Goal: Task Accomplishment & Management: Use online tool/utility

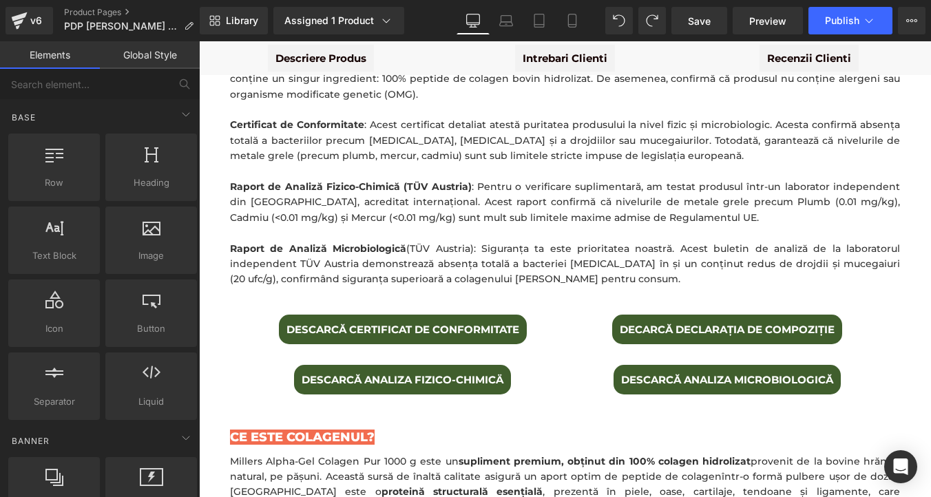
scroll to position [976, 0]
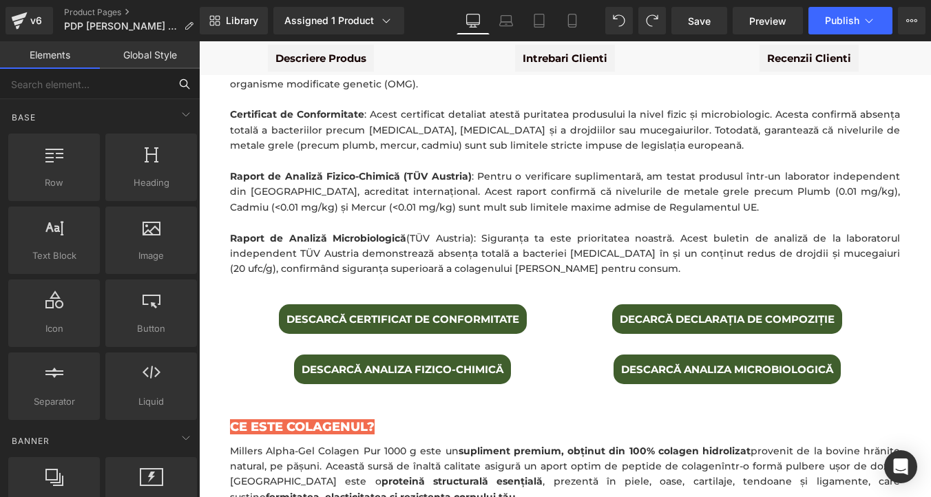
click at [138, 81] on input "text" at bounding box center [84, 84] width 169 height 30
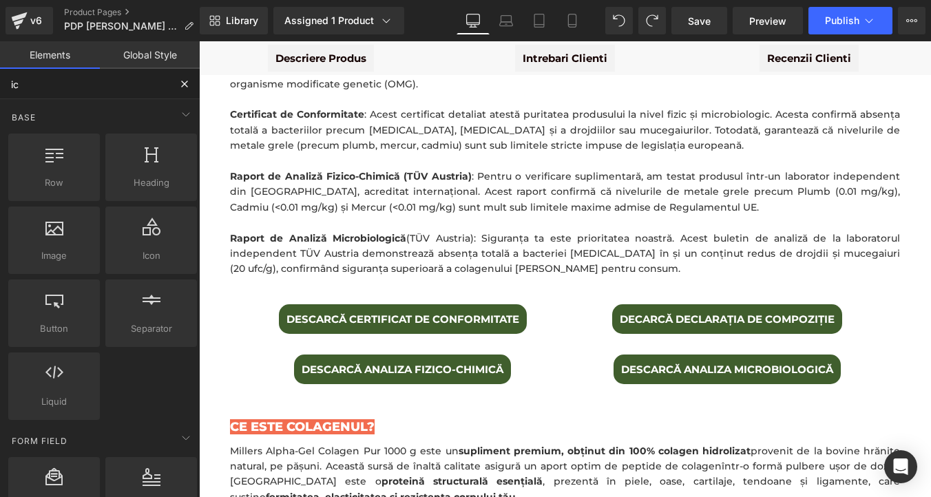
type input "ico"
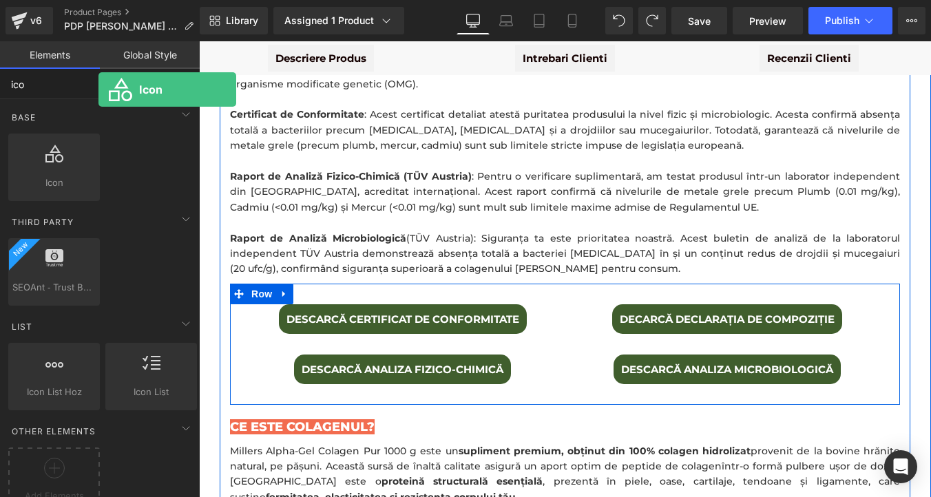
drag, startPoint x: 68, startPoint y: 154, endPoint x: 98, endPoint y: 89, distance: 71.4
click at [98, 89] on div "ico Base Row rows, columns, layouts, div Heading headings, titles, h1,h2,h3,h4,…" at bounding box center [100, 300] width 200 height 463
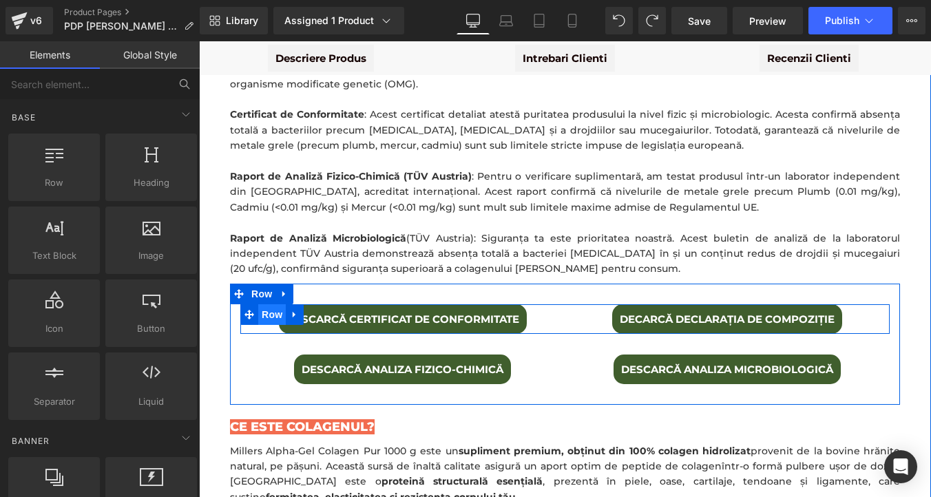
click at [266, 304] on span "Row" at bounding box center [272, 314] width 28 height 21
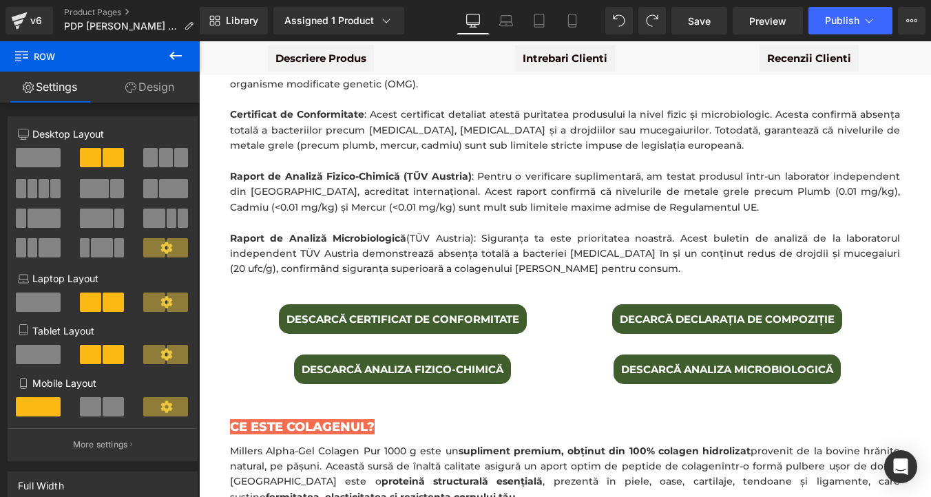
click at [176, 54] on icon at bounding box center [175, 56] width 17 height 17
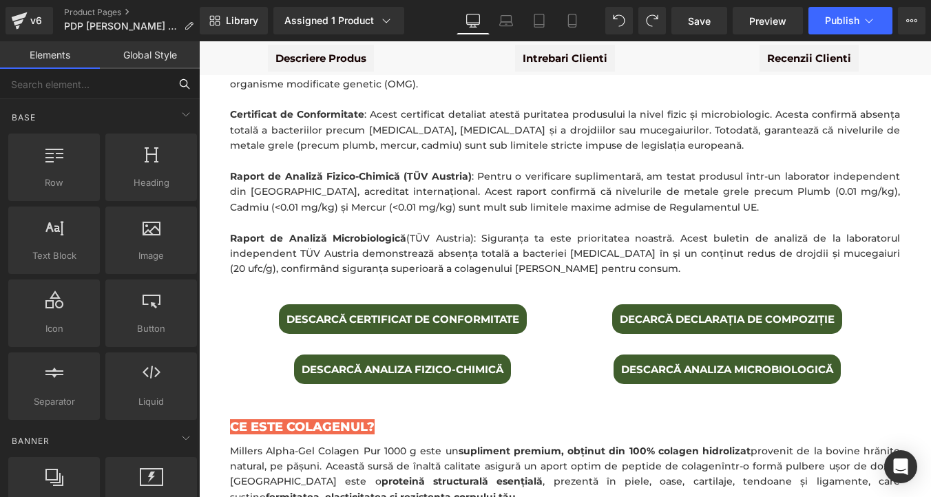
click at [74, 79] on input "text" at bounding box center [84, 84] width 169 height 30
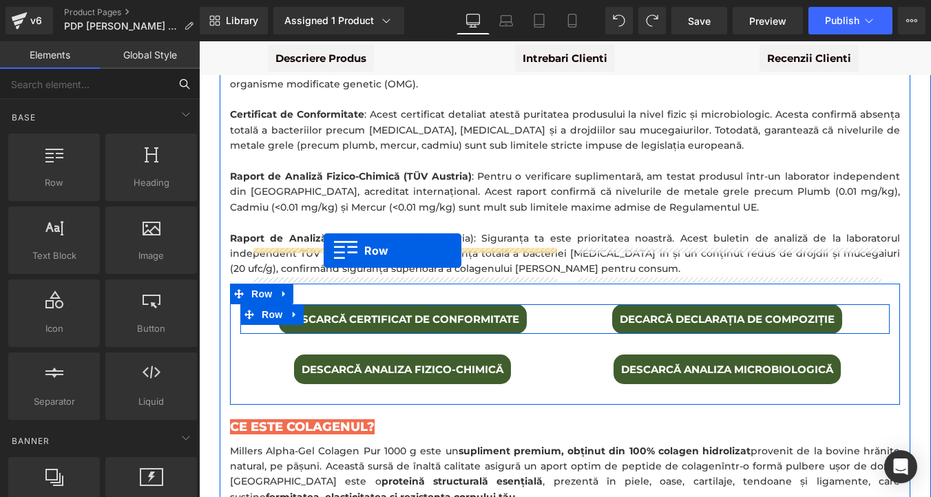
drag, startPoint x: 256, startPoint y: 198, endPoint x: 324, endPoint y: 251, distance: 85.4
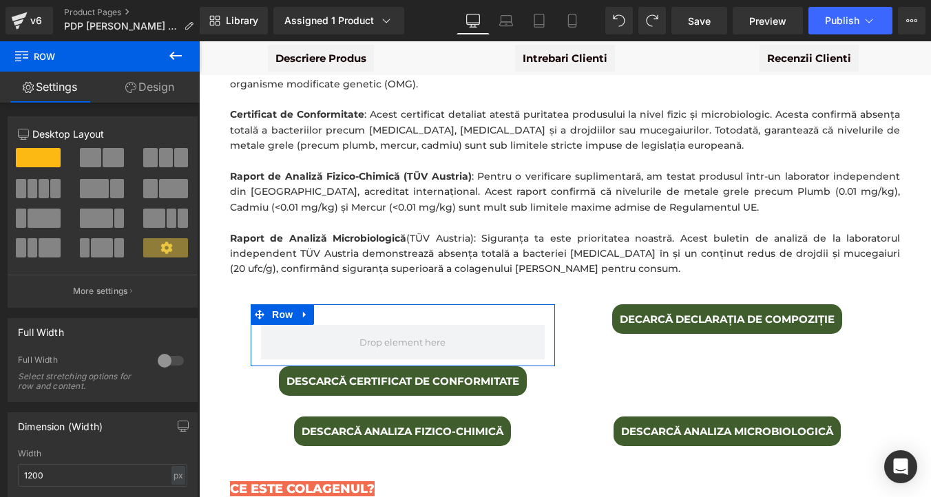
click at [98, 159] on button at bounding box center [103, 157] width 46 height 19
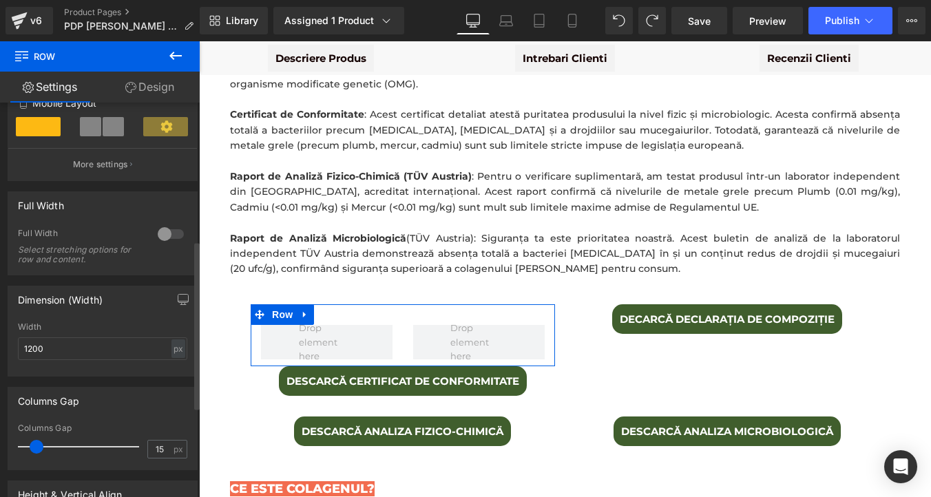
scroll to position [273, 0]
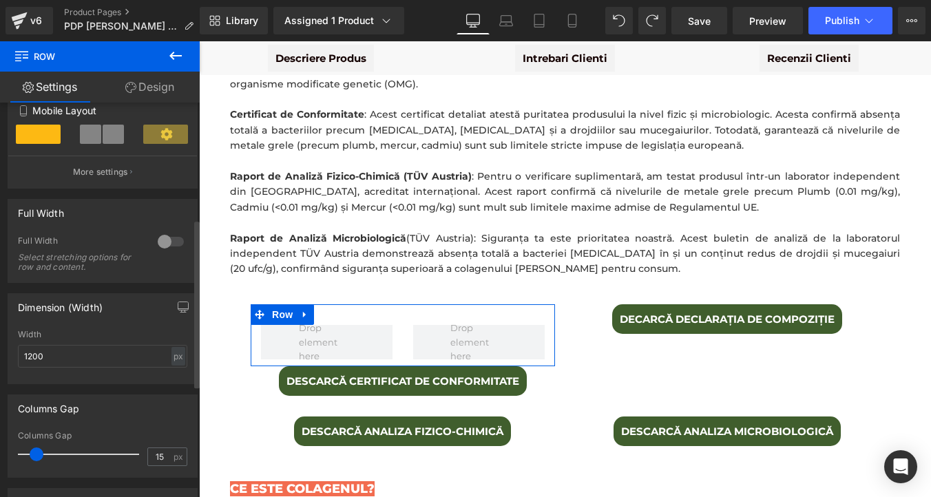
click at [170, 242] on div at bounding box center [170, 242] width 33 height 22
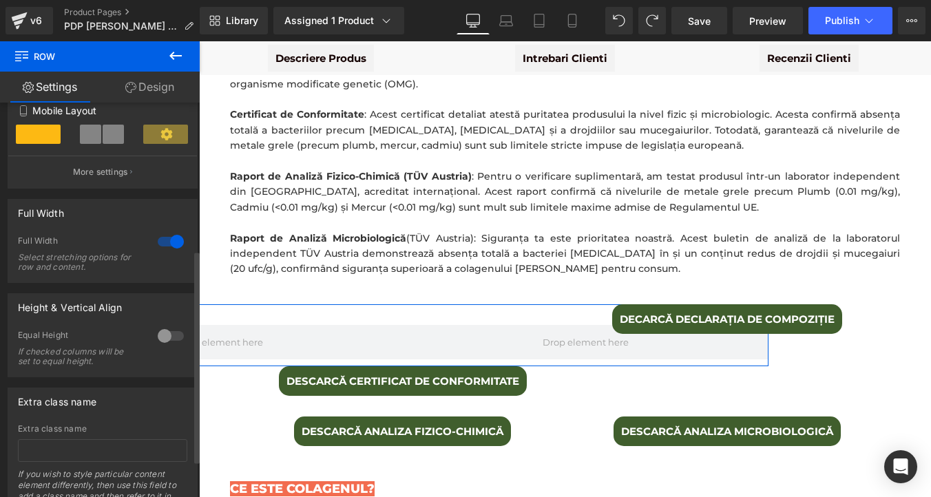
click at [170, 242] on div at bounding box center [170, 242] width 33 height 22
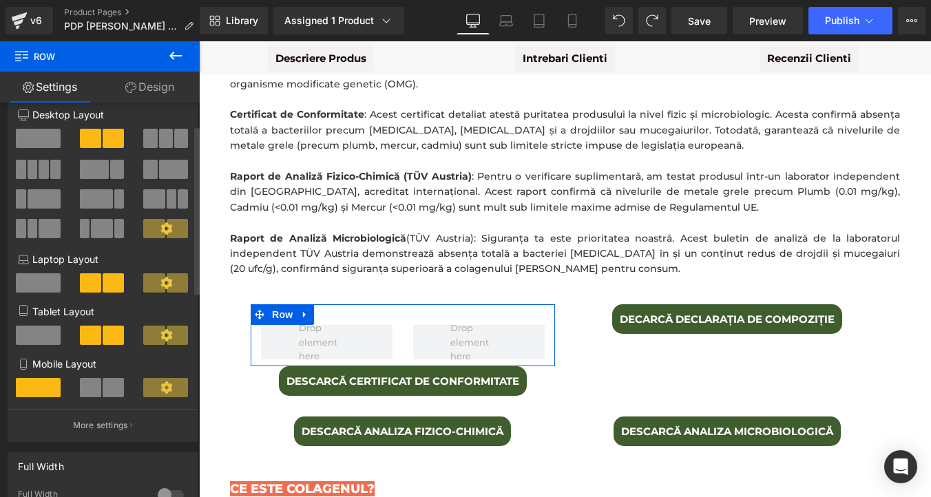
scroll to position [0, 0]
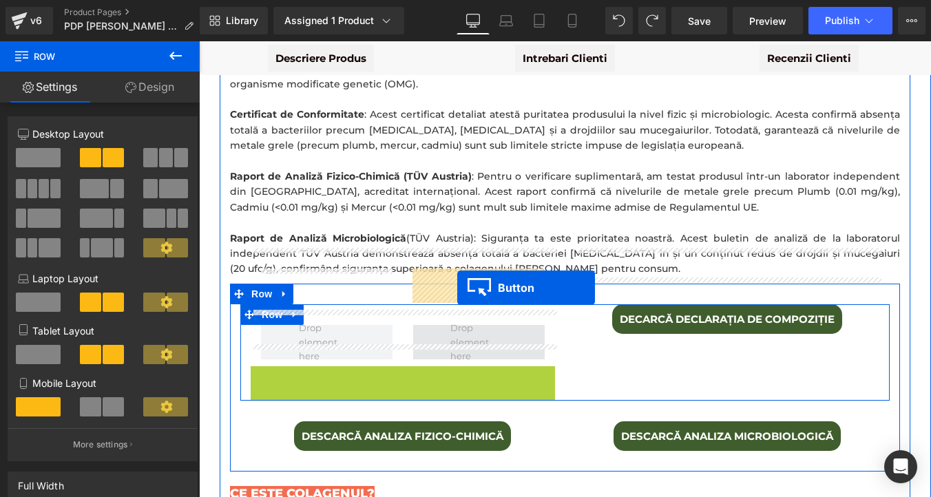
drag, startPoint x: 383, startPoint y: 324, endPoint x: 457, endPoint y: 288, distance: 82.5
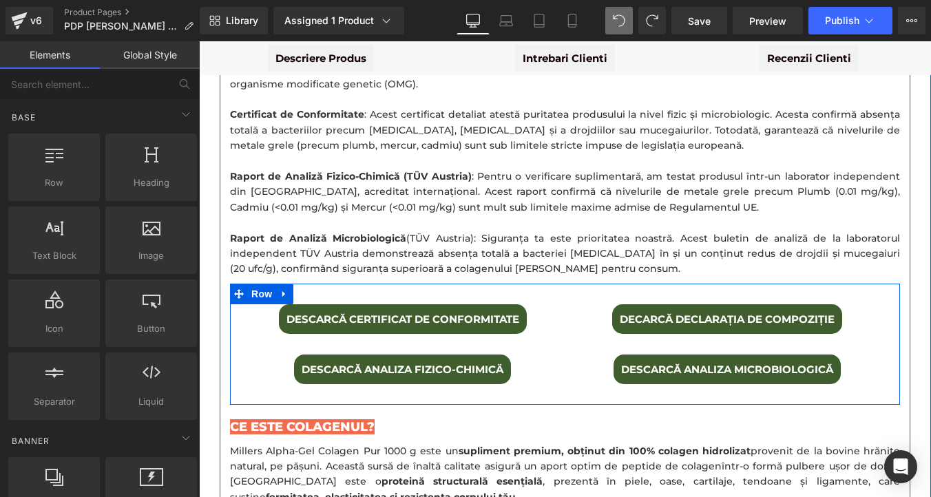
click at [325, 284] on div "DESCARCĂ CERTIFICAT DE CONFORMITATE Button DECARCĂ DECLARAȚIA DE COMPOZIȚIE But…" at bounding box center [565, 345] width 670 height 122
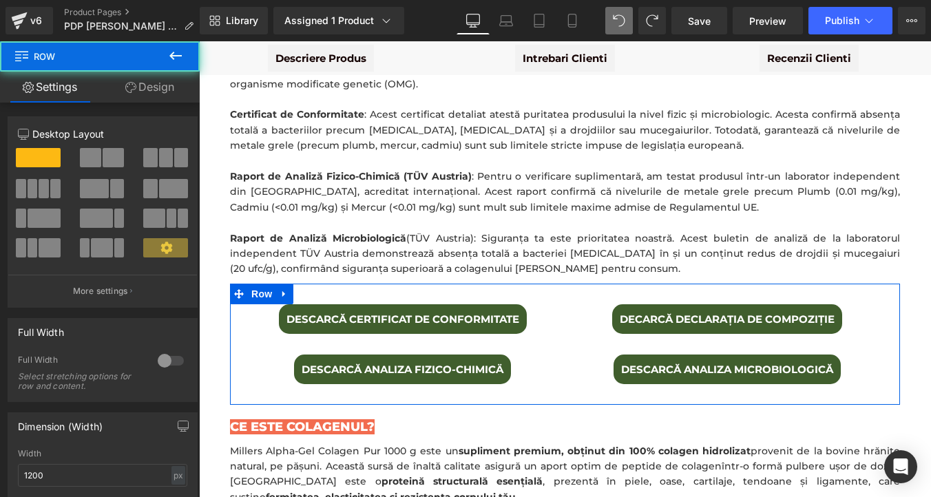
click at [150, 92] on link "Design" at bounding box center [150, 87] width 100 height 31
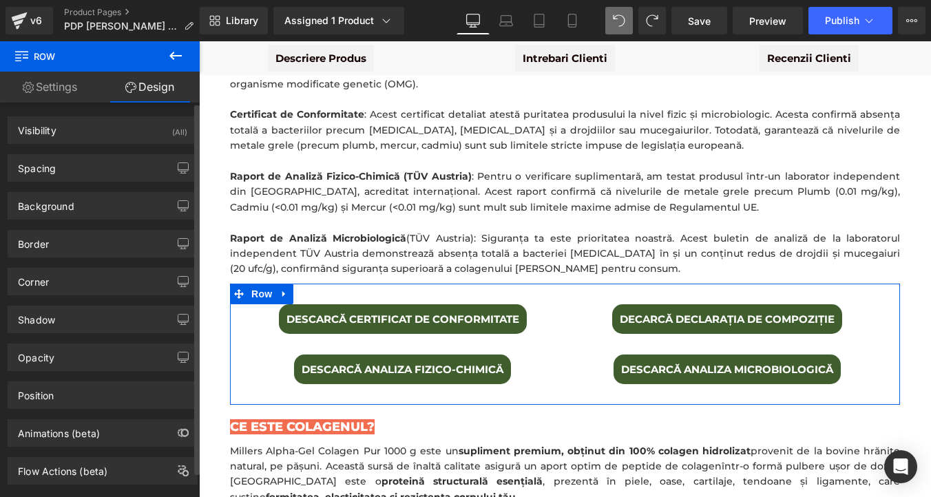
click at [75, 257] on div "Border Border Style Custom Custom Setup Global Style Custom Setup Global Style …" at bounding box center [103, 244] width 190 height 28
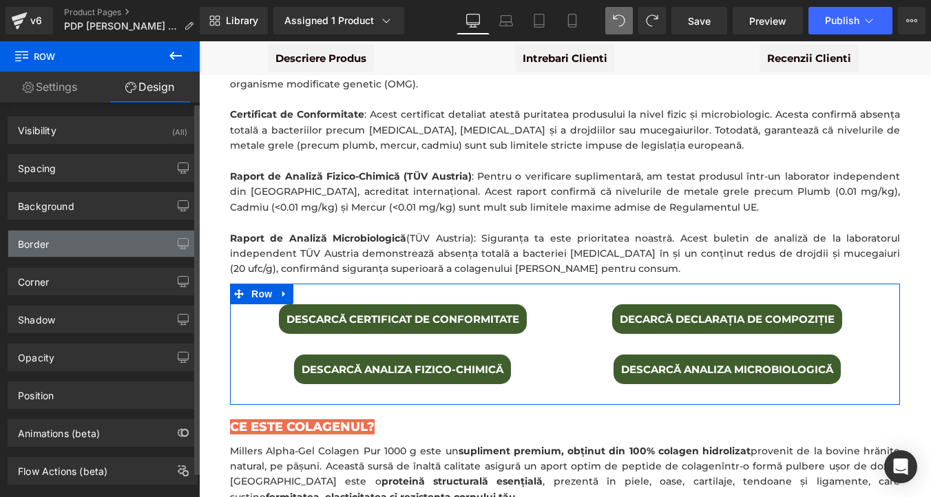
click at [77, 242] on div "Border" at bounding box center [102, 244] width 189 height 26
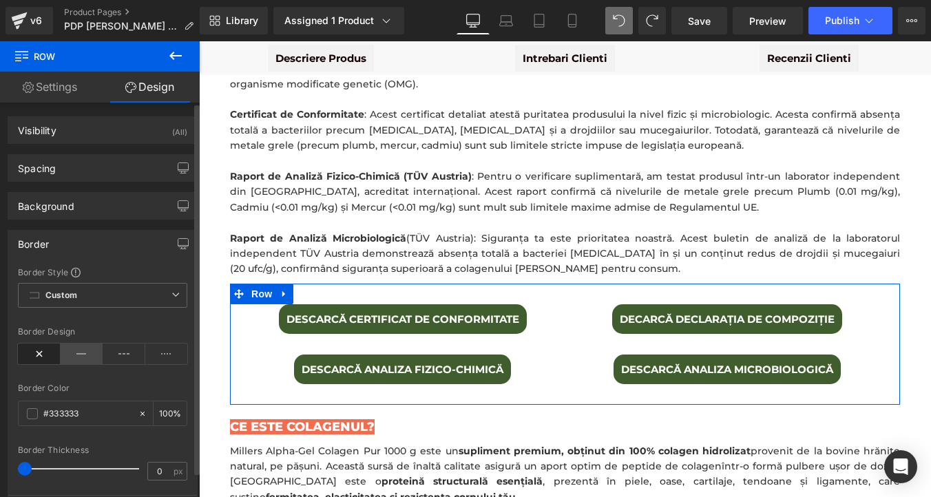
click at [79, 358] on icon at bounding box center [82, 354] width 43 height 21
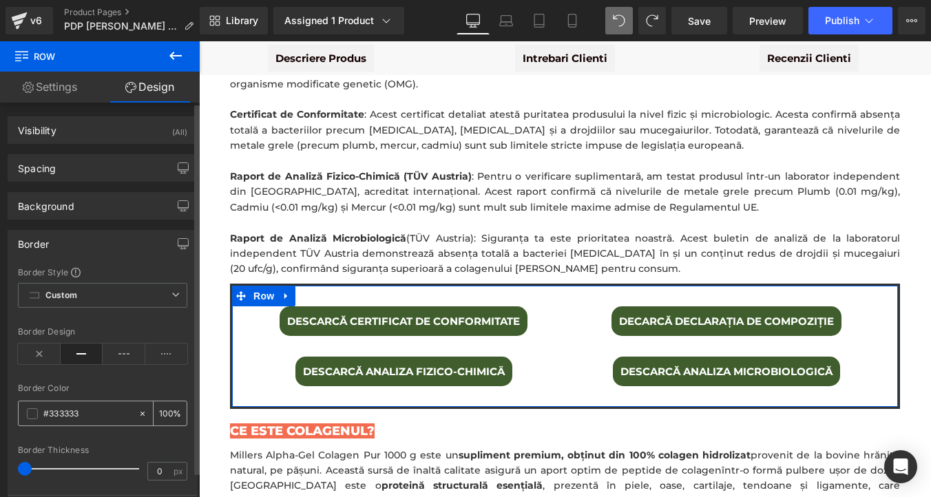
click at [26, 408] on div "#333333" at bounding box center [78, 413] width 119 height 24
click at [30, 416] on span at bounding box center [32, 413] width 11 height 11
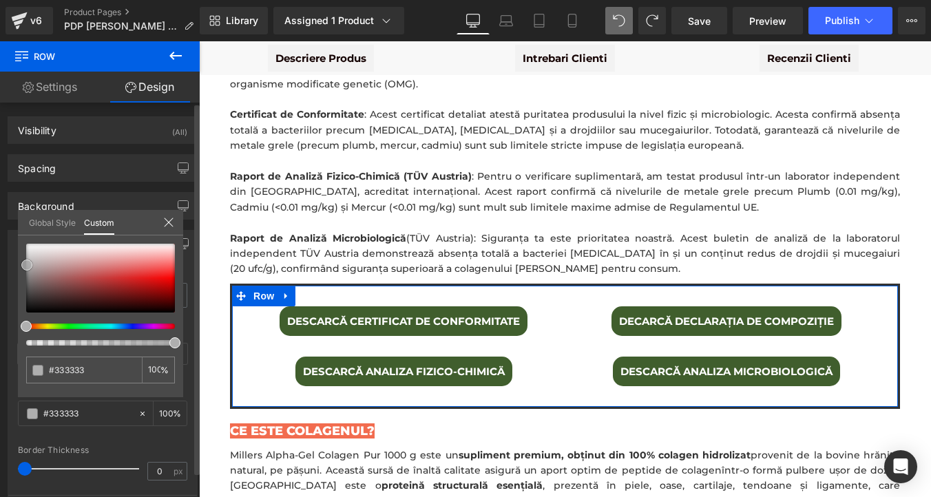
type input "#afafaf"
click at [27, 265] on div at bounding box center [100, 278] width 149 height 69
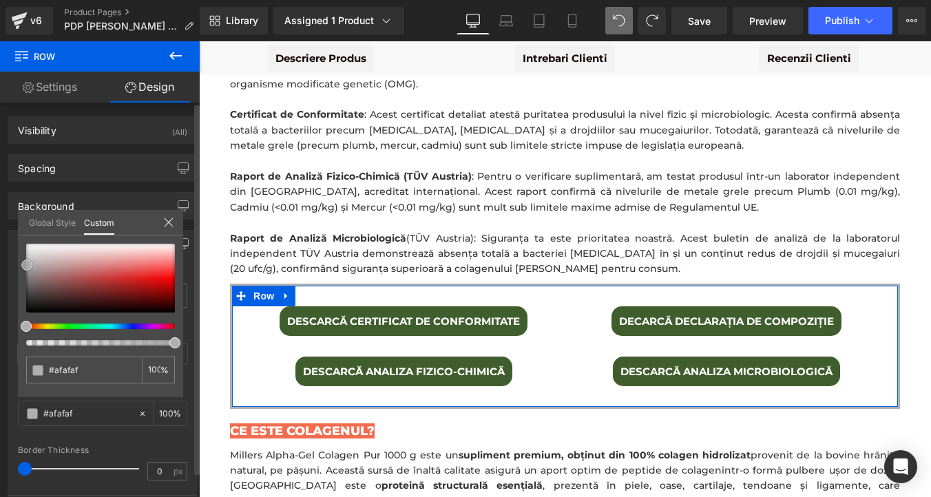
type input "#cfcece"
click at [28, 257] on div at bounding box center [100, 278] width 149 height 69
click at [30, 254] on span at bounding box center [28, 256] width 11 height 11
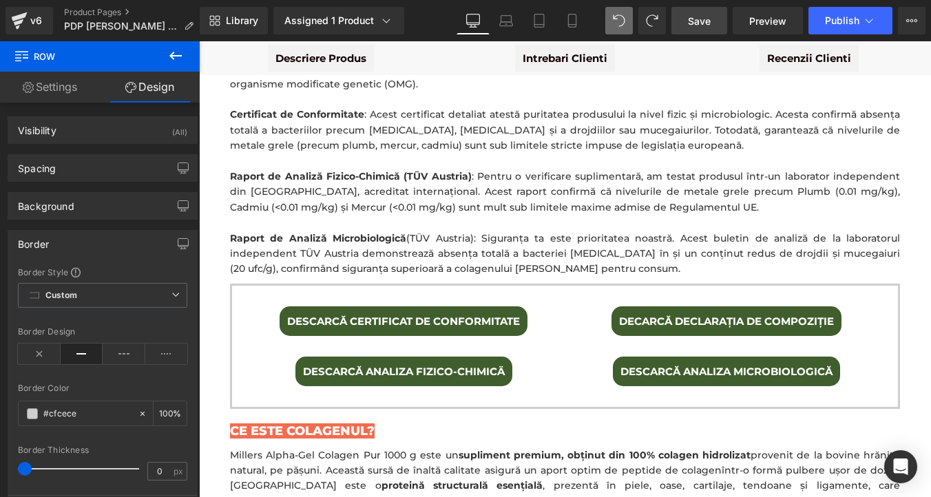
click at [723, 12] on link "Save" at bounding box center [699, 21] width 56 height 28
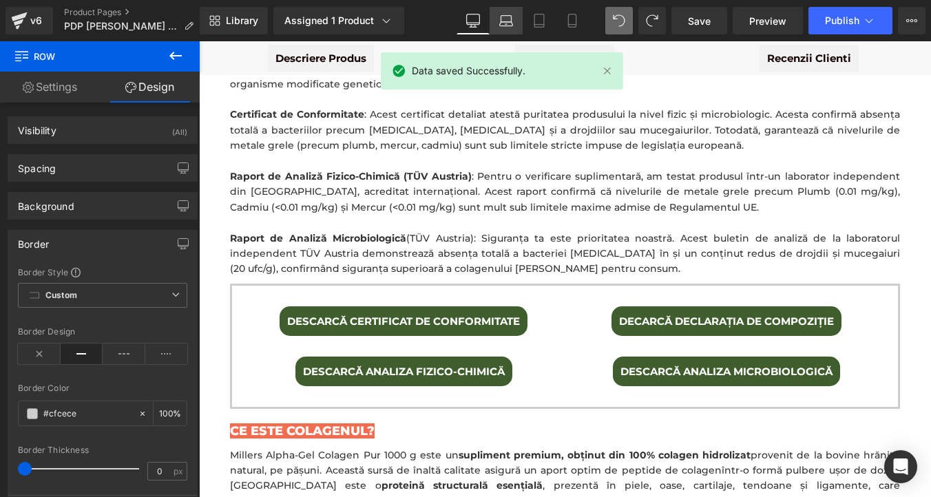
click at [512, 19] on icon at bounding box center [506, 21] width 14 height 14
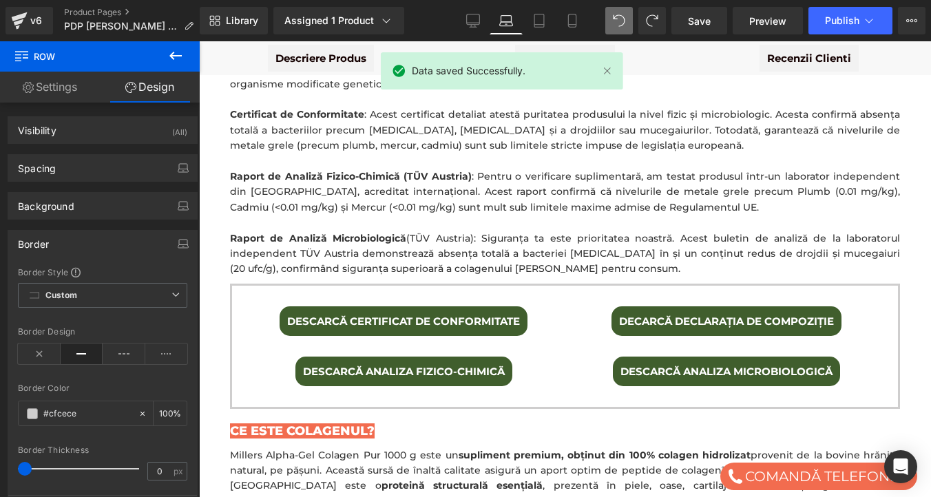
type input "100"
type input "1.5"
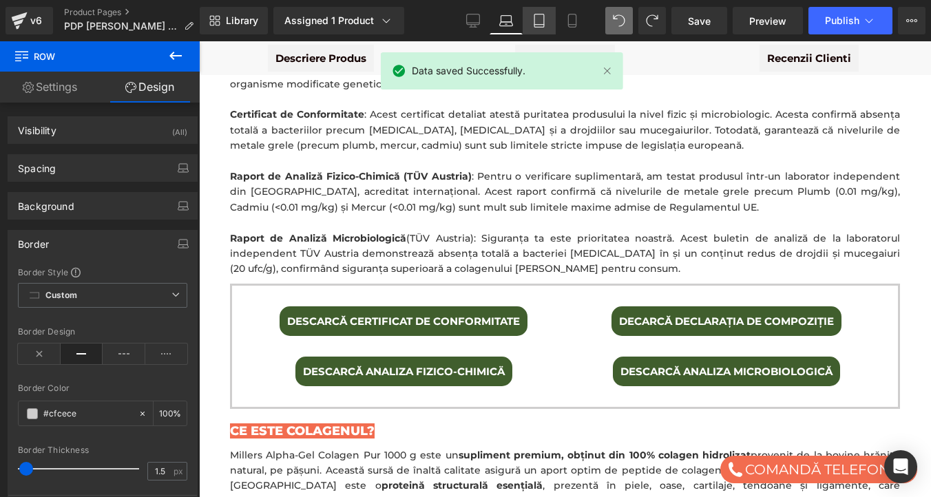
click at [540, 21] on icon at bounding box center [539, 21] width 14 height 14
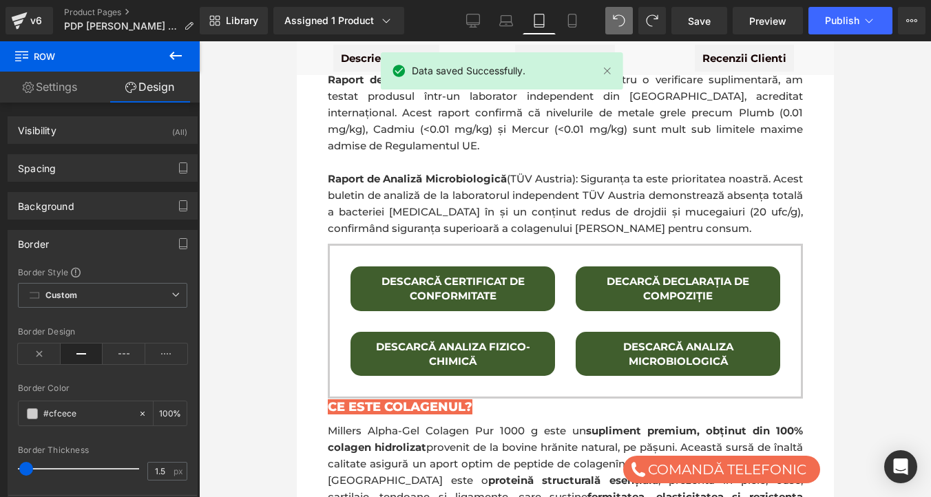
scroll to position [1732, 0]
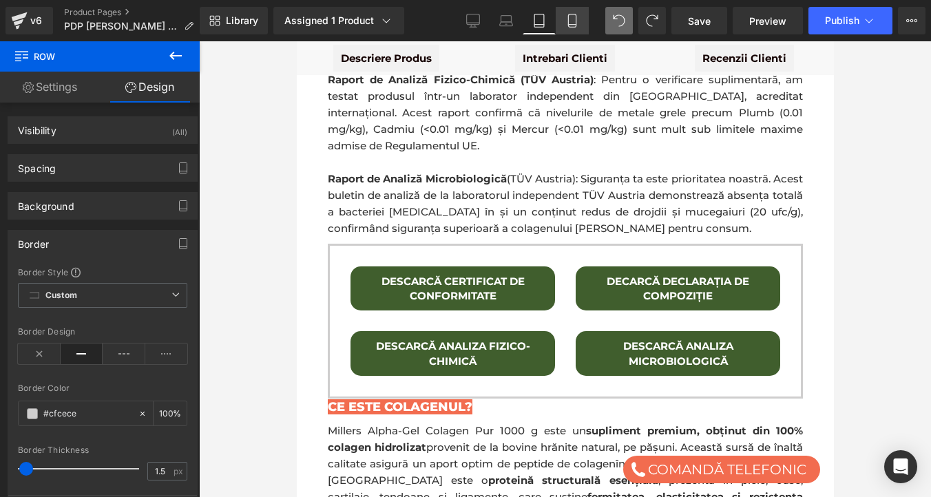
click at [569, 25] on icon at bounding box center [572, 25] width 8 height 0
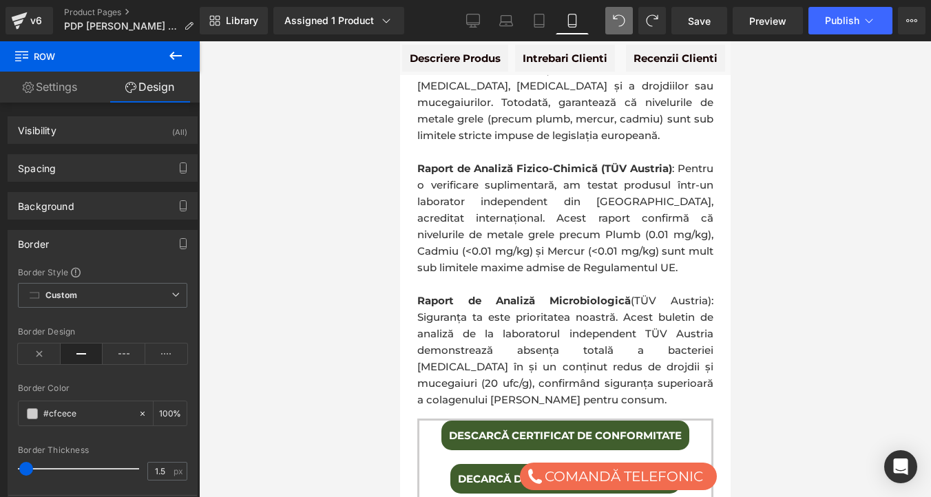
type input "100"
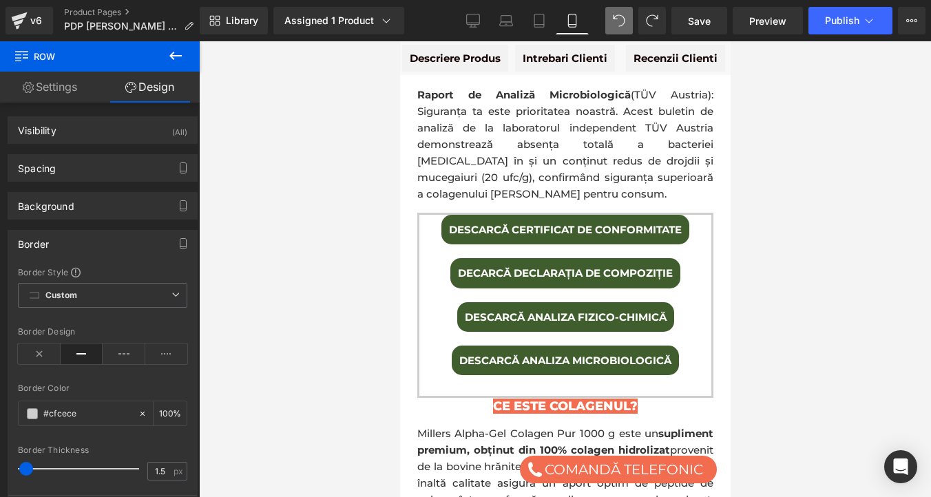
scroll to position [1805, 0]
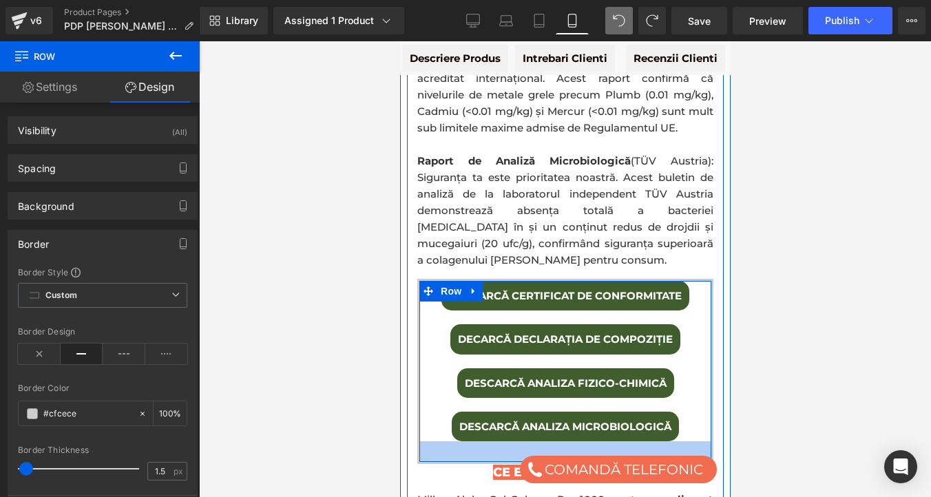
click at [487, 441] on div at bounding box center [565, 451] width 292 height 21
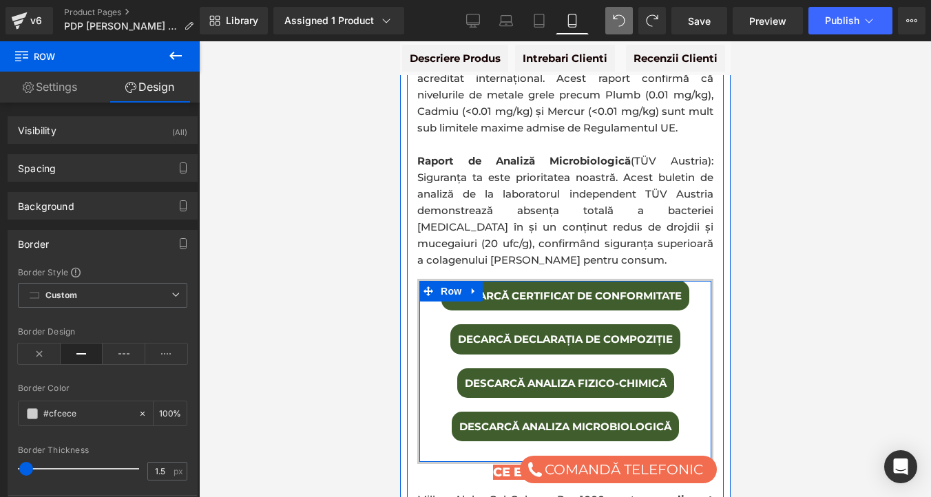
click at [487, 441] on div at bounding box center [565, 451] width 292 height 21
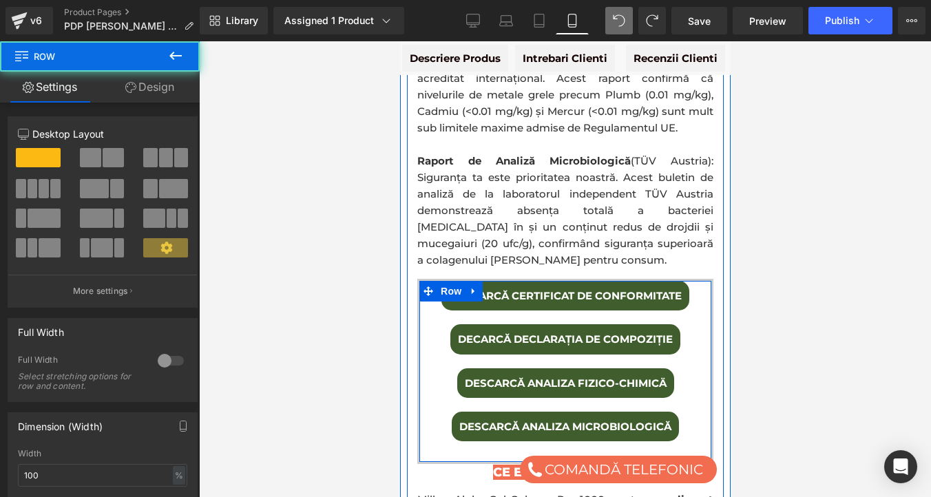
click at [427, 281] on div "DESCARCĂ CERTIFICAT DE CONFORMITATE Button DECARCĂ DECLARAȚIA DE COMPOZIȚIE But…" at bounding box center [565, 361] width 292 height 160
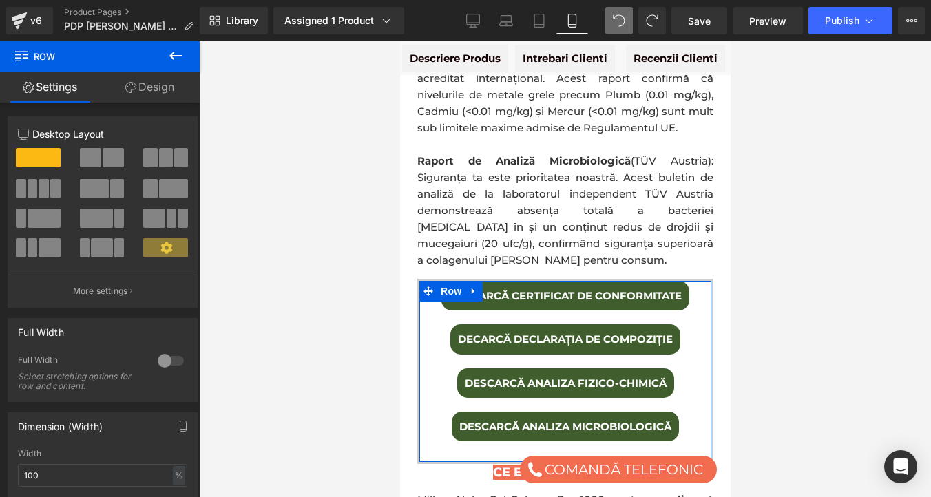
click at [157, 96] on link "Design" at bounding box center [150, 87] width 100 height 31
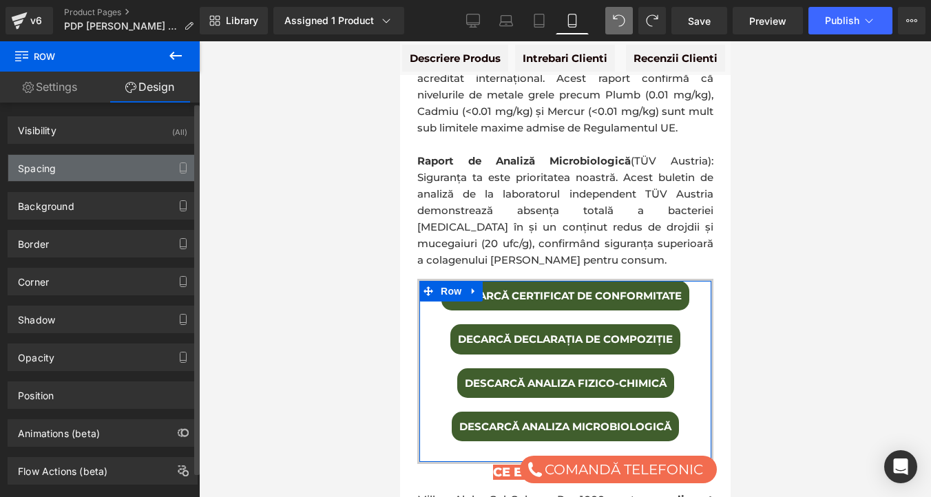
click at [81, 167] on div "Spacing" at bounding box center [102, 168] width 189 height 26
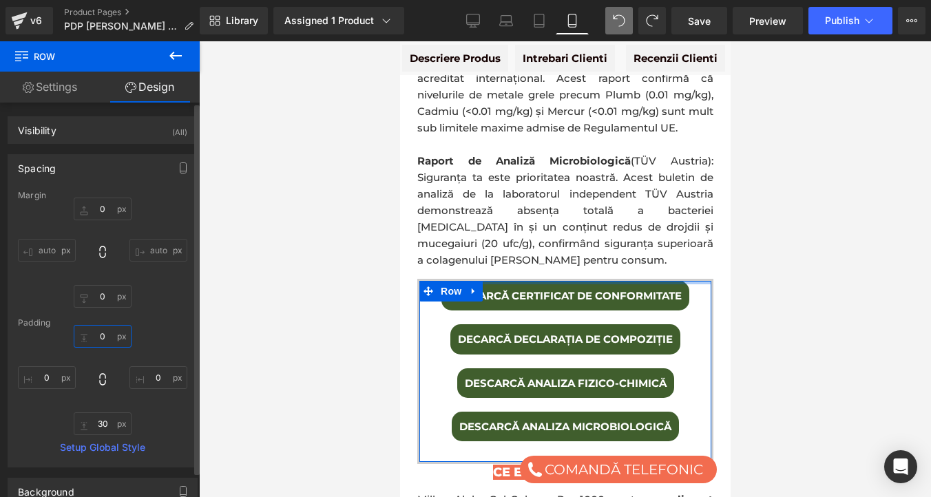
click at [102, 335] on input "0" at bounding box center [103, 336] width 58 height 23
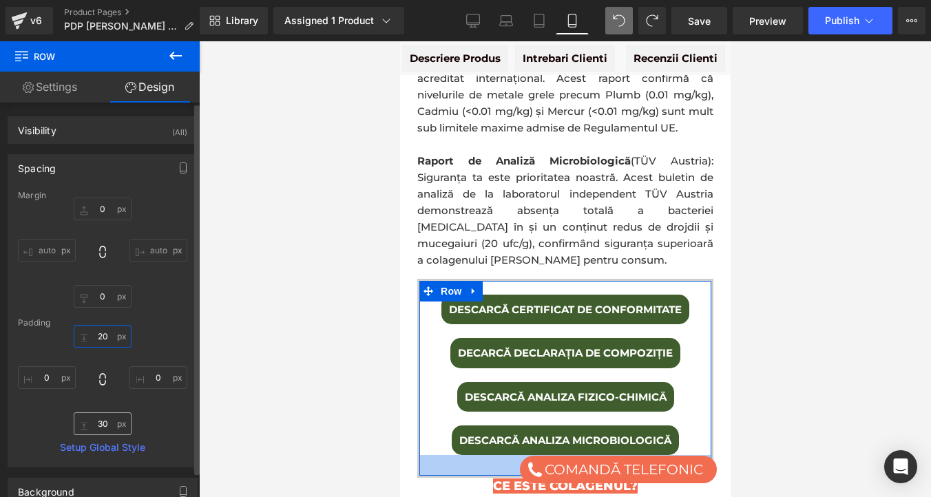
type input "20"
click at [105, 425] on input "30" at bounding box center [103, 423] width 58 height 23
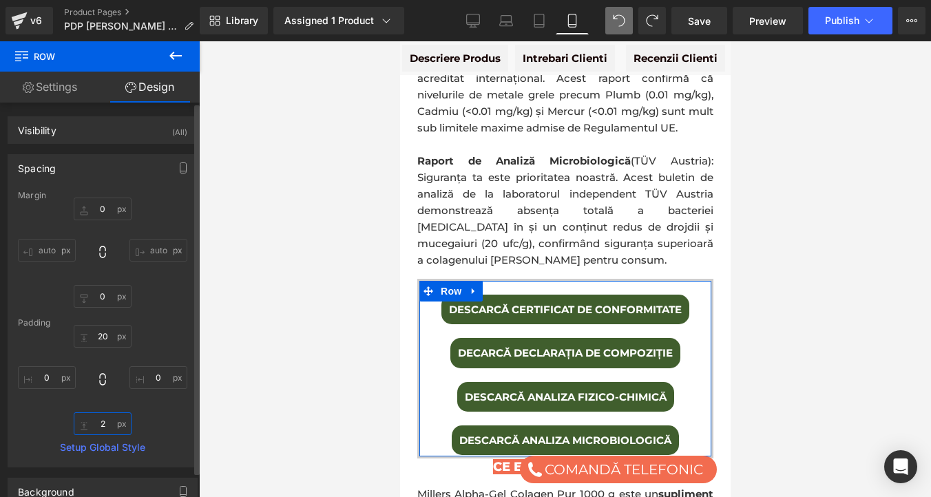
type input "20"
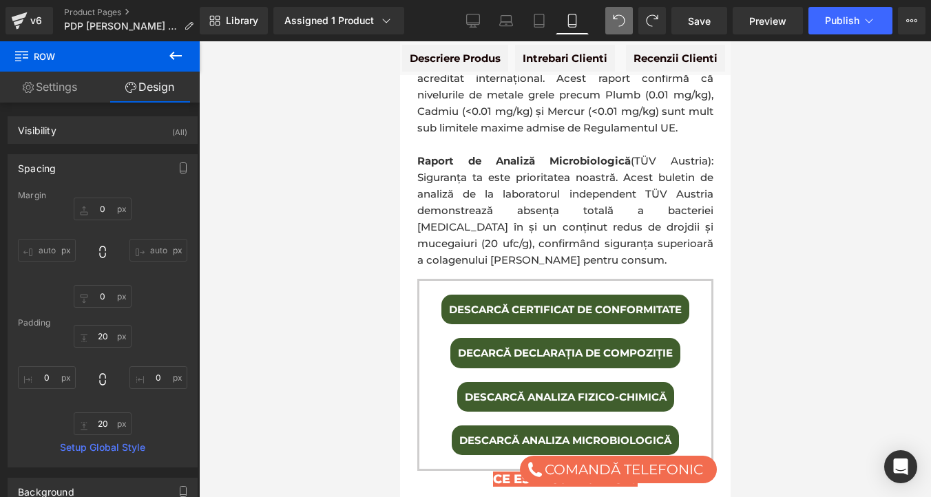
click at [311, 354] on div at bounding box center [565, 269] width 732 height 456
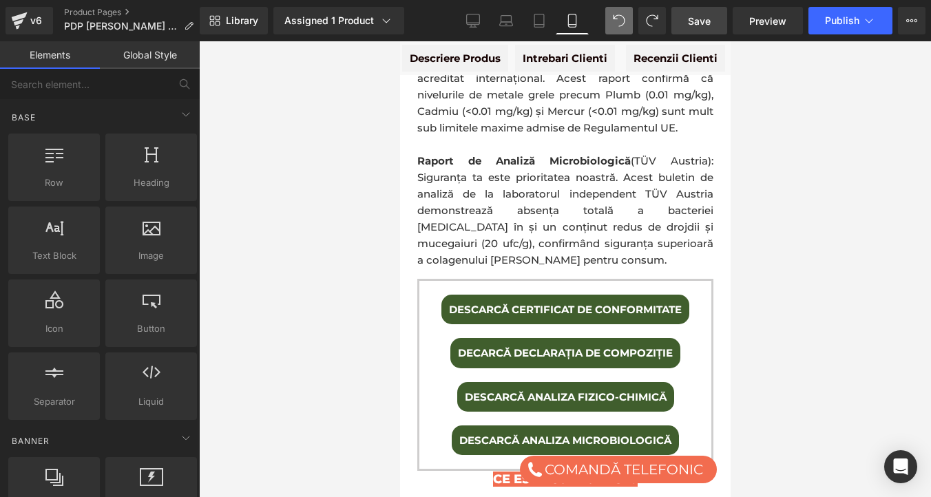
click at [707, 18] on span "Save" at bounding box center [699, 21] width 23 height 14
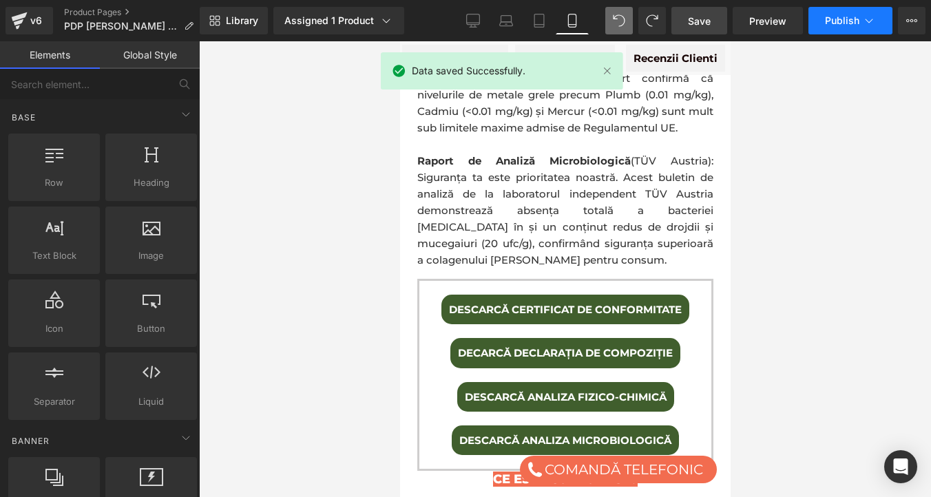
click at [815, 19] on button "Publish" at bounding box center [850, 21] width 84 height 28
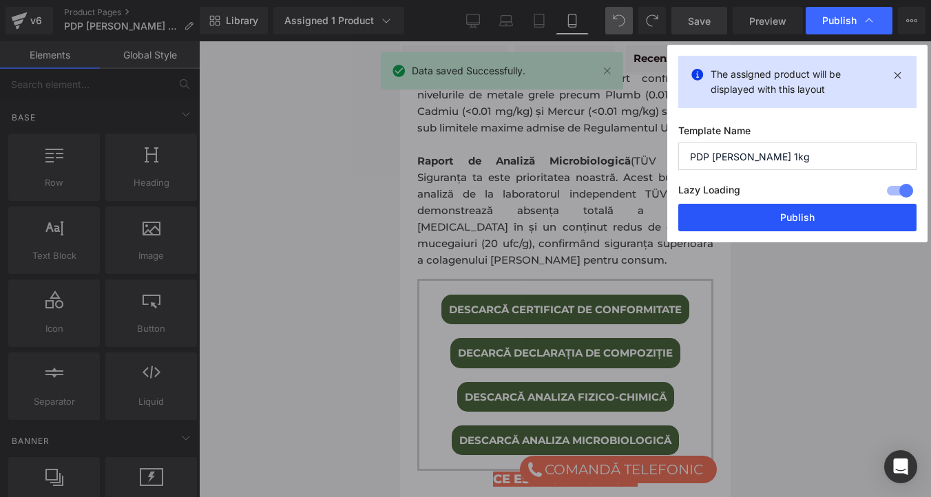
click at [779, 208] on button "Publish" at bounding box center [797, 218] width 238 height 28
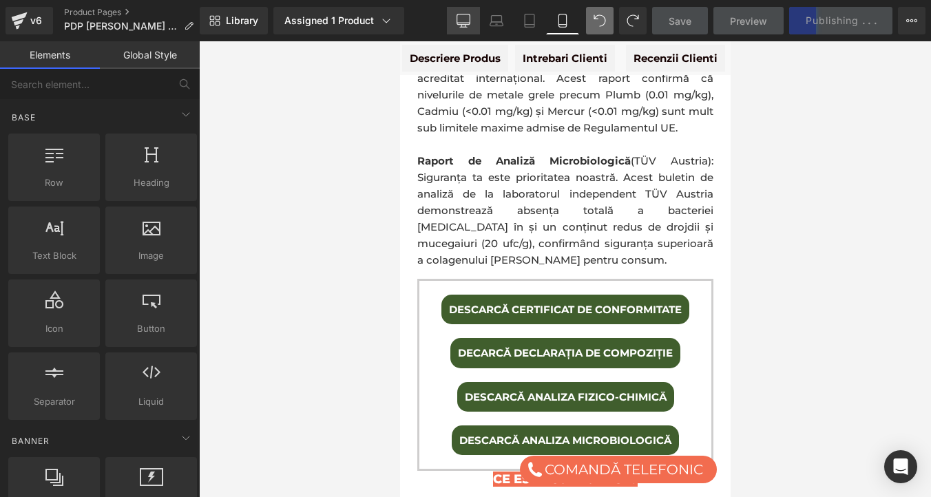
click at [468, 19] on icon at bounding box center [463, 21] width 14 height 14
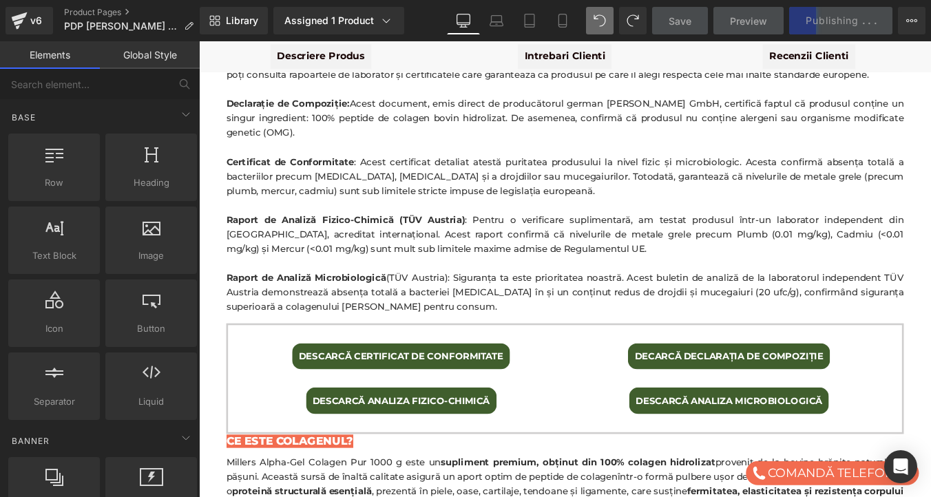
scroll to position [800, 0]
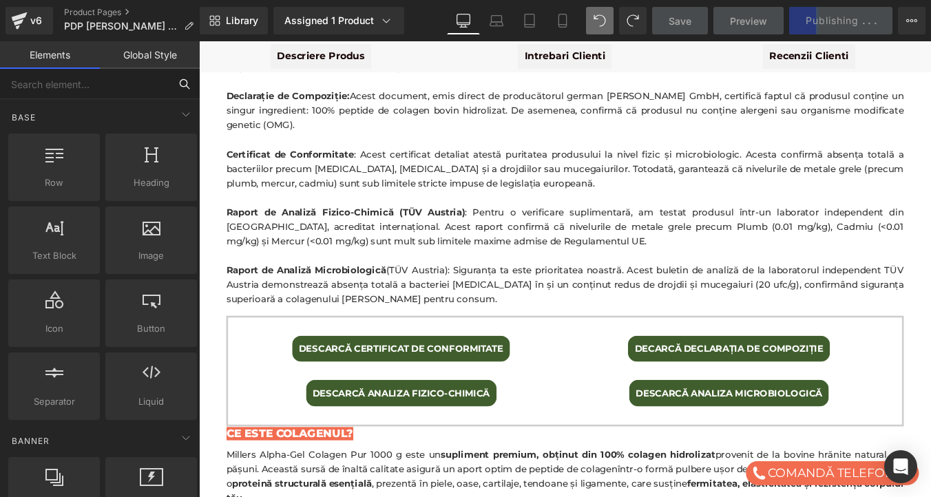
click at [29, 78] on input "text" at bounding box center [84, 84] width 169 height 30
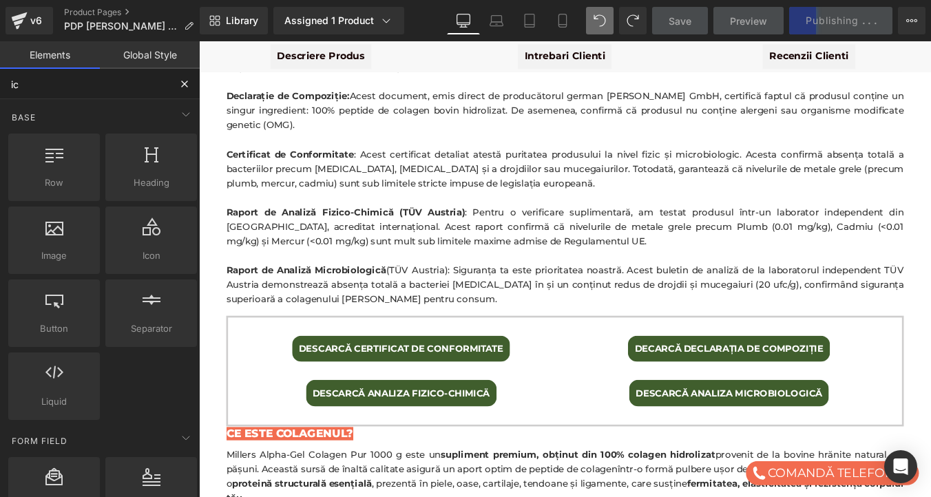
type input "ico"
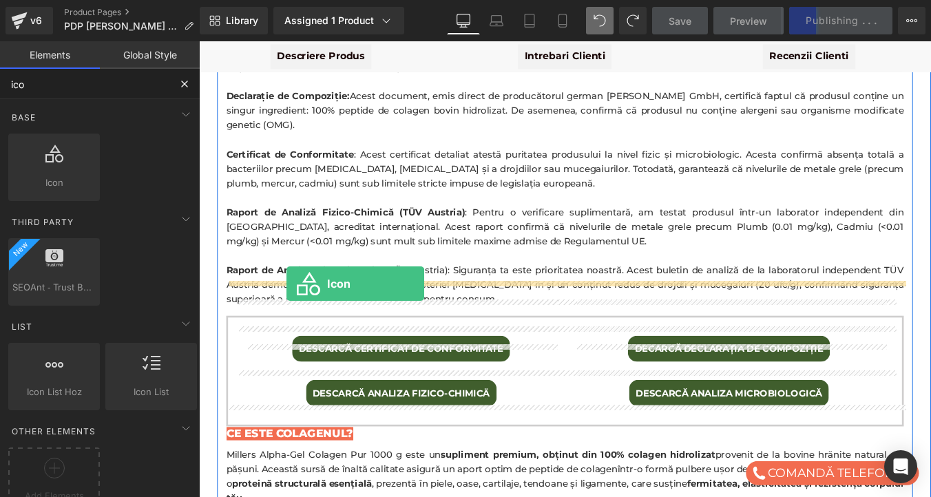
drag, startPoint x: 249, startPoint y: 204, endPoint x: 299, endPoint y: 317, distance: 124.2
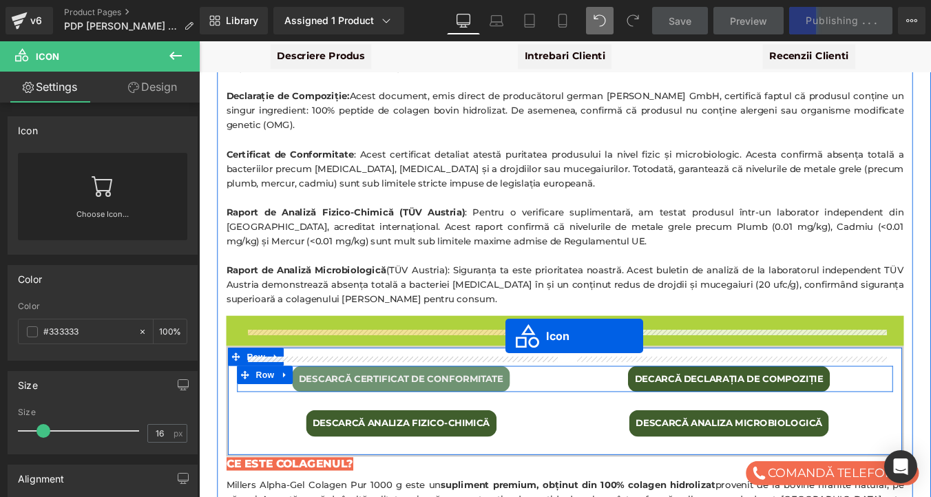
drag, startPoint x: 618, startPoint y: 318, endPoint x: 547, endPoint y: 377, distance: 91.9
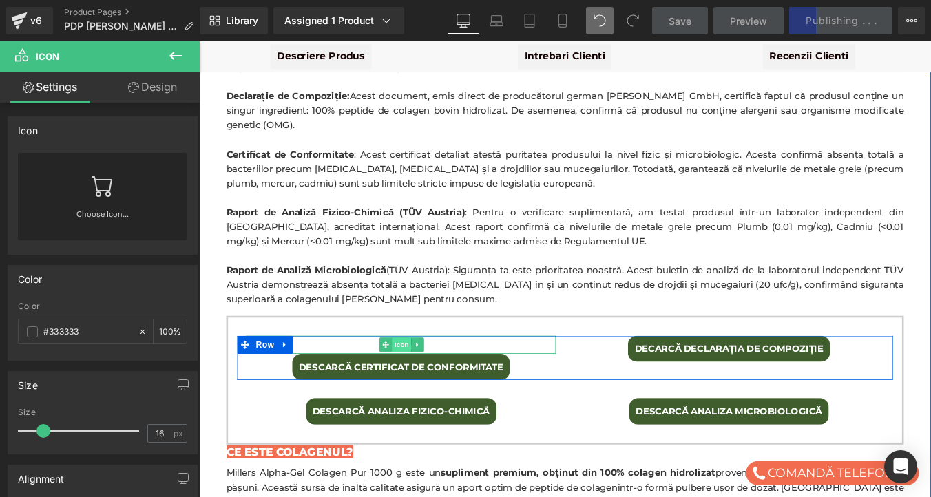
click at [425, 379] on span "Icon" at bounding box center [430, 387] width 22 height 17
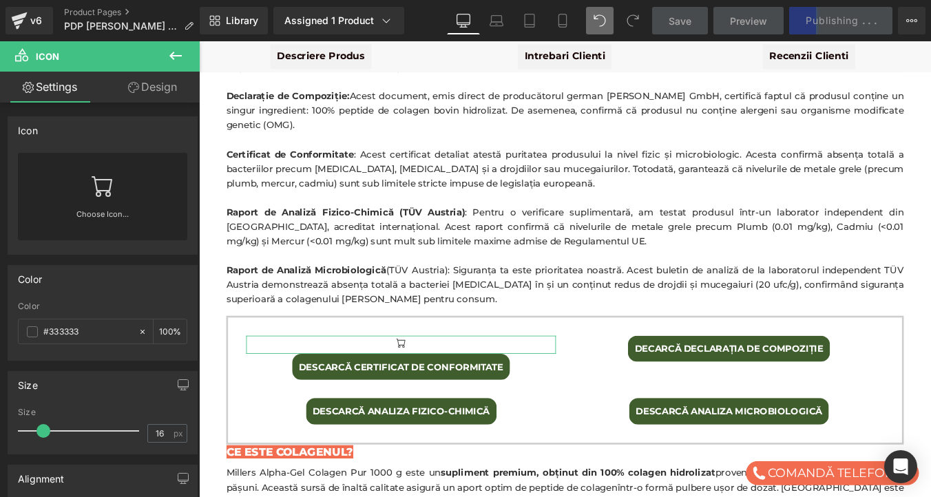
click at [94, 184] on icon at bounding box center [103, 186] width 22 height 22
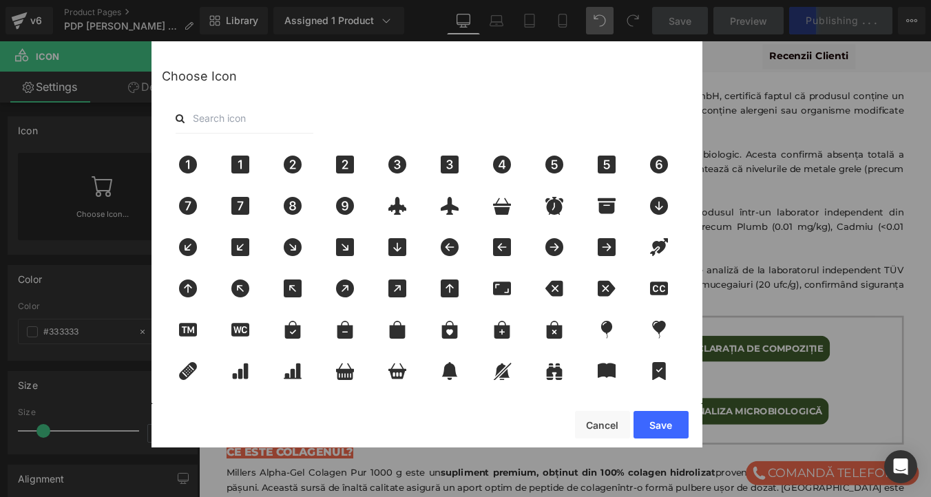
click at [230, 116] on input "text" at bounding box center [245, 118] width 138 height 30
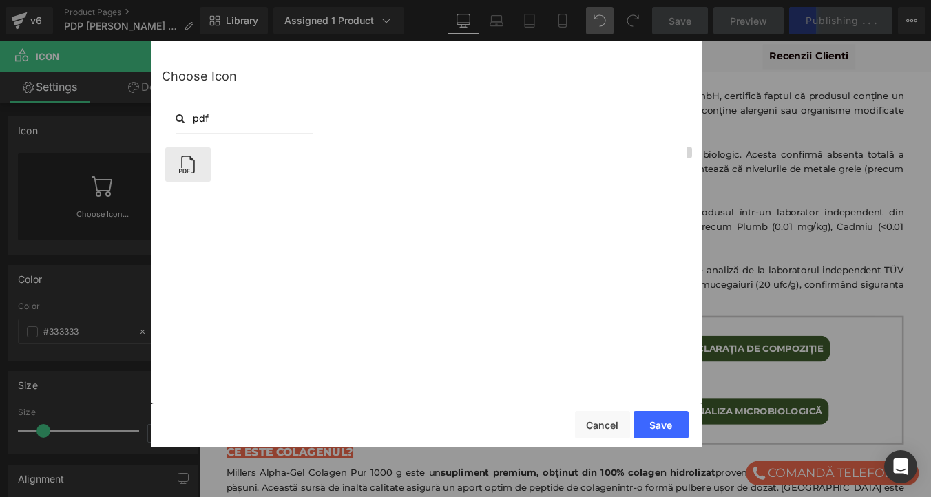
type input "pdf"
click at [191, 163] on icon at bounding box center [187, 165] width 29 height 18
click at [663, 426] on button "Save" at bounding box center [660, 425] width 55 height 28
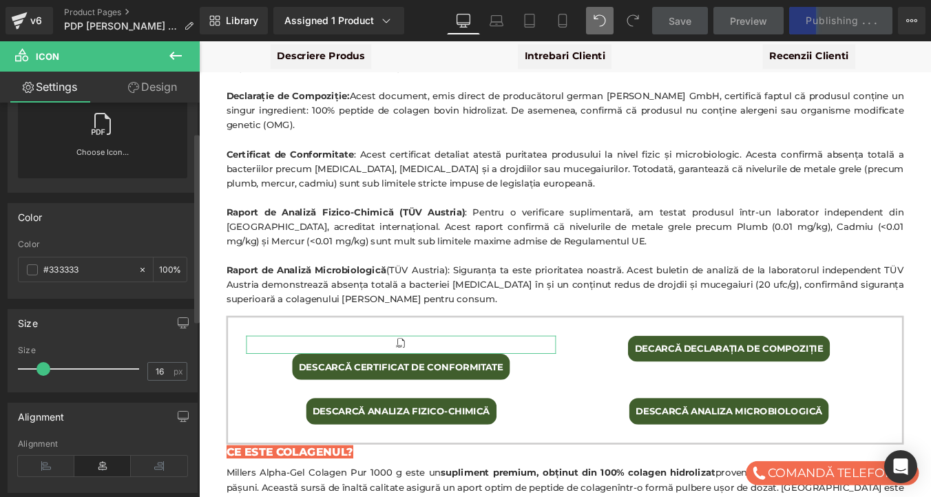
scroll to position [71, 0]
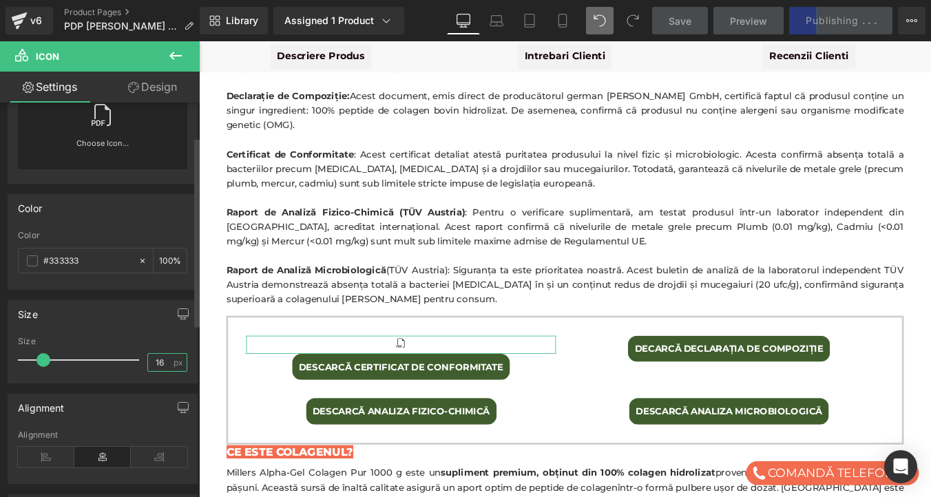
click at [157, 361] on input "16" at bounding box center [160, 362] width 24 height 17
click at [130, 318] on div "Size" at bounding box center [102, 314] width 189 height 26
click at [154, 364] on input "20" at bounding box center [160, 362] width 24 height 17
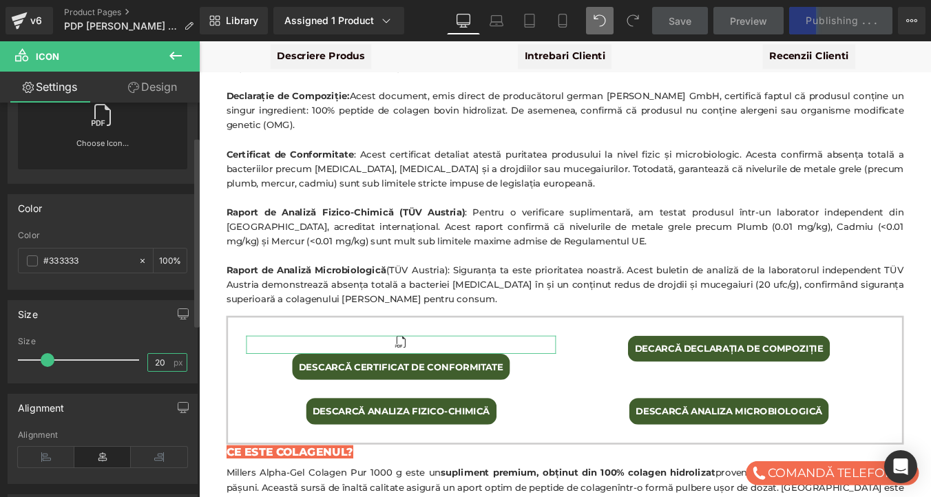
click at [154, 364] on input "20" at bounding box center [160, 362] width 24 height 17
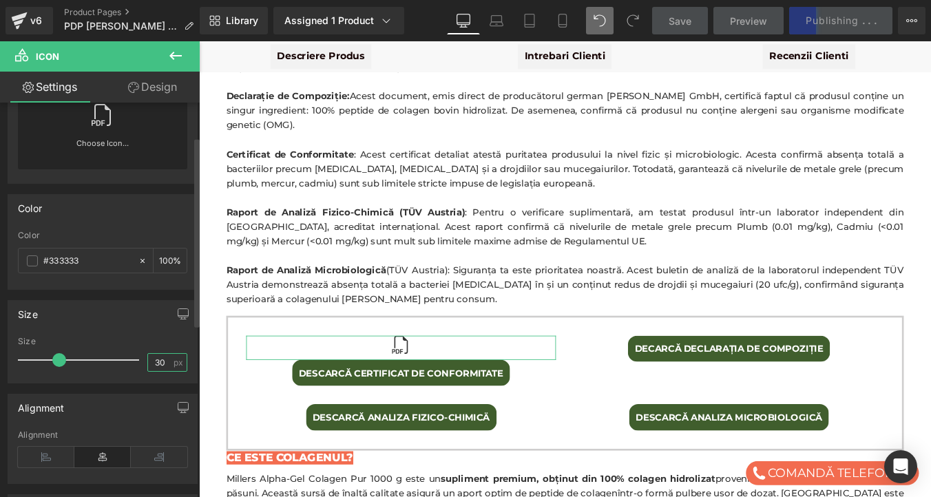
click at [152, 364] on input "30" at bounding box center [160, 362] width 24 height 17
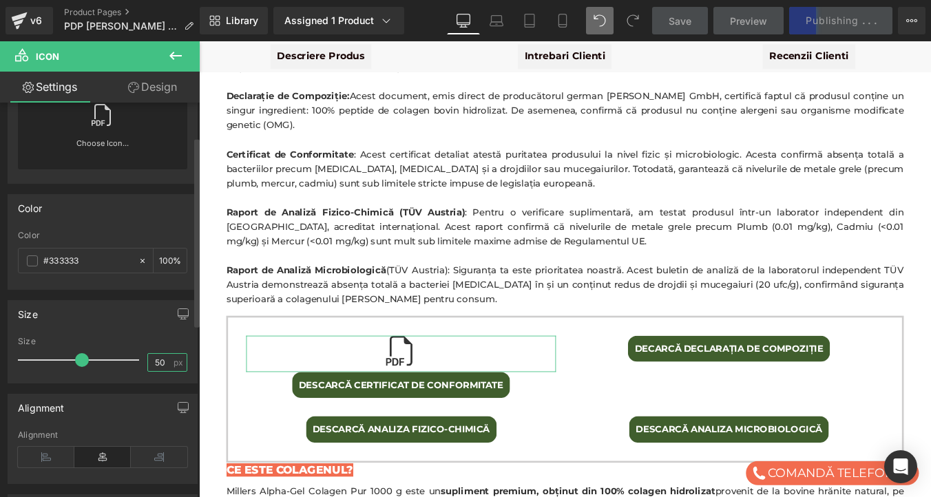
type input "5"
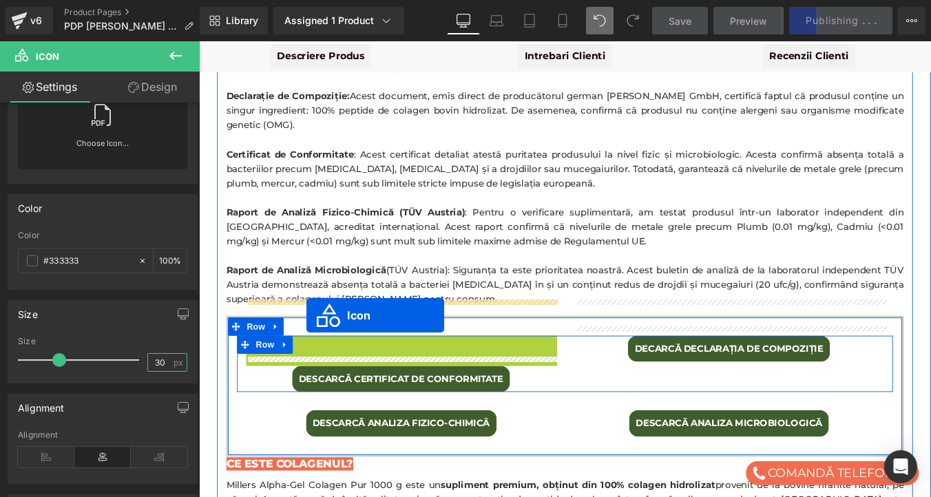
drag, startPoint x: 425, startPoint y: 350, endPoint x: 321, endPoint y: 353, distance: 103.3
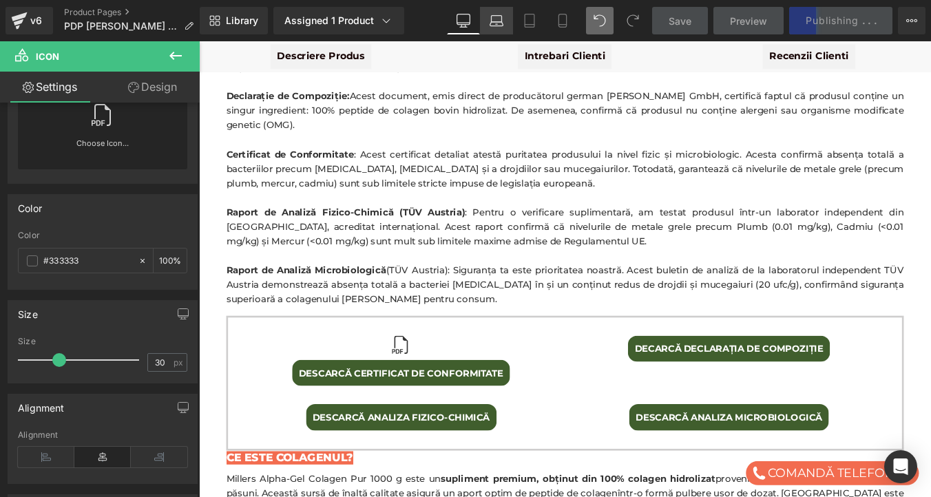
click at [497, 17] on icon at bounding box center [496, 21] width 14 height 14
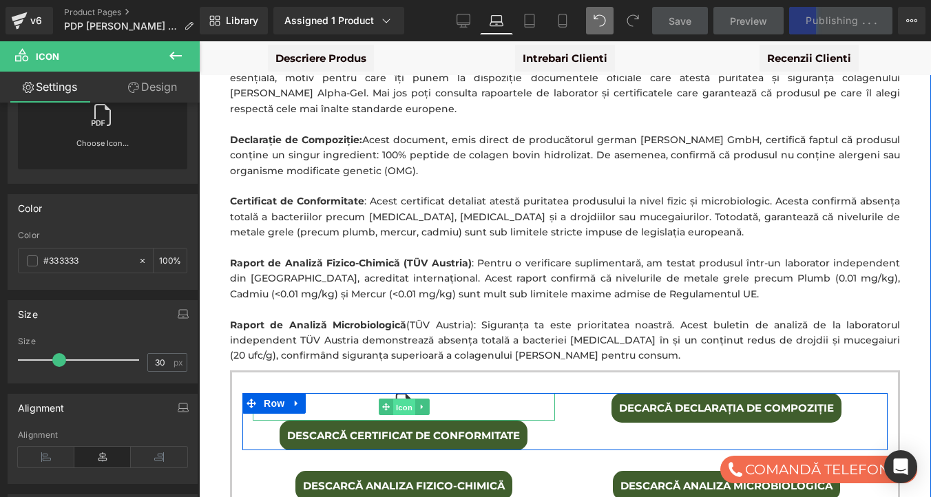
click at [403, 399] on span "Icon" at bounding box center [404, 407] width 22 height 17
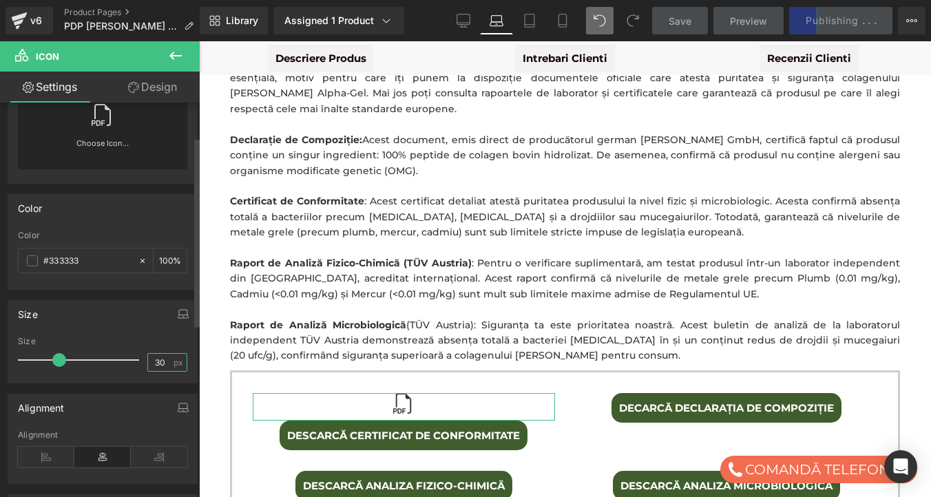
click at [154, 359] on input "30" at bounding box center [160, 362] width 24 height 17
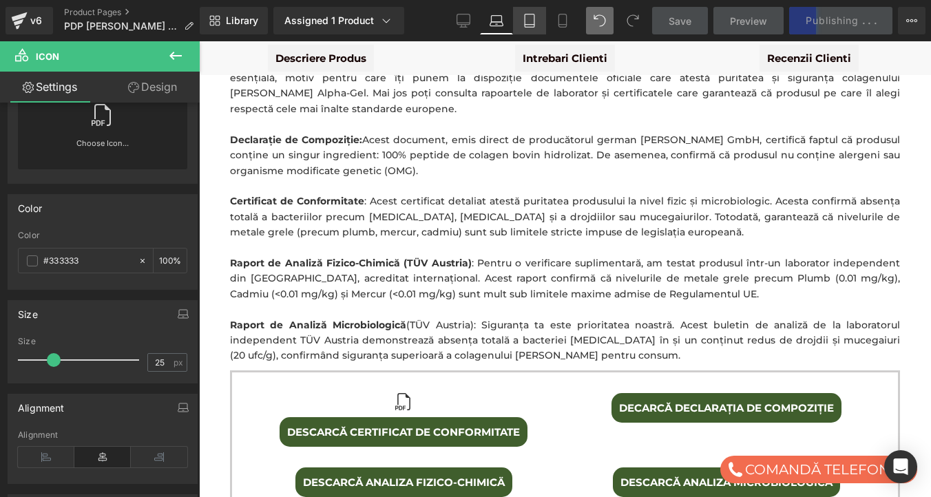
click at [529, 14] on icon at bounding box center [530, 21] width 14 height 14
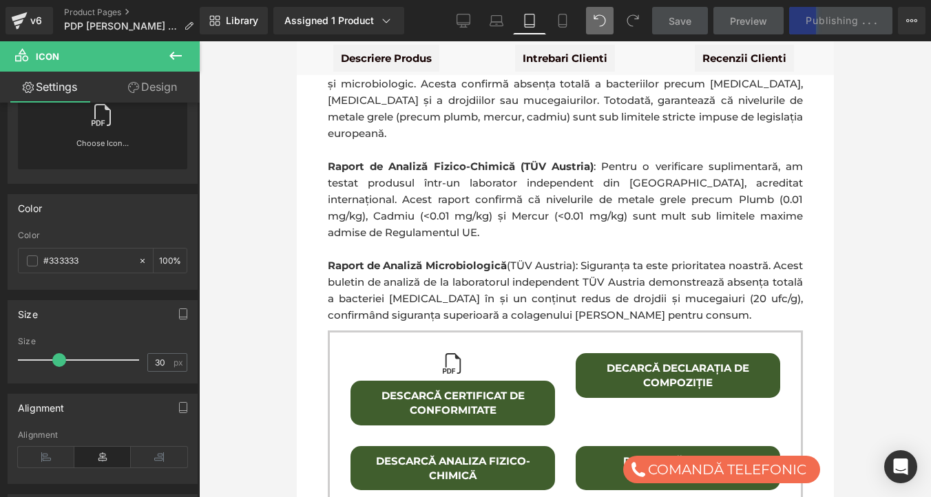
scroll to position [1645, 0]
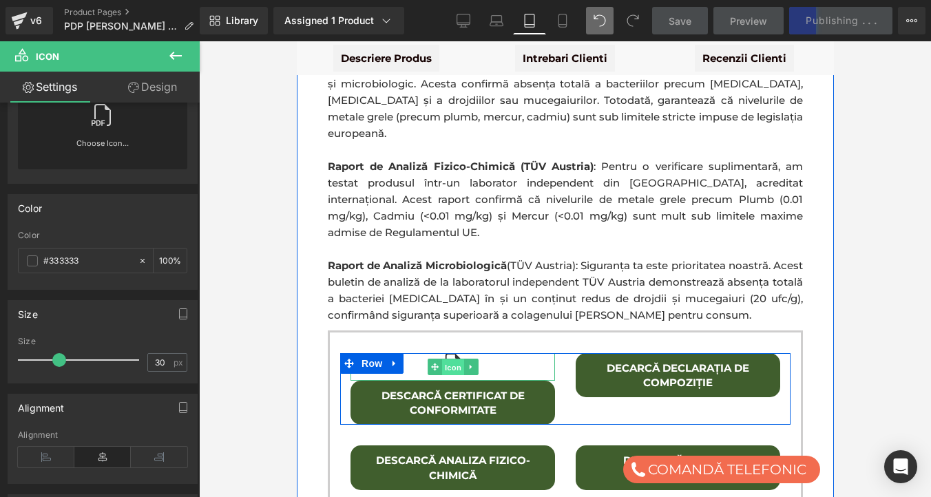
click at [450, 359] on span "Icon" at bounding box center [452, 367] width 22 height 17
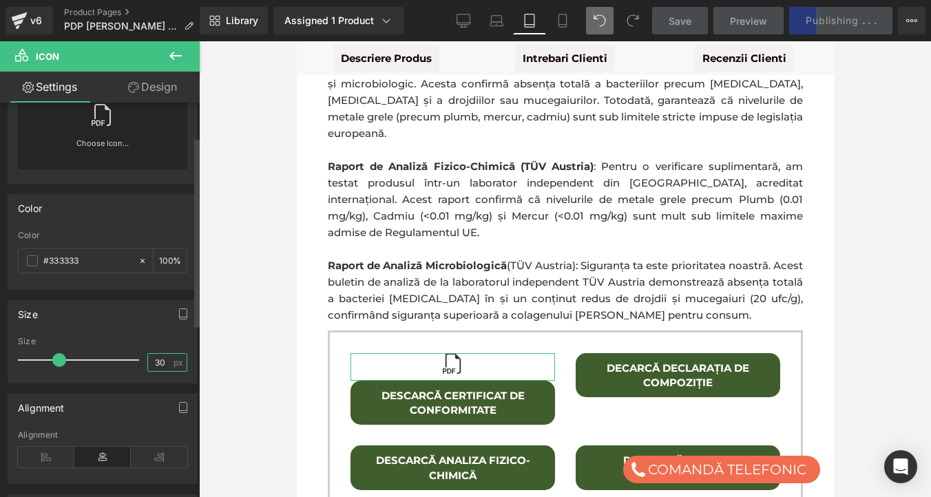
click at [156, 365] on input "30" at bounding box center [160, 362] width 24 height 17
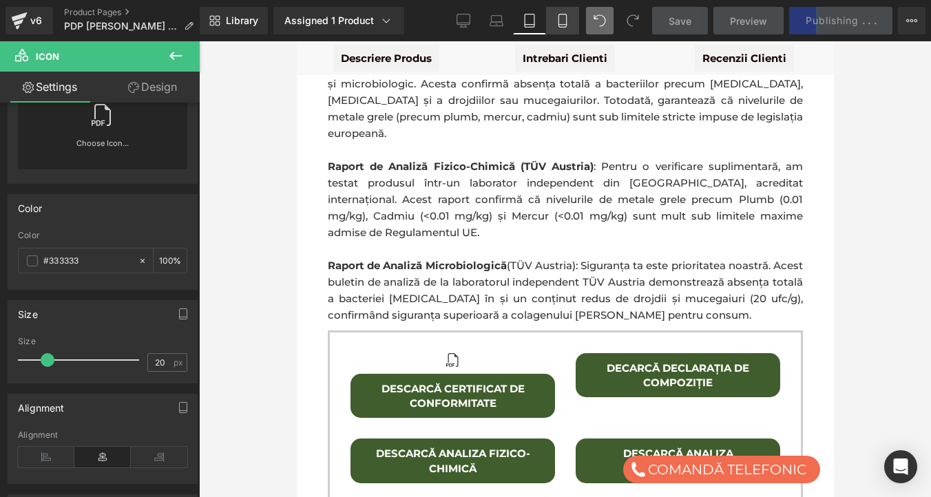
click at [569, 21] on icon at bounding box center [563, 21] width 14 height 14
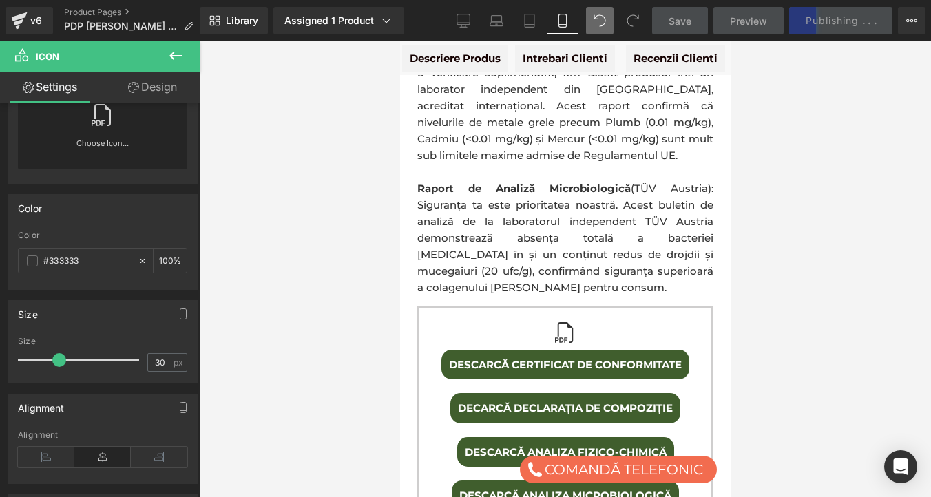
scroll to position [1711, 0]
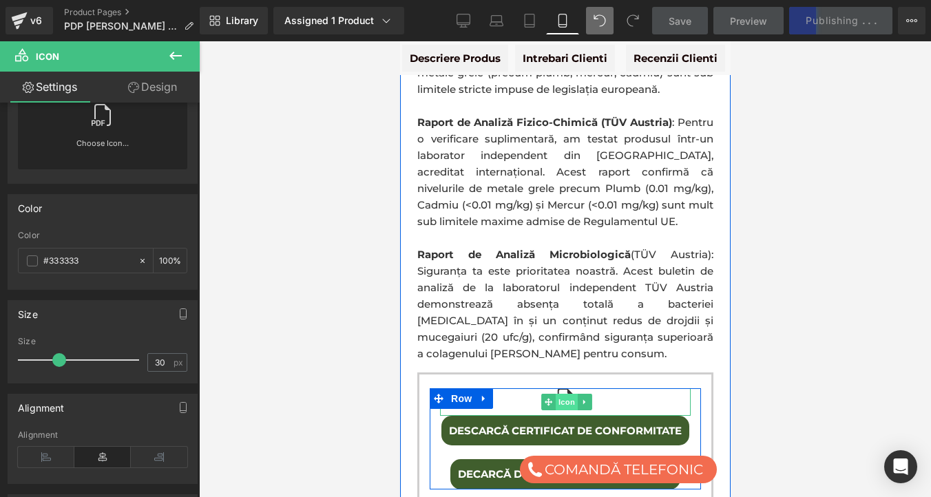
click at [566, 394] on span "Icon" at bounding box center [566, 402] width 22 height 17
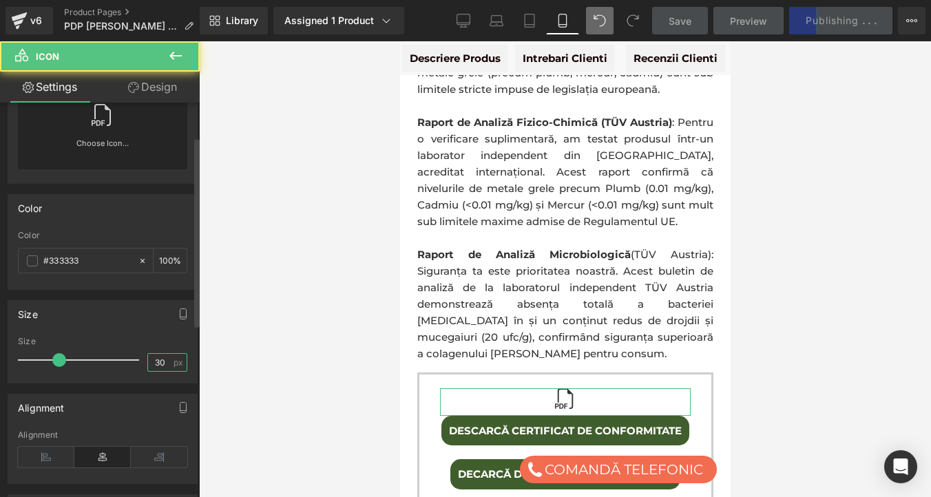
click at [157, 359] on input "30" at bounding box center [160, 362] width 24 height 17
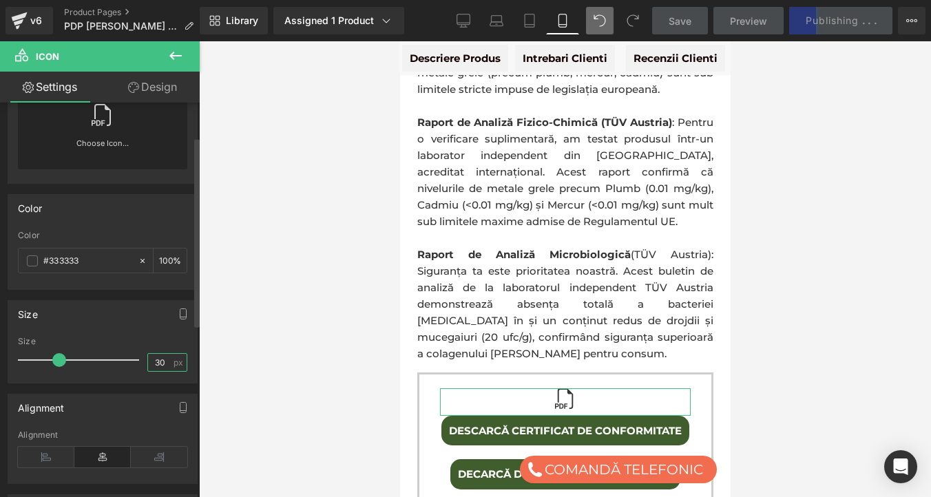
click at [157, 359] on input "30" at bounding box center [160, 362] width 24 height 17
click at [157, 358] on input "30" at bounding box center [160, 362] width 24 height 17
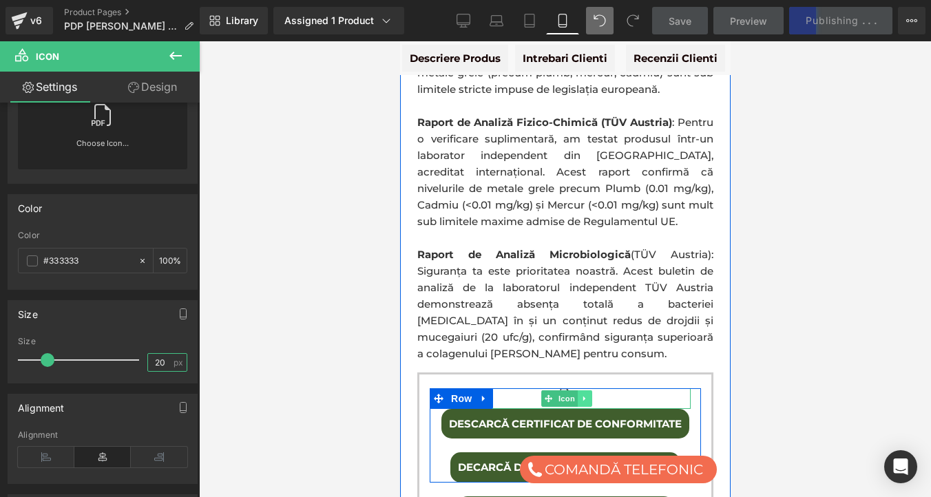
type input "20"
click at [580, 394] on icon at bounding box center [584, 398] width 8 height 8
click at [579, 394] on icon at bounding box center [577, 398] width 8 height 8
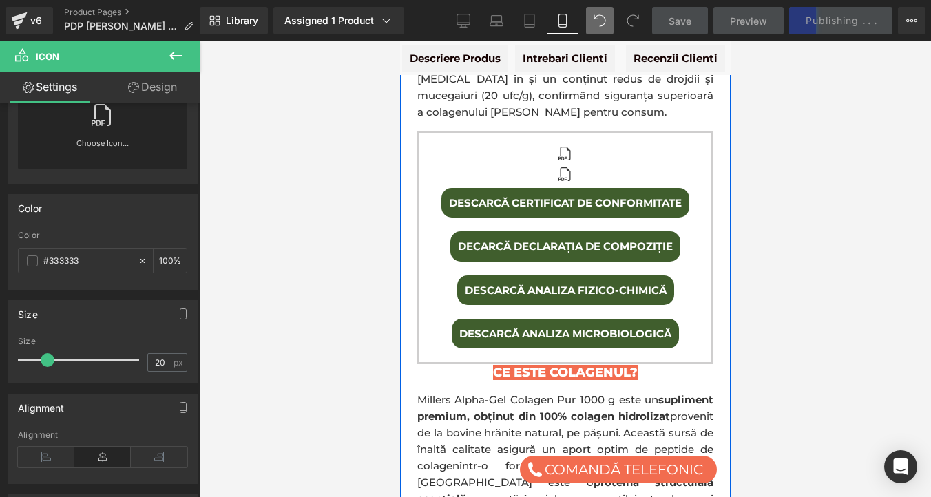
scroll to position [1971, 0]
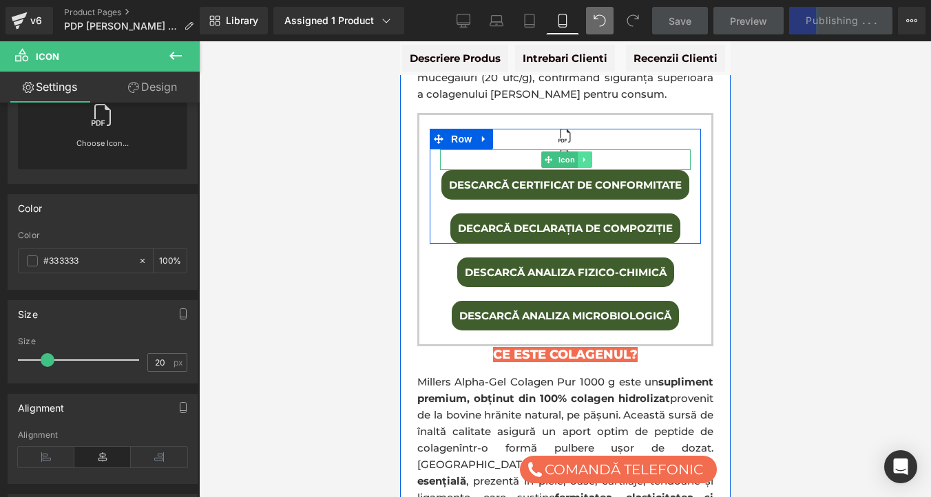
click at [580, 156] on icon at bounding box center [584, 160] width 8 height 8
click at [579, 156] on icon at bounding box center [577, 160] width 8 height 8
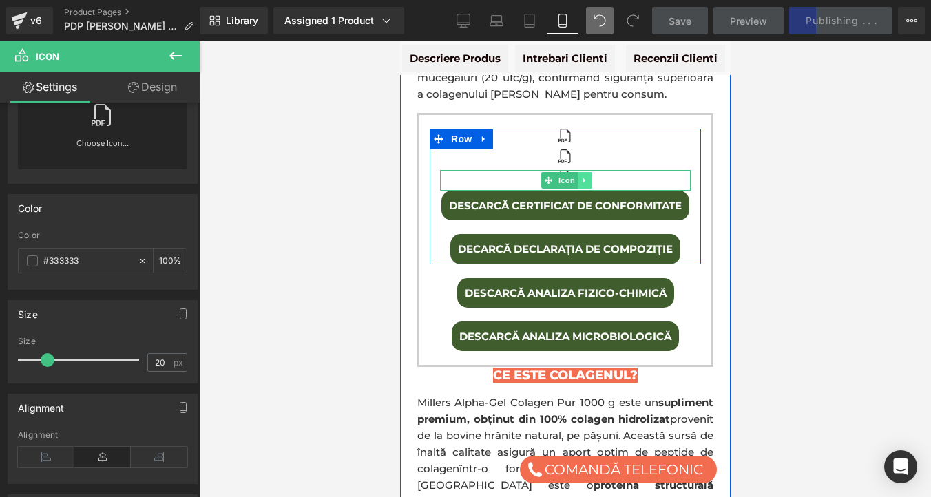
click at [584, 176] on icon at bounding box center [584, 180] width 8 height 8
click at [574, 176] on icon at bounding box center [577, 180] width 8 height 8
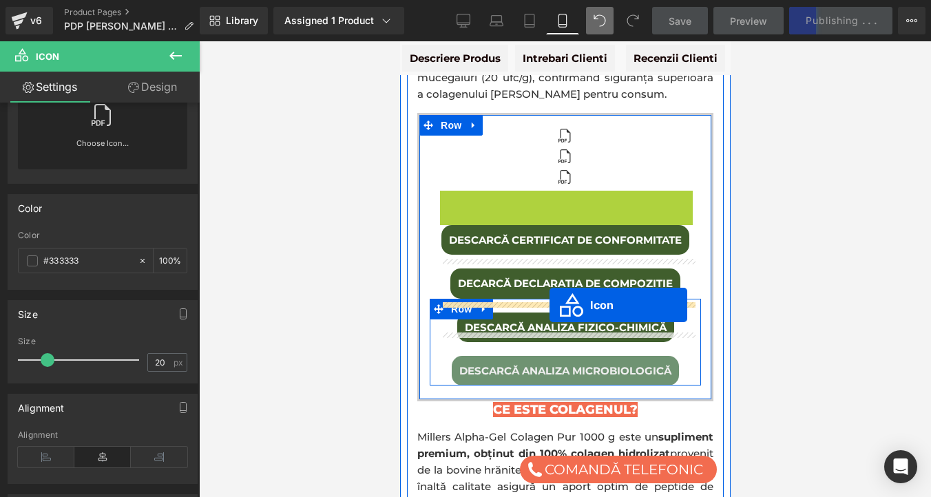
drag, startPoint x: 559, startPoint y: 147, endPoint x: 549, endPoint y: 305, distance: 158.7
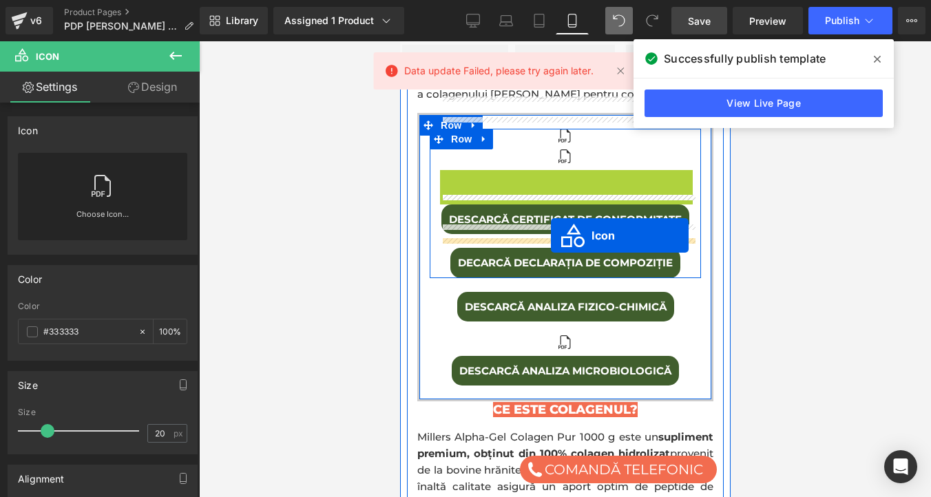
drag, startPoint x: 544, startPoint y: 125, endPoint x: 550, endPoint y: 235, distance: 110.3
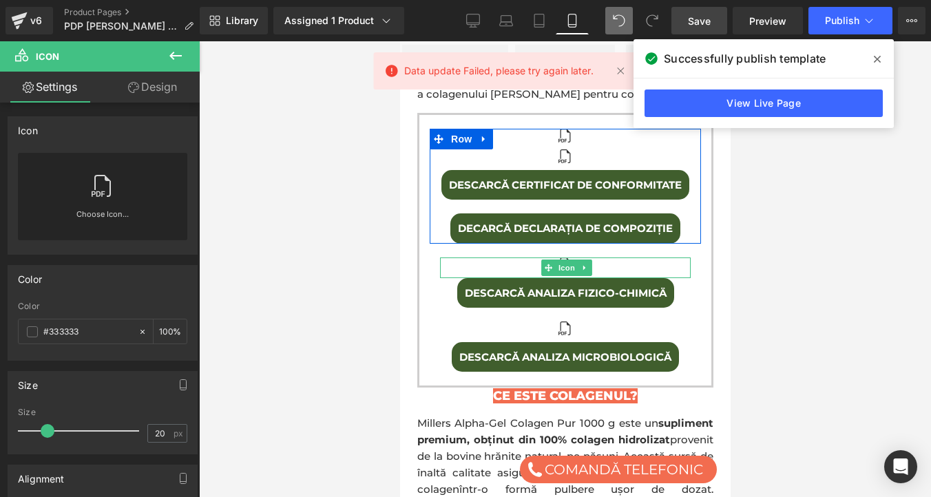
click at [366, 220] on div at bounding box center [565, 269] width 732 height 456
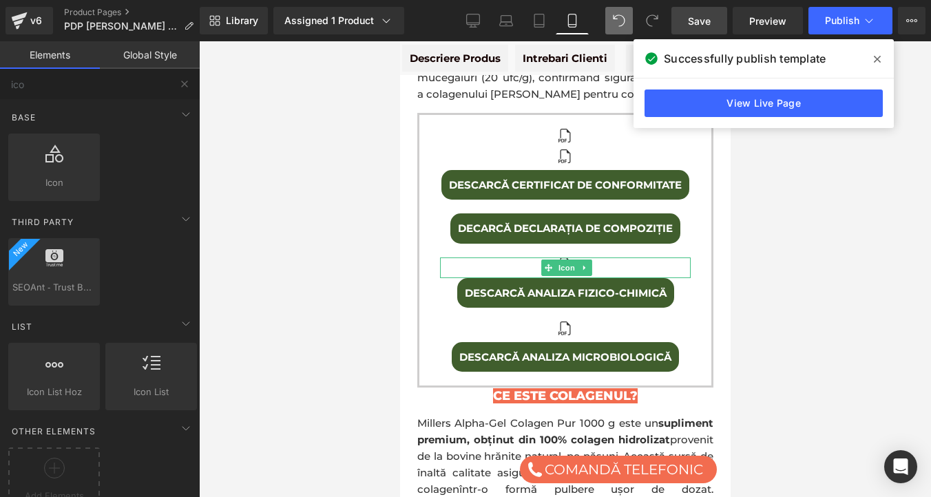
click at [876, 58] on icon at bounding box center [877, 59] width 7 height 7
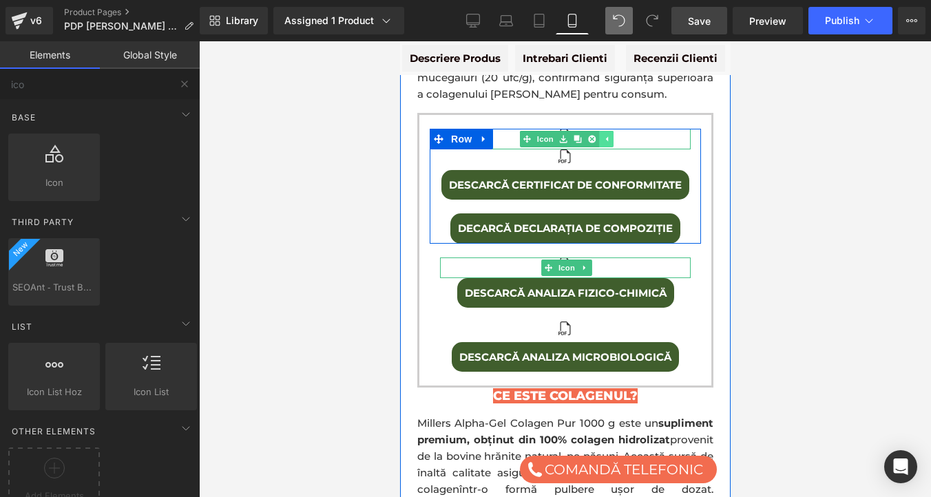
click at [599, 129] on div "Icon" at bounding box center [564, 139] width 251 height 21
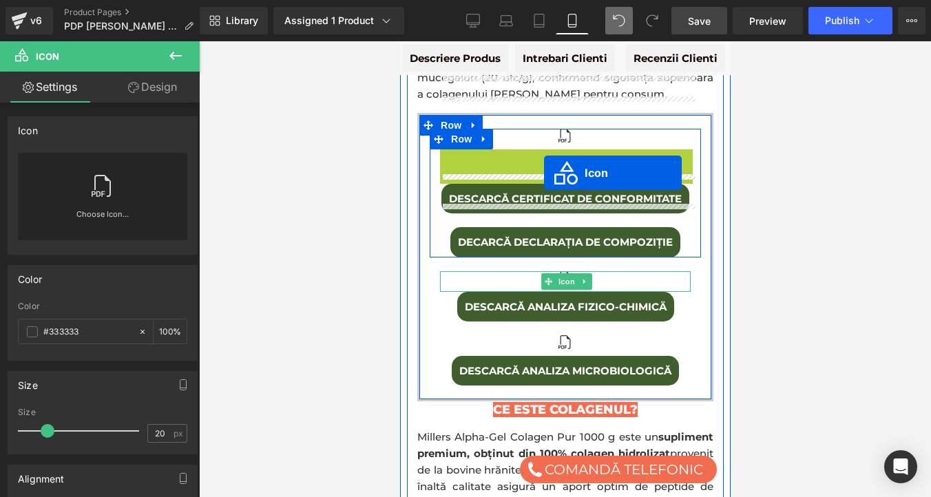
drag, startPoint x: 544, startPoint y: 104, endPoint x: 543, endPoint y: 173, distance: 68.8
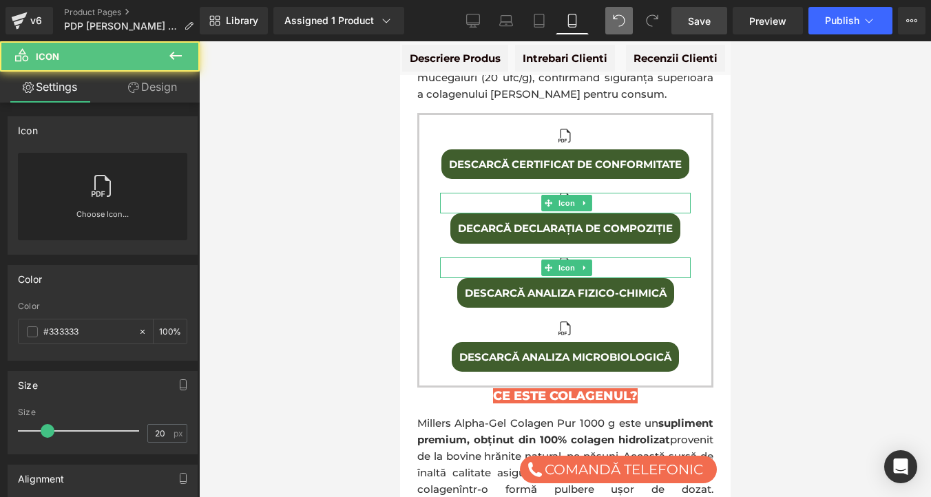
click at [809, 201] on div at bounding box center [565, 269] width 732 height 456
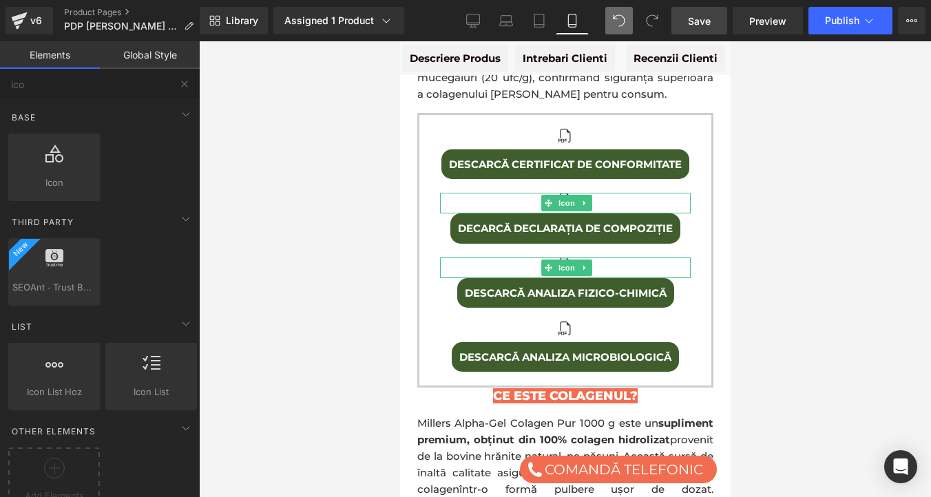
click at [741, 176] on div at bounding box center [565, 269] width 732 height 456
click at [388, 169] on div at bounding box center [565, 269] width 732 height 456
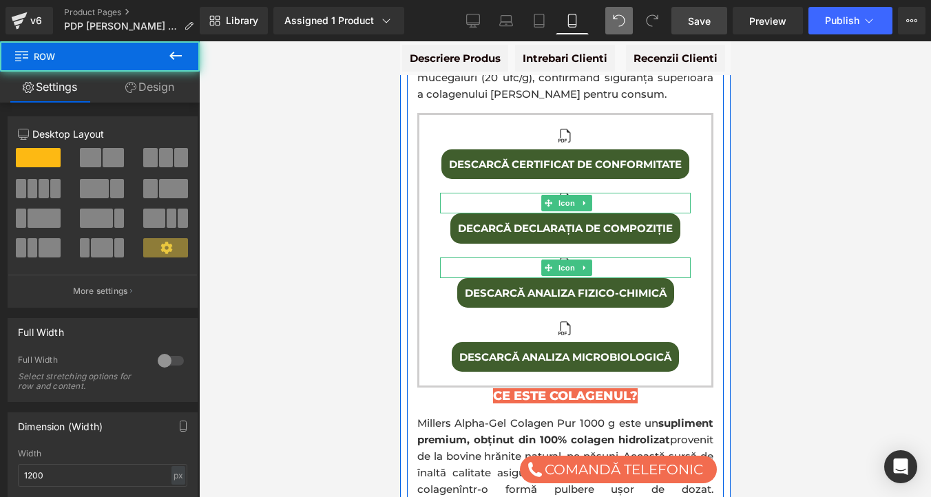
click at [423, 193] on div "Icon DESCARCĂ CERTIFICAT DE CONFORMITATE Button Icon DECARCĂ DECLARAȚIA DE COMP…" at bounding box center [565, 250] width 292 height 243
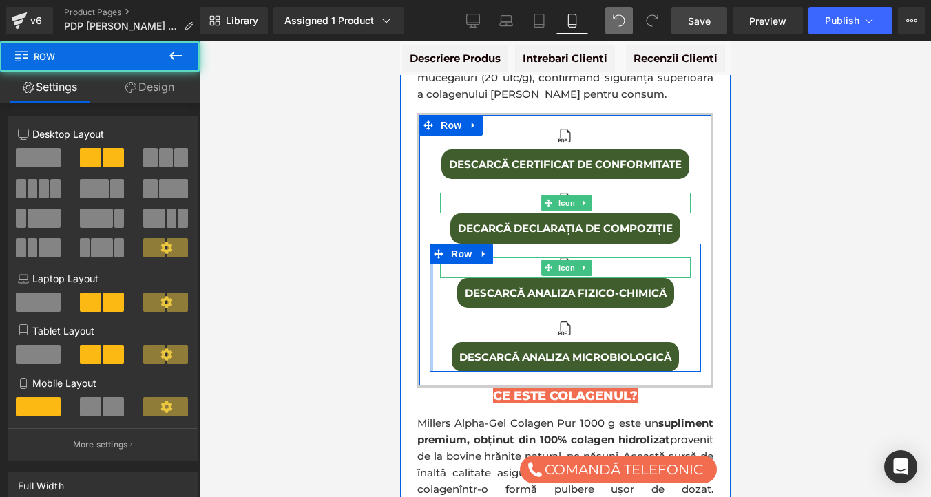
click at [430, 244] on div "Icon DESCARCĂ ANALIZA FIZICO-CHIMICÄ Button Icon DESCARCĂ ANALIZA MICROBIOLOGIC…" at bounding box center [564, 308] width 271 height 129
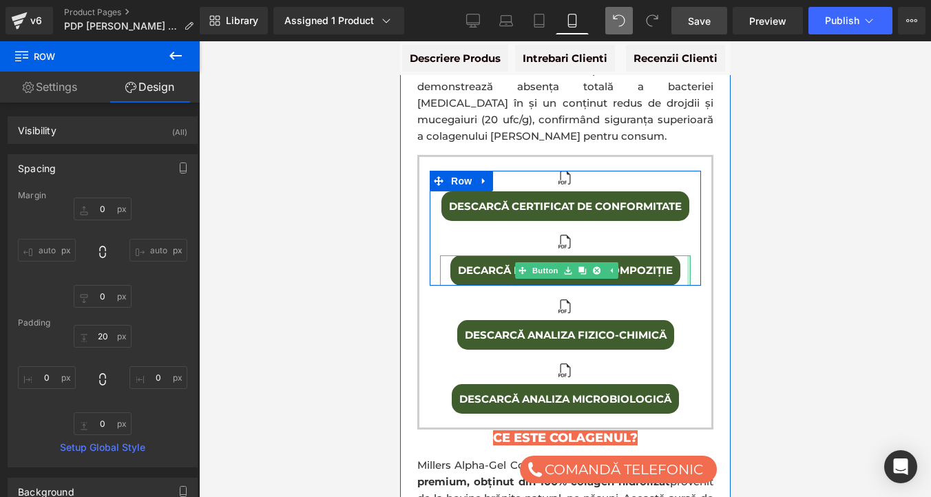
scroll to position [1942, 0]
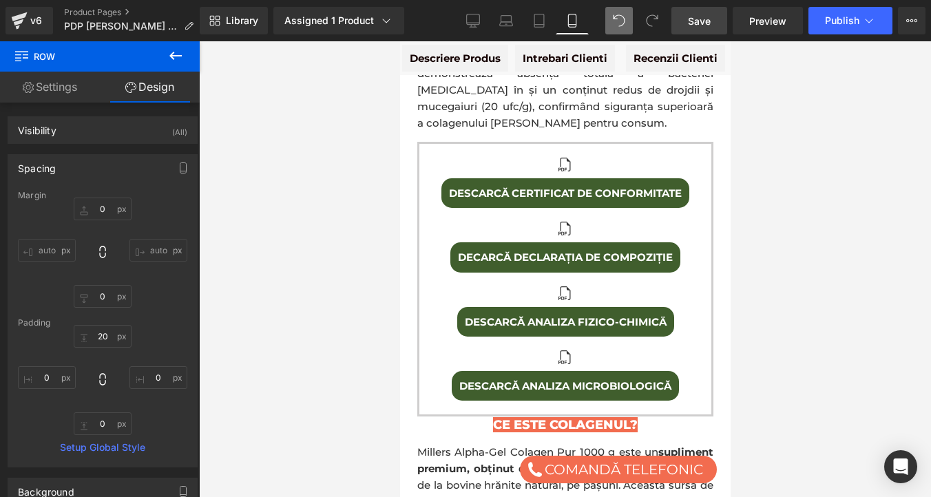
click at [708, 19] on span "Save" at bounding box center [699, 21] width 23 height 14
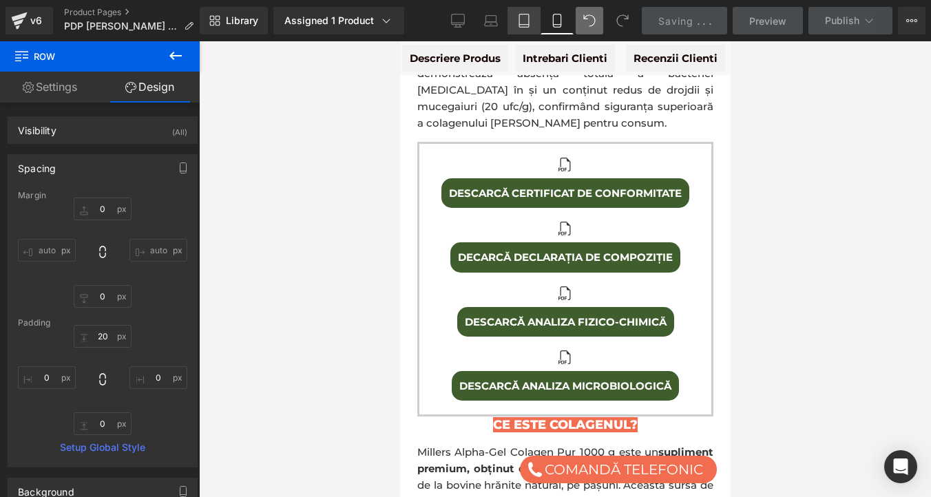
click at [521, 18] on icon at bounding box center [524, 21] width 14 height 14
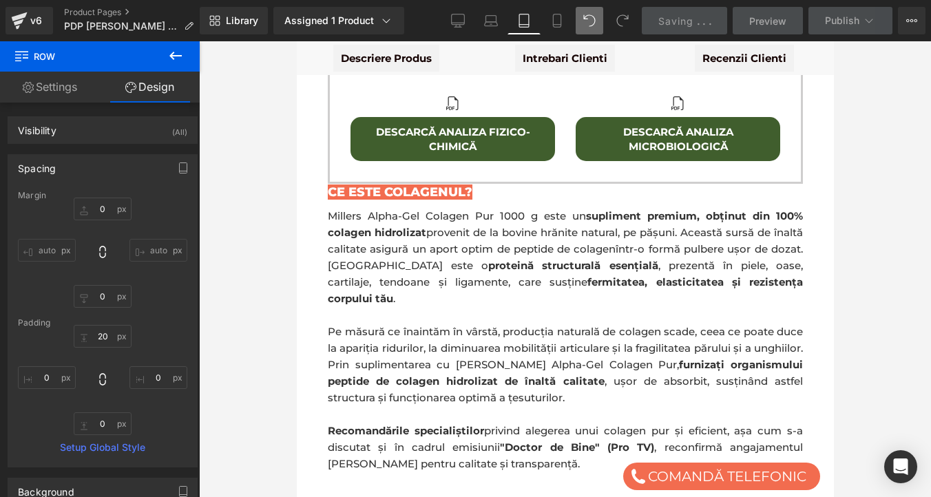
type input "0"
type input "30"
type input "0"
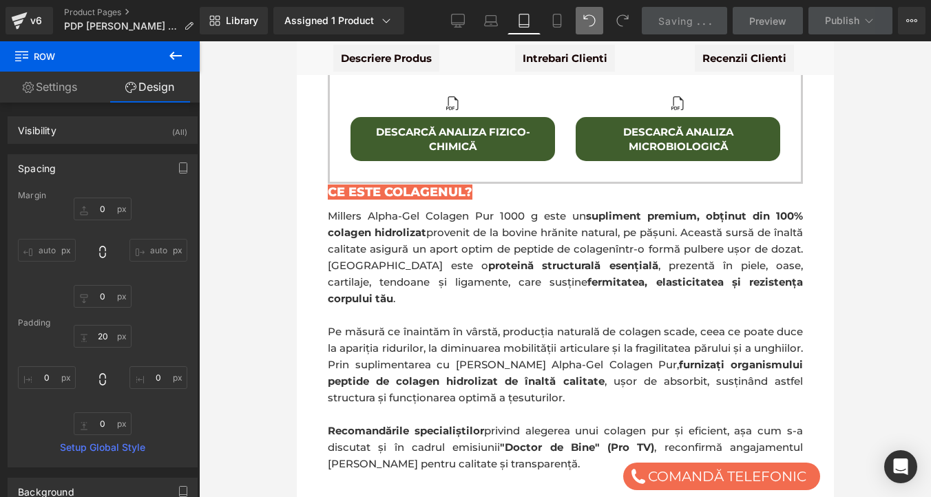
type input "0"
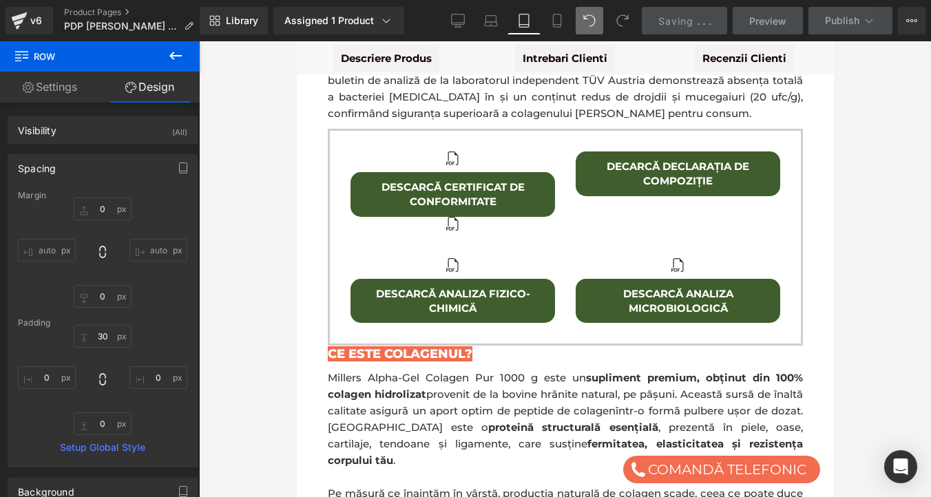
scroll to position [1847, 0]
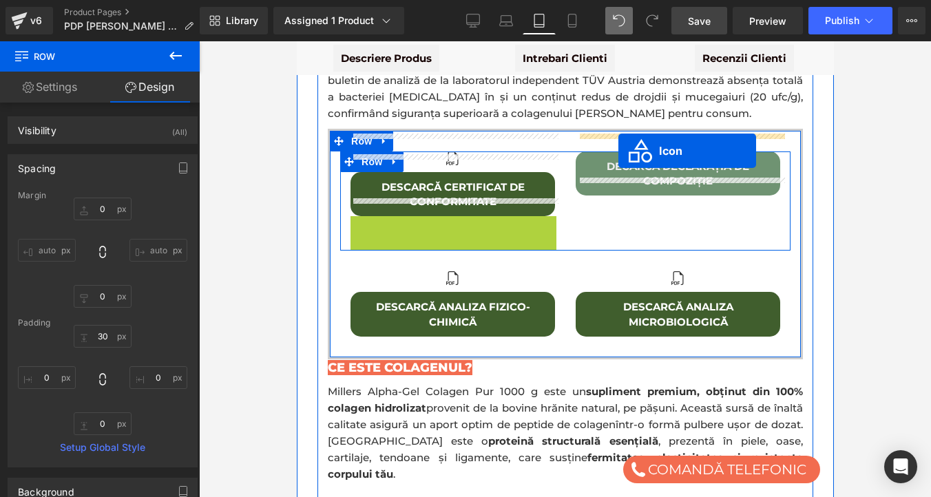
drag, startPoint x: 453, startPoint y: 208, endPoint x: 618, endPoint y: 150, distance: 174.4
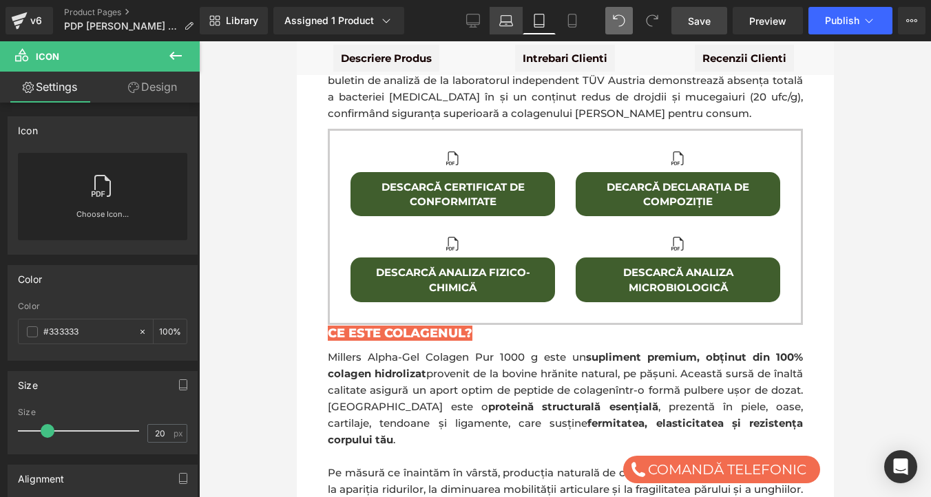
click at [511, 12] on link "Laptop" at bounding box center [505, 21] width 33 height 28
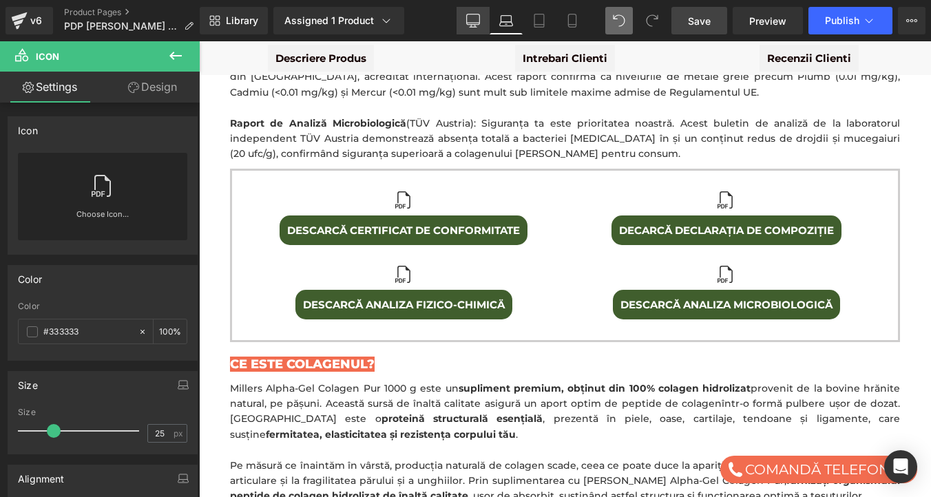
click at [477, 19] on icon at bounding box center [473, 21] width 14 height 14
type input "30"
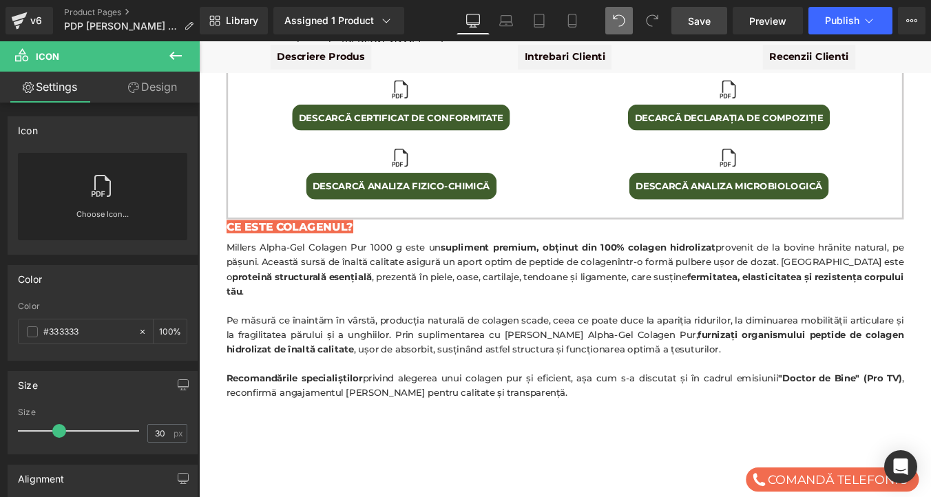
scroll to position [1003, 0]
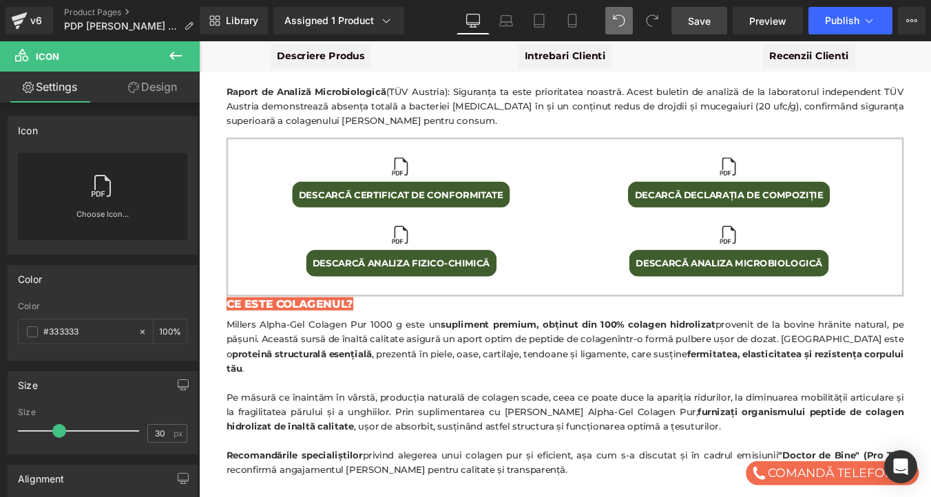
click at [705, 22] on span "Save" at bounding box center [699, 21] width 23 height 14
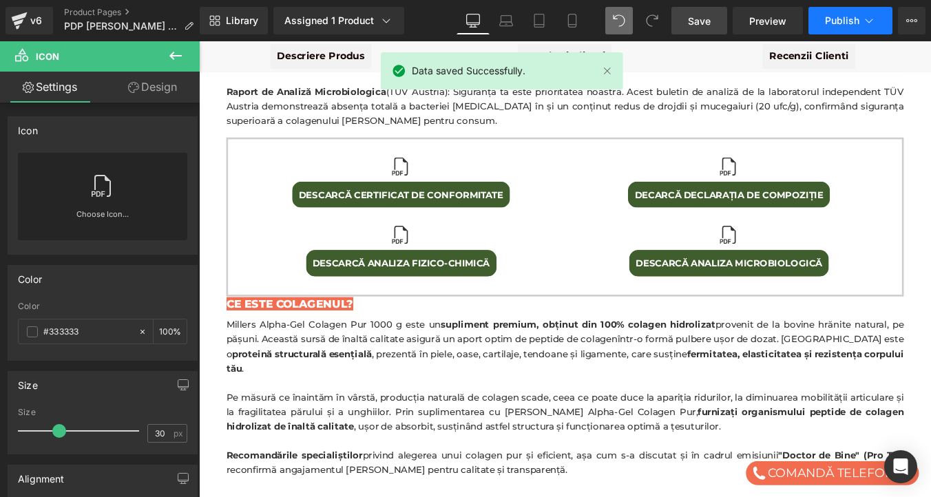
click at [860, 22] on button "Publish" at bounding box center [850, 21] width 84 height 28
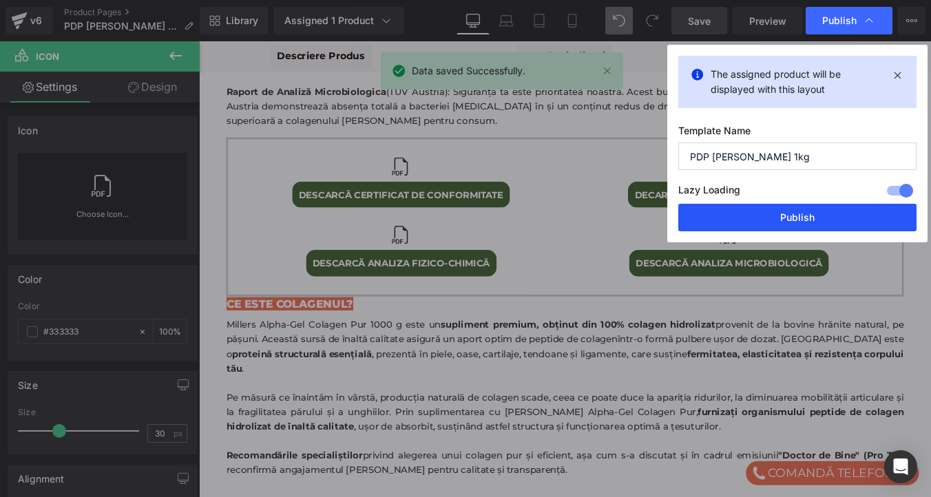
click at [788, 213] on button "Publish" at bounding box center [797, 218] width 238 height 28
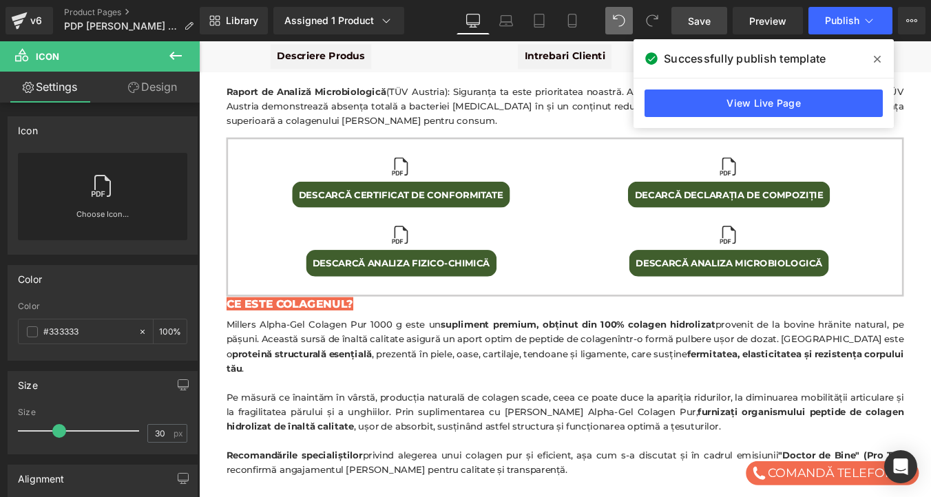
click at [880, 54] on icon at bounding box center [877, 59] width 7 height 11
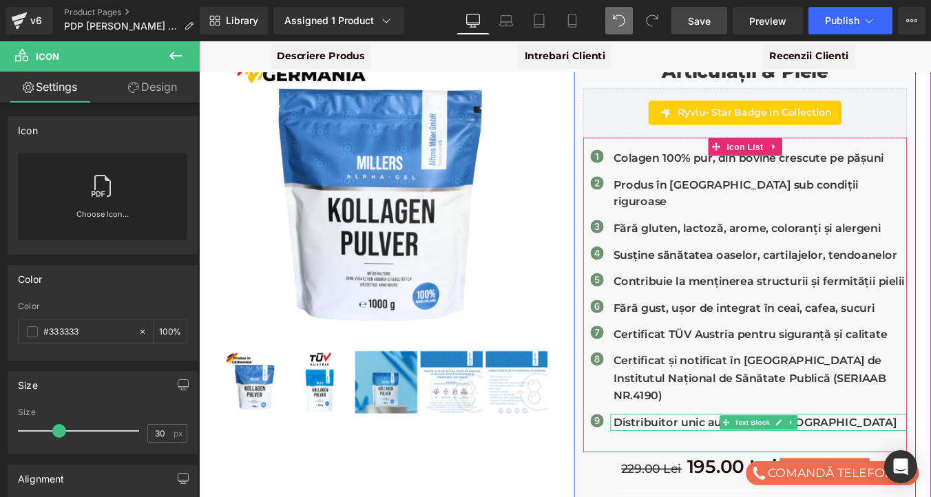
scroll to position [151, 0]
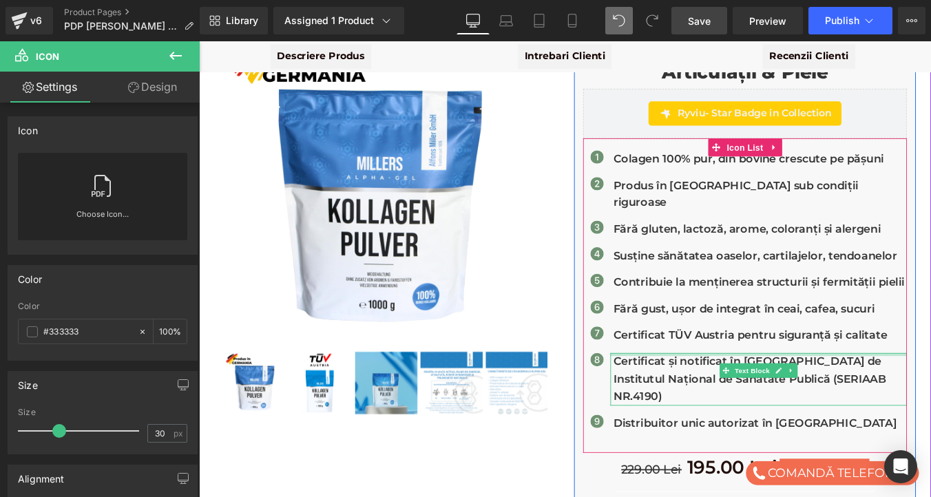
click at [756, 396] on div at bounding box center [835, 397] width 337 height 3
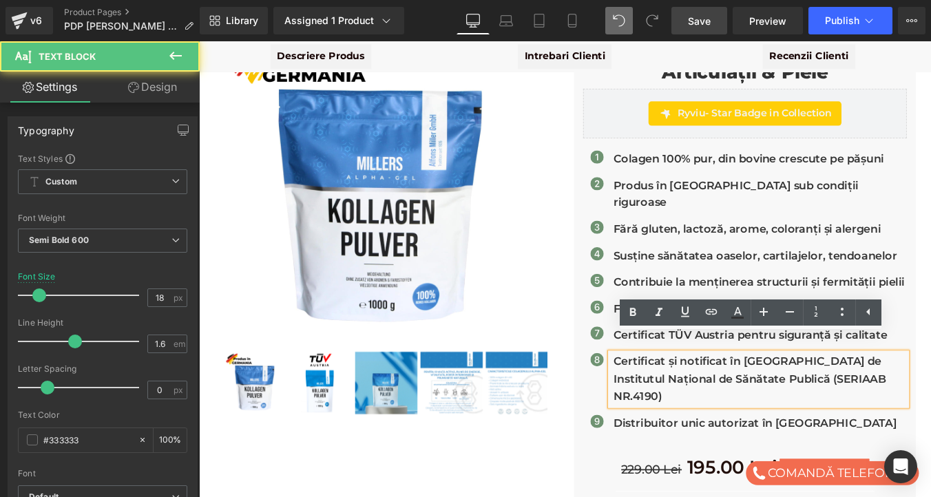
click at [756, 396] on p "Certificat și notificat în România de Institutul Național de Sănătate Publică (…" at bounding box center [838, 425] width 334 height 59
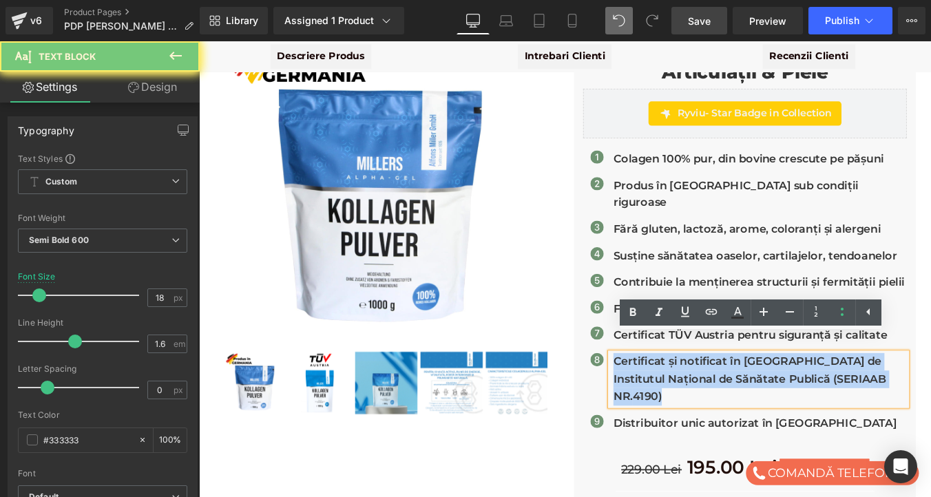
click at [756, 396] on p "Certificat și notificat în România de Institutul Național de Sănătate Publică (…" at bounding box center [838, 425] width 334 height 59
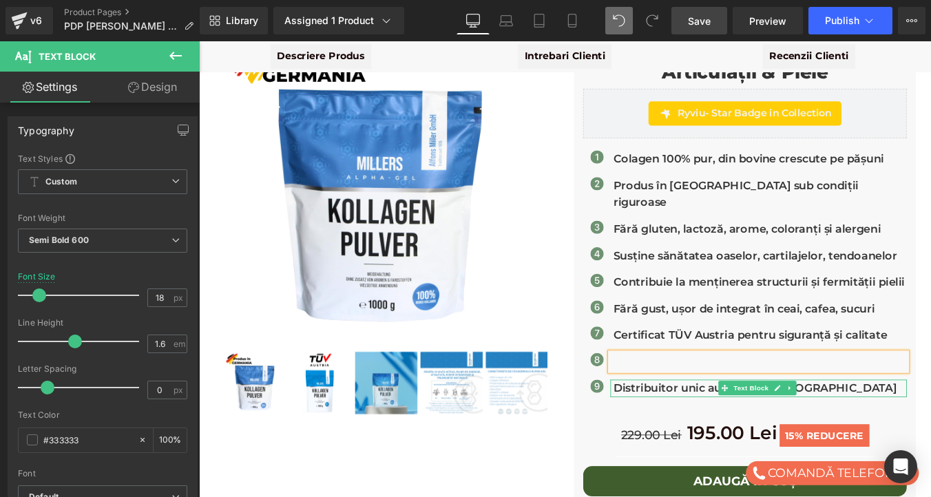
click at [769, 426] on p "Distribuitor unic autorizat în Romania" at bounding box center [838, 436] width 334 height 20
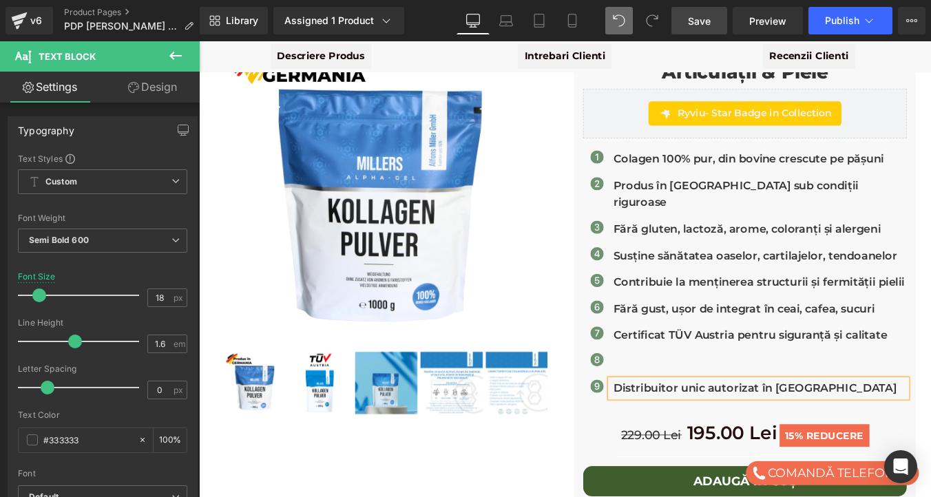
click at [769, 426] on p "Distribuitor unic autorizat în Romania" at bounding box center [838, 436] width 334 height 20
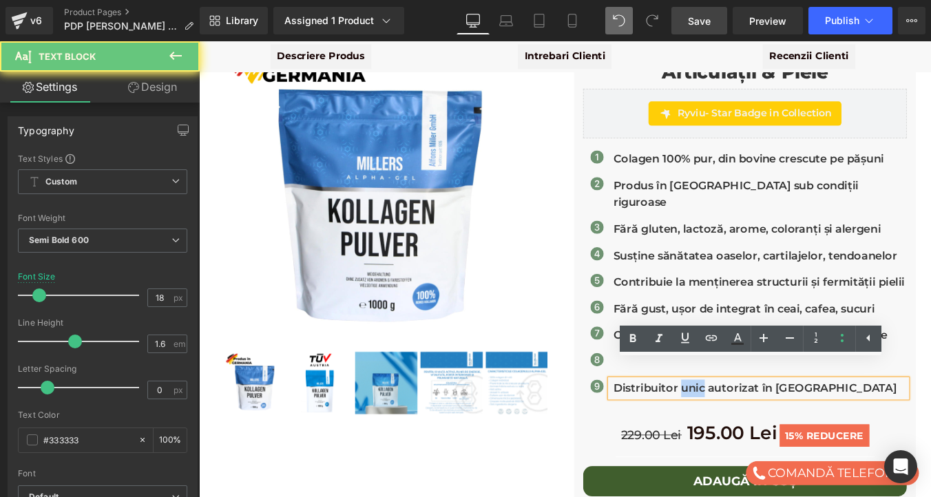
click at [769, 426] on p "Distribuitor unic autorizat în Romania" at bounding box center [838, 436] width 334 height 20
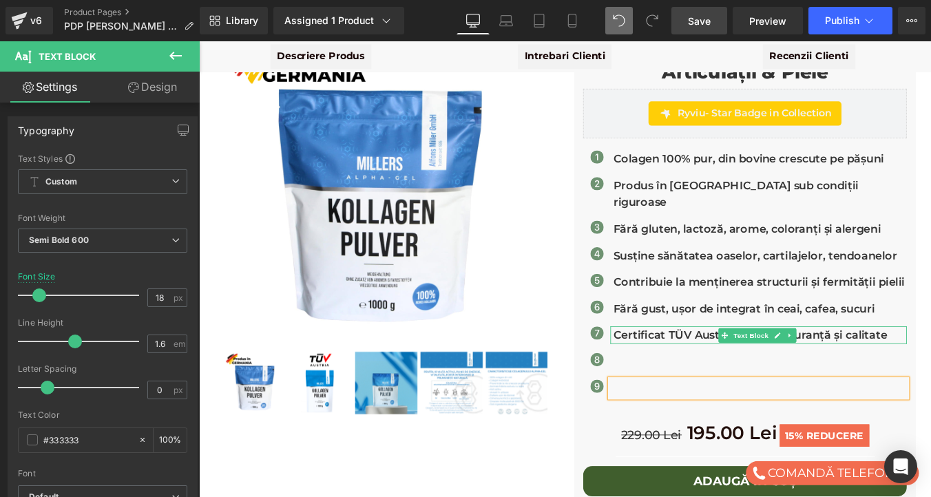
click at [746, 366] on p "Certificat TÜV Austria pentru siguranță și calitate" at bounding box center [838, 376] width 334 height 20
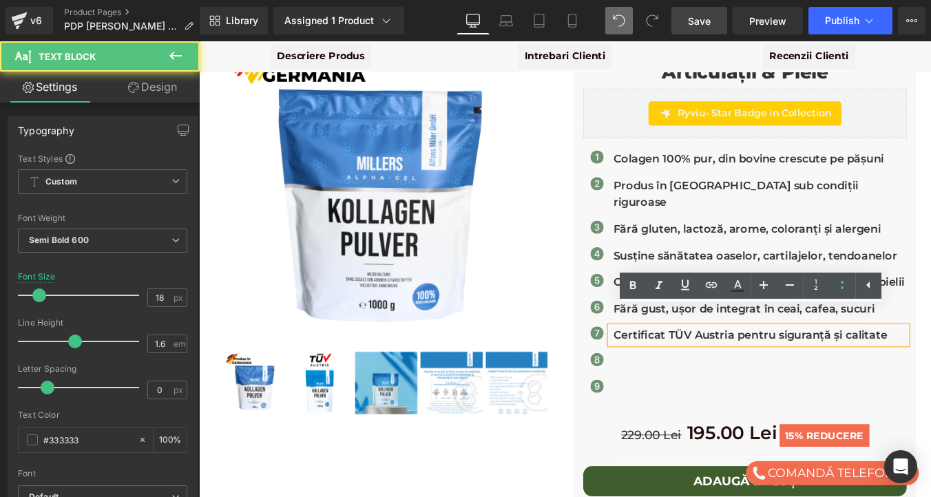
click at [746, 366] on p "Certificat TÜV Austria pentru siguranță și calitate" at bounding box center [838, 376] width 334 height 20
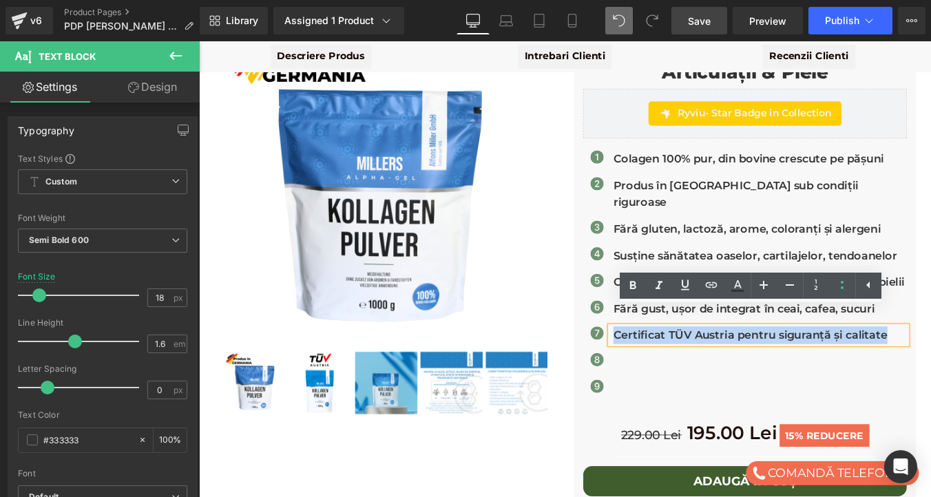
copy p "Certificat TÜV Austria pentru siguranță și calitate"
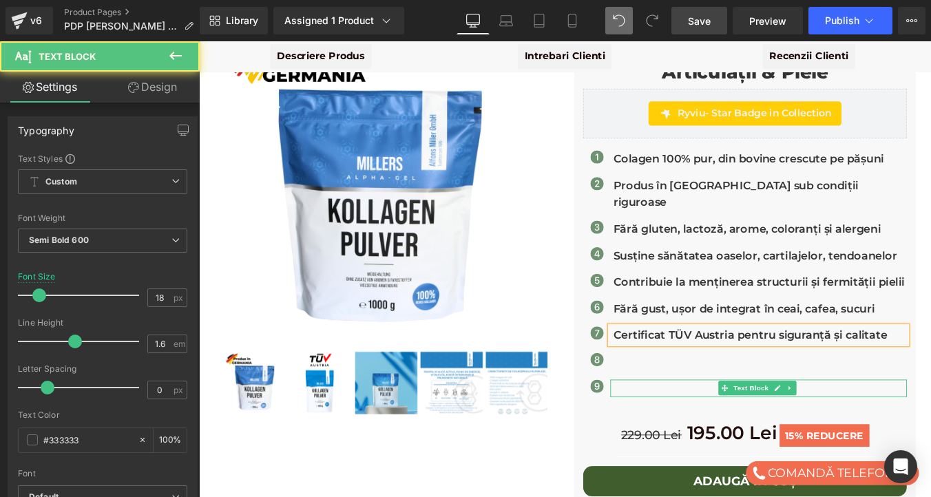
click at [704, 426] on p at bounding box center [838, 436] width 334 height 20
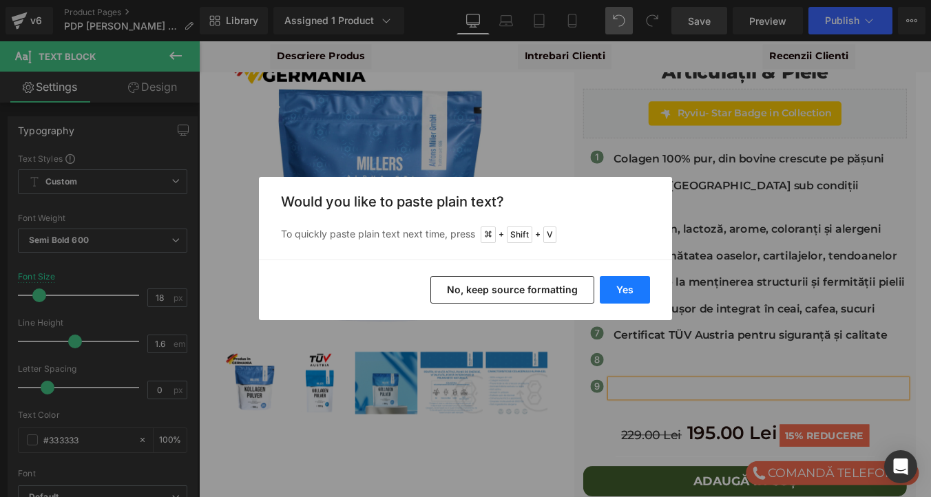
click at [624, 286] on button "Yes" at bounding box center [625, 290] width 50 height 28
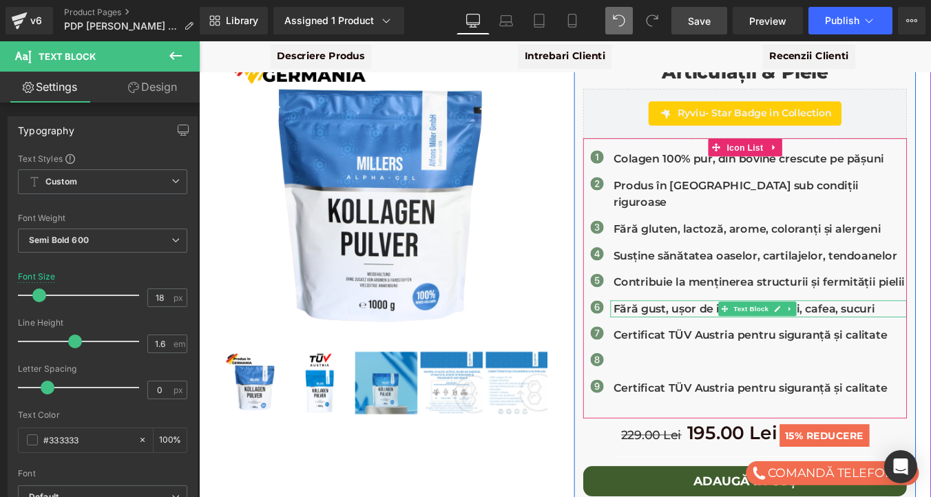
click at [729, 336] on p "Fără gust, ușor de integrat în ceai, cafea, sucuri" at bounding box center [838, 346] width 334 height 20
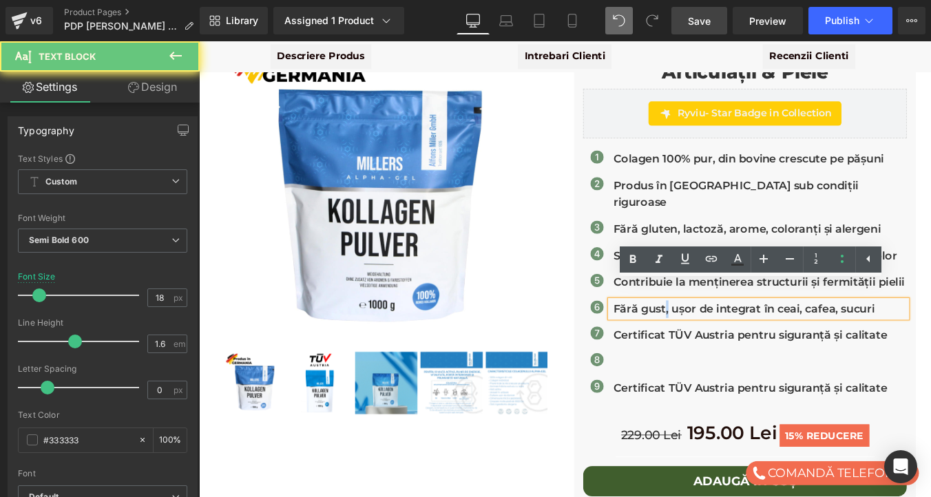
click at [729, 336] on p "Fără gust, ușor de integrat în ceai, cafea, sucuri" at bounding box center [838, 346] width 334 height 20
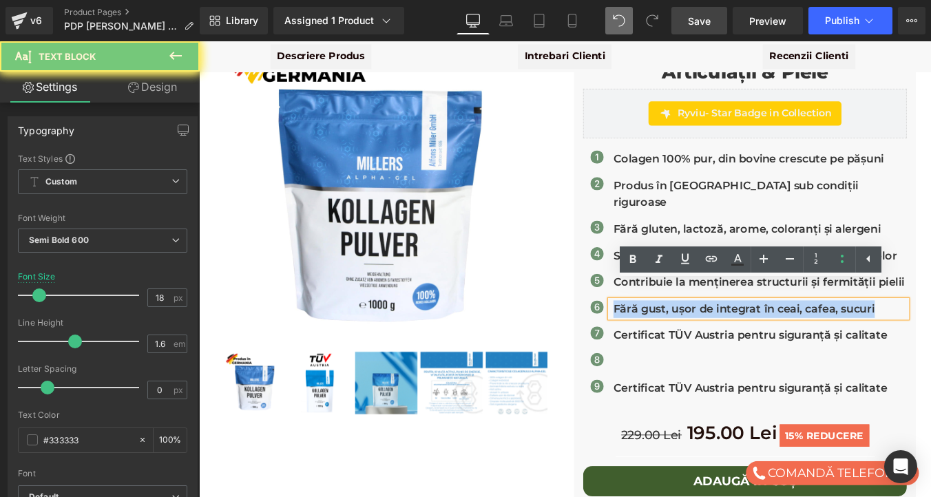
copy p "Fără gust, ușor de integrat în ceai, cafea, sucuri"
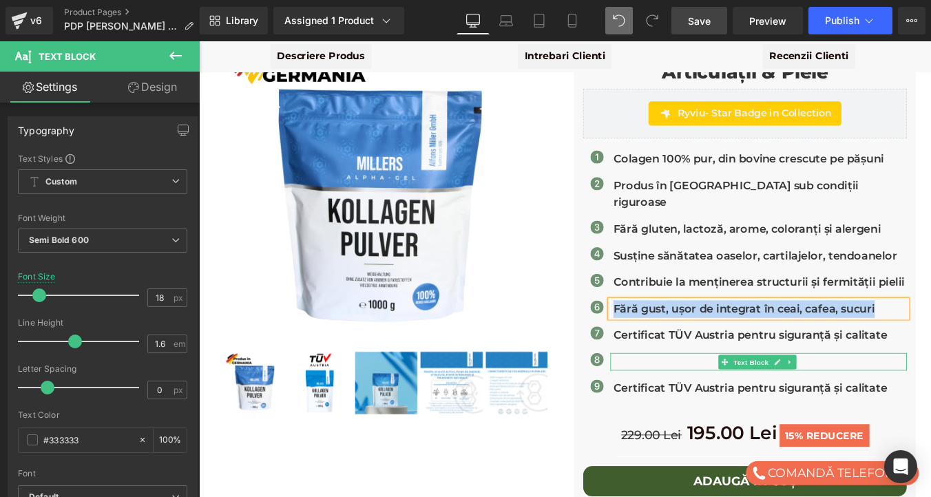
click at [711, 396] on p at bounding box center [838, 406] width 334 height 20
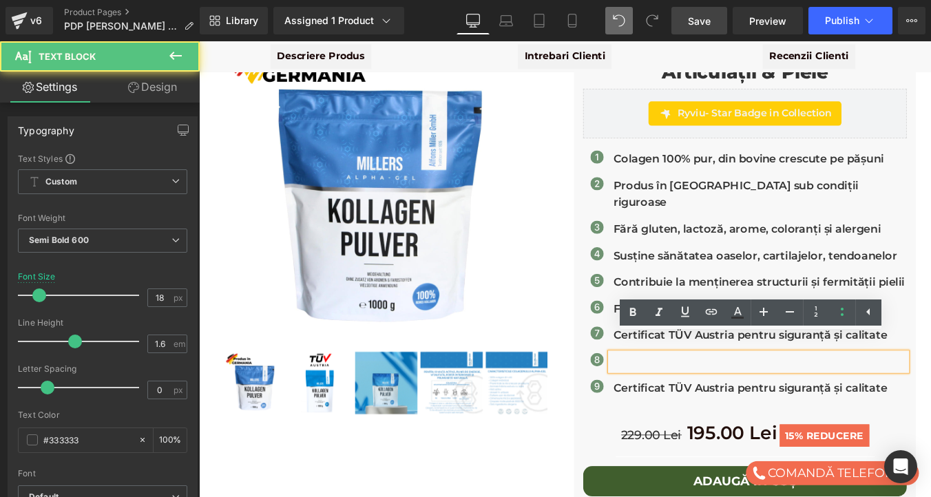
click at [711, 396] on p at bounding box center [838, 406] width 334 height 20
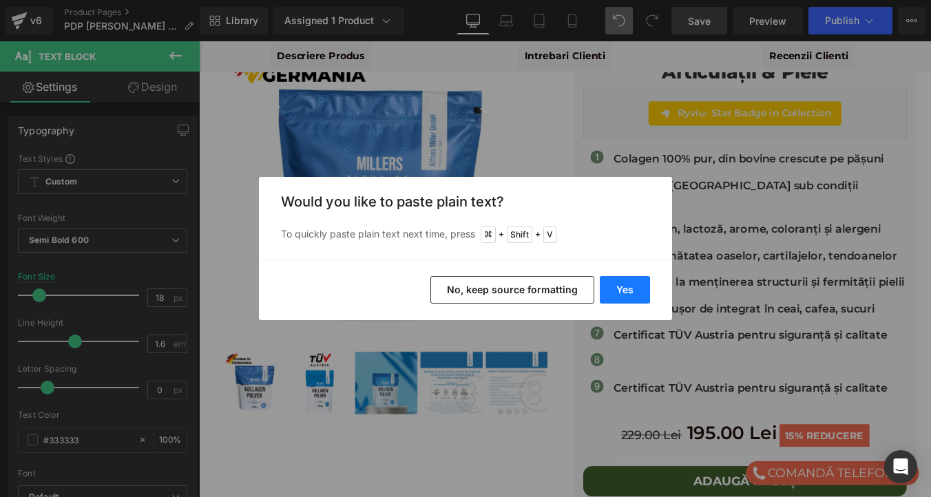
click at [623, 286] on button "Yes" at bounding box center [625, 290] width 50 height 28
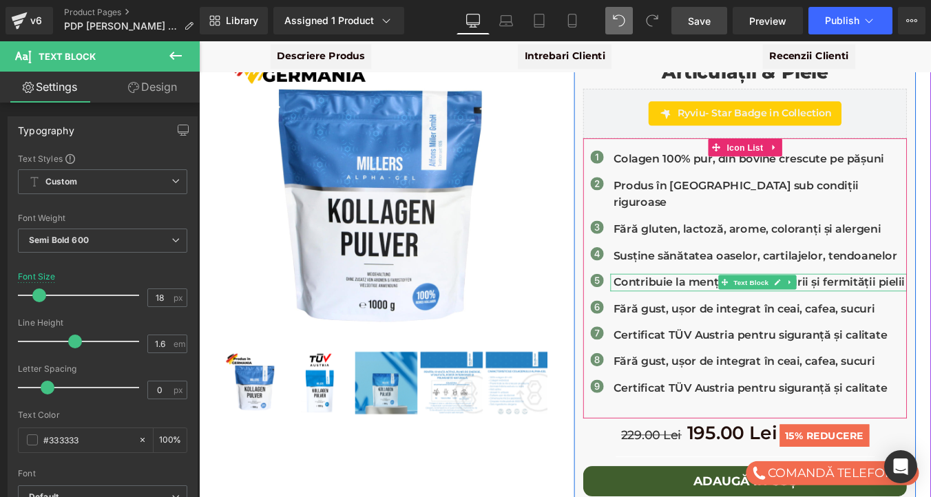
click at [699, 306] on p "Contribuie la menținerea structurii și fermității pielii" at bounding box center [838, 316] width 334 height 20
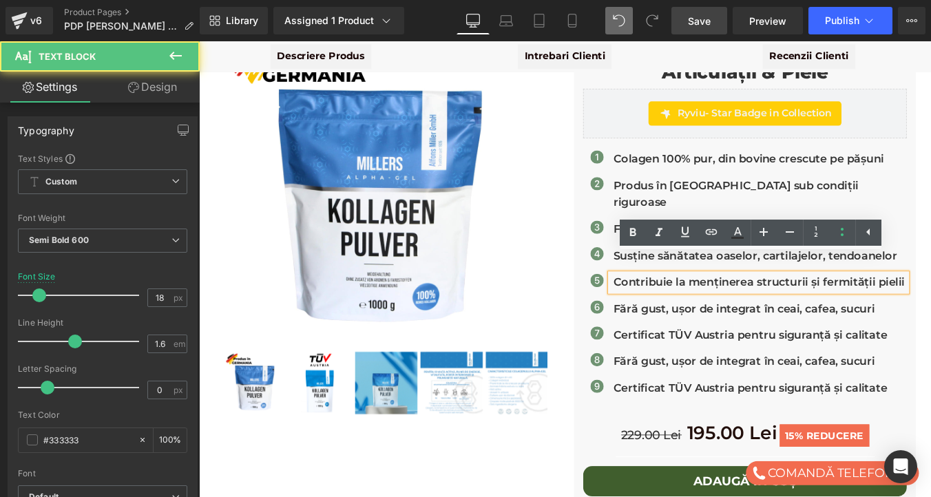
click at [699, 306] on p "Contribuie la menținerea structurii și fermității pielii" at bounding box center [838, 316] width 334 height 20
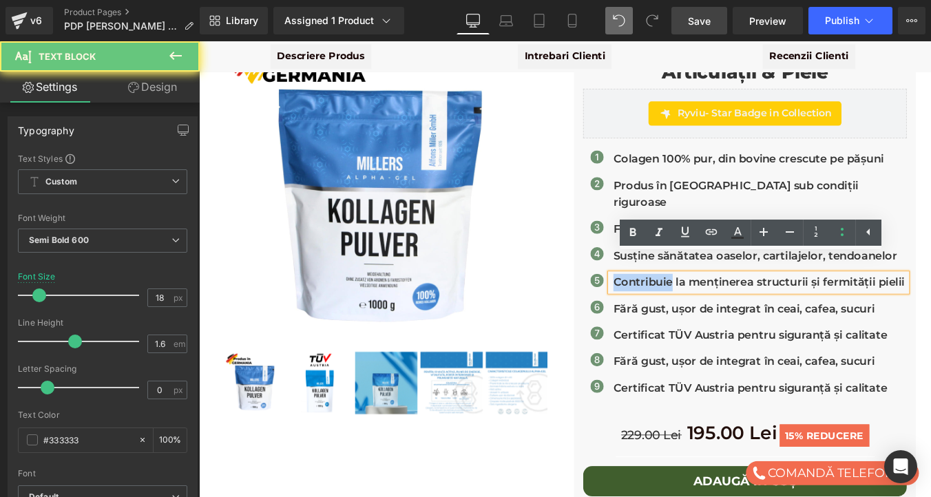
click at [699, 306] on p "Contribuie la menținerea structurii și fermității pielii" at bounding box center [838, 316] width 334 height 20
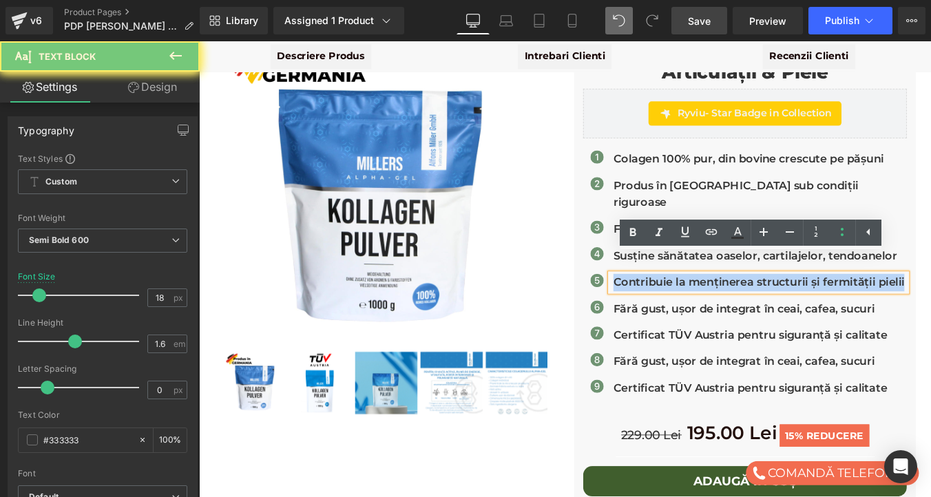
click at [699, 306] on p "Contribuie la menținerea structurii și fermității pielii" at bounding box center [838, 316] width 334 height 20
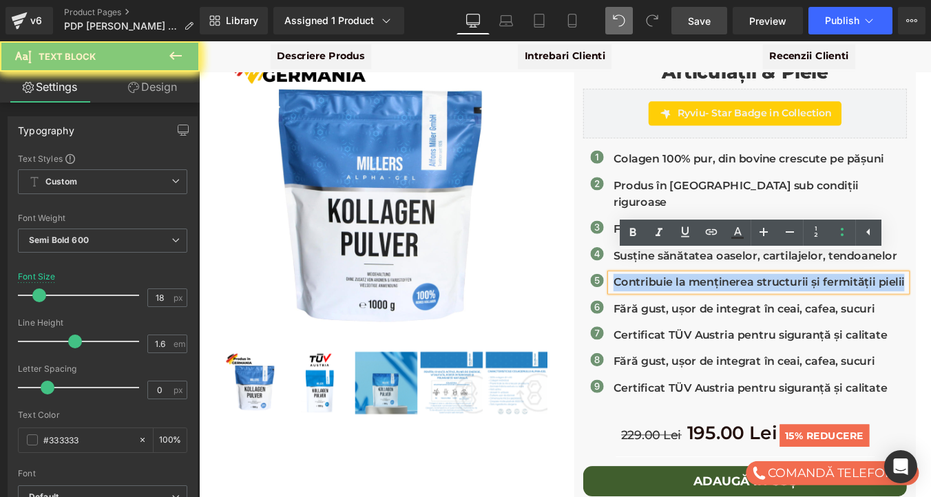
copy p "Contribuie la menținerea structurii și fermității pielii"
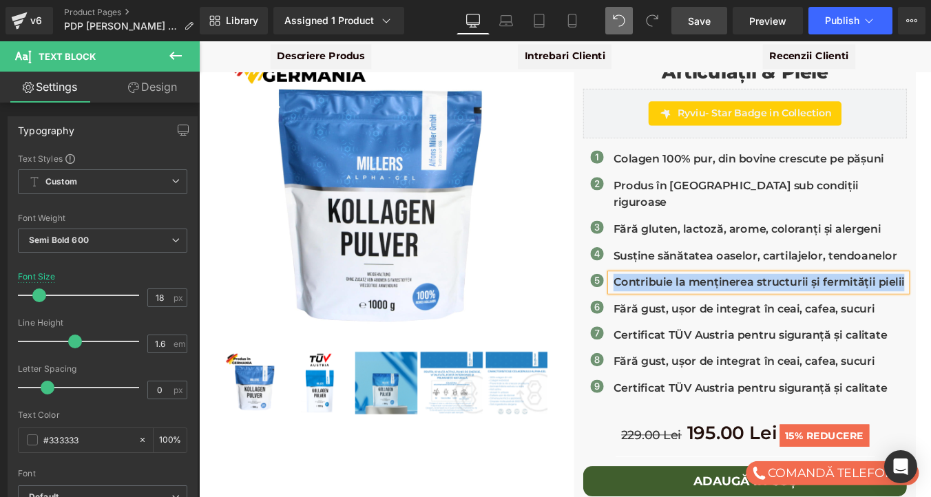
click at [706, 366] on p "Certificat TÜV Austria pentru siguranță și calitate" at bounding box center [838, 376] width 334 height 20
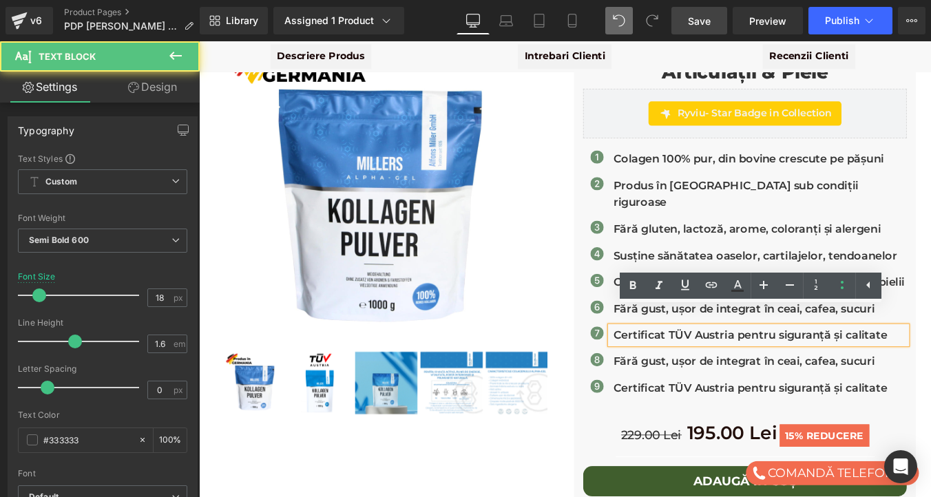
click at [706, 366] on p "Certificat TÜV Austria pentru siguranță și calitate" at bounding box center [838, 376] width 334 height 20
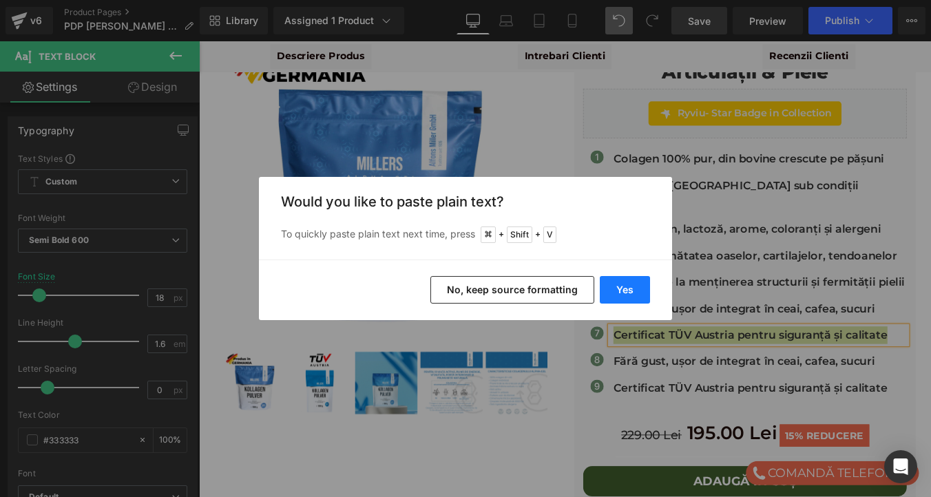
click at [617, 281] on button "Yes" at bounding box center [625, 290] width 50 height 28
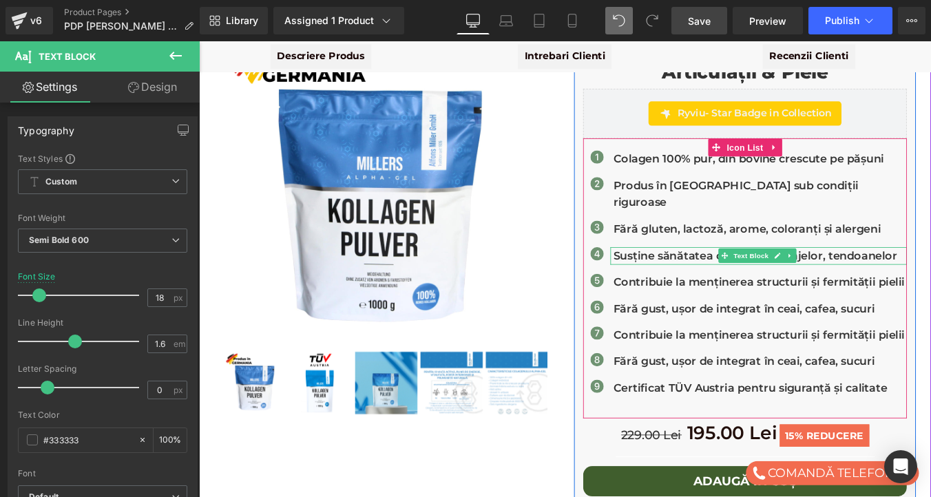
click at [700, 275] on p "Susține sănătatea oaselor, cartilajelor, tendoanelor" at bounding box center [838, 285] width 334 height 20
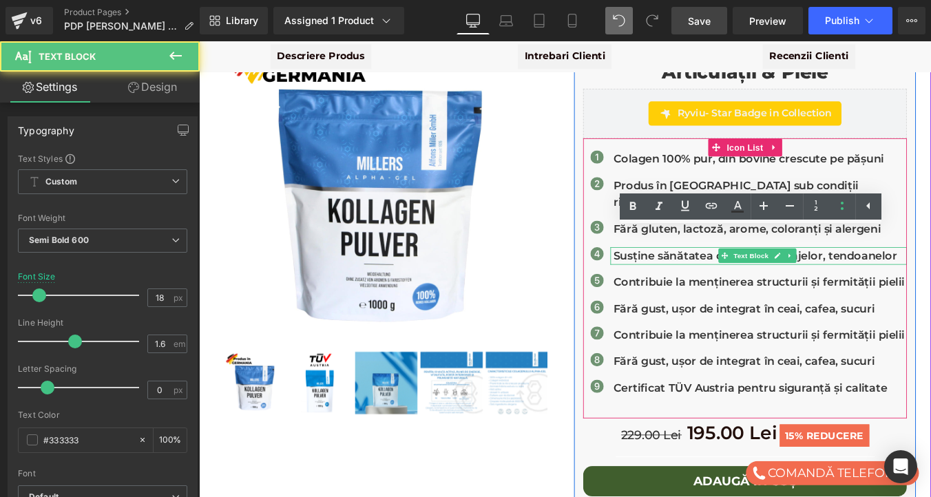
click at [700, 275] on p "Susține sănătatea oaselor, cartilajelor, tendoanelor" at bounding box center [838, 285] width 334 height 20
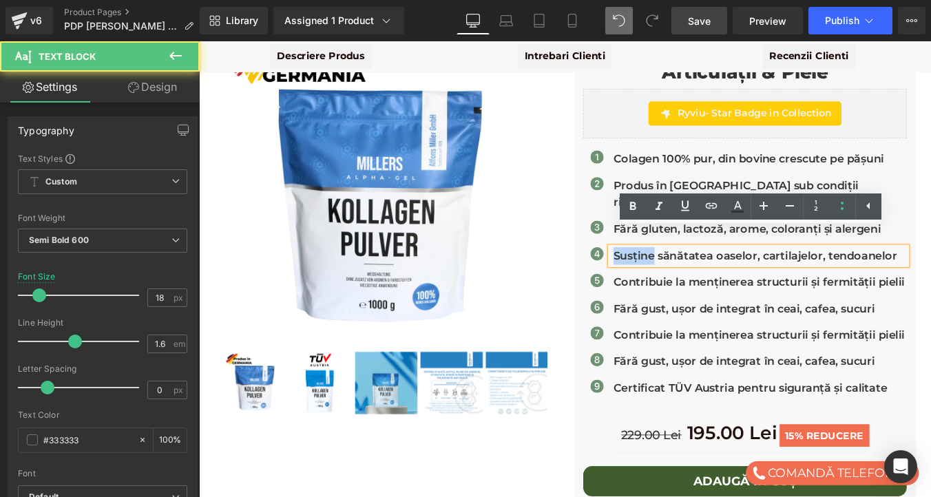
click at [700, 275] on p "Susține sănătatea oaselor, cartilajelor, tendoanelor" at bounding box center [838, 285] width 334 height 20
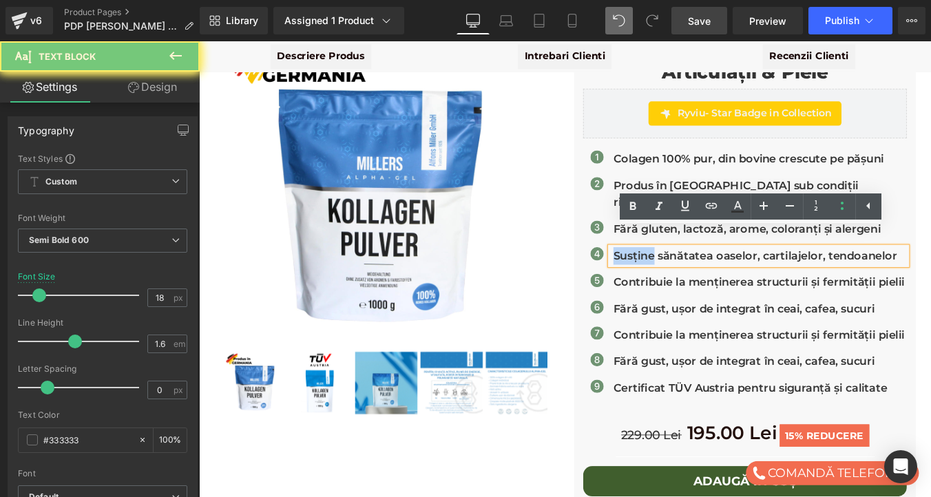
copy p "Susține sănătatea oaselor, cartilajelor, tendoanelor"
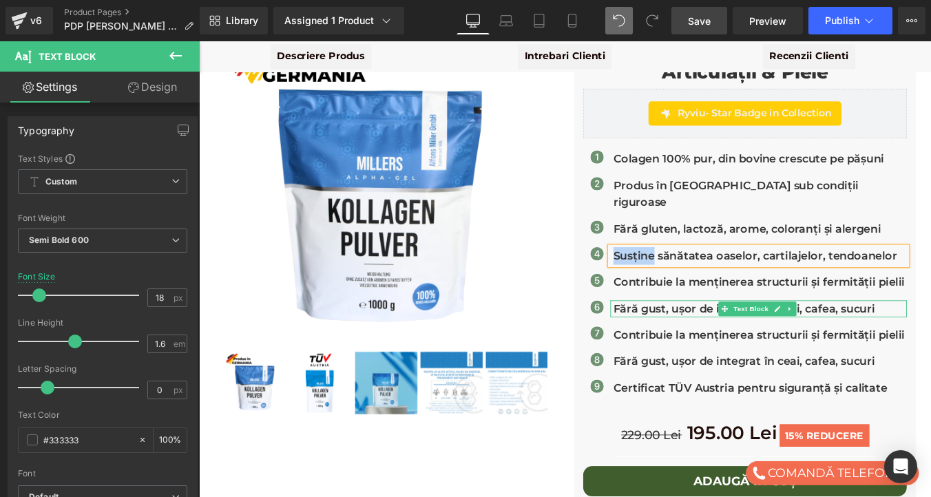
click at [700, 336] on p "Fără gust, ușor de integrat în ceai, cafea, sucuri" at bounding box center [838, 346] width 334 height 20
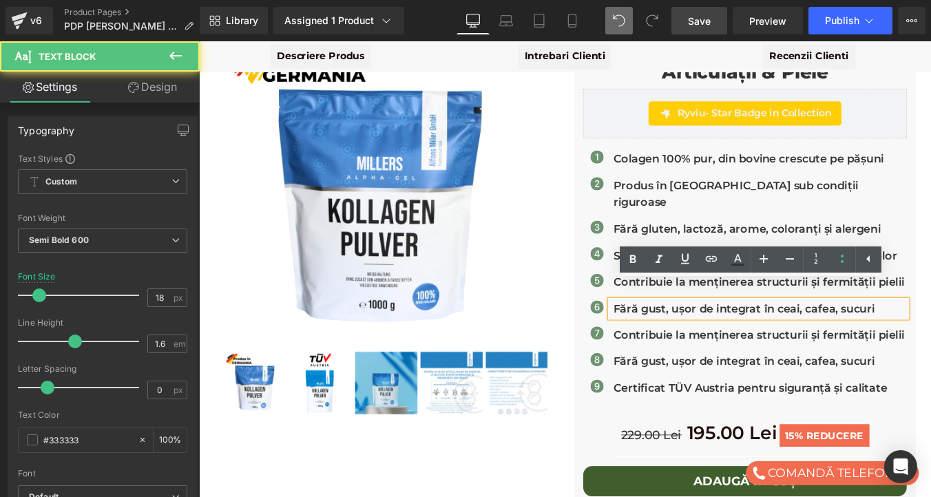
click at [700, 336] on p "Fără gust, ușor de integrat în ceai, cafea, sucuri" at bounding box center [838, 346] width 334 height 20
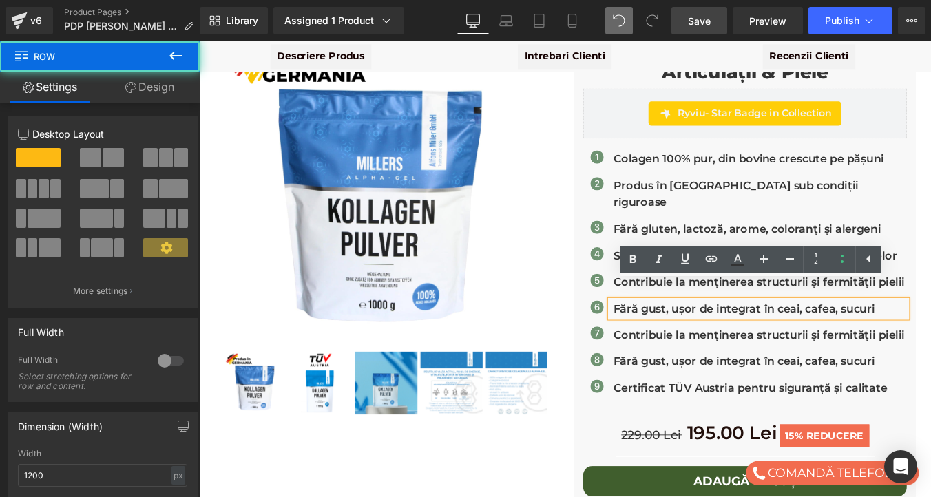
click at [634, 341] on div "Millers Alpha Gel - Colagen Bovin Hidrolizat Premium 1 kg | Articulații & Piele…" at bounding box center [820, 293] width 389 height 558
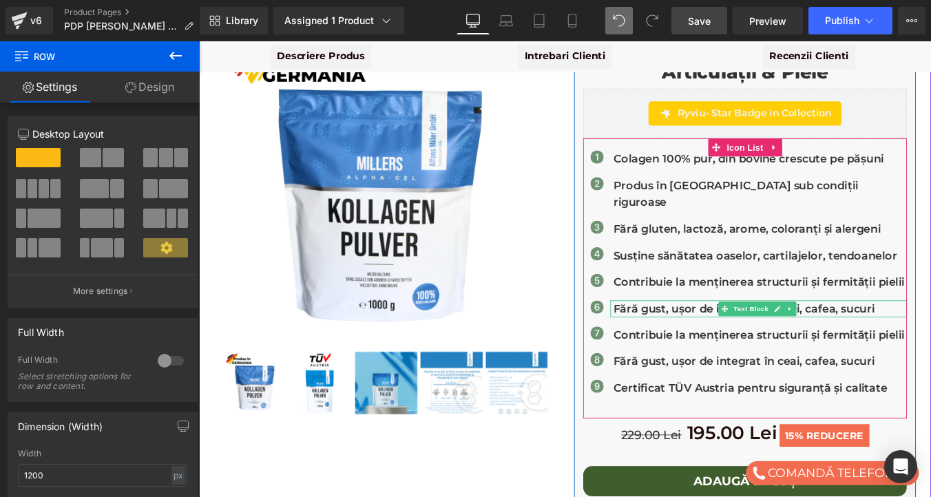
click at [701, 336] on p "Fără gust, ușor de integrat în ceai, cafea, sucuri" at bounding box center [838, 346] width 334 height 20
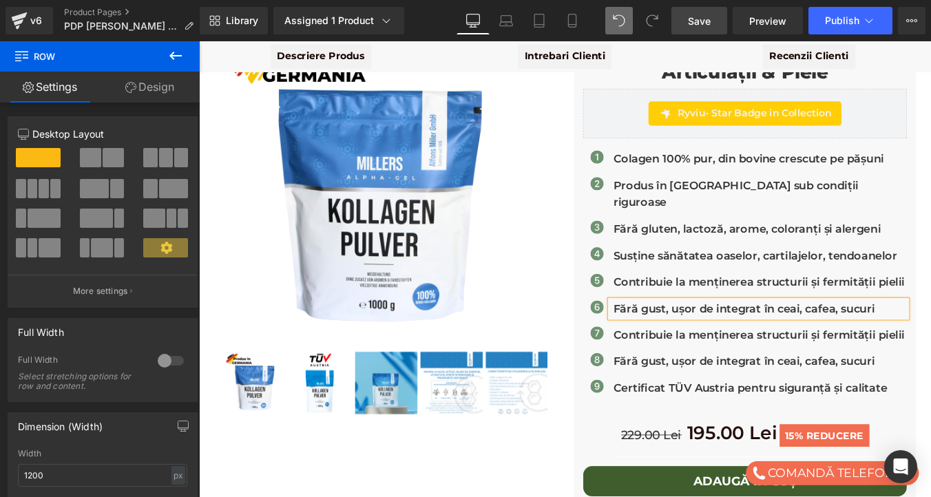
click at [701, 336] on p "Fără gust, ușor de integrat în ceai, cafea, sucuri" at bounding box center [838, 346] width 334 height 20
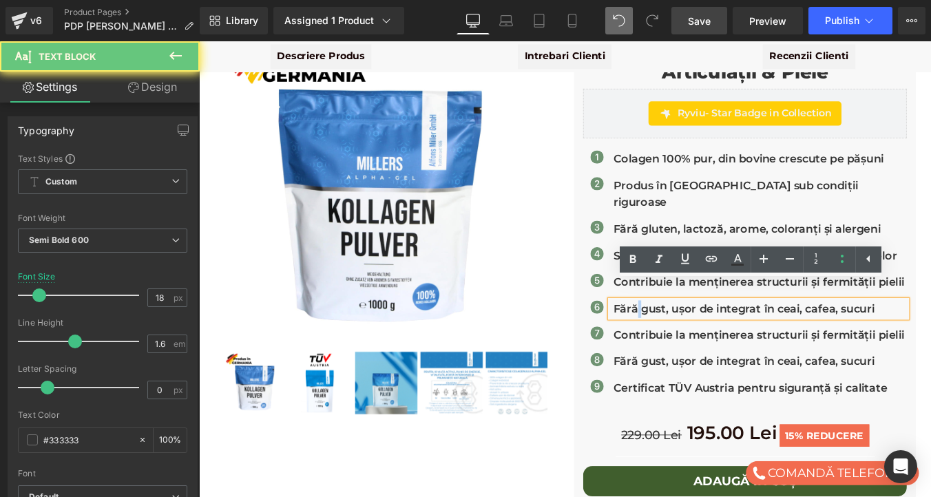
click at [701, 336] on p "Fără gust, ușor de integrat în ceai, cafea, sucuri" at bounding box center [838, 346] width 334 height 20
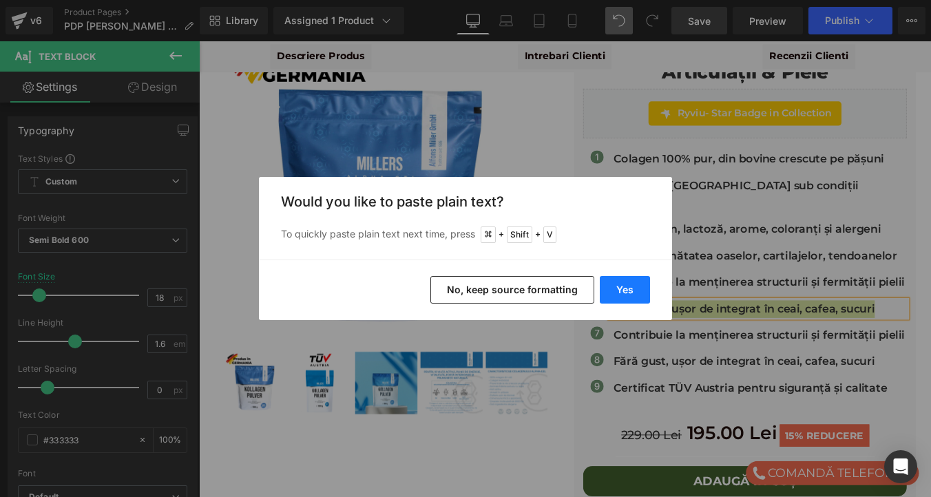
click at [636, 293] on button "Yes" at bounding box center [625, 290] width 50 height 28
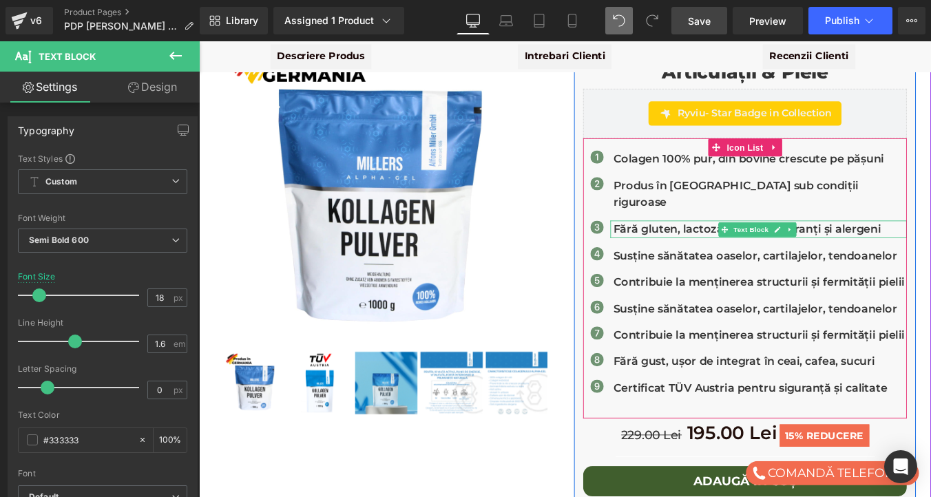
click at [716, 245] on p "Fără gluten, lactoză, arome, coloranți și alergeni" at bounding box center [838, 255] width 334 height 20
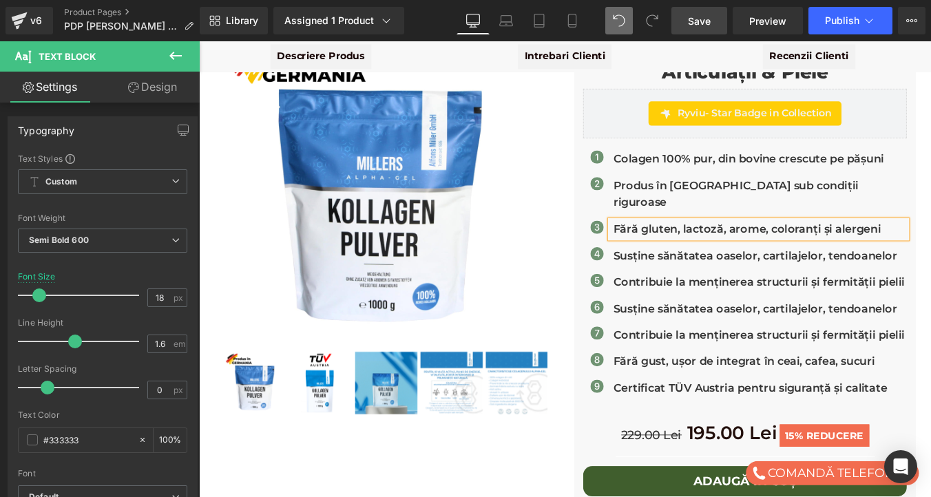
click at [716, 245] on p "Fără gluten, lactoză, arome, coloranți și alergeni" at bounding box center [838, 255] width 334 height 20
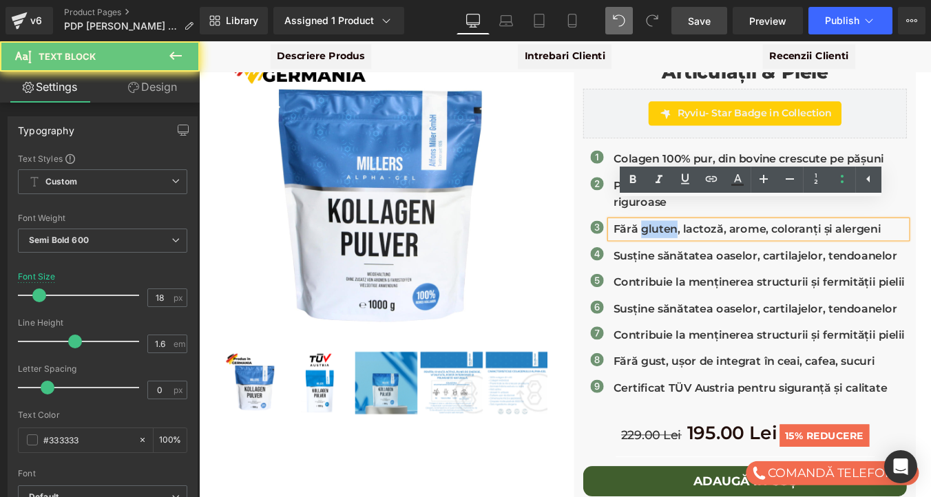
click at [716, 245] on p "Fără gluten, lactoză, arome, coloranți și alergeni" at bounding box center [838, 255] width 334 height 20
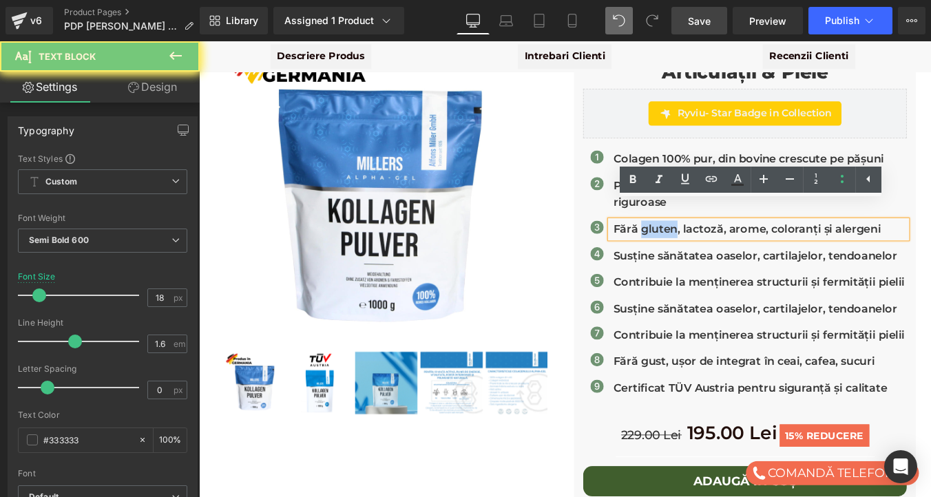
copy p "Fără gluten, lactoză, arome, coloranți și alergeni"
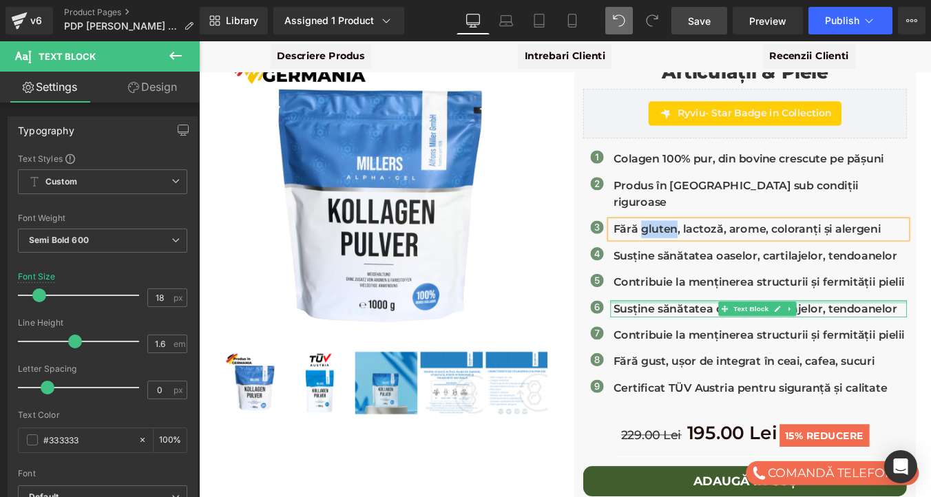
click at [704, 336] on div at bounding box center [835, 337] width 337 height 3
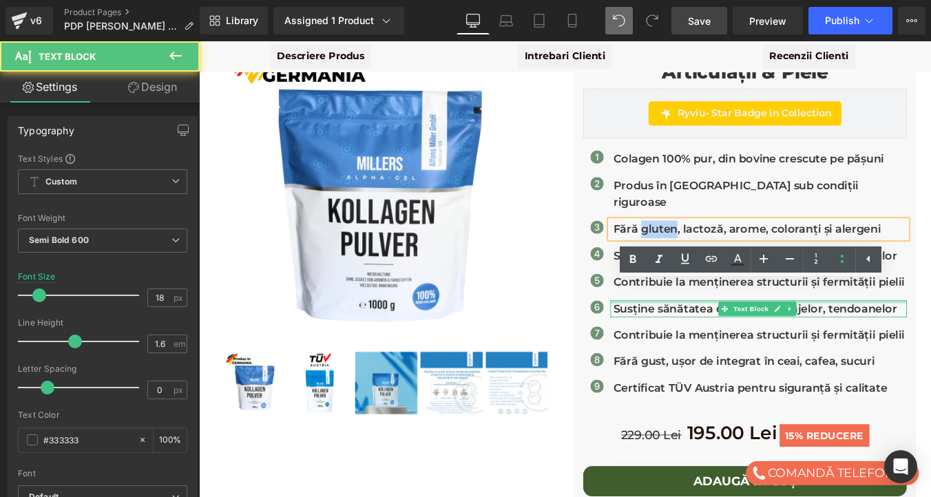
click at [704, 336] on p "Susține sănătatea oaselor, cartilajelor, tendoanelor" at bounding box center [838, 346] width 334 height 20
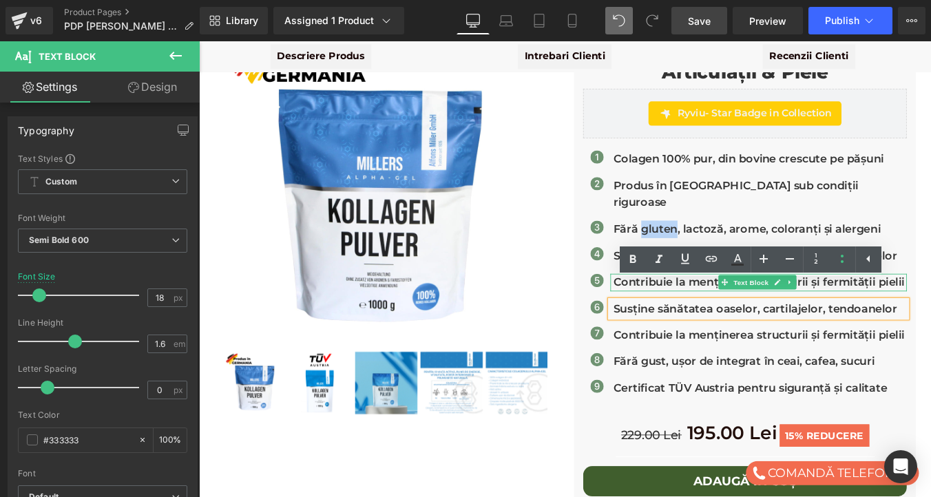
click at [671, 306] on p "Contribuie la menținerea structurii și fermității pielii" at bounding box center [838, 316] width 334 height 20
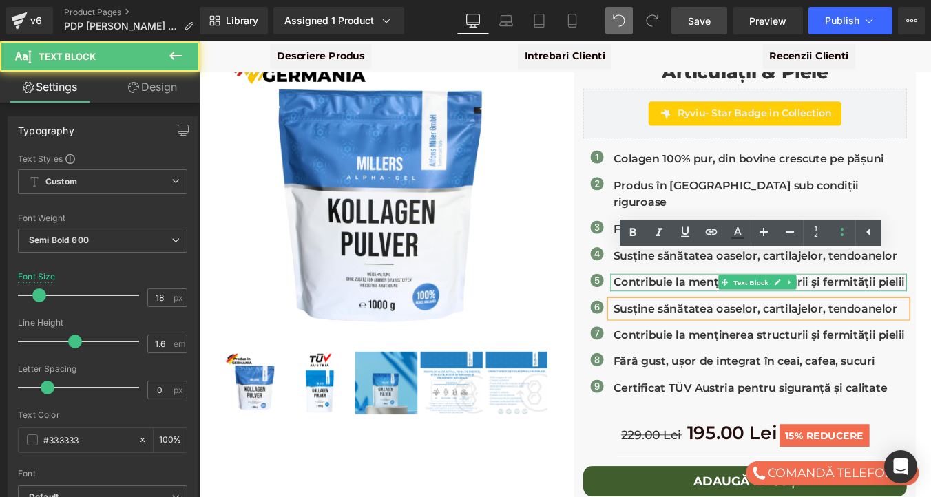
click at [671, 306] on p "Contribuie la menținerea structurii și fermității pielii" at bounding box center [838, 316] width 334 height 20
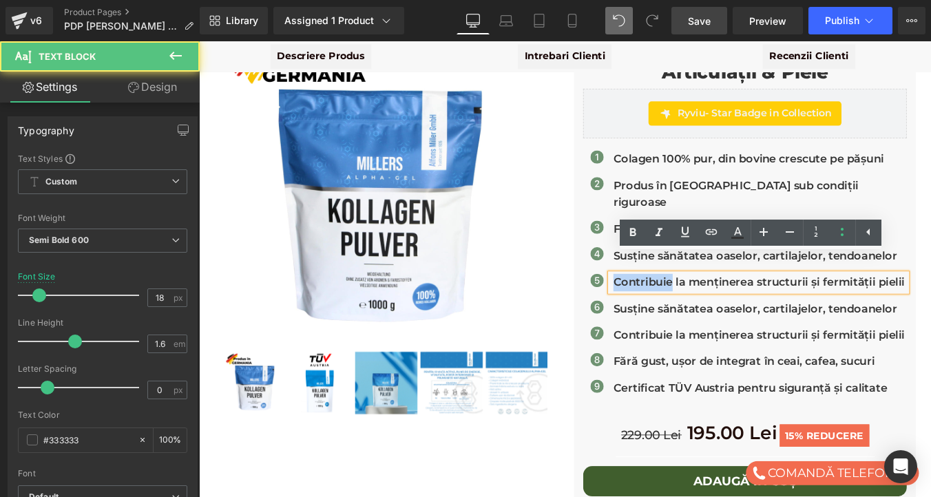
click at [671, 306] on p "Contribuie la menținerea structurii și fermității pielii" at bounding box center [838, 316] width 334 height 20
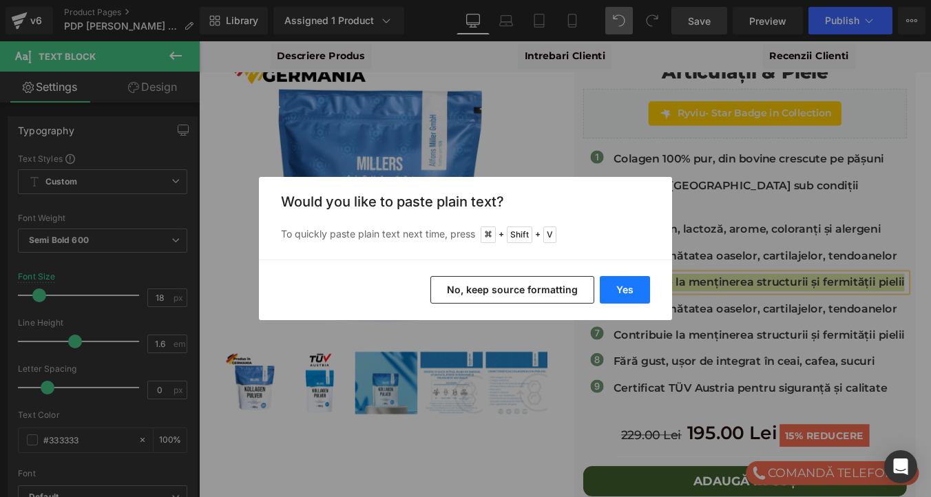
click at [622, 288] on button "Yes" at bounding box center [625, 290] width 50 height 28
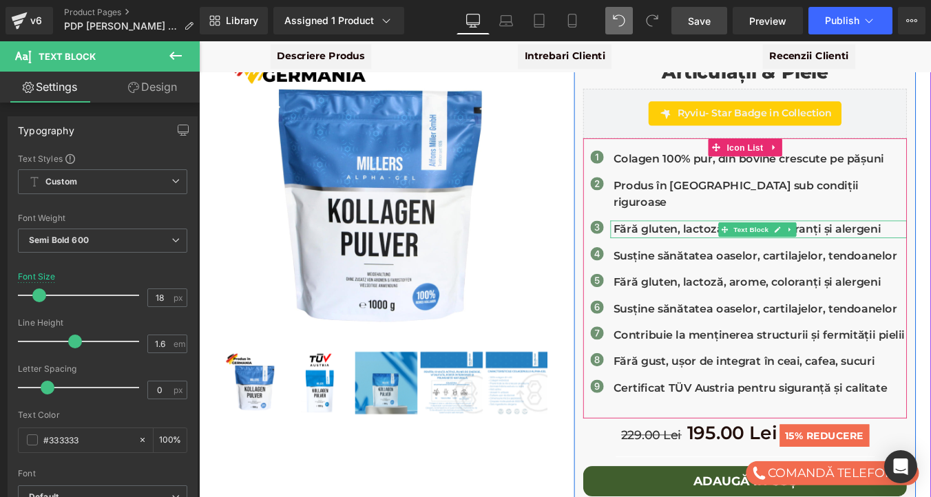
click at [699, 245] on p "Fără gluten, lactoză, arome, coloranți și alergeni" at bounding box center [838, 255] width 334 height 20
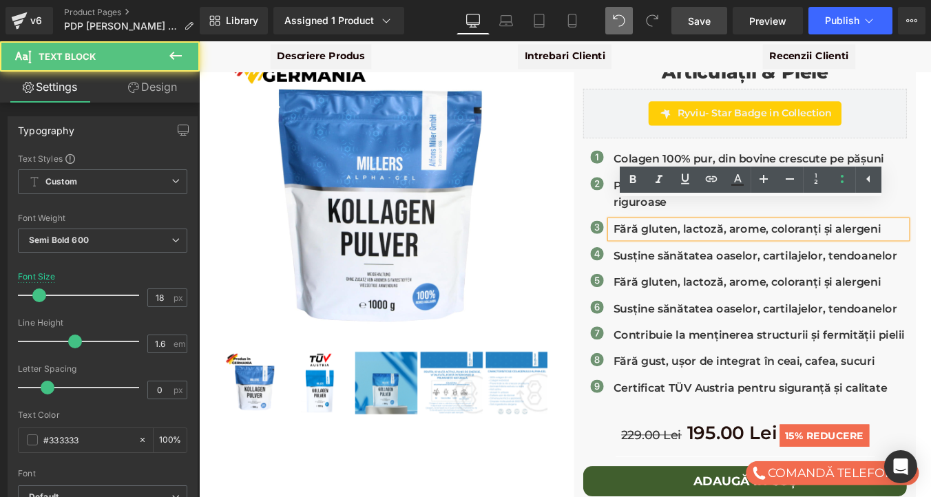
click at [699, 245] on p "Fără gluten, lactoză, arome, coloranți și alergeni" at bounding box center [838, 255] width 334 height 20
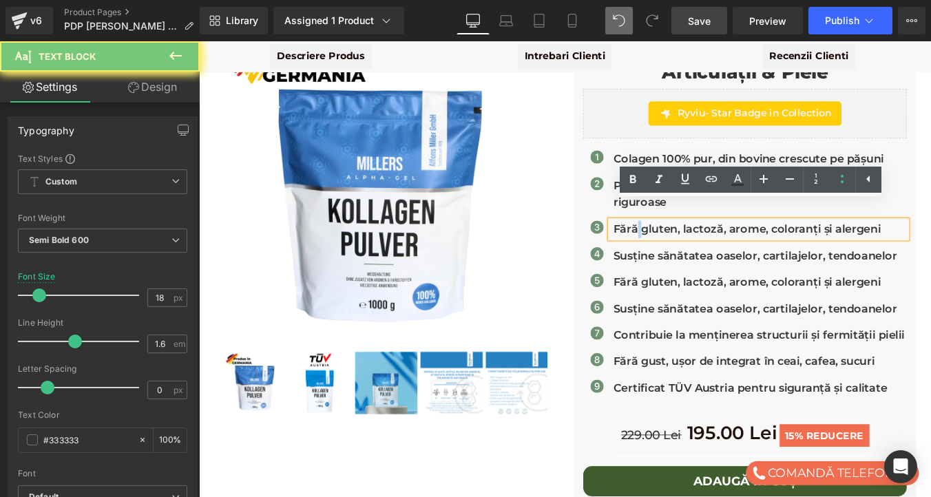
copy p "Fără gluten, lactoză, arome, coloranți și alergeni"
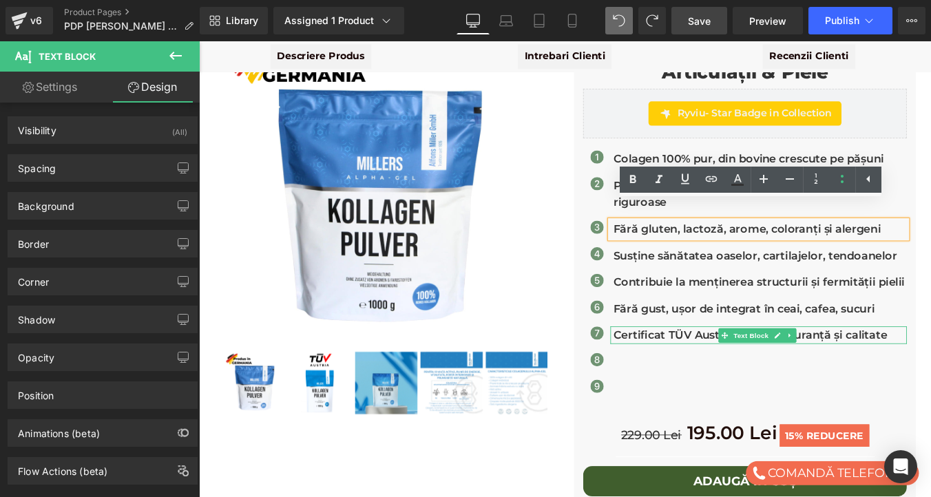
click at [717, 366] on p "Certificat TÜV Austria pentru siguranță și calitate" at bounding box center [838, 376] width 334 height 20
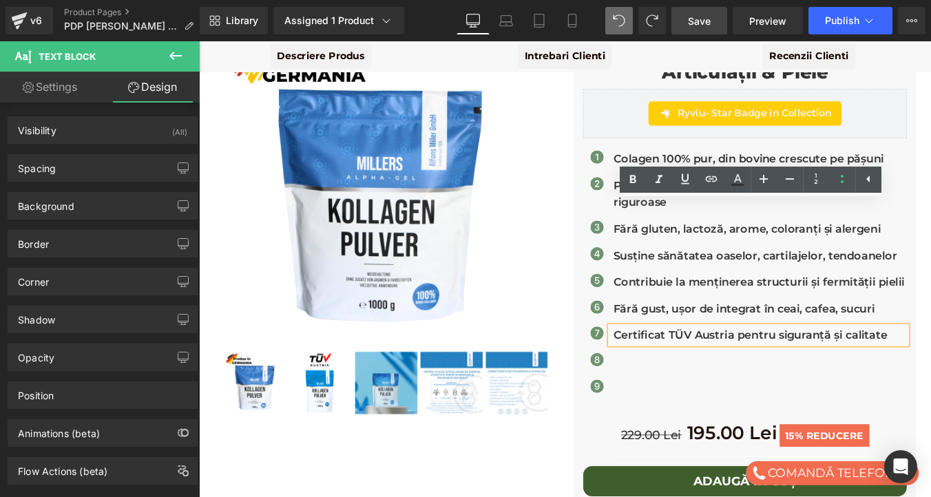
click at [717, 366] on p "Certificat TÜV Austria pentru siguranță și calitate" at bounding box center [838, 376] width 334 height 20
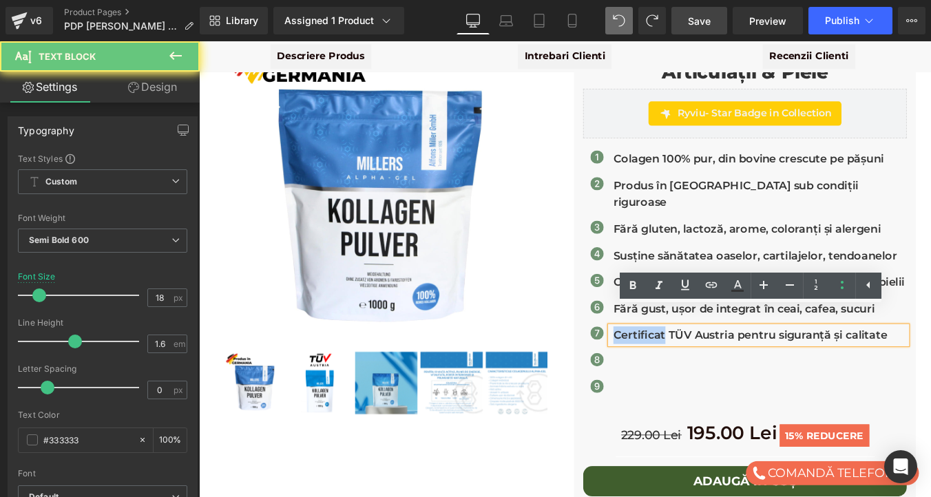
click at [717, 366] on p "Certificat TÜV Austria pentru siguranță și calitate" at bounding box center [838, 376] width 334 height 20
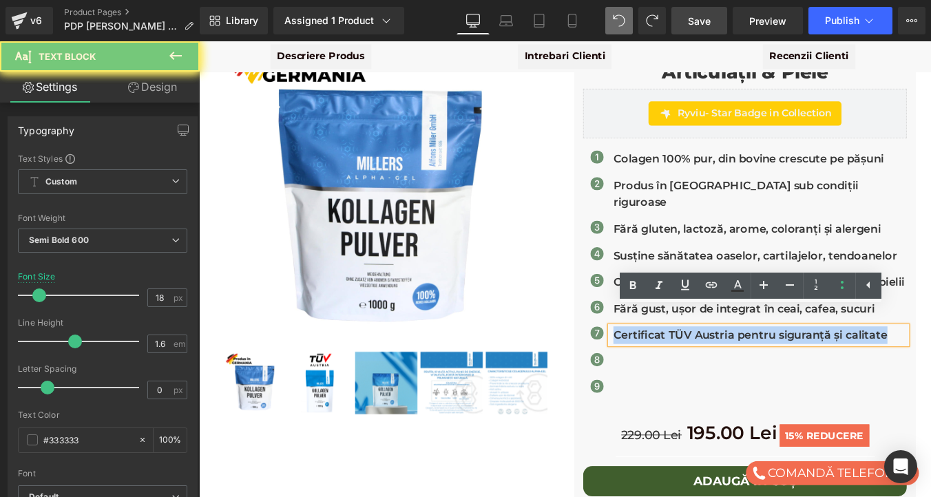
copy p "Certificat TÜV Austria pentru siguranță și calitate"
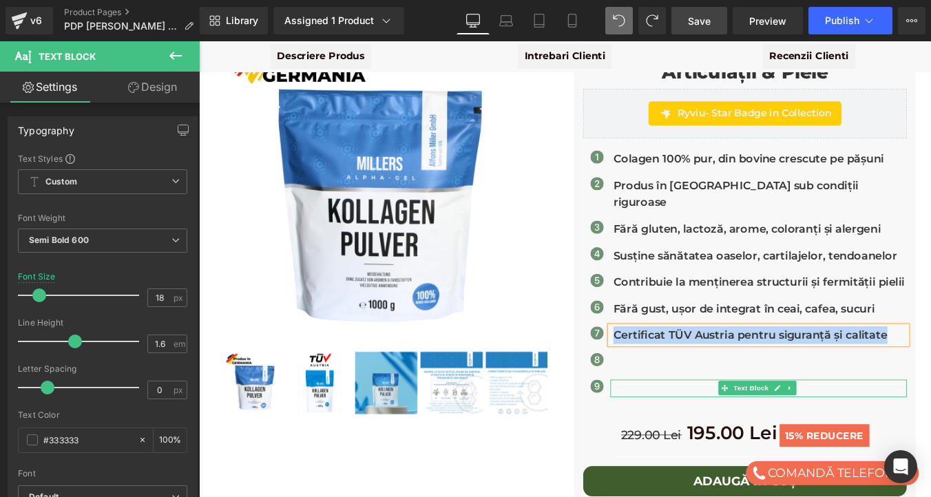
click at [700, 426] on p at bounding box center [838, 436] width 334 height 20
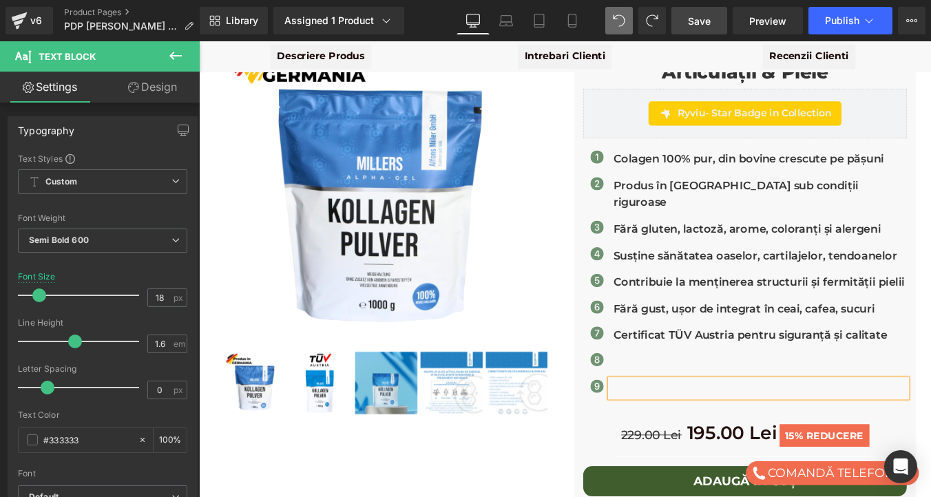
click at [700, 426] on p at bounding box center [838, 436] width 334 height 20
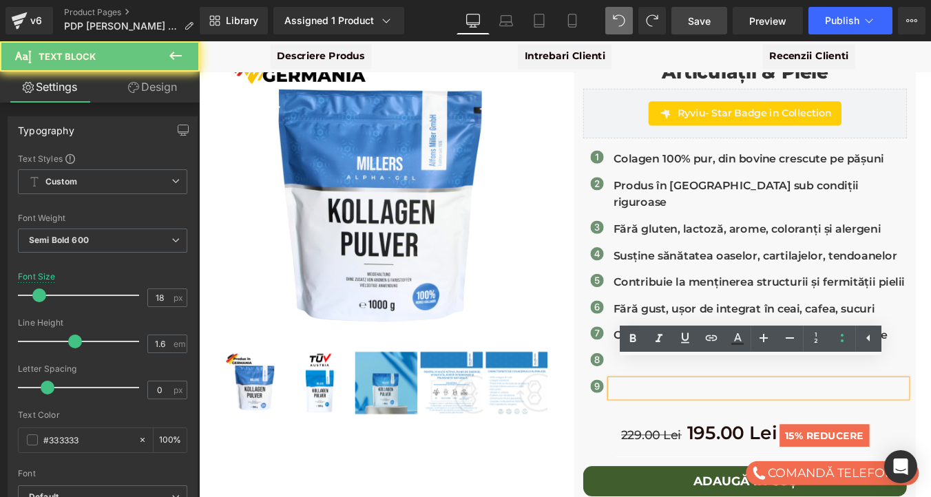
click at [700, 426] on p at bounding box center [838, 436] width 334 height 20
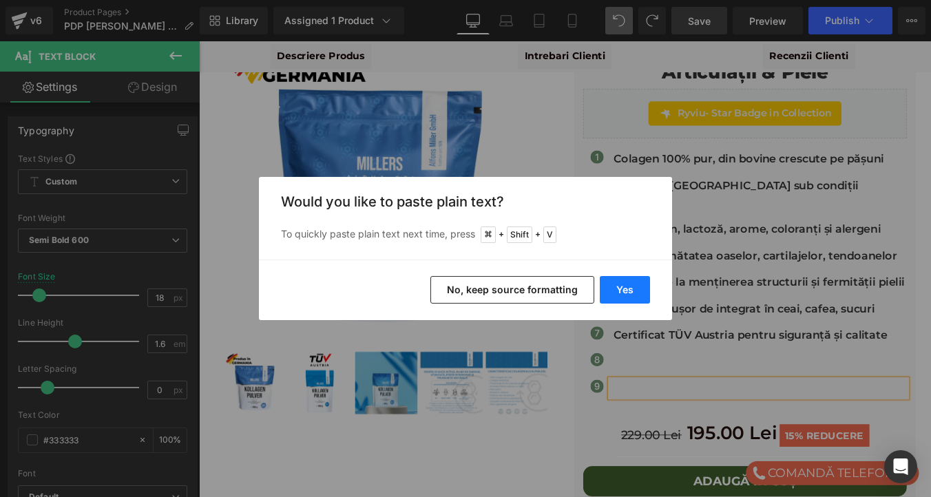
click at [619, 293] on button "Yes" at bounding box center [625, 290] width 50 height 28
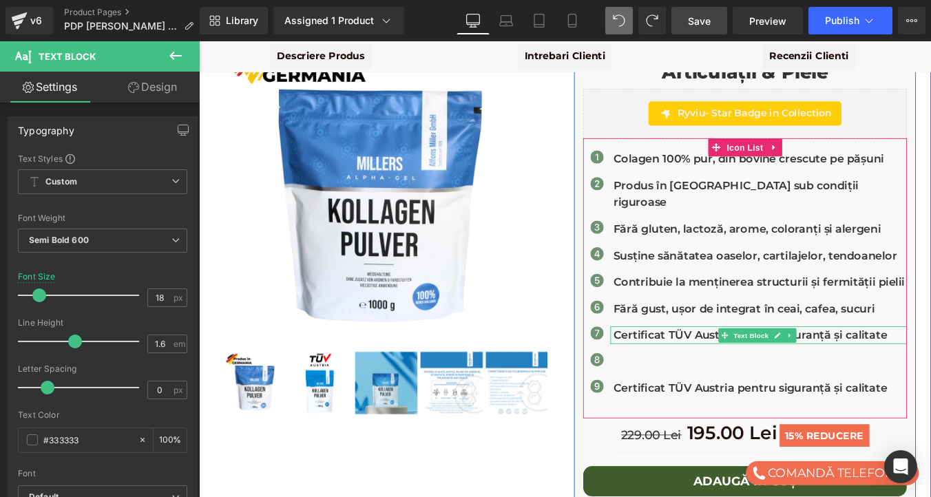
click at [704, 366] on p "Certificat TÜV Austria pentru siguranță și calitate" at bounding box center [838, 376] width 334 height 20
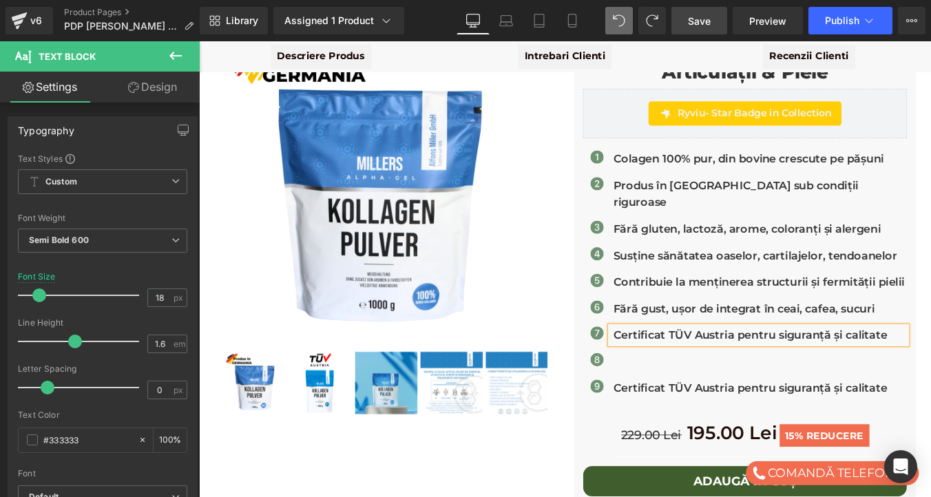
click at [704, 366] on p "Certificat TÜV Austria pentru siguranță și calitate" at bounding box center [838, 376] width 334 height 20
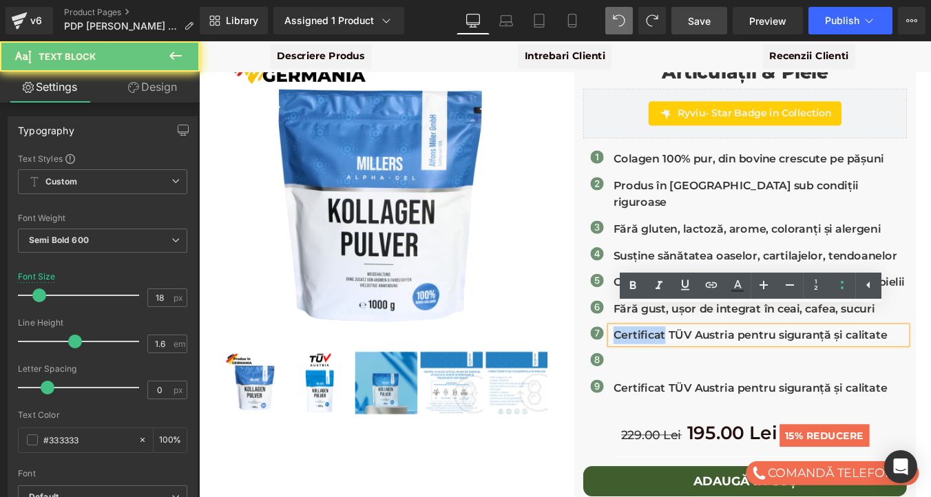
click at [704, 366] on p "Certificat TÜV Austria pentru siguranță și calitate" at bounding box center [838, 376] width 334 height 20
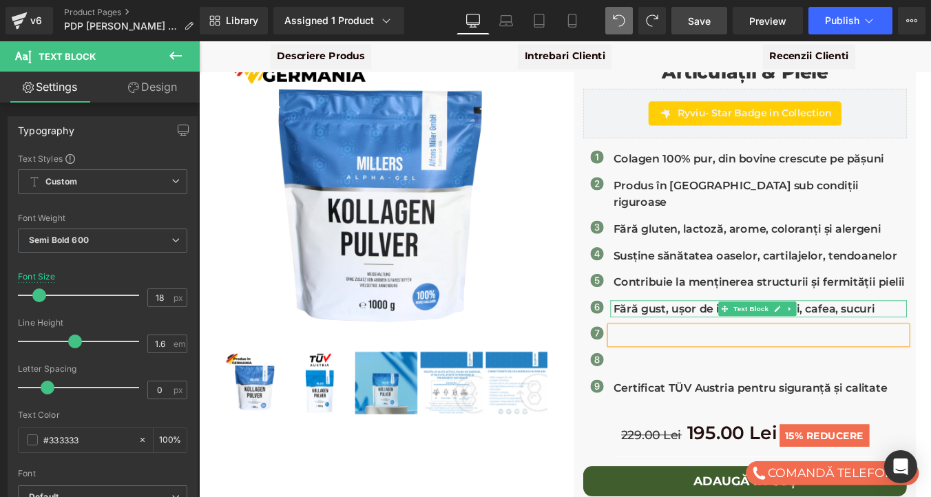
click at [698, 336] on p "Fără gust, ușor de integrat în ceai, cafea, sucuri" at bounding box center [838, 346] width 334 height 20
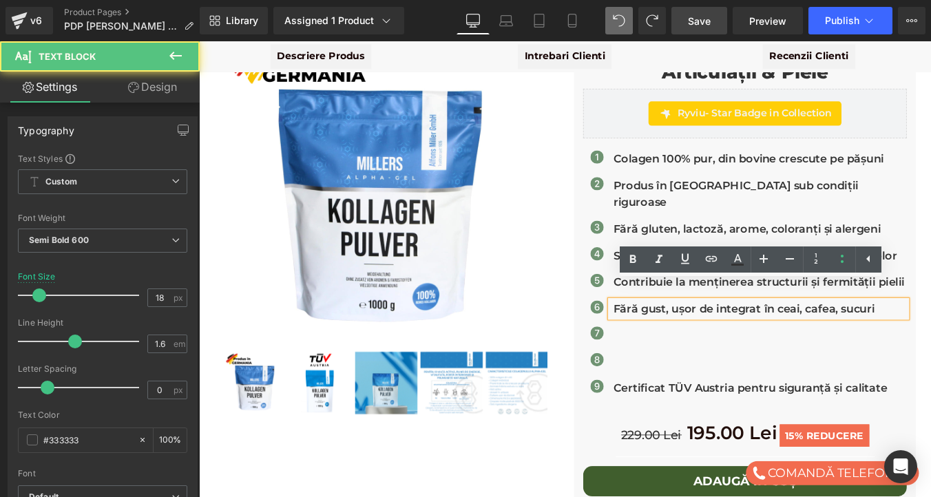
click at [698, 336] on p "Fără gust, ușor de integrat în ceai, cafea, sucuri" at bounding box center [838, 346] width 334 height 20
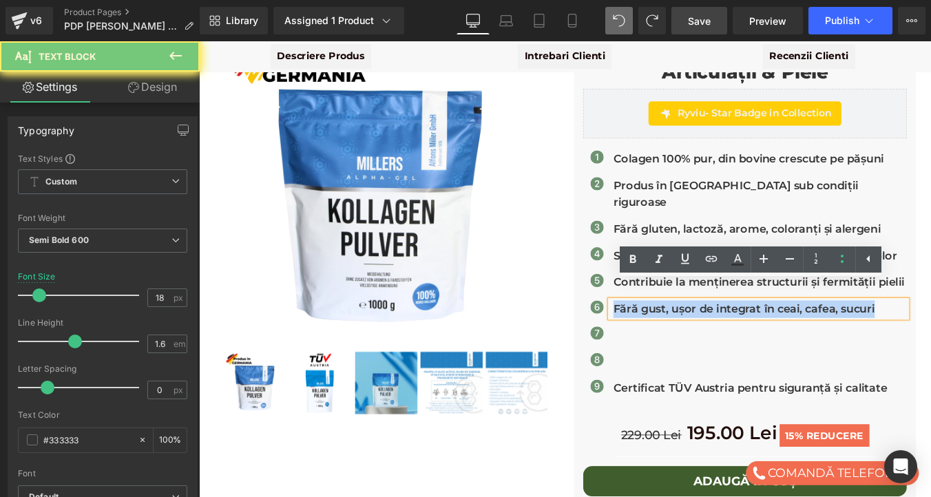
copy p "Fără gust, ușor de integrat în ceai, cafea, sucuri"
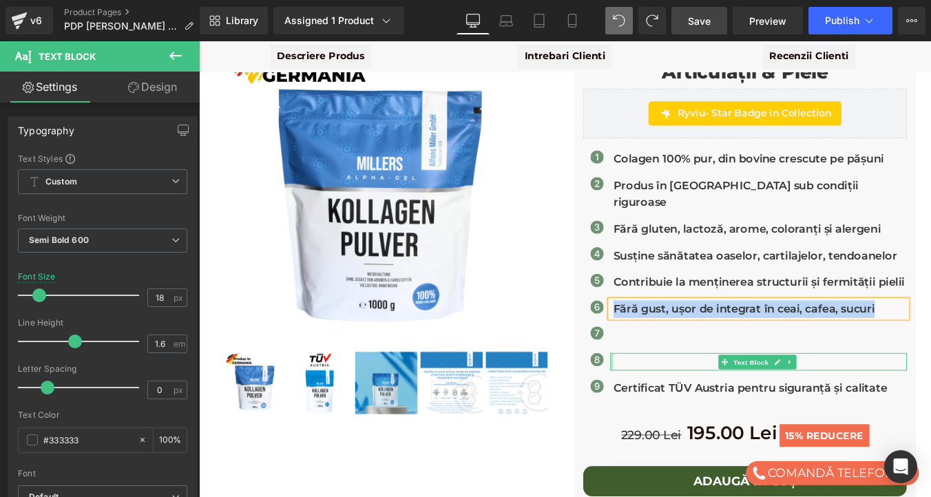
click at [671, 396] on div at bounding box center [668, 406] width 3 height 20
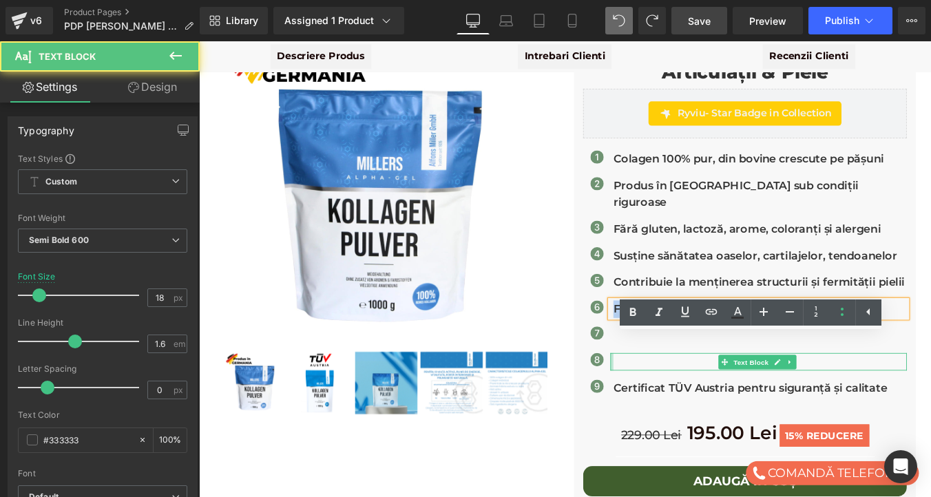
click at [671, 396] on p at bounding box center [838, 406] width 334 height 20
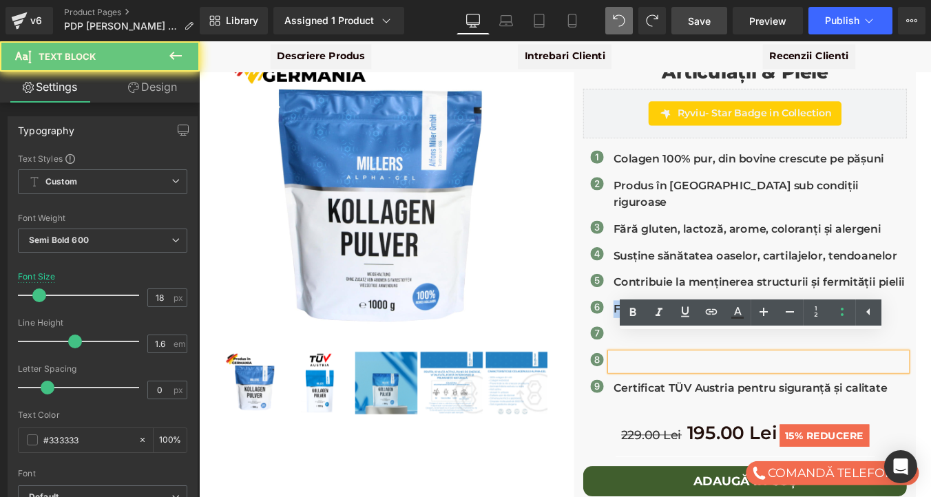
click at [686, 396] on p at bounding box center [838, 406] width 334 height 20
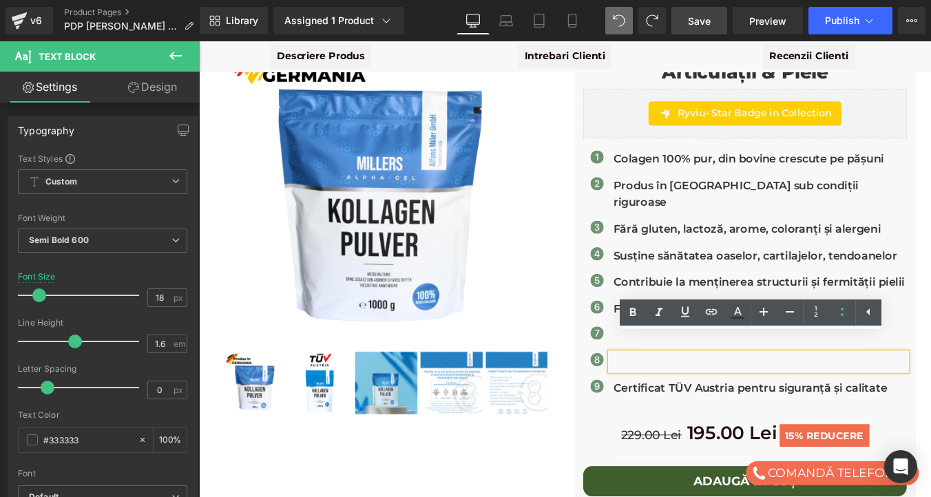
click at [686, 396] on p at bounding box center [838, 406] width 334 height 20
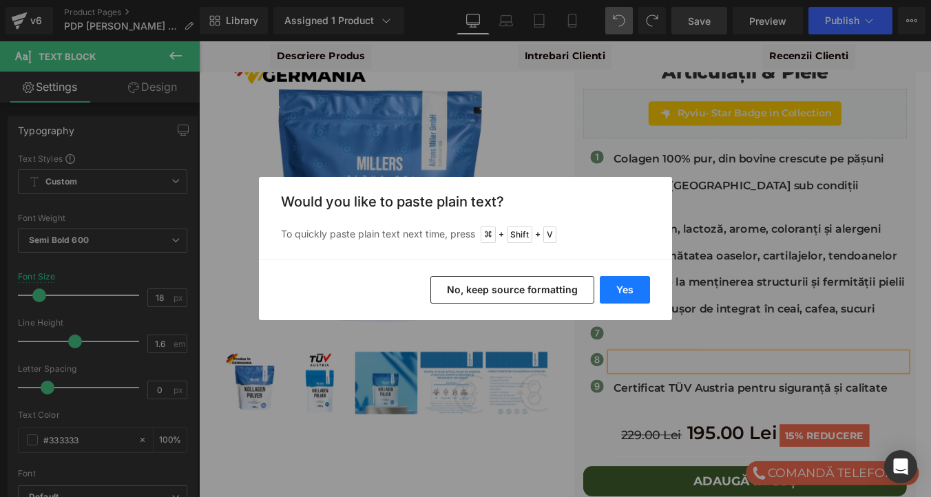
click at [623, 294] on button "Yes" at bounding box center [625, 290] width 50 height 28
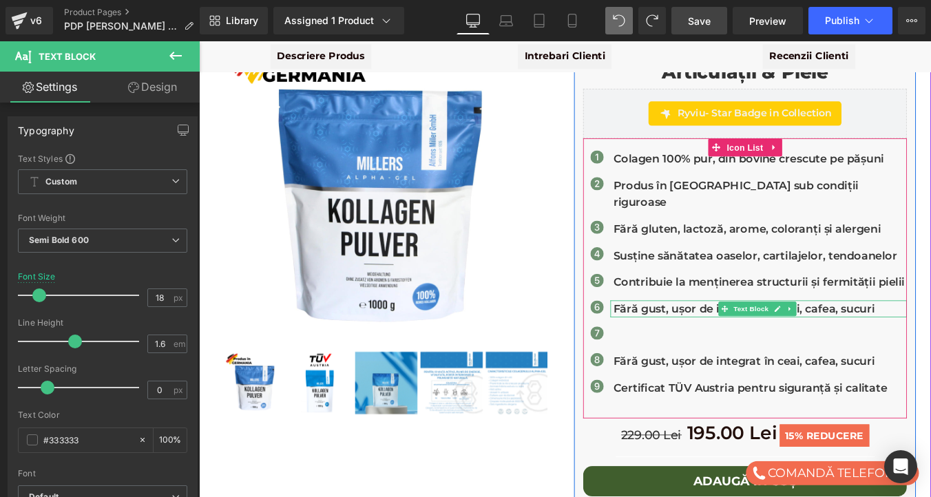
click at [699, 336] on p "Fără gust, ușor de integrat în ceai, cafea, sucuri" at bounding box center [838, 346] width 334 height 20
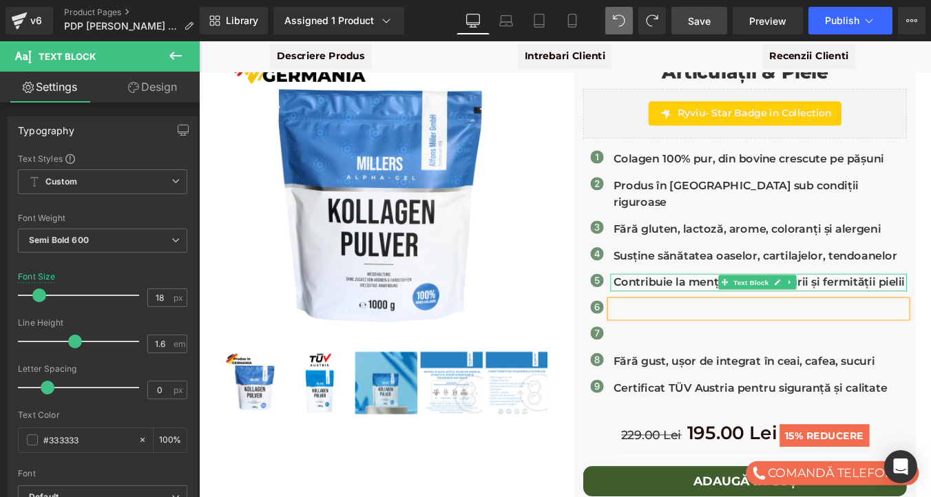
click at [719, 306] on p "Contribuie la menținerea structurii și fermității pielii" at bounding box center [838, 316] width 334 height 20
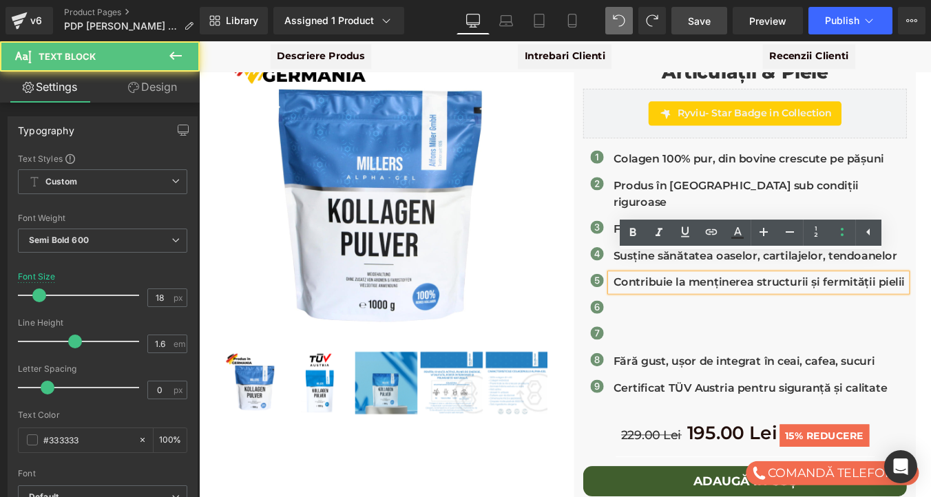
click at [719, 306] on p "Contribuie la menținerea structurii și fermității pielii" at bounding box center [838, 316] width 334 height 20
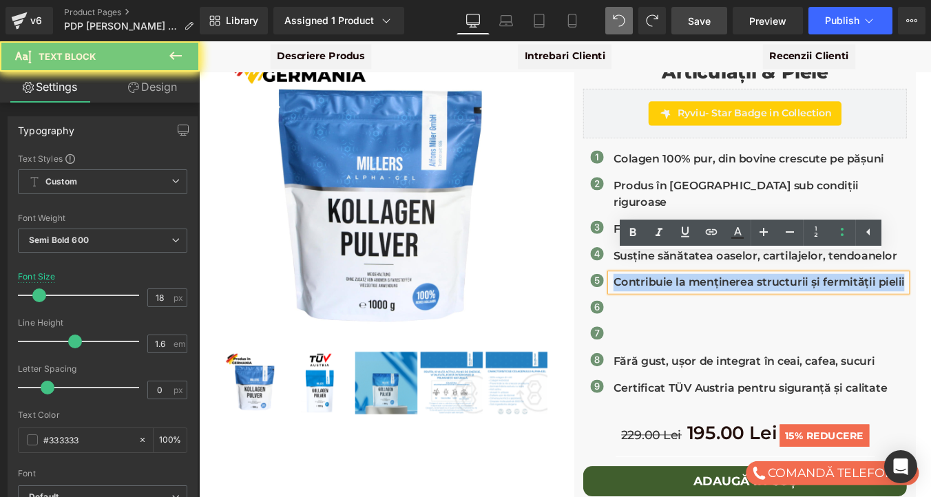
copy p "Contribuie la menținerea structurii și fermității pielii"
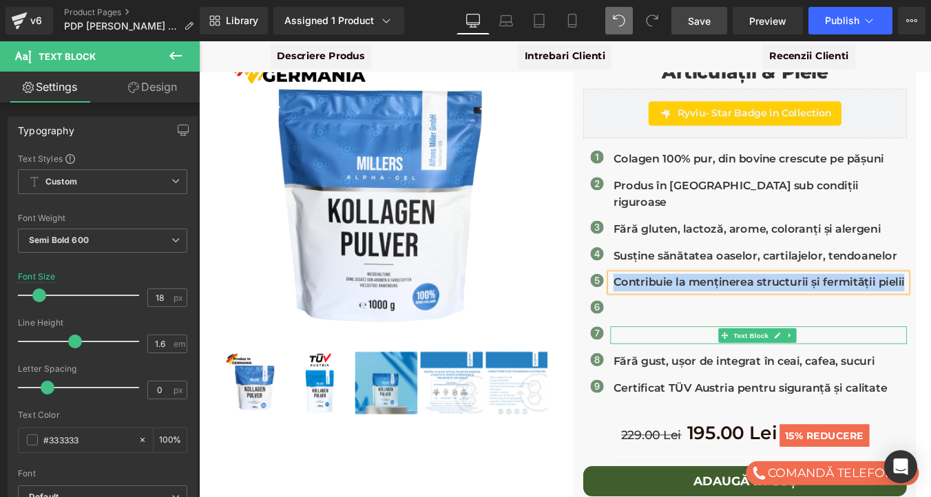
click at [701, 366] on p at bounding box center [838, 376] width 334 height 20
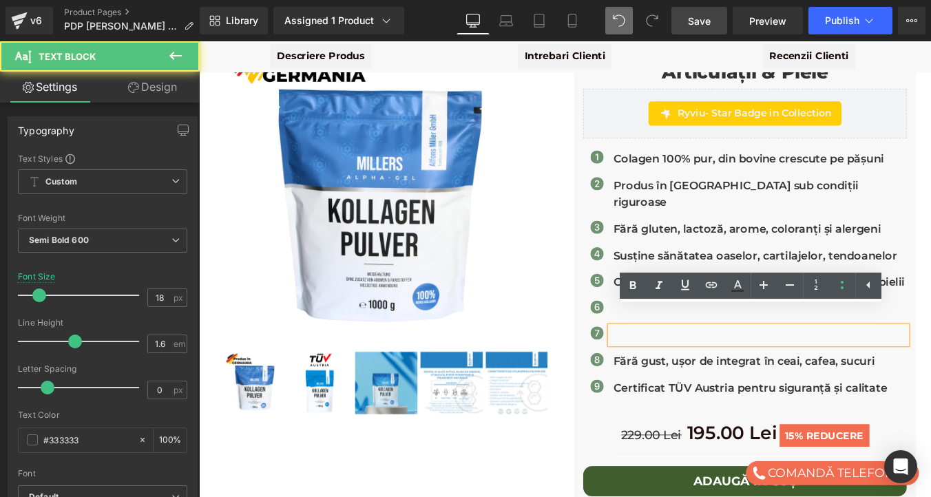
click at [701, 366] on p at bounding box center [838, 376] width 334 height 20
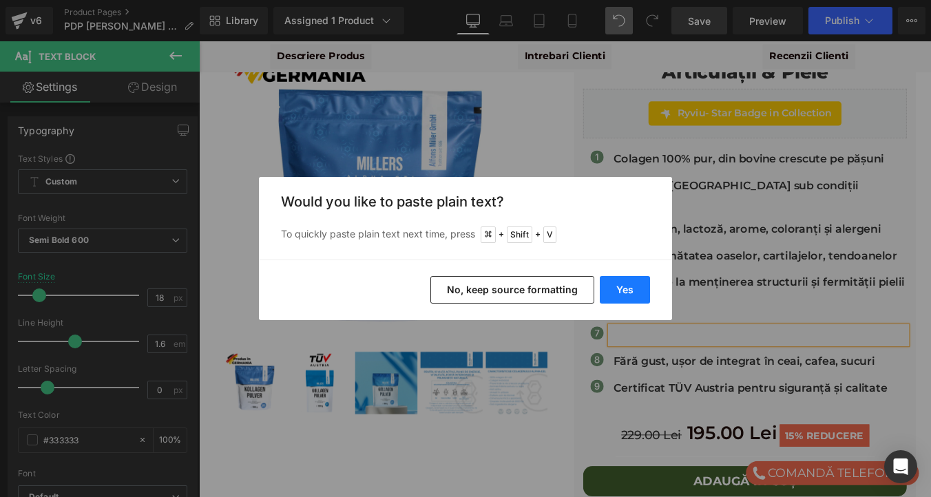
click at [624, 285] on button "Yes" at bounding box center [625, 290] width 50 height 28
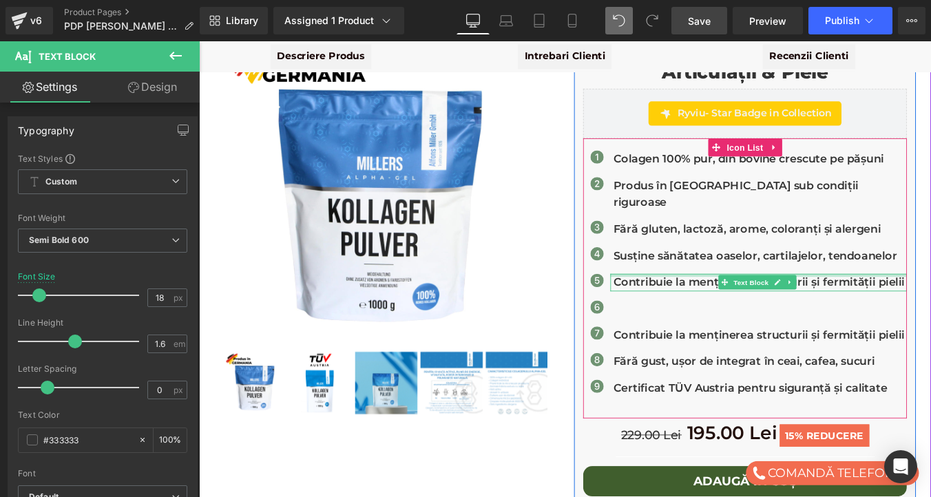
click at [697, 306] on div at bounding box center [835, 307] width 337 height 3
click at [697, 306] on p "Contribuie la menținerea structurii și fermității pielii" at bounding box center [838, 316] width 334 height 20
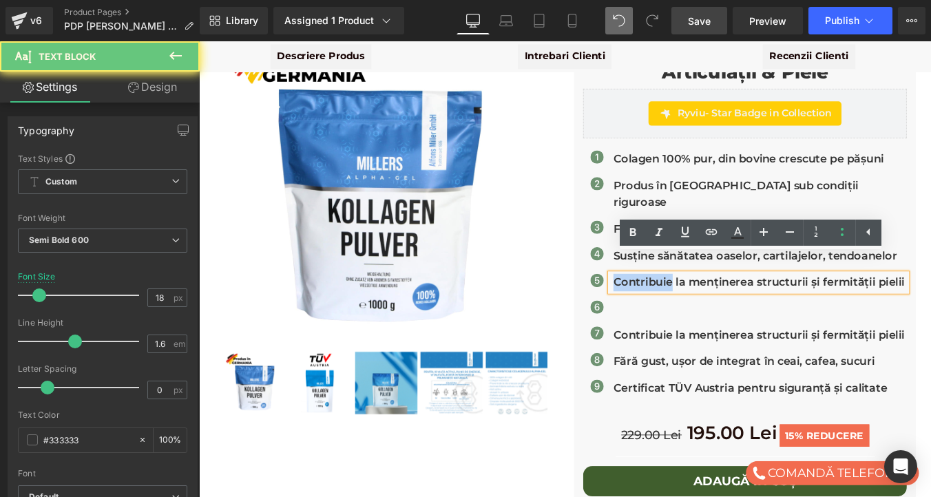
click at [697, 306] on p "Contribuie la menținerea structurii și fermității pielii" at bounding box center [838, 316] width 334 height 20
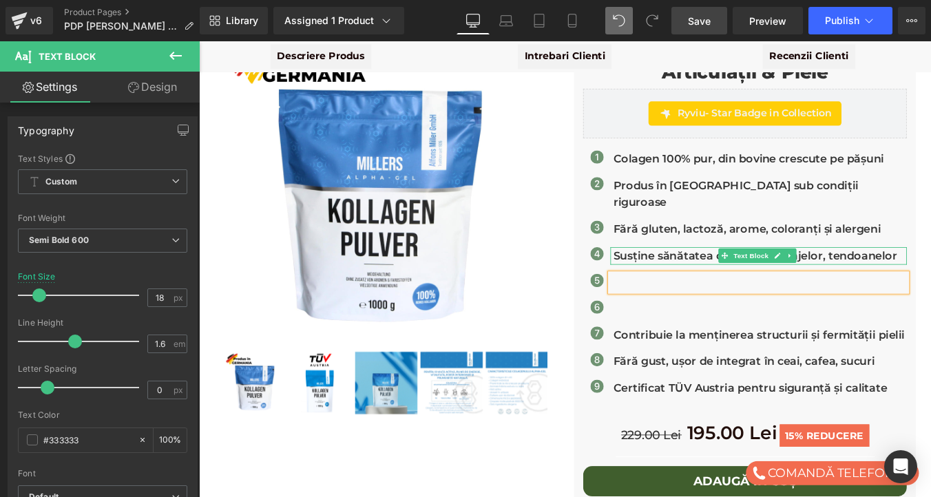
click at [717, 275] on p "Susține sănătatea oaselor, cartilajelor, tendoanelor" at bounding box center [838, 285] width 334 height 20
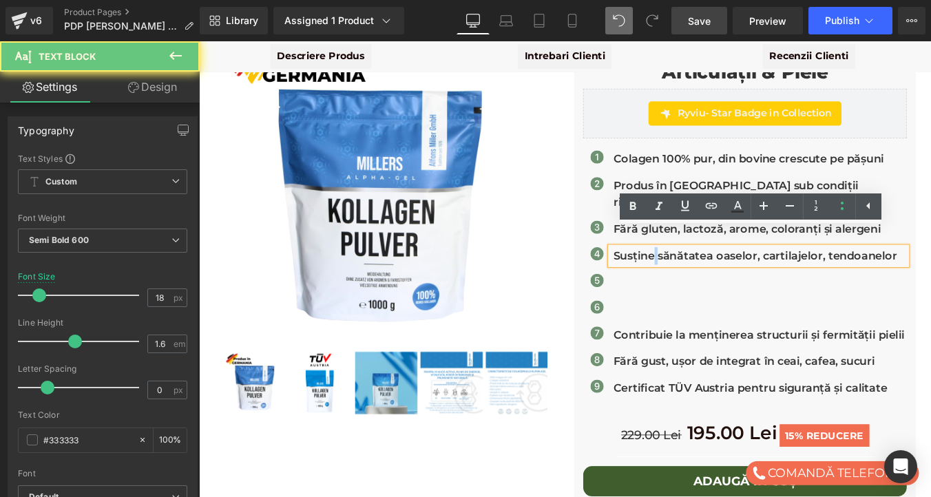
click at [717, 275] on p "Susține sănătatea oaselor, cartilajelor, tendoanelor" at bounding box center [838, 285] width 334 height 20
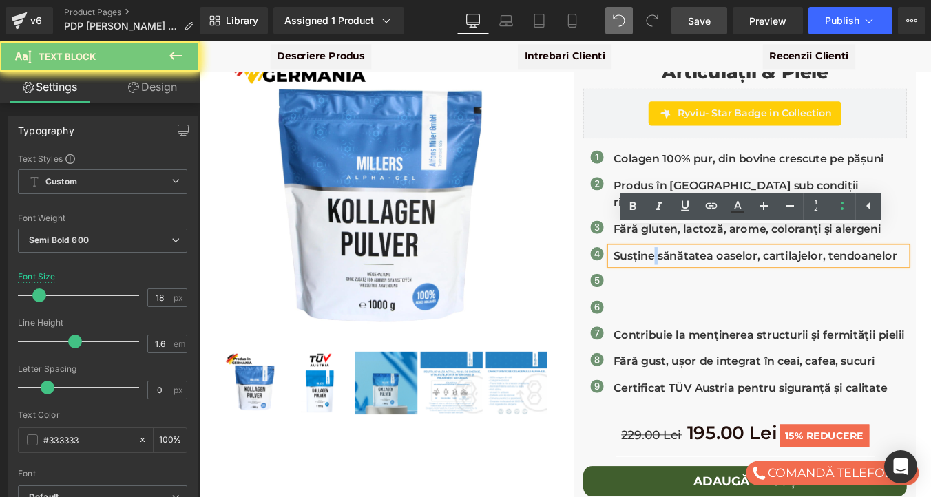
copy p "Susține sănătatea oaselor, cartilajelor, tendoanelor"
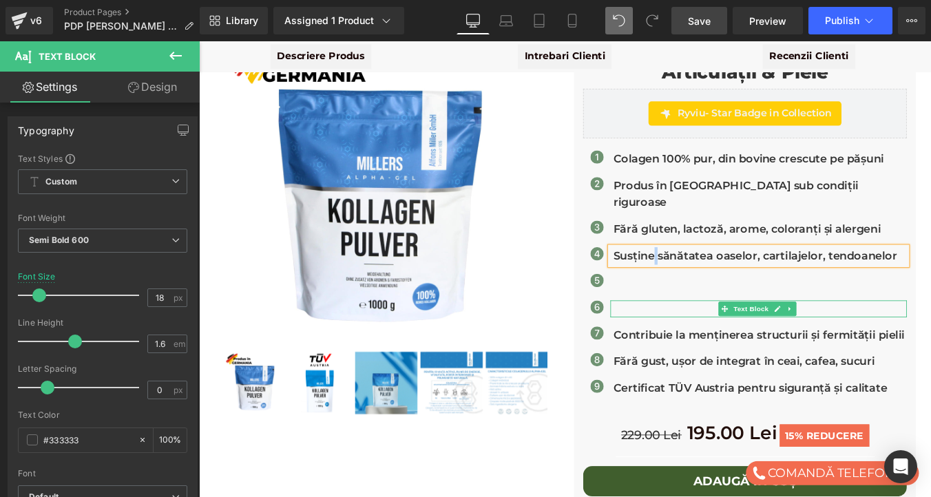
click at [699, 336] on p at bounding box center [838, 346] width 334 height 20
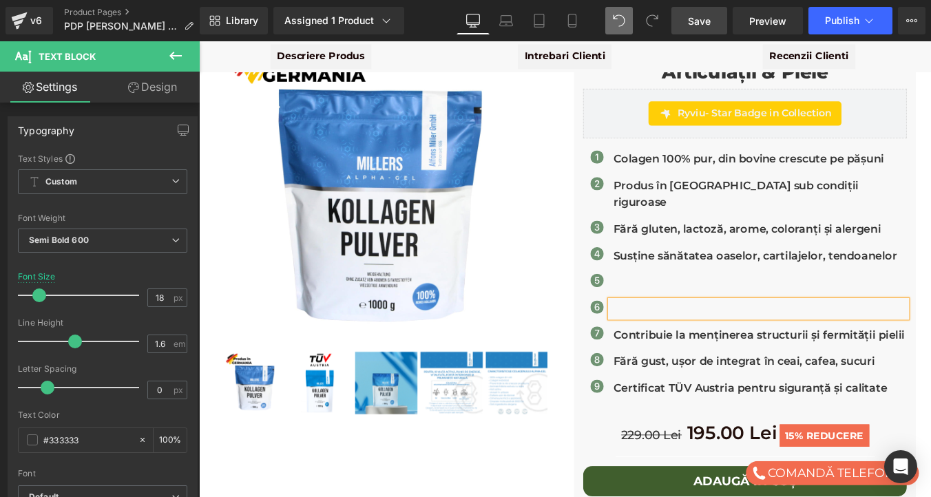
click at [699, 336] on p at bounding box center [838, 346] width 334 height 20
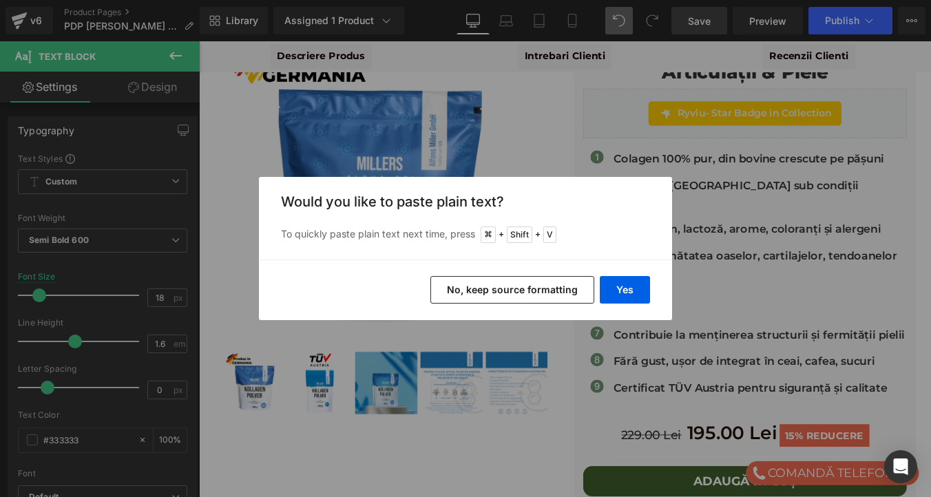
click at [639, 294] on button "Yes" at bounding box center [625, 290] width 50 height 28
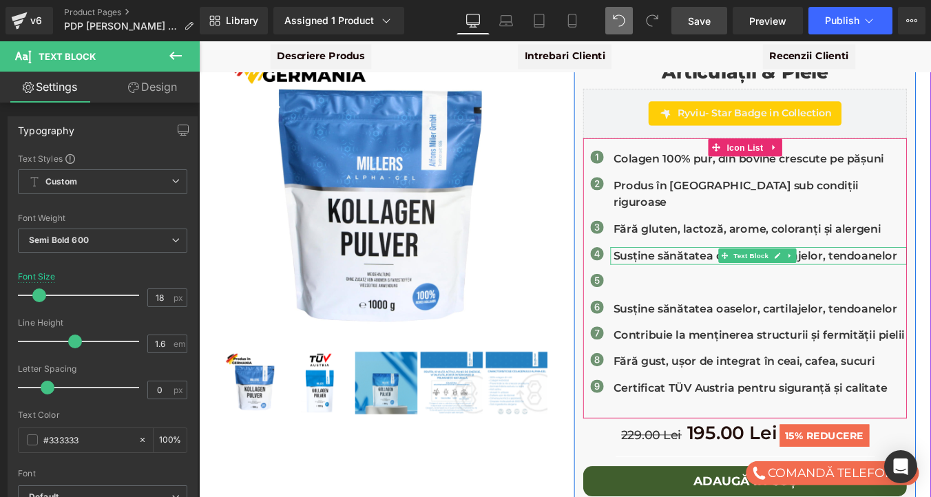
click at [713, 275] on p "Susține sănătatea oaselor, cartilajelor, tendoanelor" at bounding box center [838, 285] width 334 height 20
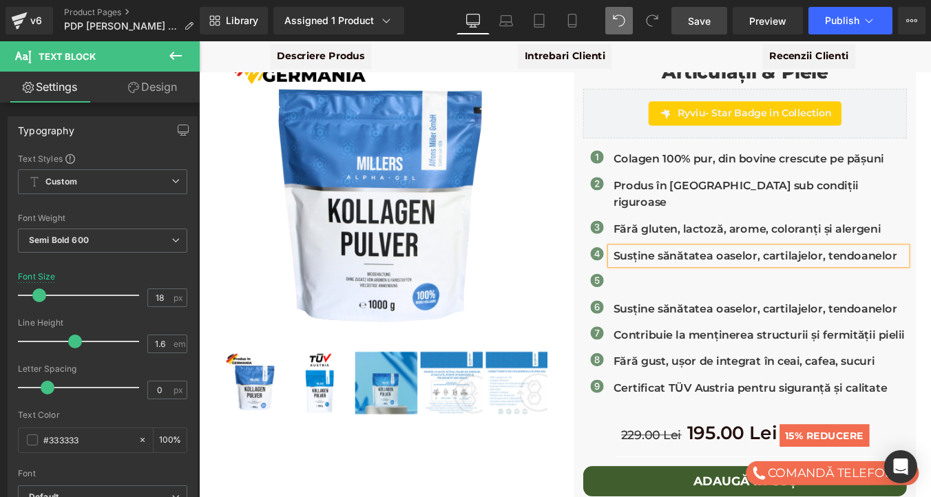
click at [713, 275] on p "Susține sănătatea oaselor, cartilajelor, tendoanelor" at bounding box center [838, 285] width 334 height 20
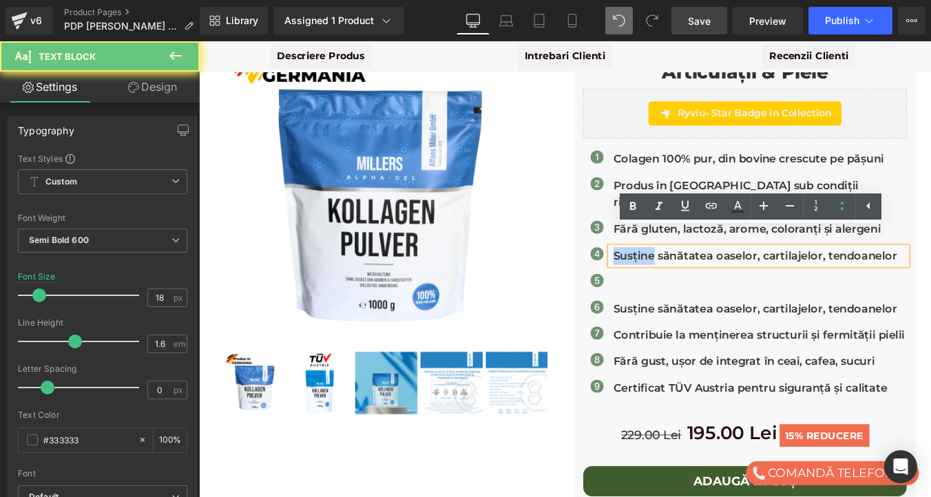
click at [713, 275] on p "Susține sănătatea oaselor, cartilajelor, tendoanelor" at bounding box center [838, 285] width 334 height 20
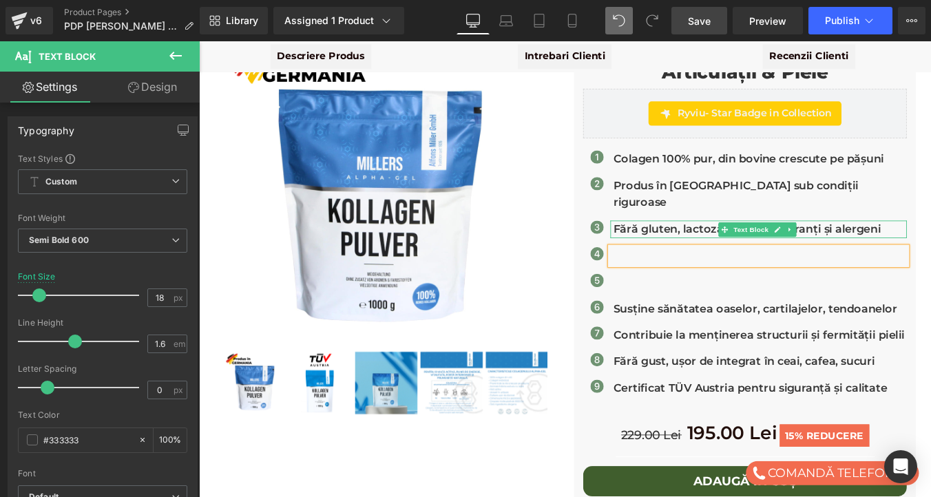
click at [733, 245] on p "Fără gluten, lactoză, arome, coloranți și alergeni" at bounding box center [838, 255] width 334 height 20
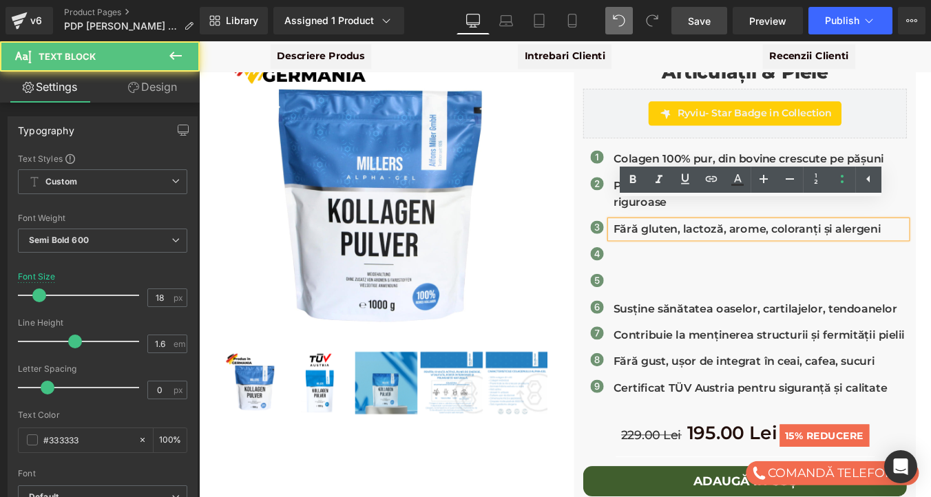
click at [733, 245] on p "Fără gluten, lactoză, arome, coloranți și alergeni" at bounding box center [838, 255] width 334 height 20
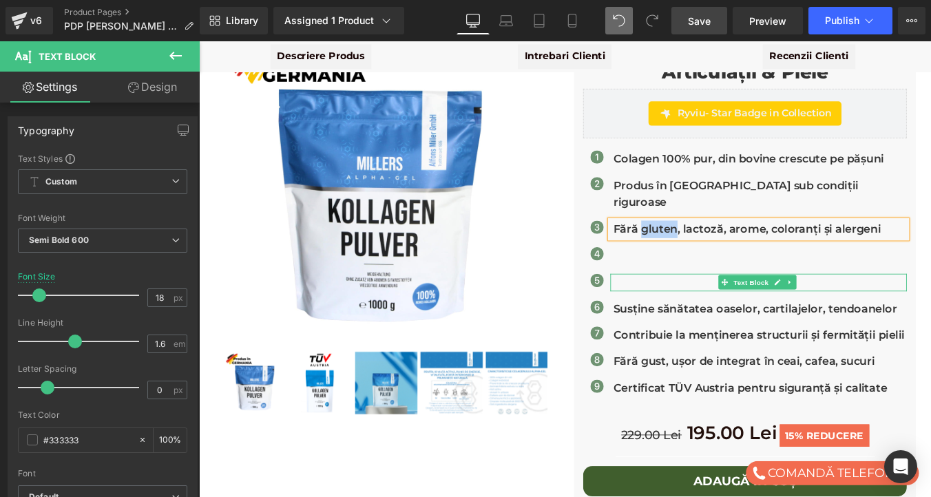
click at [708, 306] on p at bounding box center [838, 316] width 334 height 20
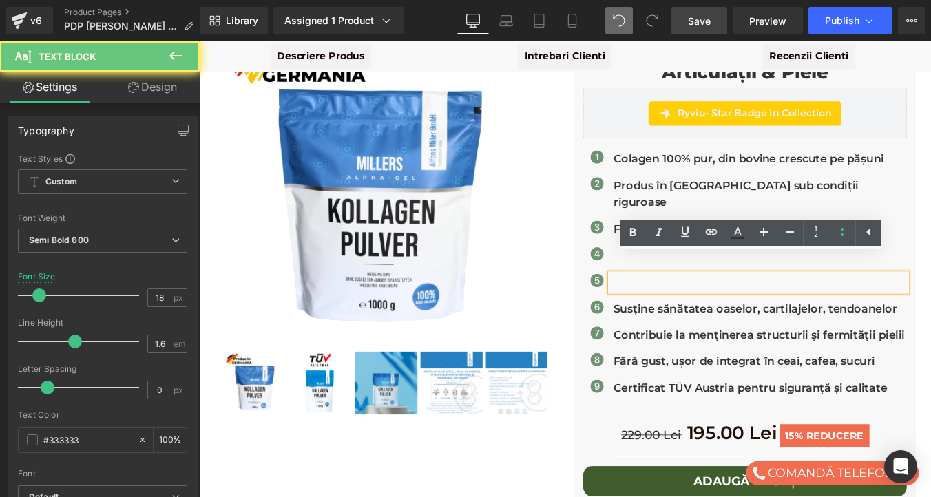
click at [708, 306] on p at bounding box center [838, 316] width 334 height 20
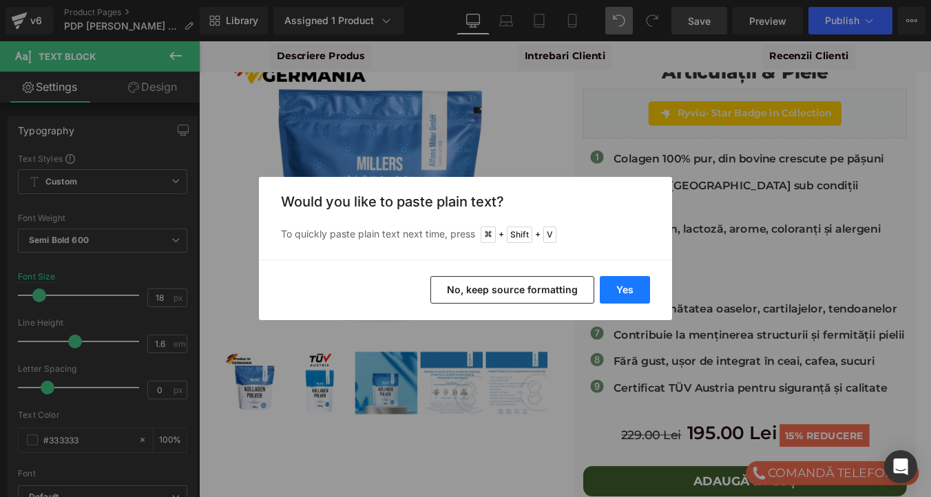
click at [629, 288] on button "Yes" at bounding box center [625, 290] width 50 height 28
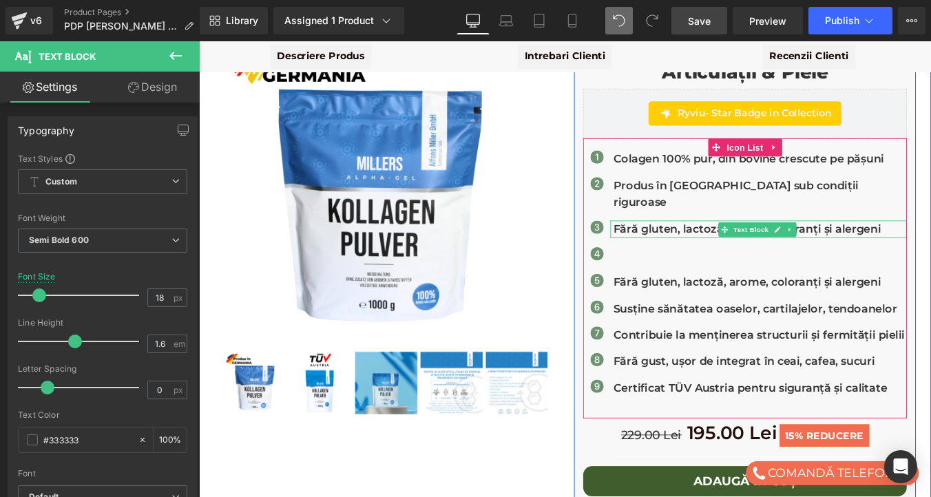
click at [704, 245] on p "Fără gluten, lactoză, arome, coloranți și alergeni" at bounding box center [838, 255] width 334 height 20
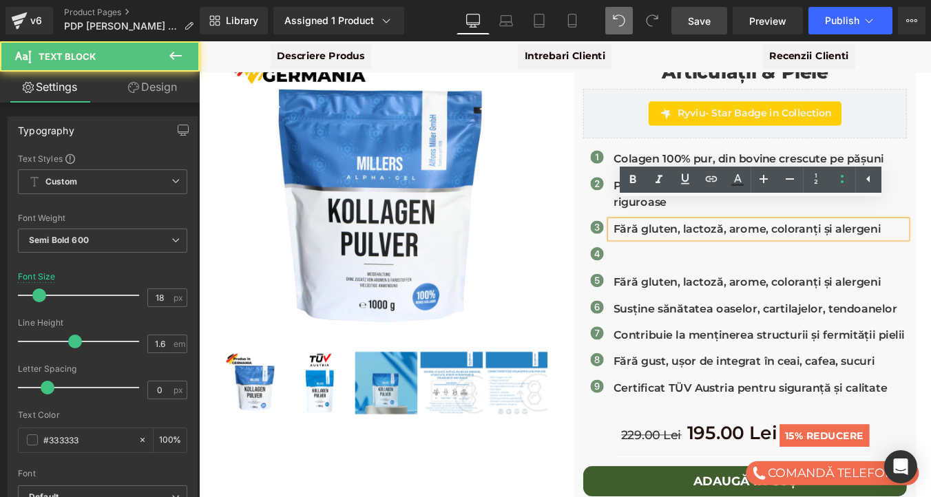
click at [704, 245] on p "Fără gluten, lactoză, arome, coloranți și alergeni" at bounding box center [838, 255] width 334 height 20
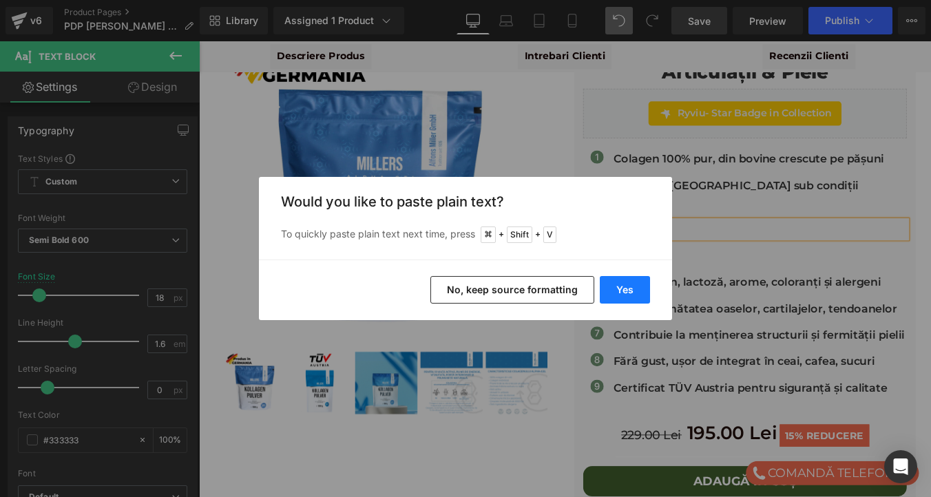
click at [630, 279] on button "Yes" at bounding box center [625, 290] width 50 height 28
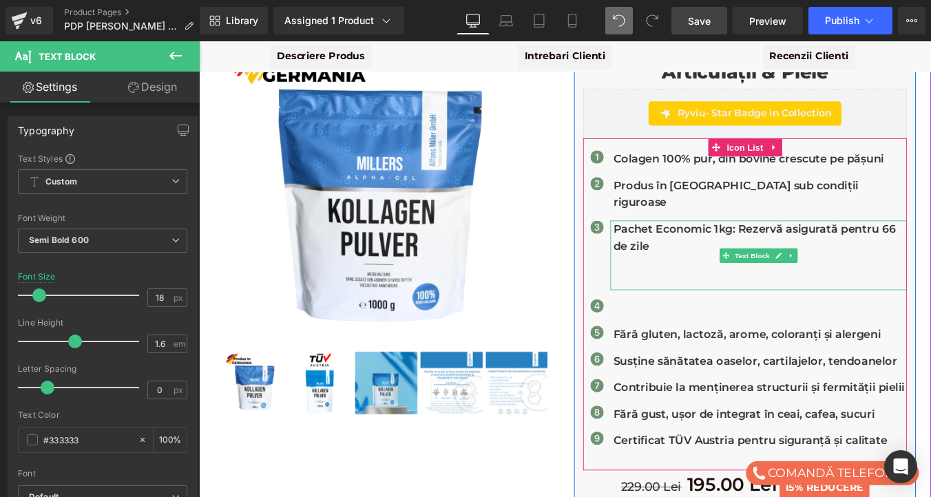
click at [927, 245] on p "Pachet Economic 1kg: Rezervă asigurată pentru 66 de zile" at bounding box center [838, 265] width 334 height 40
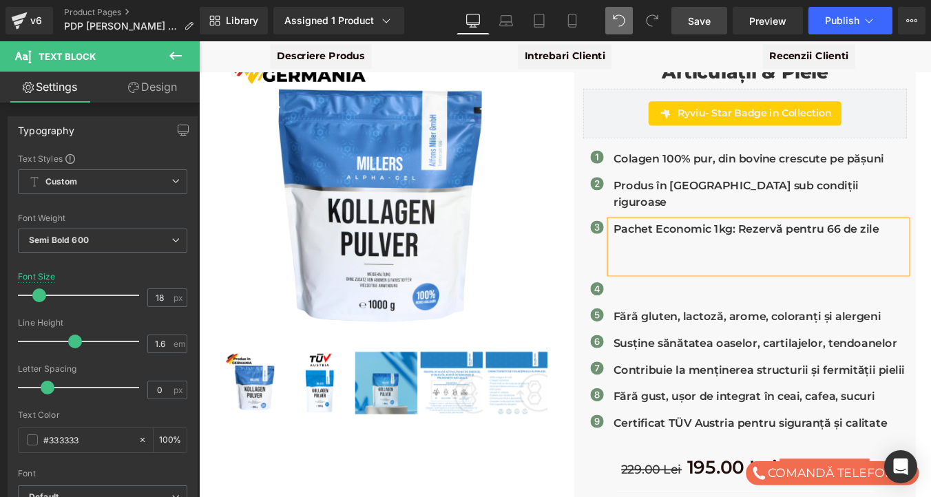
click at [930, 162] on div "Millers Alpha Gel - Colagen Bovin Hidrolizat Premium 1 kg | Articulații & Piele…" at bounding box center [820, 313] width 389 height 598
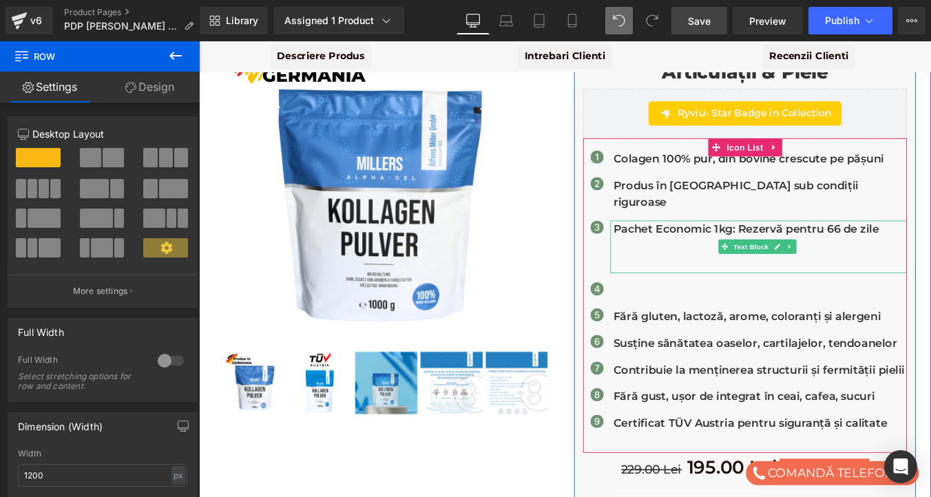
click at [784, 265] on p at bounding box center [838, 275] width 334 height 20
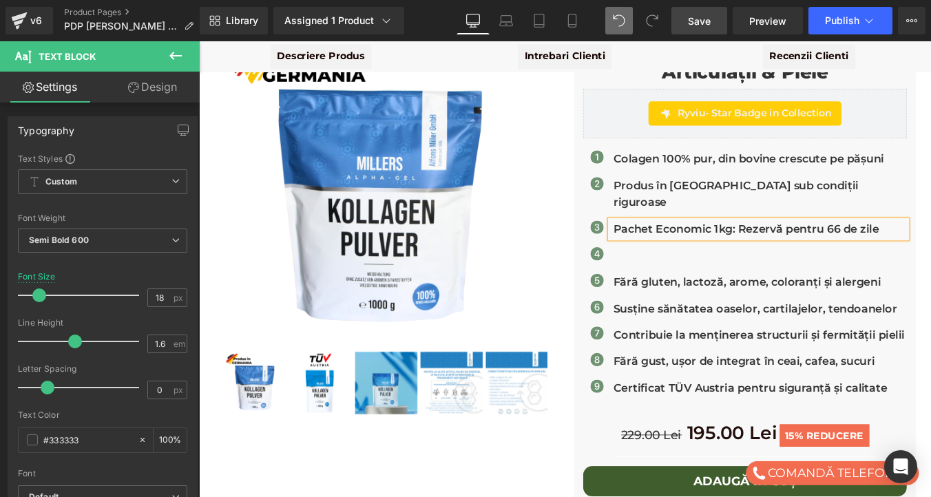
click at [930, 174] on div "Millers Alpha Gel - Colagen Bovin Hidrolizat Premium 1 kg | Articulații & Piele…" at bounding box center [820, 287] width 410 height 586
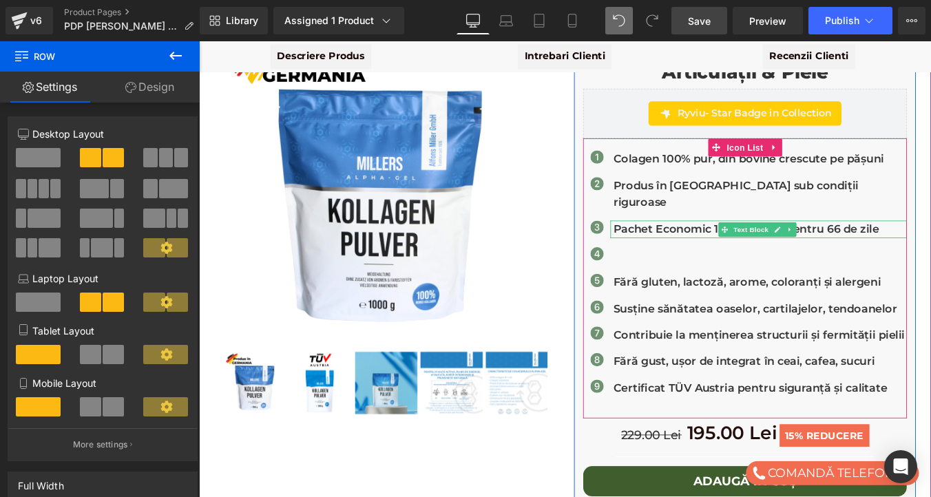
click at [906, 245] on p "Pachet Economic 1kg: Rezervă pentru 66 de zile" at bounding box center [838, 255] width 334 height 20
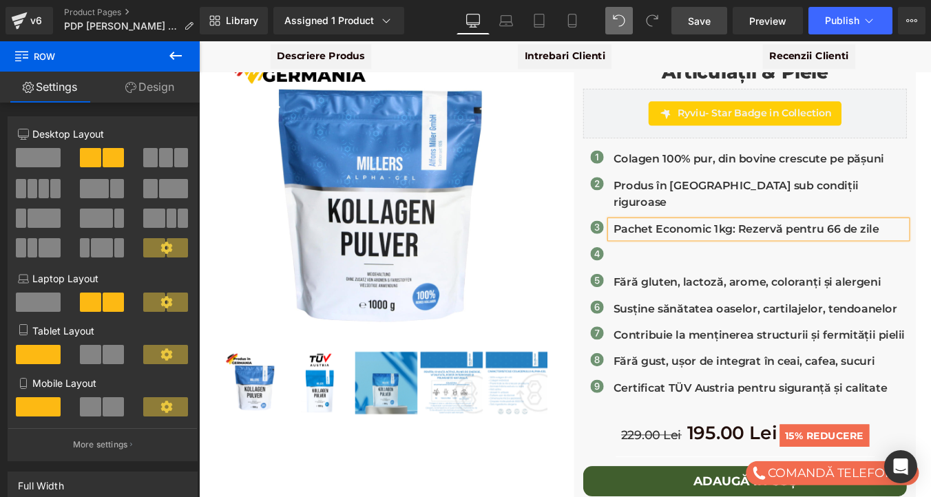
click at [906, 245] on p "Pachet Economic 1kg: Rezervă pentru 66 de zile" at bounding box center [838, 255] width 334 height 20
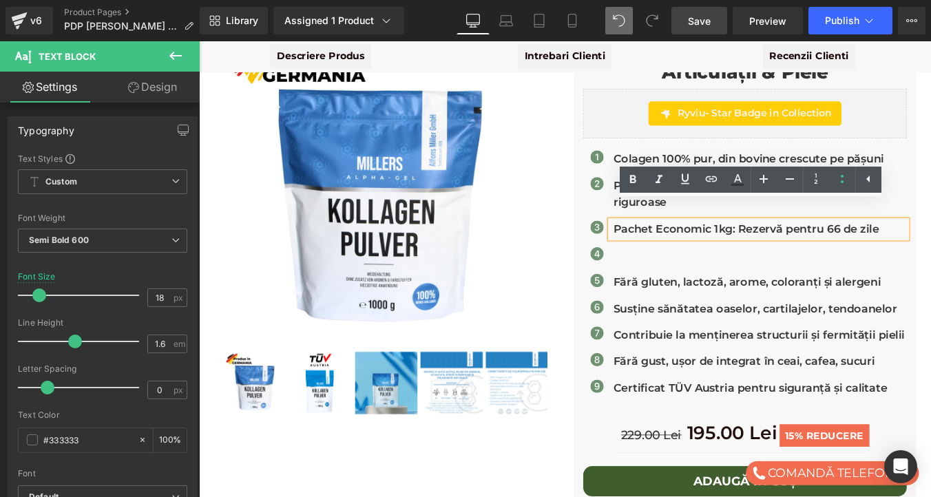
click at [858, 245] on p "Pachet Economic 1kg: Rezervă pentru 66 de zile" at bounding box center [838, 255] width 334 height 20
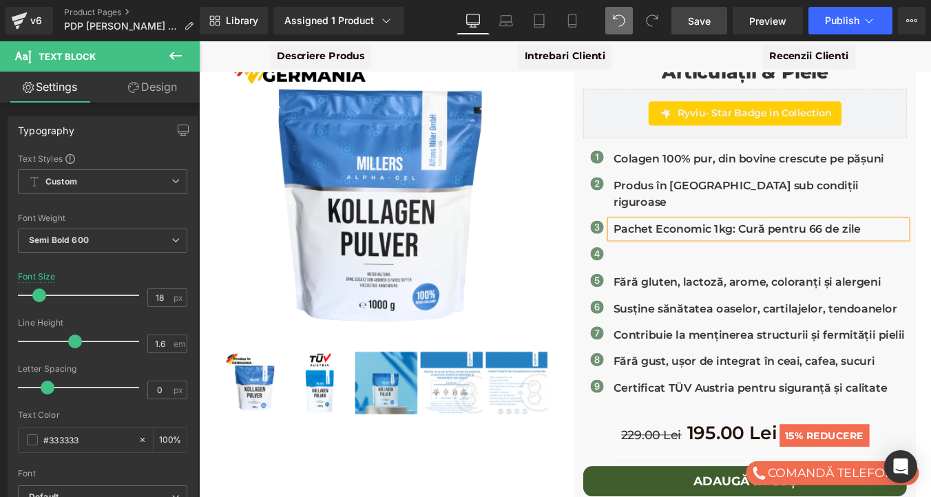
click at [697, 17] on span "Save" at bounding box center [699, 21] width 23 height 14
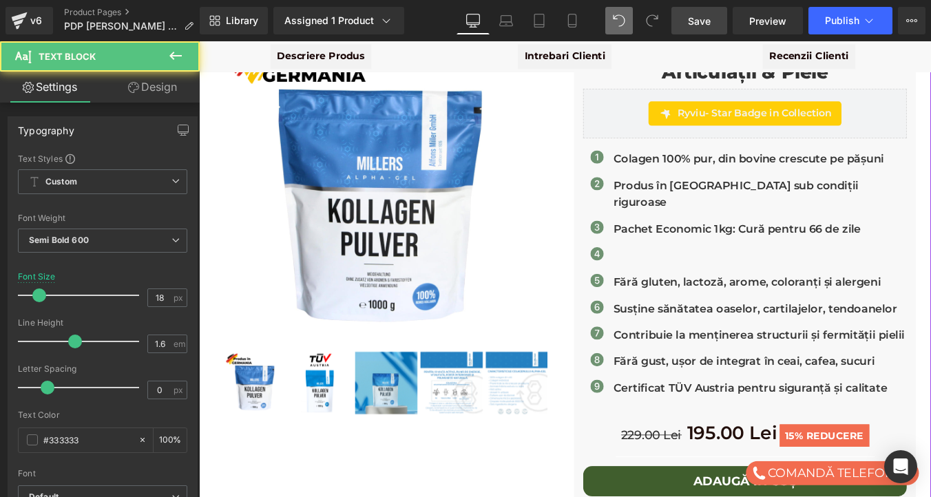
click at [683, 275] on p at bounding box center [838, 285] width 334 height 20
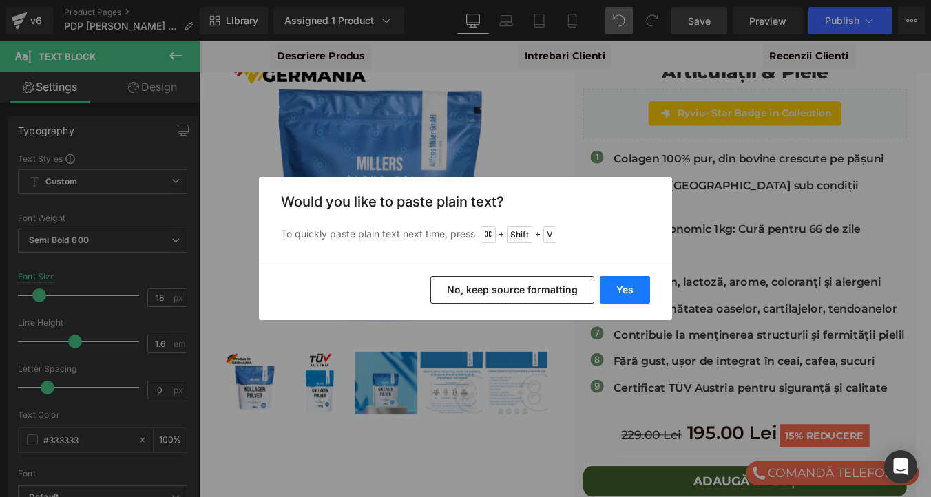
click at [629, 293] on button "Yes" at bounding box center [625, 290] width 50 height 28
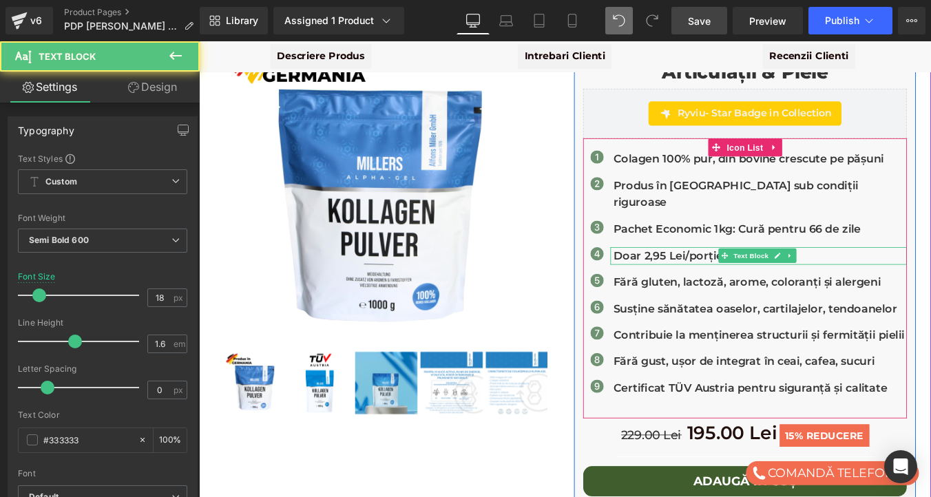
click at [911, 275] on p "Doar 2,95 Lei/porție" at bounding box center [838, 285] width 334 height 20
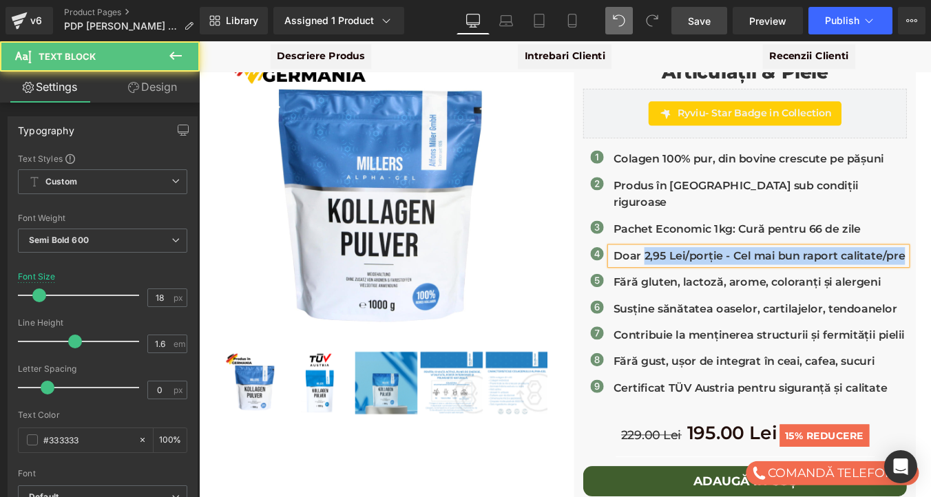
drag, startPoint x: 708, startPoint y: 262, endPoint x: 666, endPoint y: 264, distance: 41.4
click at [667, 275] on div "Doar 2,95 Lei/porție - Cel mai bun raport calitate/pre" at bounding box center [835, 285] width 337 height 20
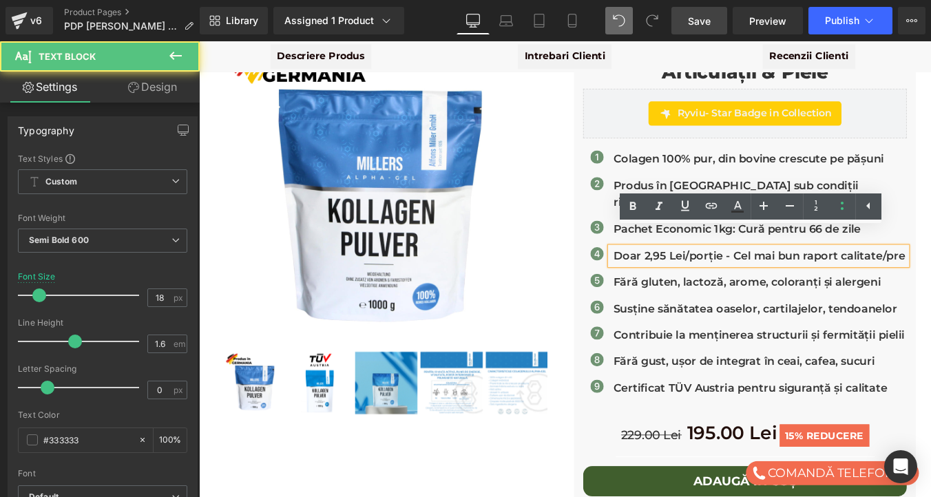
click at [693, 275] on p "Doar 2,95 Lei/porție - Cel mai bun raport calitate/pre" at bounding box center [838, 285] width 334 height 20
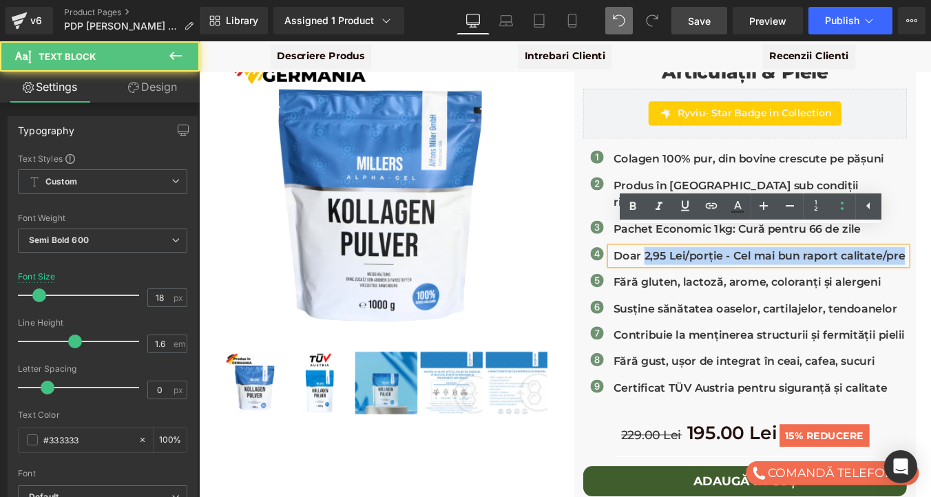
drag, startPoint x: 708, startPoint y: 266, endPoint x: 667, endPoint y: 267, distance: 41.3
click at [667, 275] on div "Doar 2,95 Lei/porție - Cel mai bun raport calitate/pre" at bounding box center [835, 285] width 337 height 20
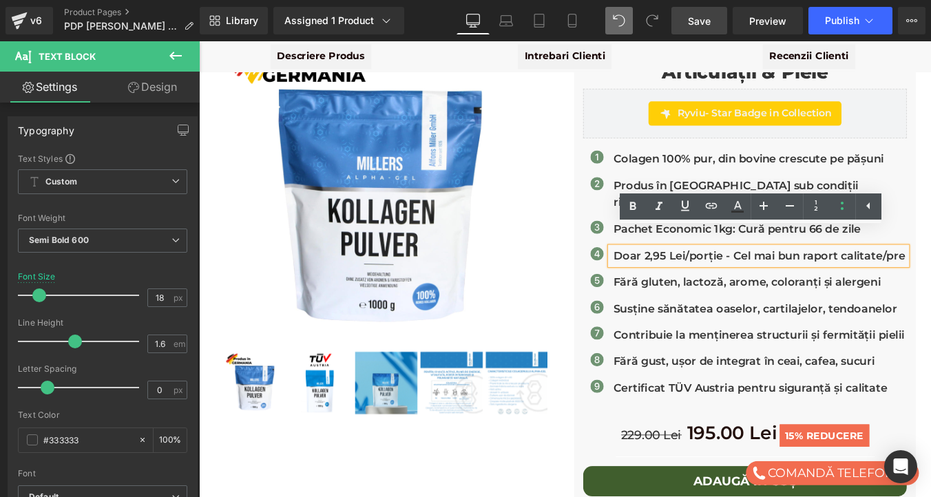
click at [699, 275] on p "Doar 2,95 Lei/porție - Cel mai bun raport calitate/pre" at bounding box center [838, 285] width 334 height 20
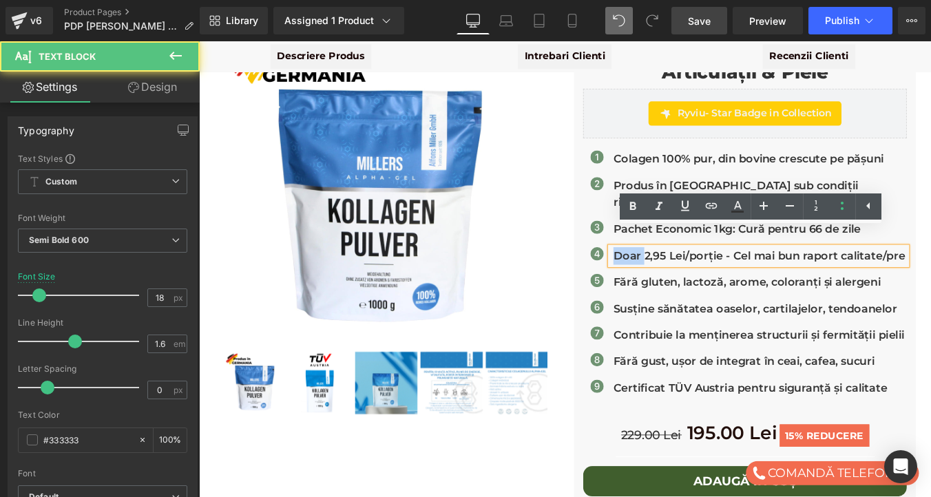
drag, startPoint x: 708, startPoint y: 265, endPoint x: 668, endPoint y: 264, distance: 39.9
click at [668, 275] on div "Doar 2,95 Lei/porție - Cel mai bun raport calitate/pre" at bounding box center [835, 285] width 337 height 20
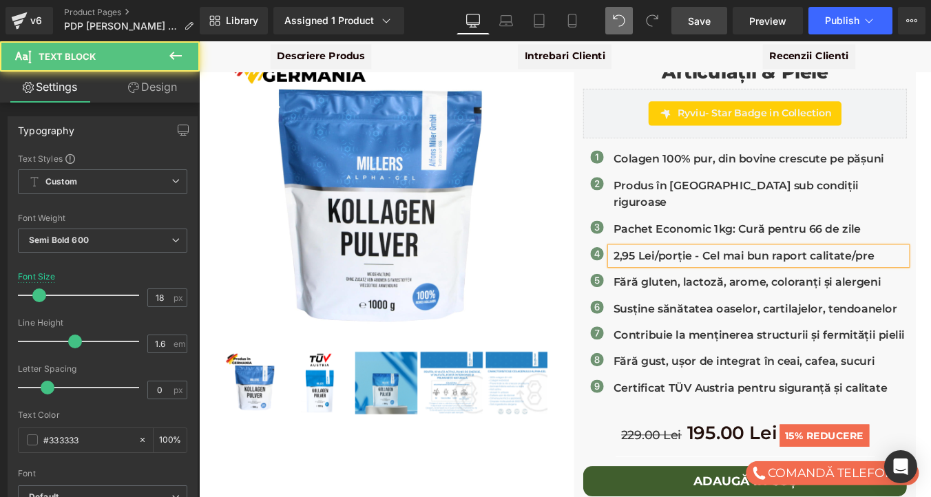
click at [728, 275] on p "2,95 Lei/porție - Cel mai bun raport calitate/pre" at bounding box center [838, 285] width 334 height 20
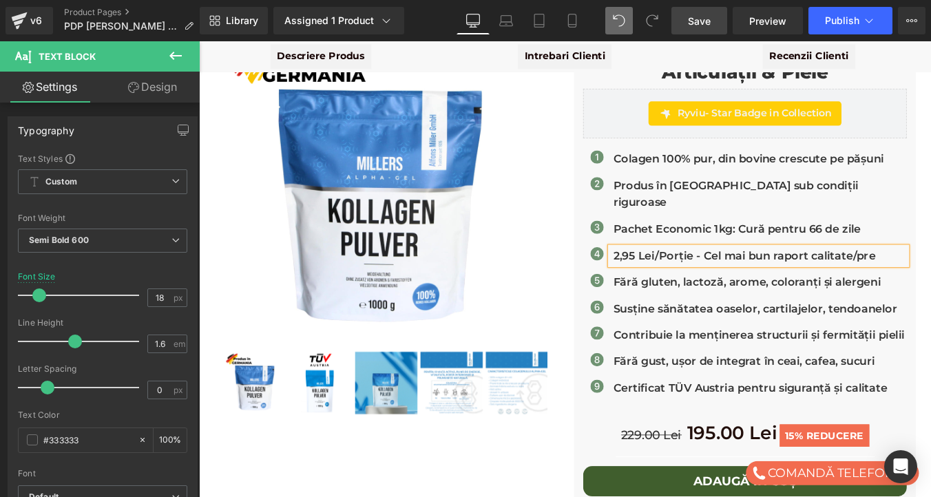
click at [930, 275] on p "2,95 Lei/Porție - Cel mai bun raport calitate/pre" at bounding box center [838, 285] width 334 height 20
click at [701, 19] on span "Save" at bounding box center [699, 21] width 23 height 14
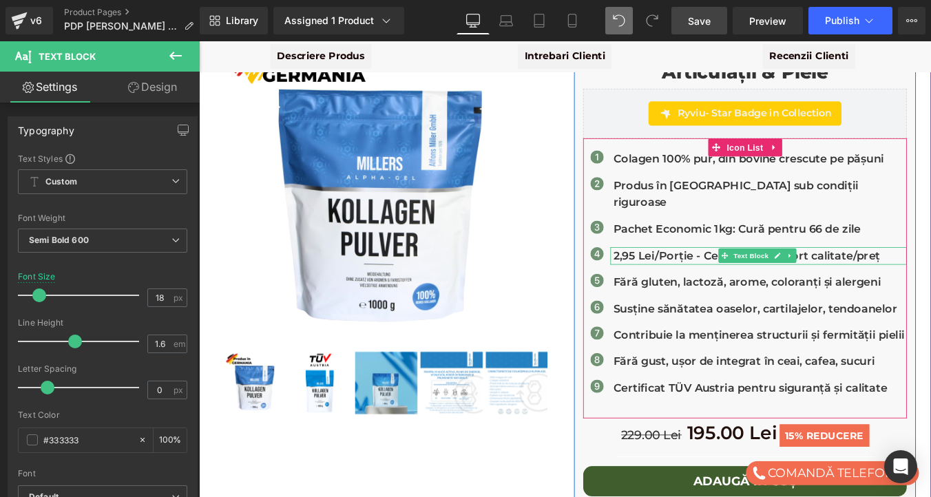
click at [705, 275] on p "2,95 Lei/Porție - Cel mai bun raport calitate/preț" at bounding box center [838, 285] width 334 height 20
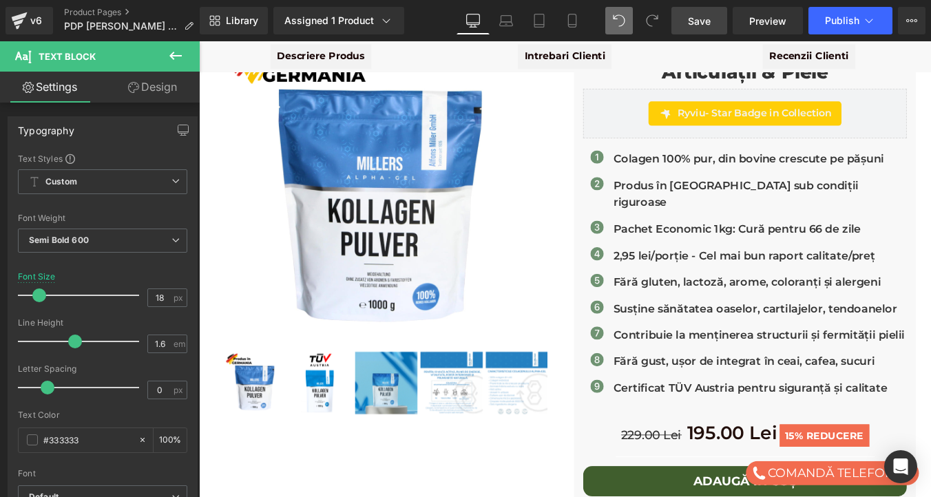
click at [707, 19] on span "Save" at bounding box center [699, 21] width 23 height 14
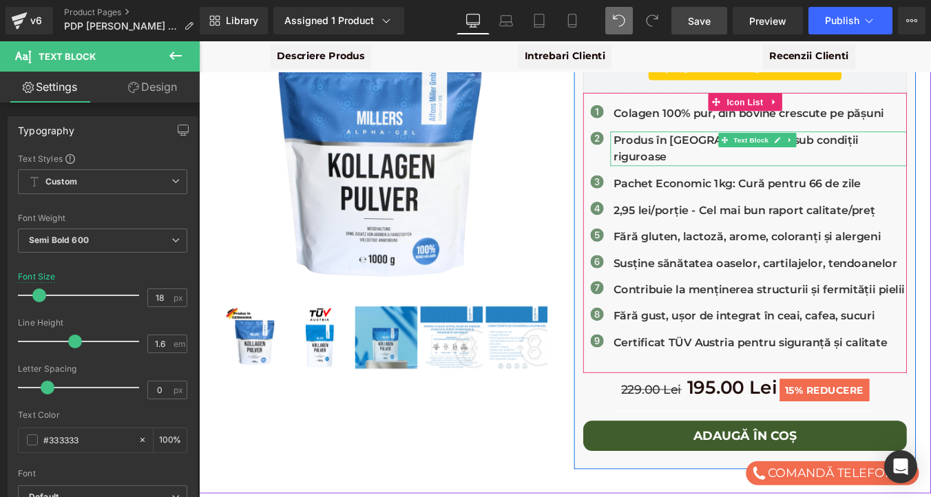
scroll to position [205, 0]
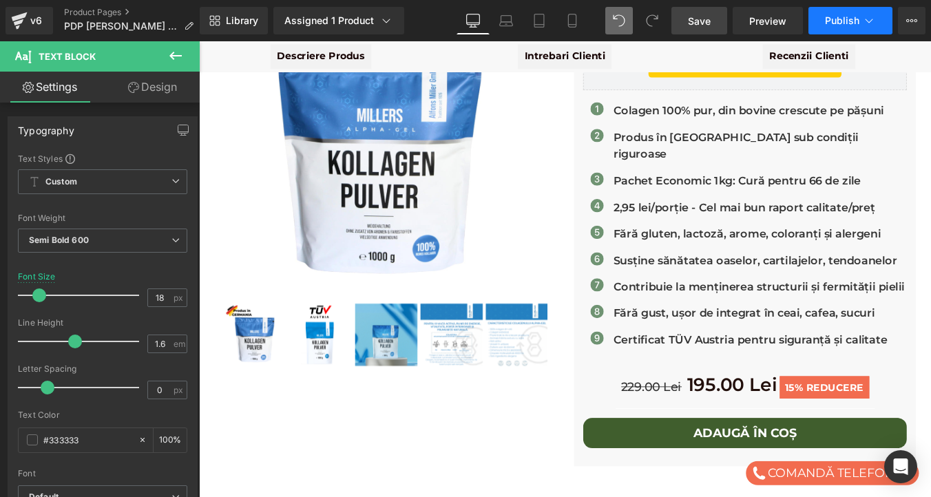
click at [828, 19] on span "Publish" at bounding box center [842, 20] width 34 height 11
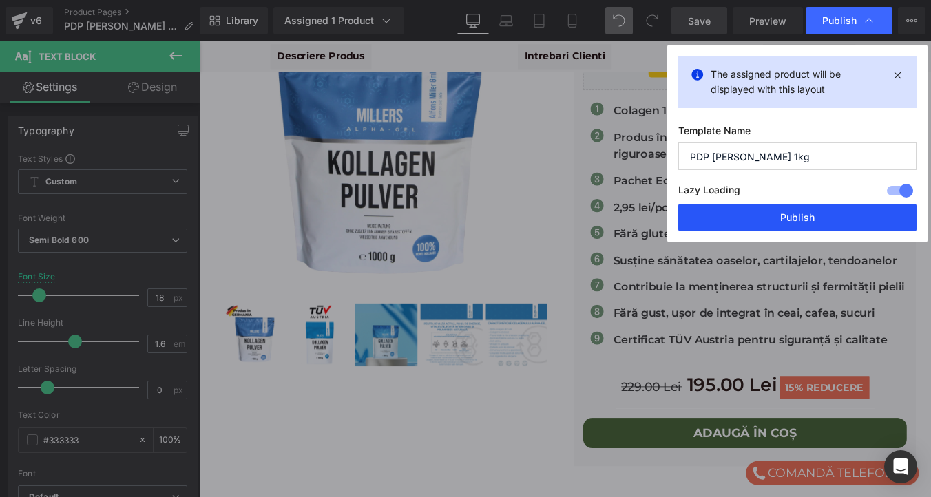
click at [792, 209] on button "Publish" at bounding box center [797, 218] width 238 height 28
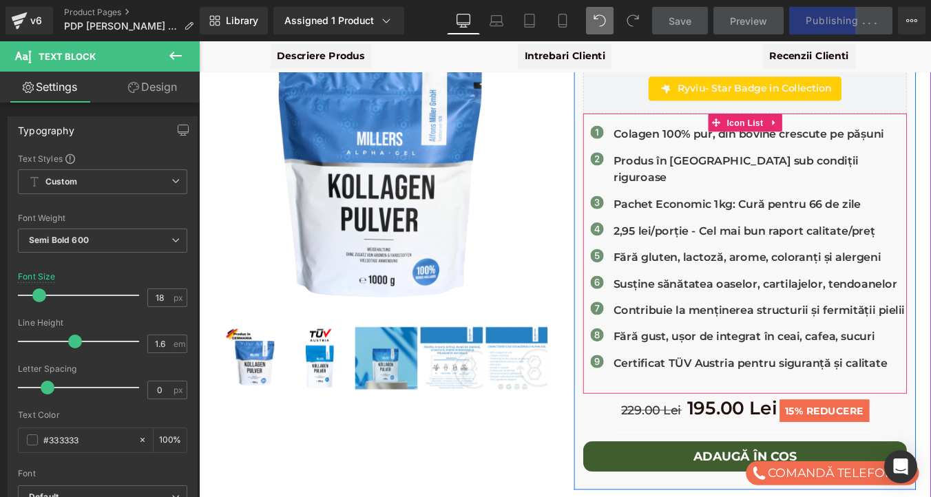
scroll to position [171, 0]
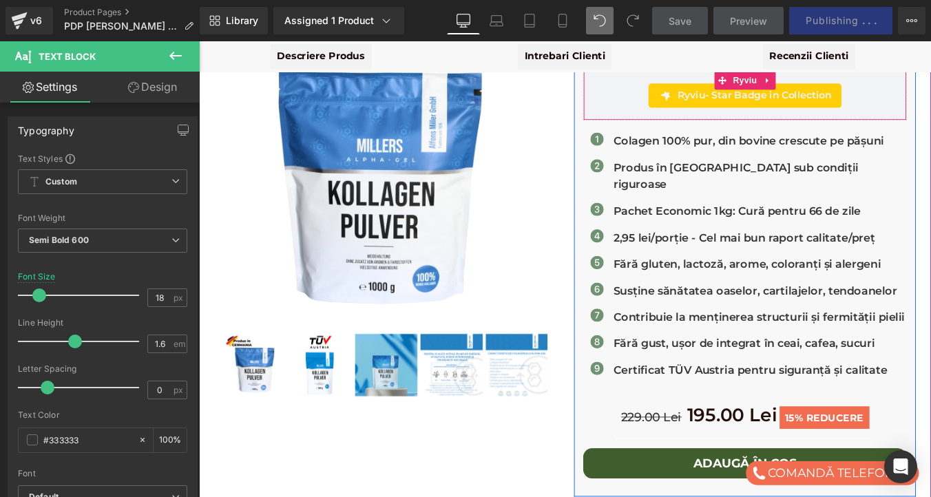
click at [669, 94] on div "Ryviu - Star Badge in Collection" at bounding box center [820, 103] width 339 height 28
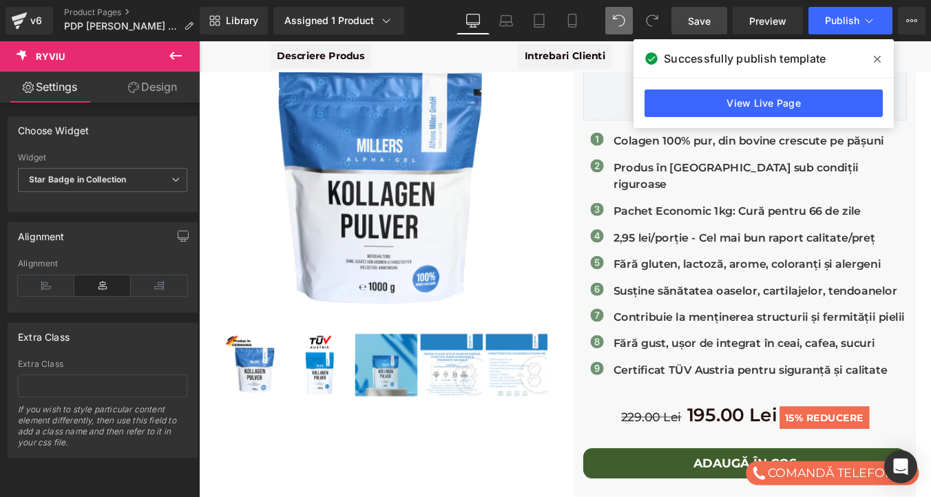
click at [874, 60] on icon at bounding box center [877, 59] width 7 height 11
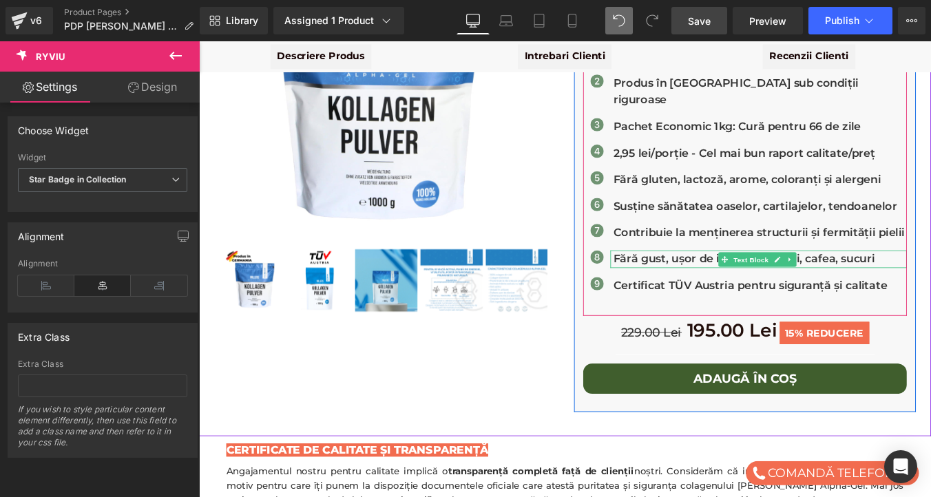
scroll to position [270, 0]
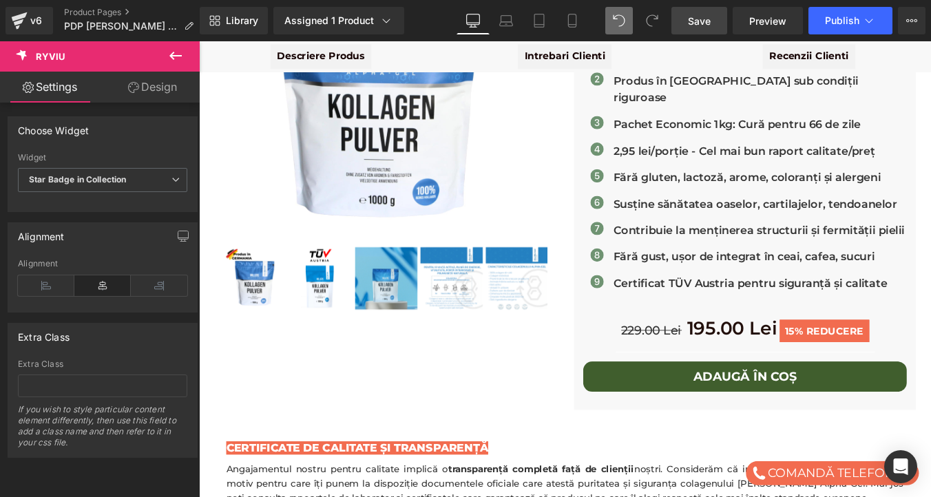
click at [179, 52] on icon at bounding box center [175, 56] width 17 height 17
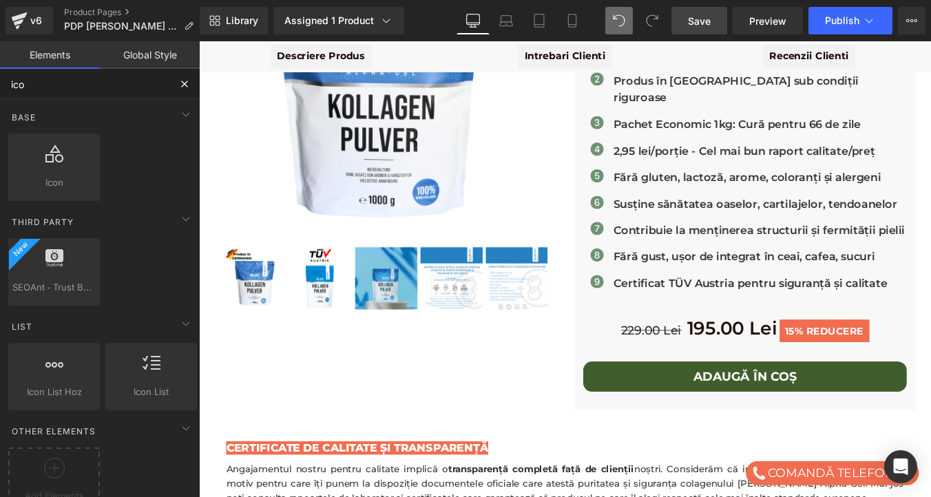
click at [35, 79] on input "ico" at bounding box center [84, 84] width 169 height 30
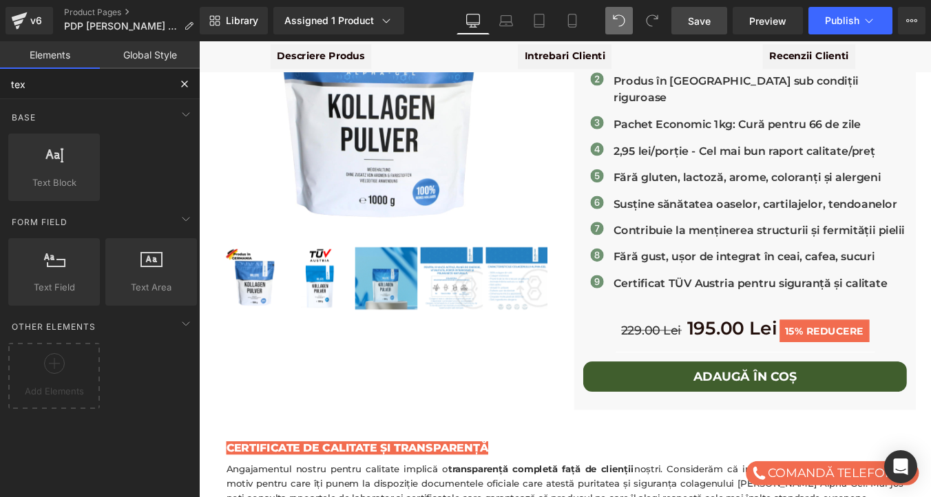
type input "text"
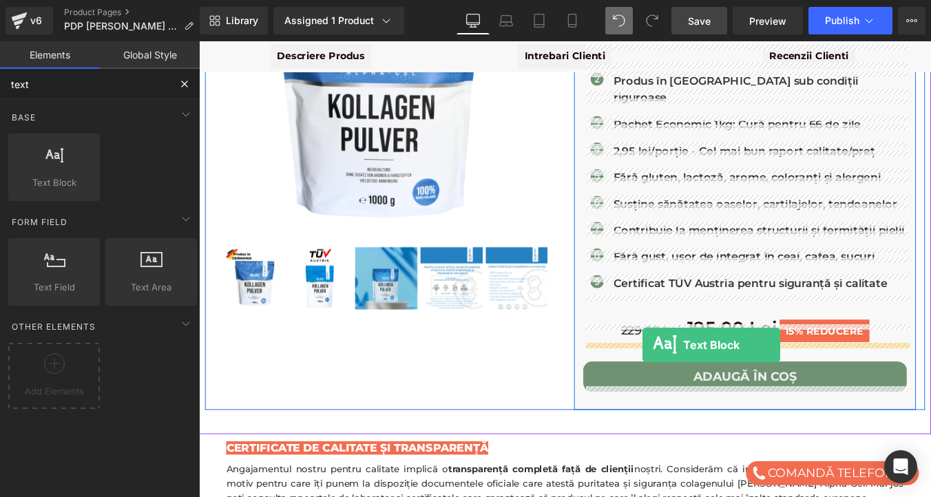
drag, startPoint x: 247, startPoint y: 216, endPoint x: 704, endPoint y: 387, distance: 487.3
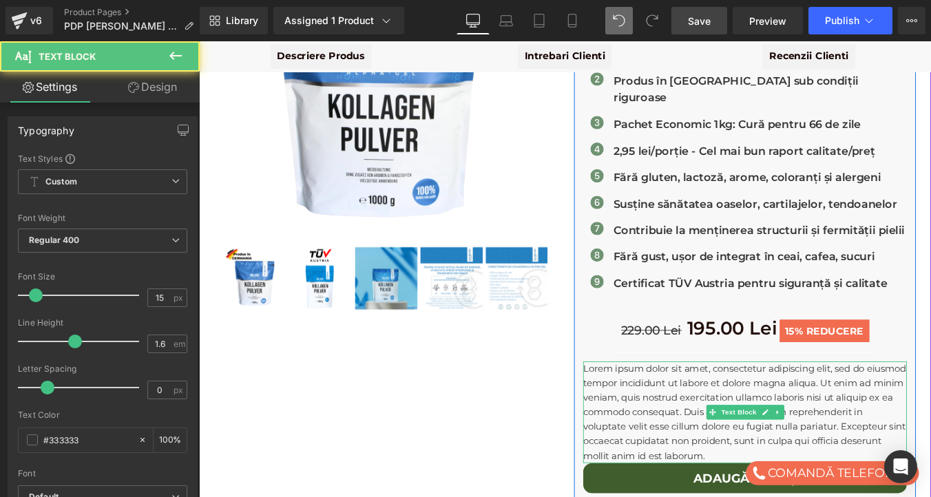
click at [704, 405] on p "Lorem ipsum dolor sit amet, consectetur adipiscing elit, sed do eiusmod tempor …" at bounding box center [820, 463] width 368 height 116
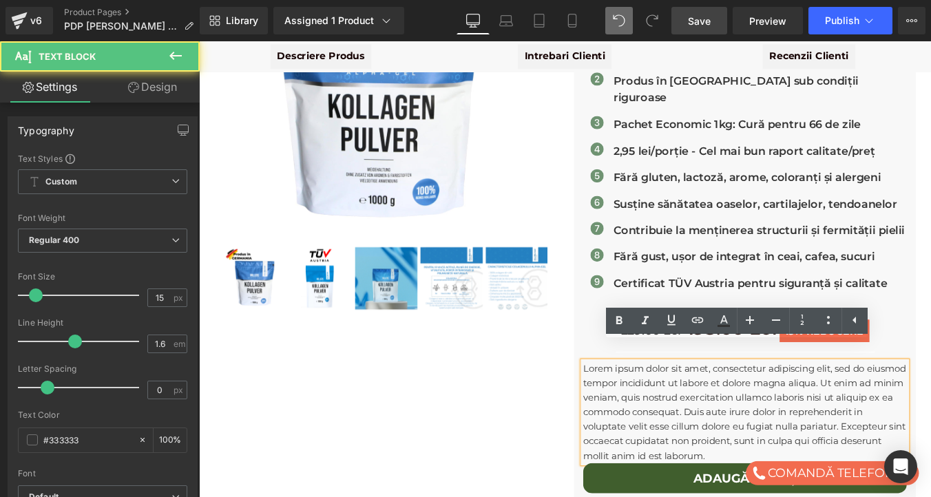
click at [704, 405] on p "Lorem ipsum dolor sit amet, consectetur adipiscing elit, sed do eiusmod tempor …" at bounding box center [820, 463] width 368 height 116
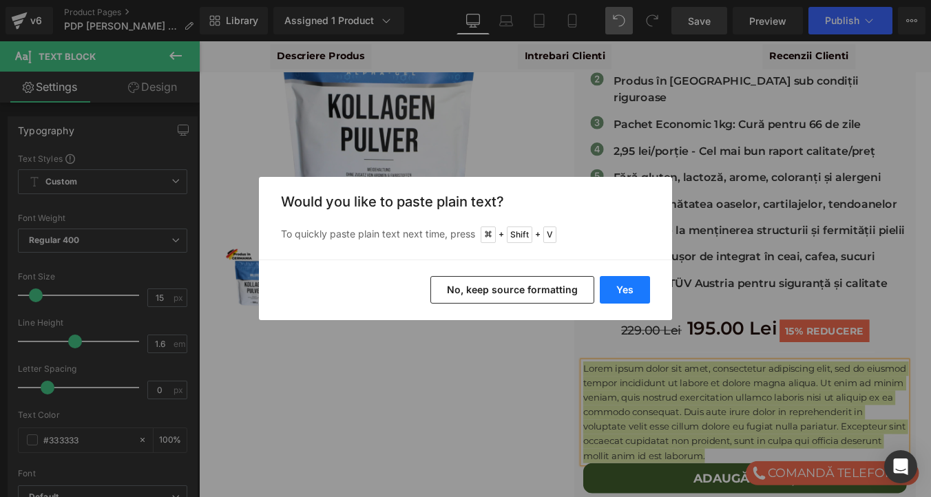
click at [618, 293] on button "Yes" at bounding box center [625, 290] width 50 height 28
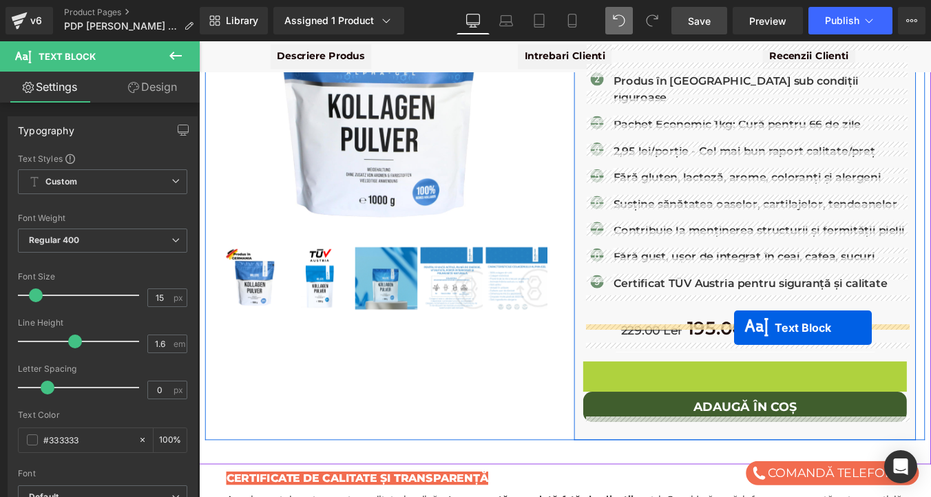
drag, startPoint x: 807, startPoint y: 403, endPoint x: 808, endPoint y: 368, distance: 34.4
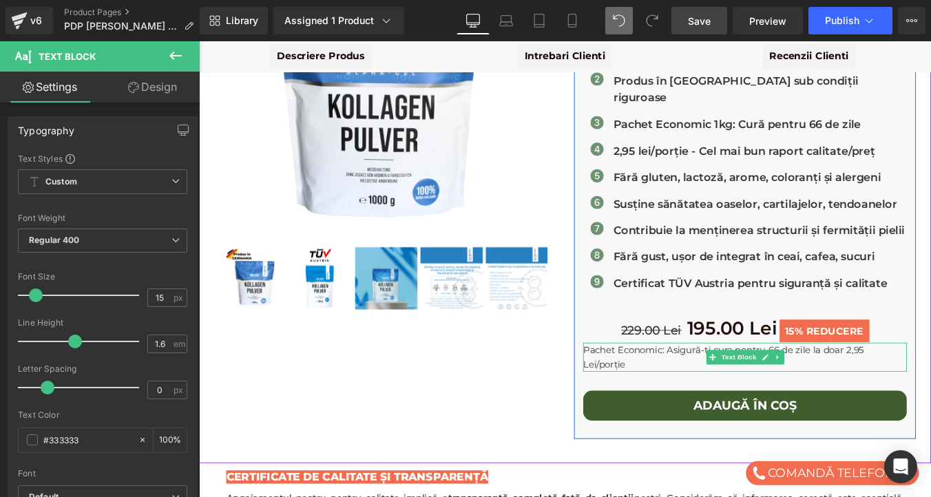
click at [693, 390] on p "Pachet Economic: Asigură-ți cura pentru 66 de zile la doar 2,95 Lei/porție" at bounding box center [820, 400] width 368 height 33
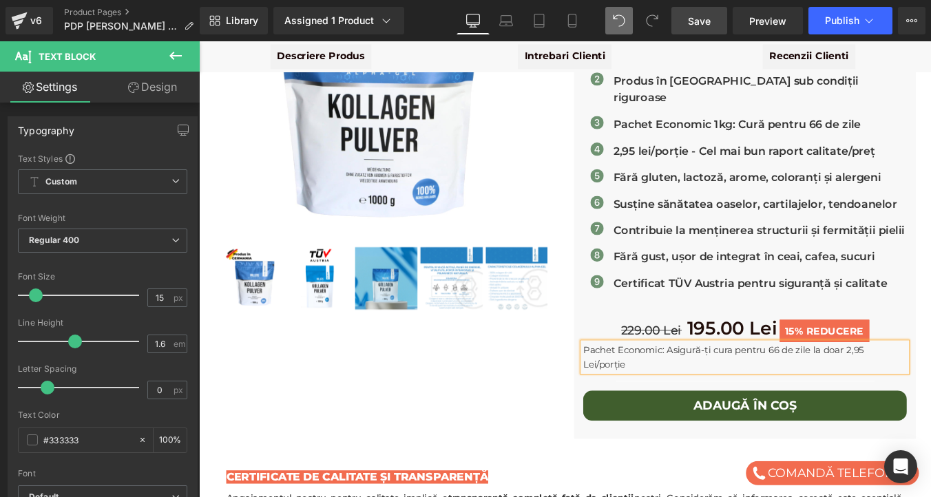
click at [693, 390] on p "Pachet Economic: Asigură-ți cura pentru 66 de zile la doar 2,95 Lei/porție" at bounding box center [820, 400] width 368 height 33
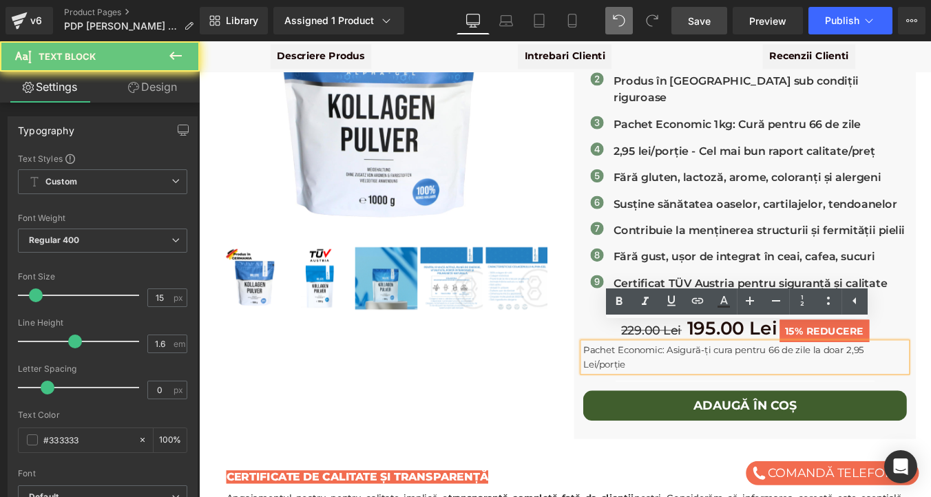
click at [693, 390] on p "Pachet Economic: Asigură-ți cura pentru 66 de zile la doar 2,95 Lei/porție" at bounding box center [820, 400] width 368 height 33
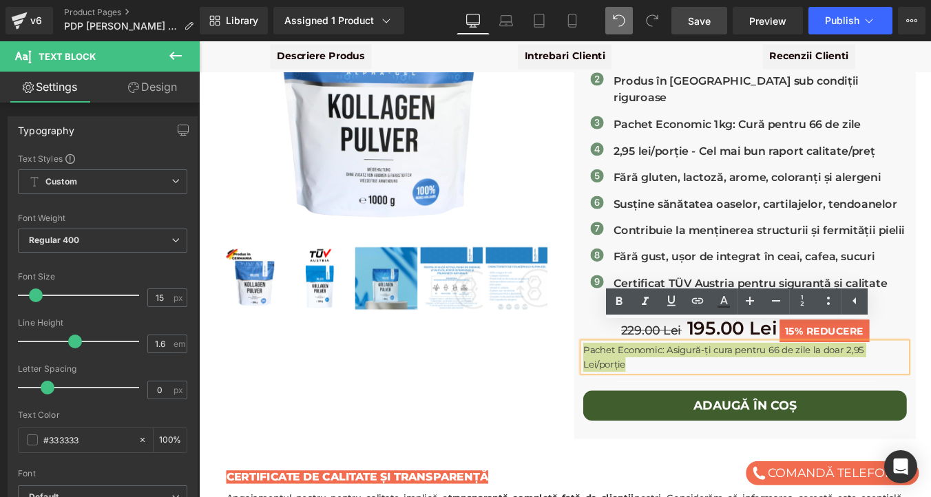
click at [163, 81] on link "Design" at bounding box center [153, 87] width 100 height 31
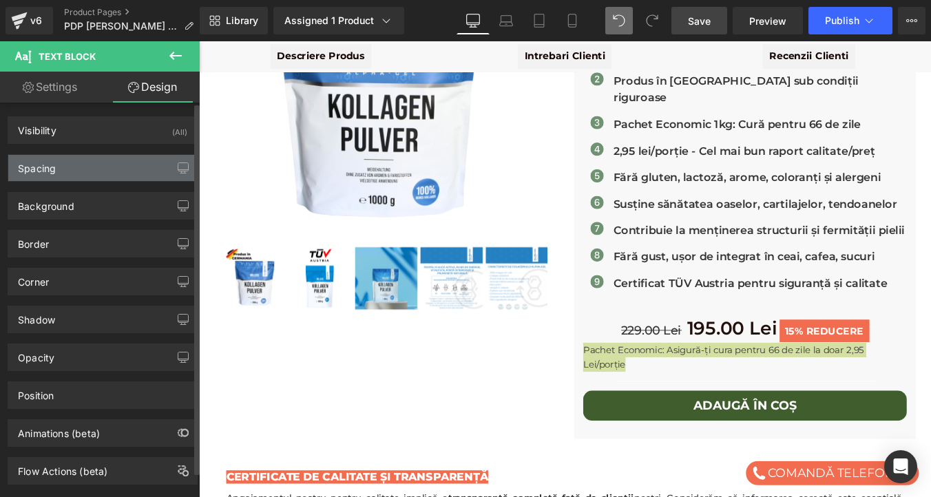
click at [87, 167] on div "Spacing" at bounding box center [102, 168] width 189 height 26
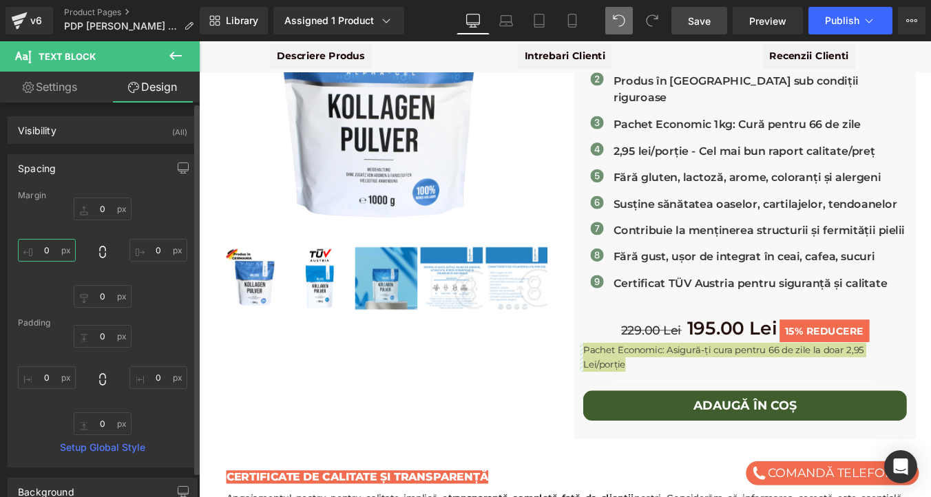
click at [48, 250] on input "0" at bounding box center [47, 250] width 58 height 23
type input "20"
click at [151, 253] on input "0" at bounding box center [158, 250] width 58 height 23
type input "20"
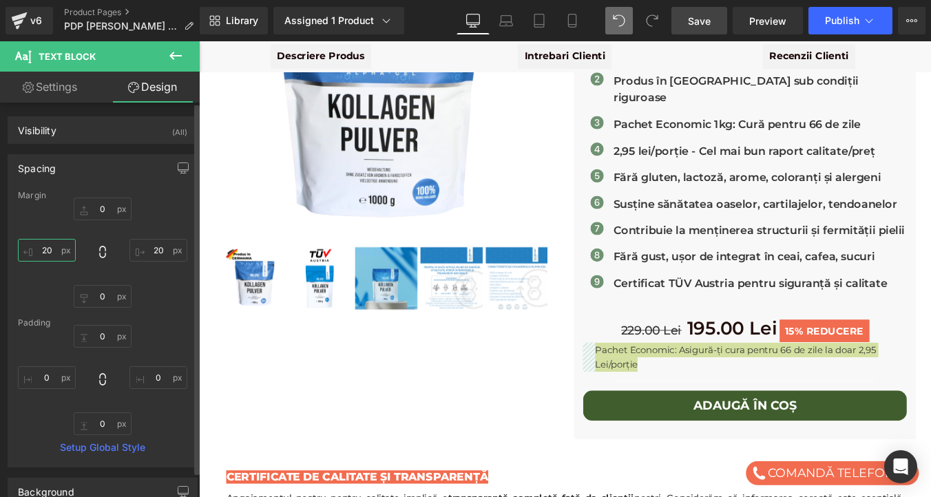
click at [52, 247] on input "20" at bounding box center [47, 250] width 58 height 23
type input "30"
click at [158, 249] on input "20" at bounding box center [158, 250] width 58 height 23
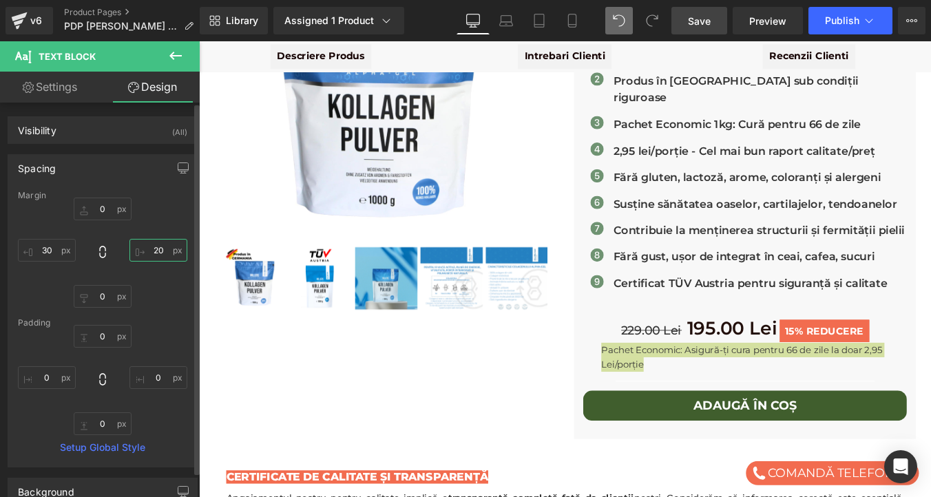
click at [158, 249] on input "20" at bounding box center [158, 250] width 58 height 23
type input "30"
click at [63, 84] on link "Settings" at bounding box center [50, 87] width 100 height 31
type input "100"
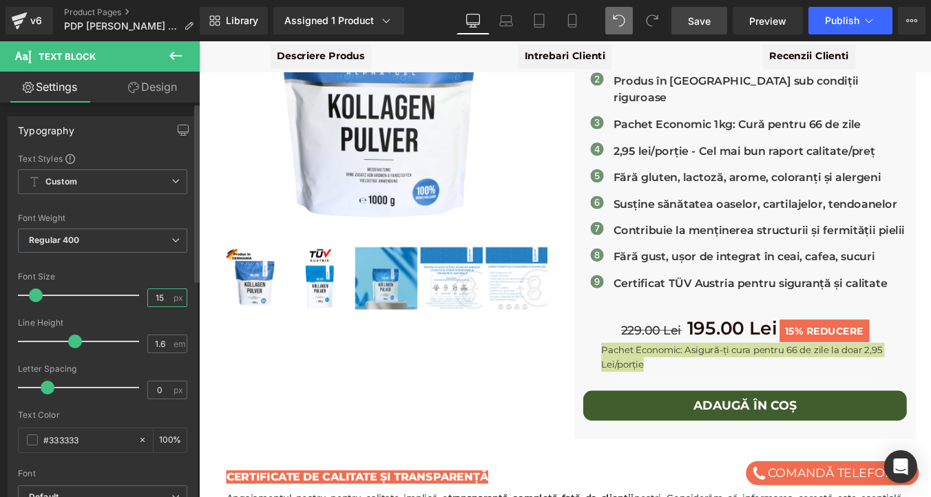
click at [158, 302] on input "15" at bounding box center [160, 297] width 24 height 17
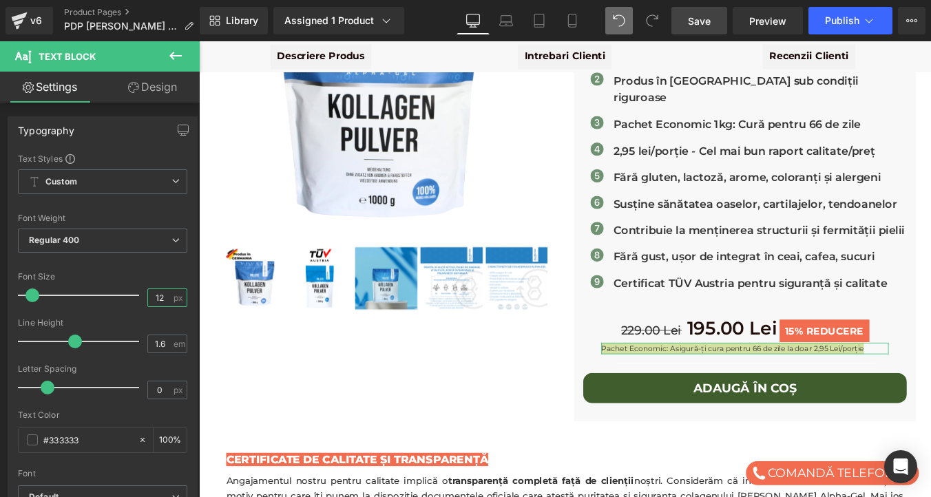
type input "12"
click at [149, 79] on link "Design" at bounding box center [153, 87] width 100 height 31
type input "0"
type input "30"
type input "0"
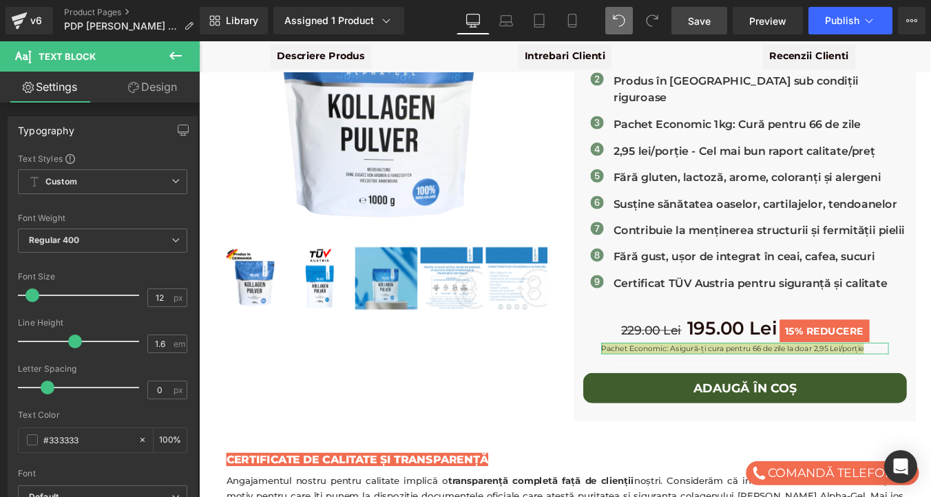
type input "30"
type input "0"
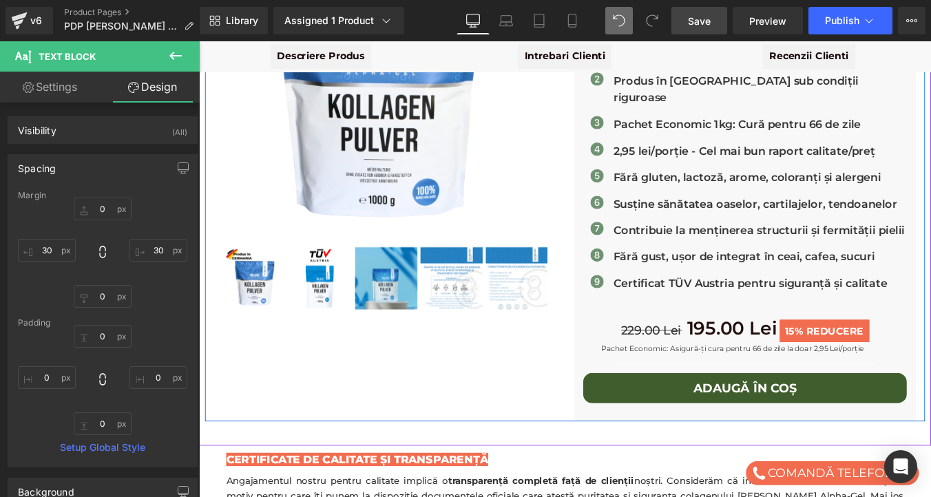
click at [603, 385] on div "Millers Alpha Gel - Colagen Bovin Hidrolizat Premium 1 kg | Articulații & Piele…" at bounding box center [615, 174] width 819 height 599
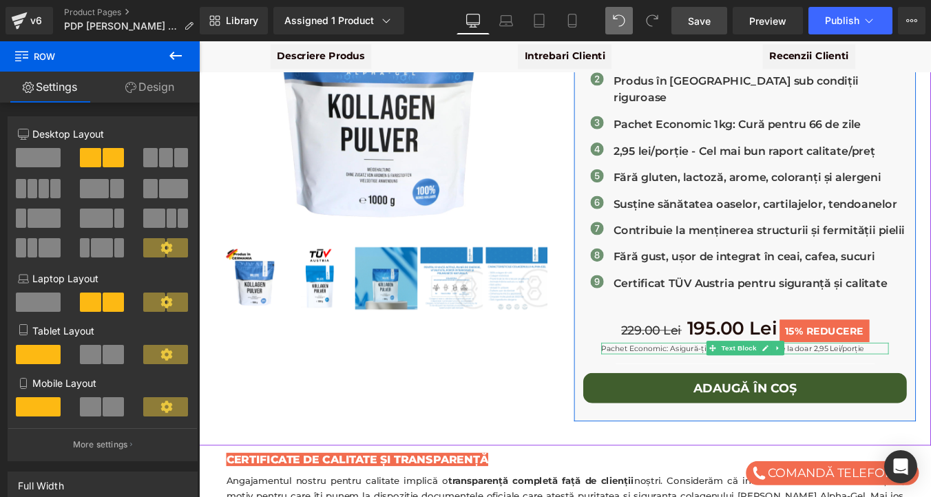
click at [697, 384] on p "Pachet Economic: Asigură-ți cura pentru 66 de zile la doar 2,95 Lei/porție" at bounding box center [820, 390] width 327 height 13
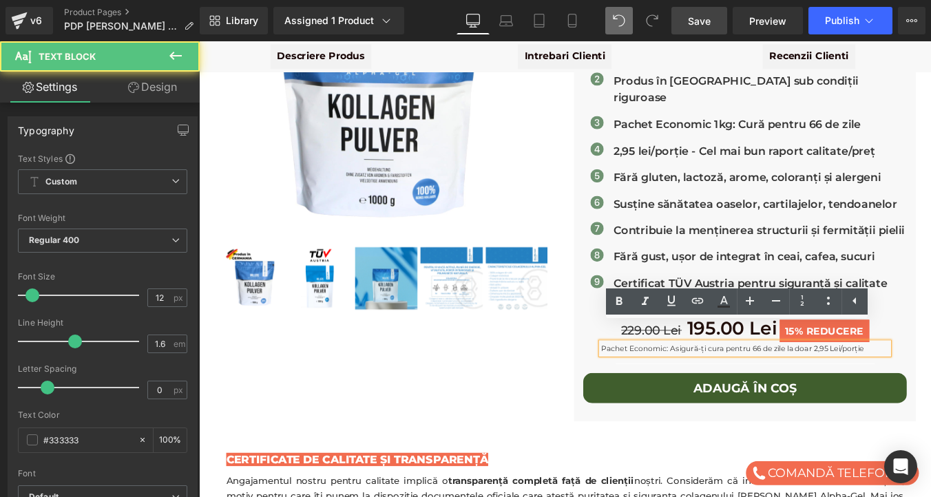
click at [697, 384] on p "Pachet Economic: Asigură-ți cura pentru 66 de zile la doar 2,95 Lei/porție" at bounding box center [820, 390] width 327 height 13
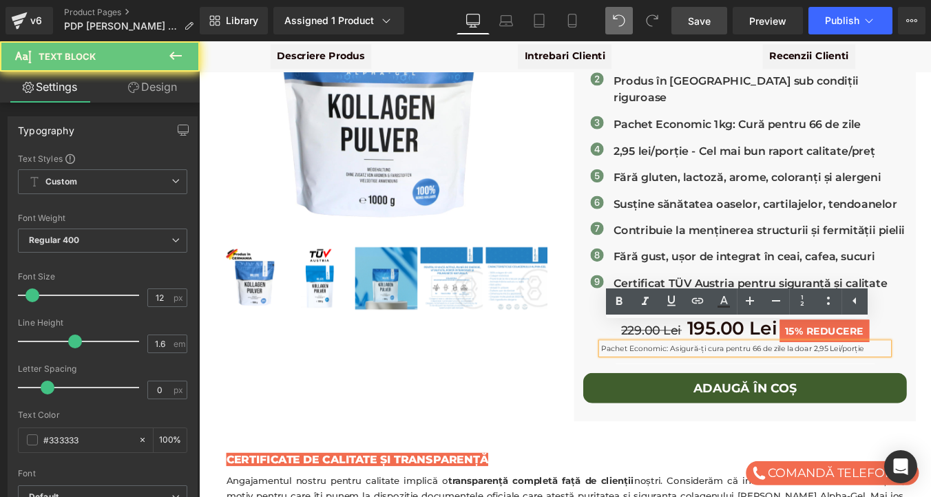
click at [697, 384] on p "Pachet Economic: Asigură-ți cura pentru 66 de zile la doar 2,95 Lei/porție" at bounding box center [820, 390] width 327 height 13
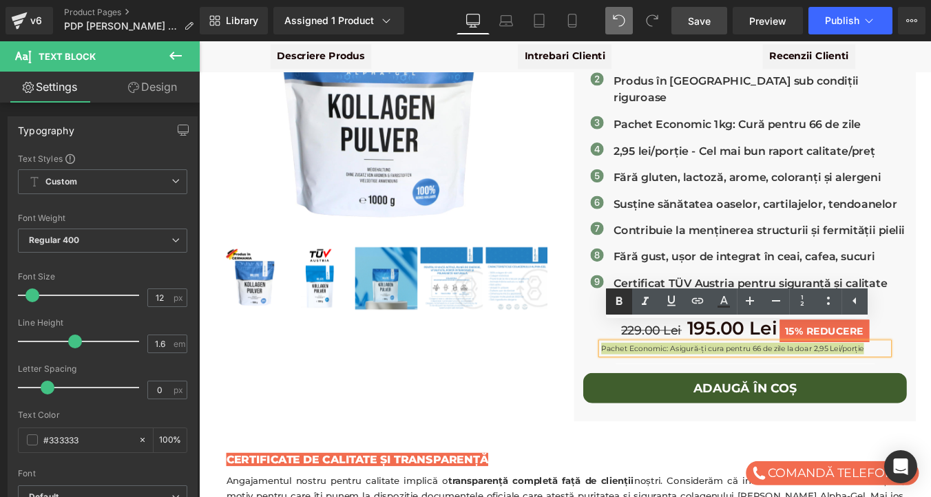
click at [617, 302] on icon at bounding box center [619, 301] width 6 height 8
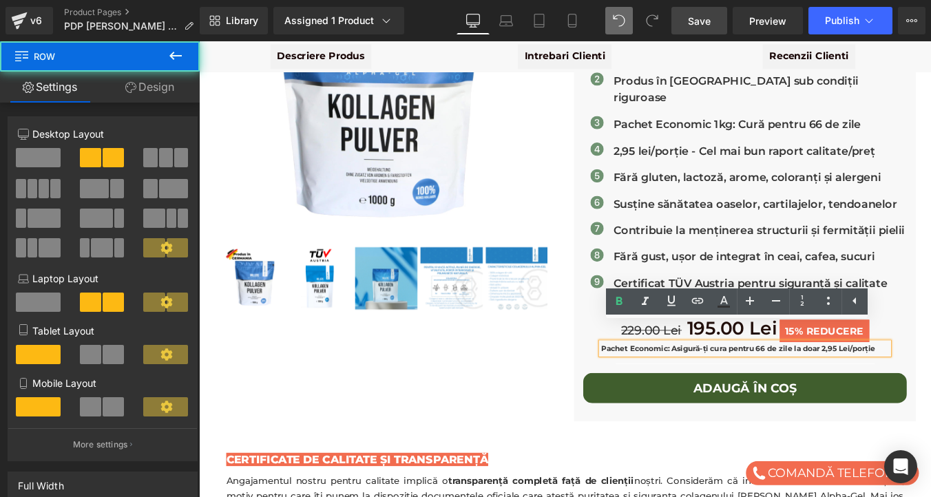
click at [606, 386] on div "Millers Alpha Gel - Colagen Bovin Hidrolizat Premium 1 kg | Articulații & Piele…" at bounding box center [615, 174] width 819 height 599
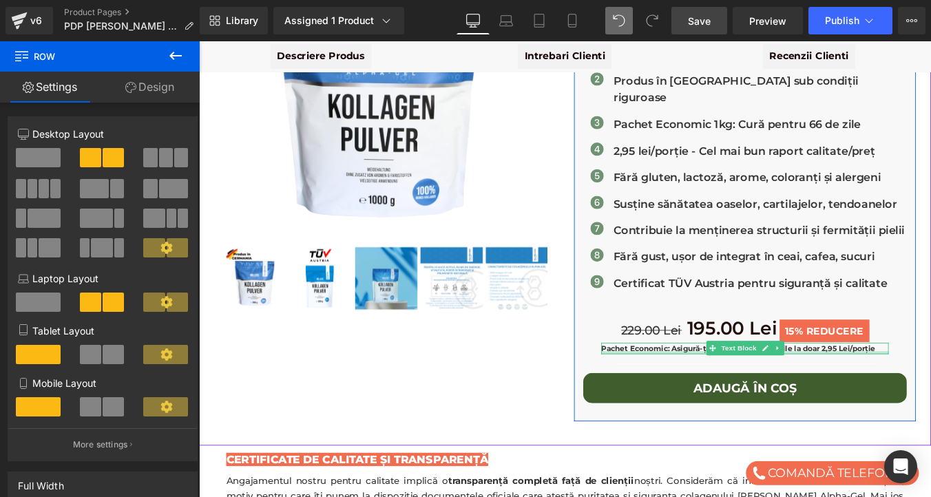
click at [690, 394] on div at bounding box center [820, 395] width 327 height 3
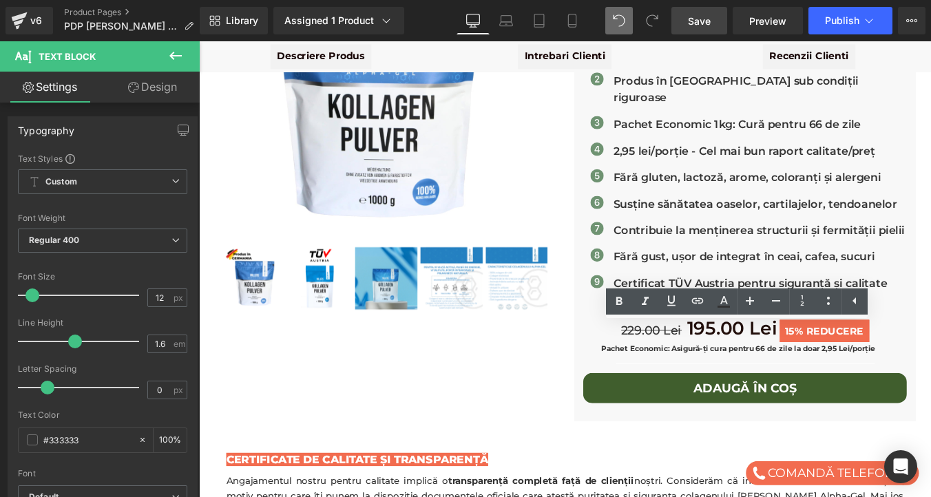
click at [159, 81] on link "Design" at bounding box center [153, 87] width 100 height 31
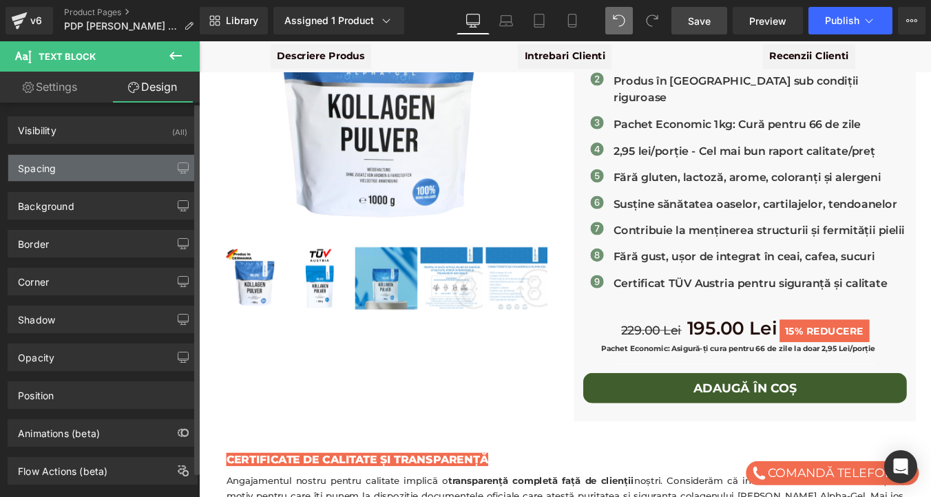
click at [81, 156] on div "Spacing" at bounding box center [102, 168] width 189 height 26
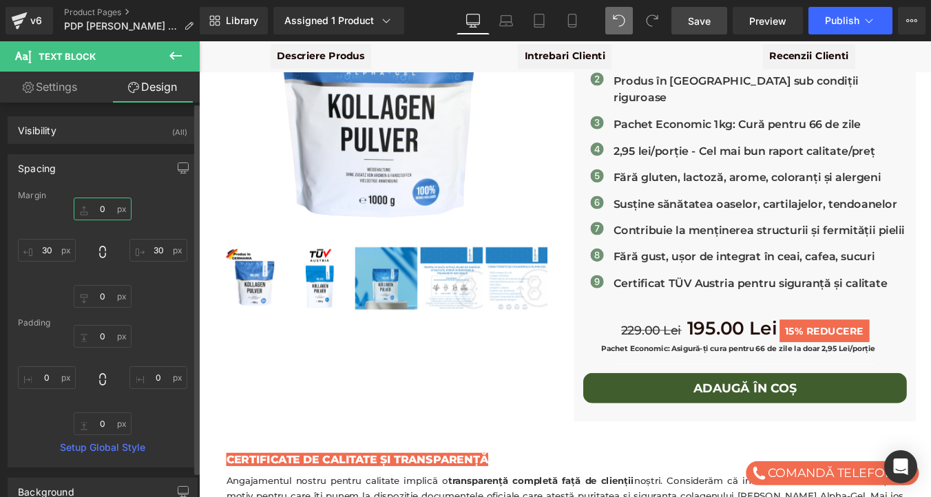
click at [101, 209] on input "0" at bounding box center [103, 209] width 58 height 23
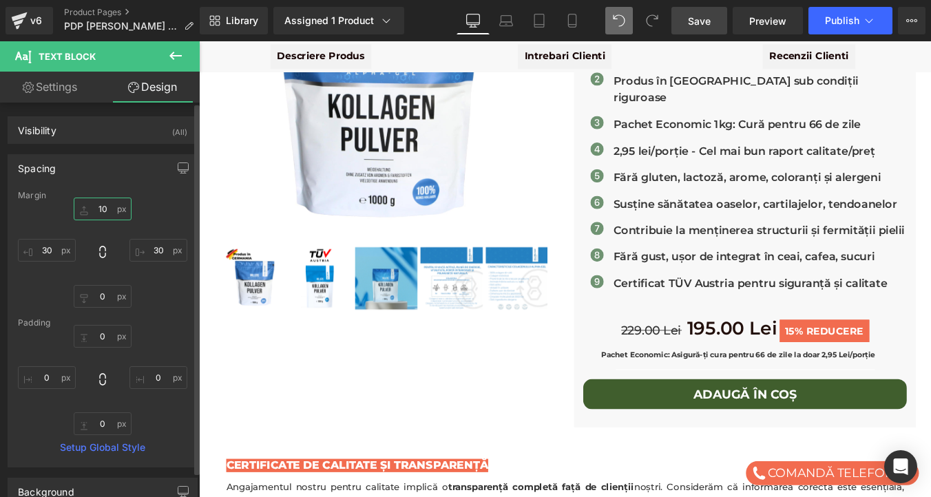
type input "1"
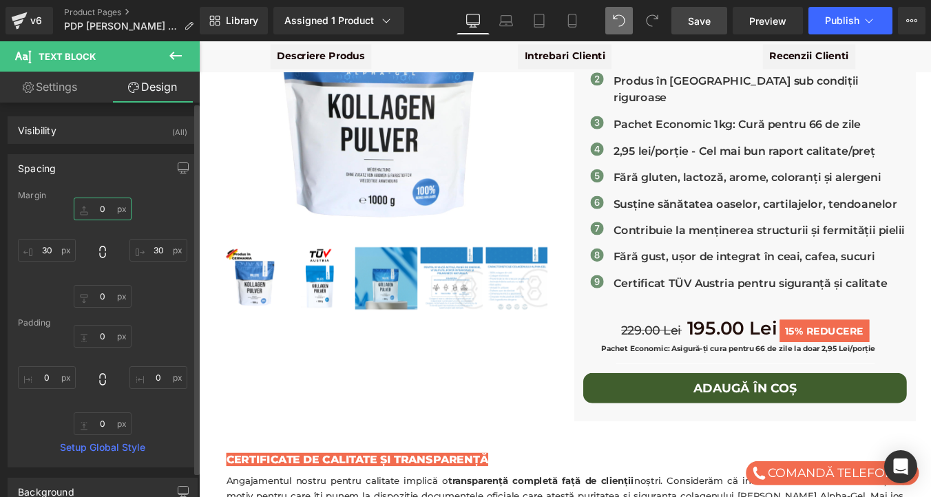
type input "5"
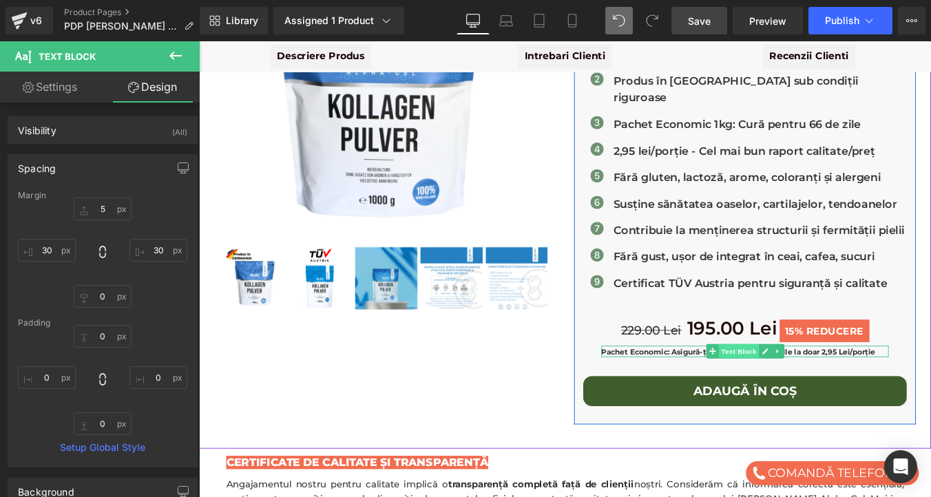
click at [801, 386] on span "Text Block" at bounding box center [812, 394] width 45 height 17
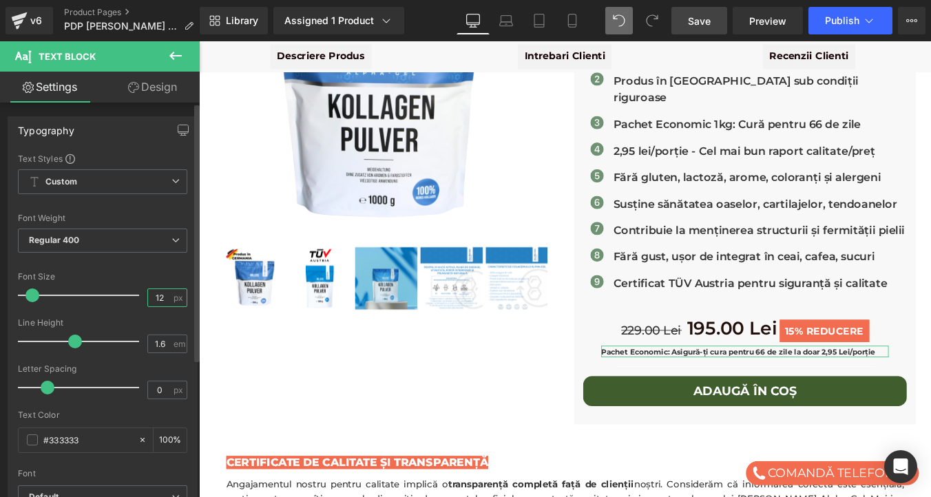
click at [163, 297] on input "12" at bounding box center [160, 297] width 24 height 17
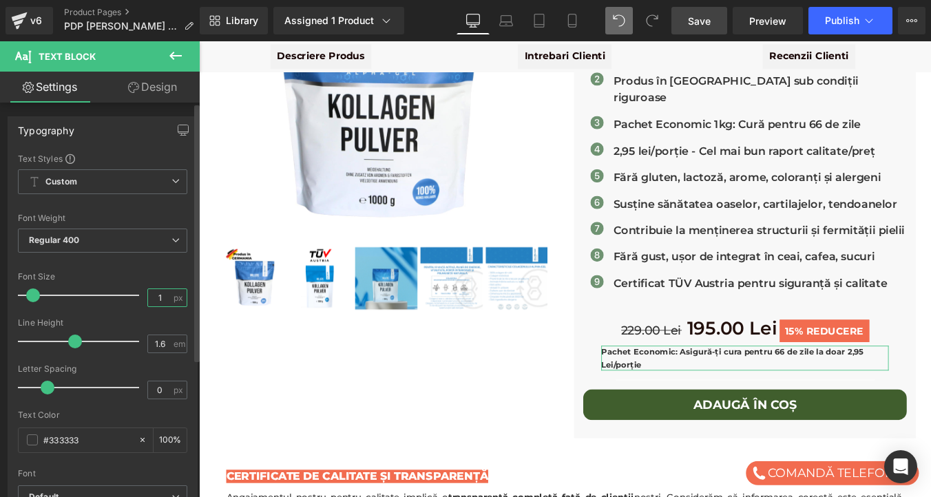
type input "12"
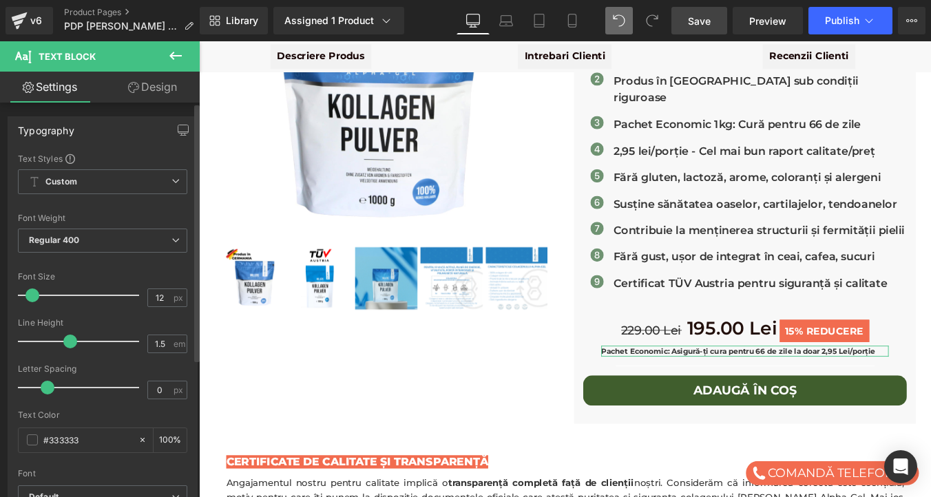
type input "1.6"
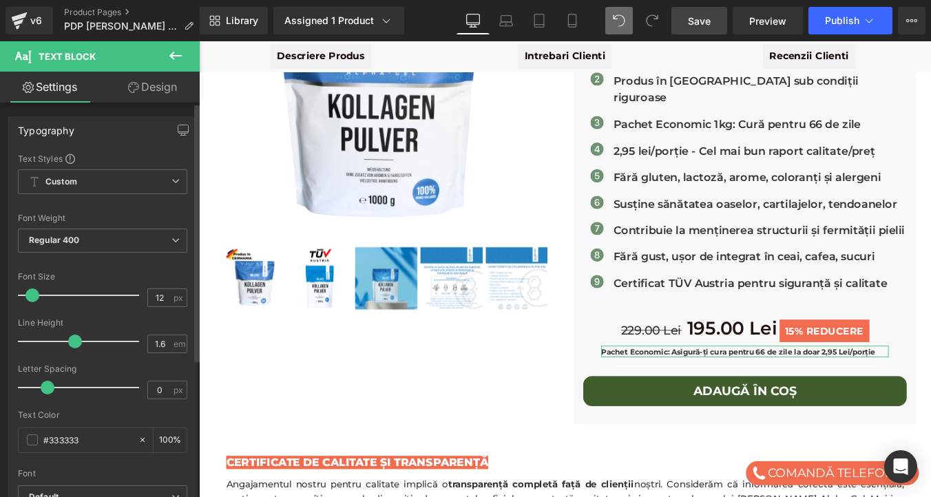
click at [71, 343] on span at bounding box center [75, 342] width 14 height 14
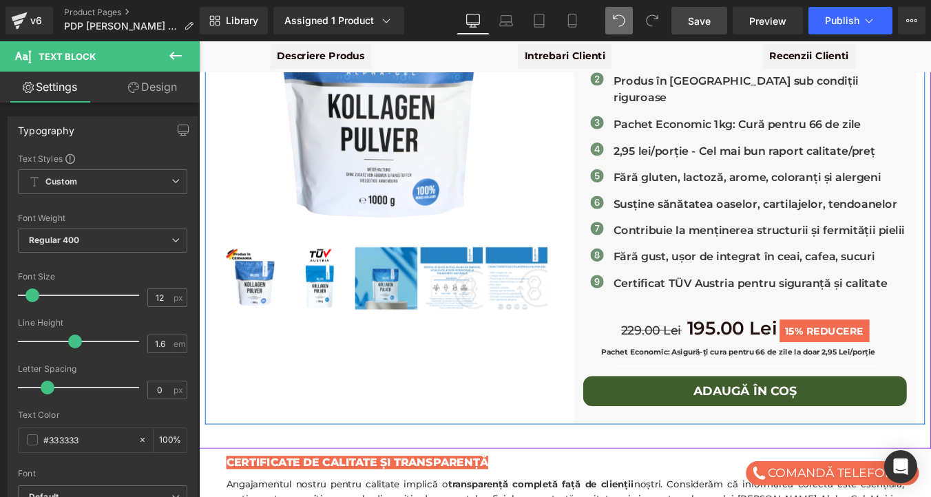
click at [262, 421] on div "Millers Alpha Gel - Colagen Bovin Hidrolizat Premium 1 kg | Articulații & Piele…" at bounding box center [615, 176] width 819 height 602
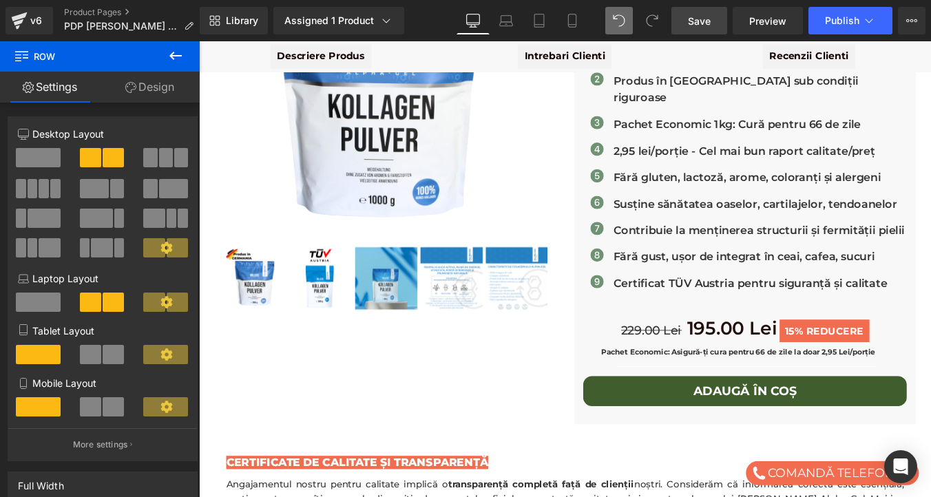
click at [709, 24] on span "Save" at bounding box center [699, 21] width 23 height 14
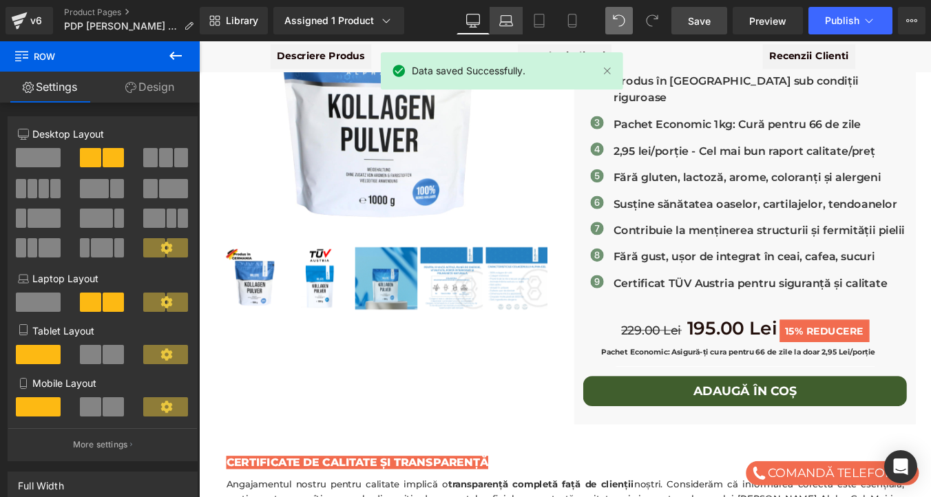
click at [494, 23] on link "Laptop" at bounding box center [505, 21] width 33 height 28
type input "100"
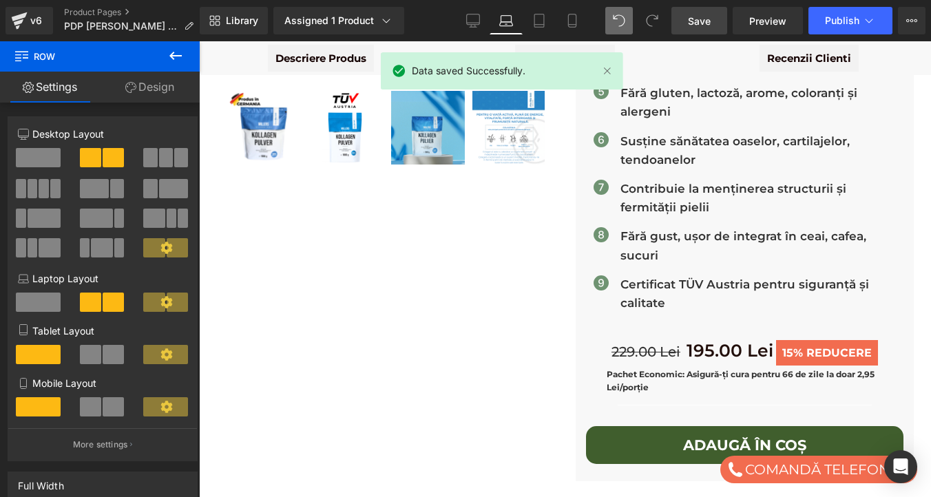
scroll to position [412, 0]
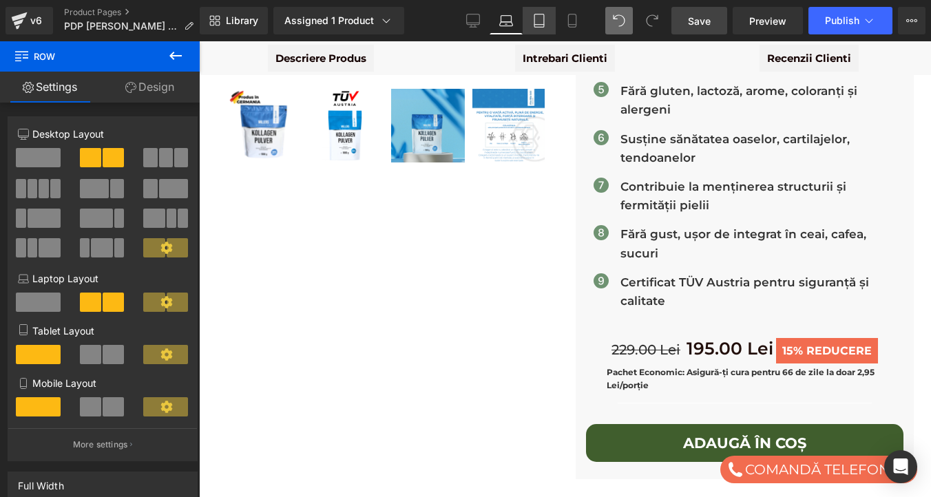
click at [537, 27] on link "Tablet" at bounding box center [539, 21] width 33 height 28
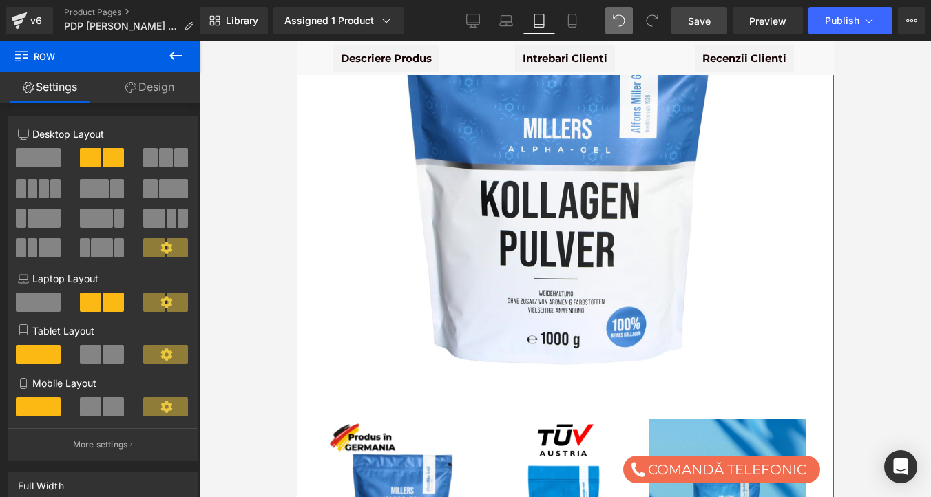
scroll to position [443, 0]
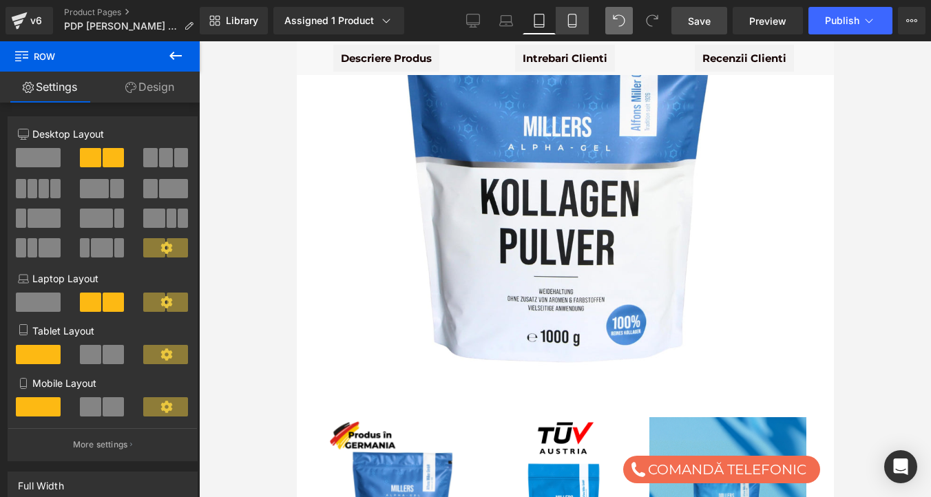
click at [567, 14] on icon at bounding box center [572, 21] width 14 height 14
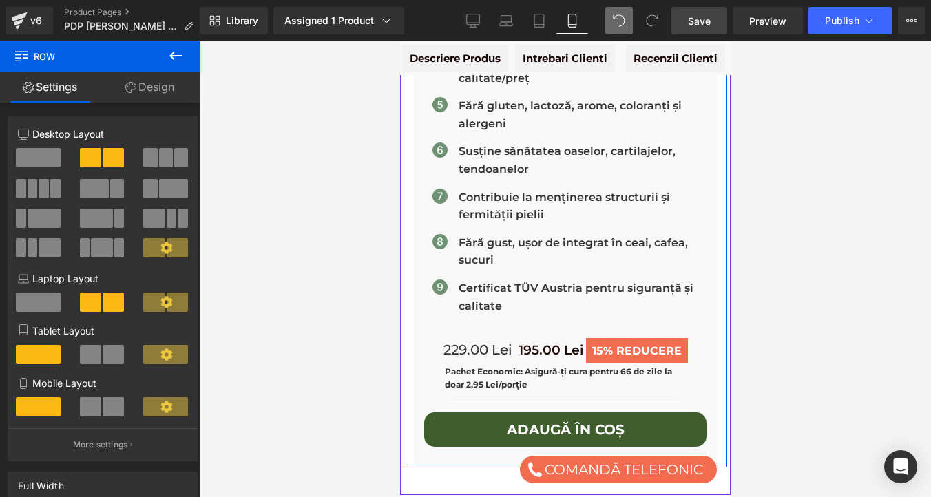
scroll to position [878, 0]
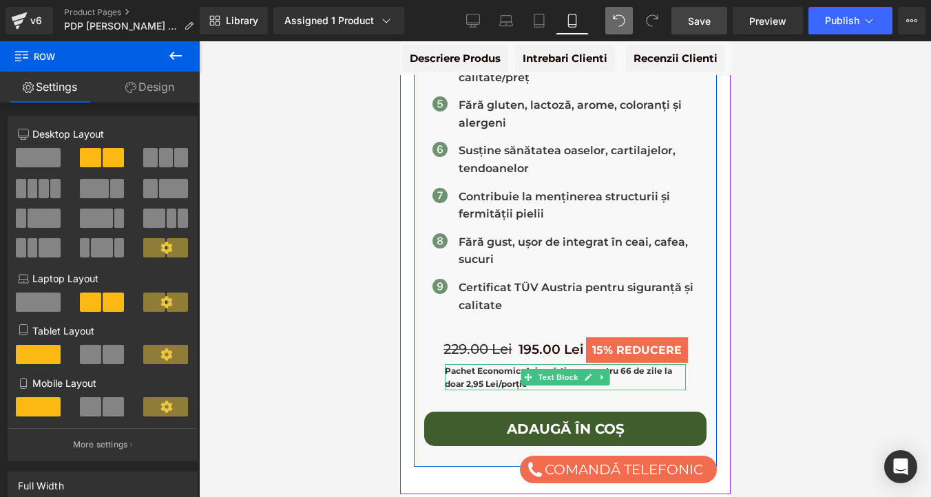
click at [516, 364] on p "Pachet Economic: Asigură-ți cura pentru 66 de zile la doar 2,95 Lei/porție" at bounding box center [564, 377] width 241 height 26
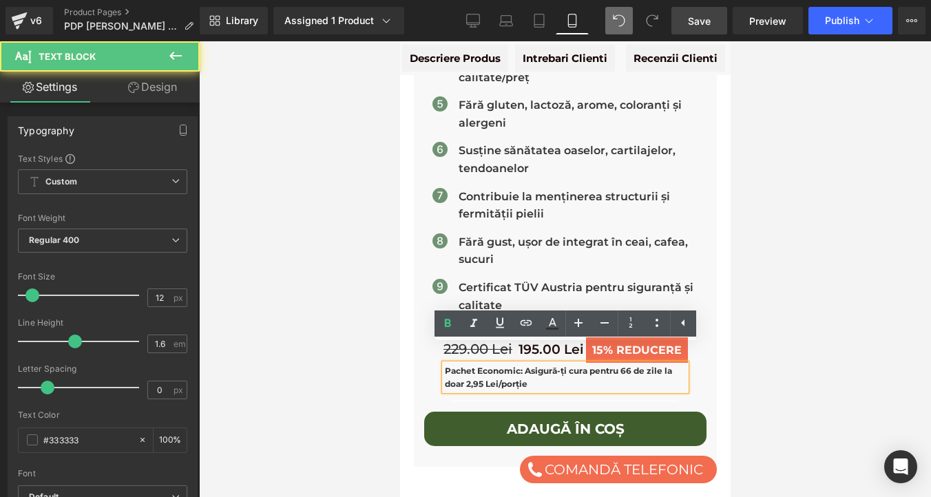
click at [516, 364] on p "Pachet Economic: Asigură-ți cura pentru 66 de zile la doar 2,95 Lei/porție" at bounding box center [564, 377] width 241 height 26
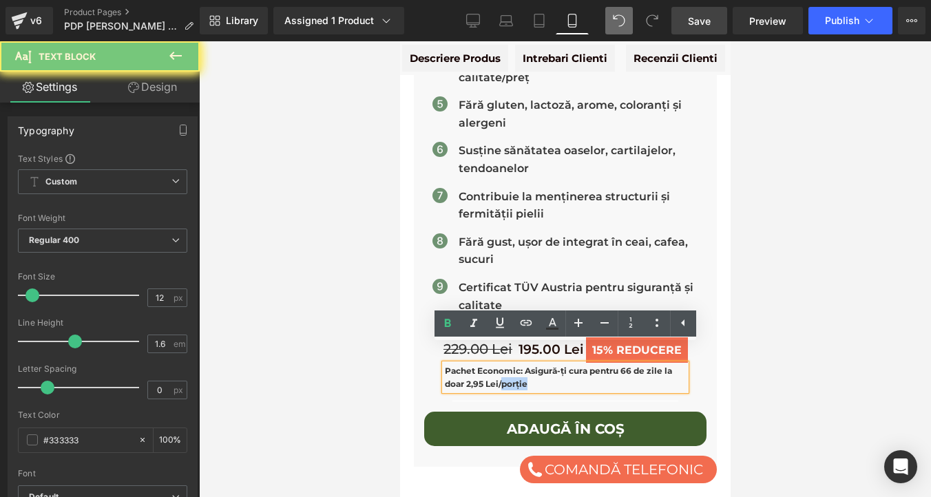
click at [516, 364] on p "Pachet Economic: Asigură-ți cura pentru 66 de zile la doar 2,95 Lei/porție" at bounding box center [564, 377] width 241 height 26
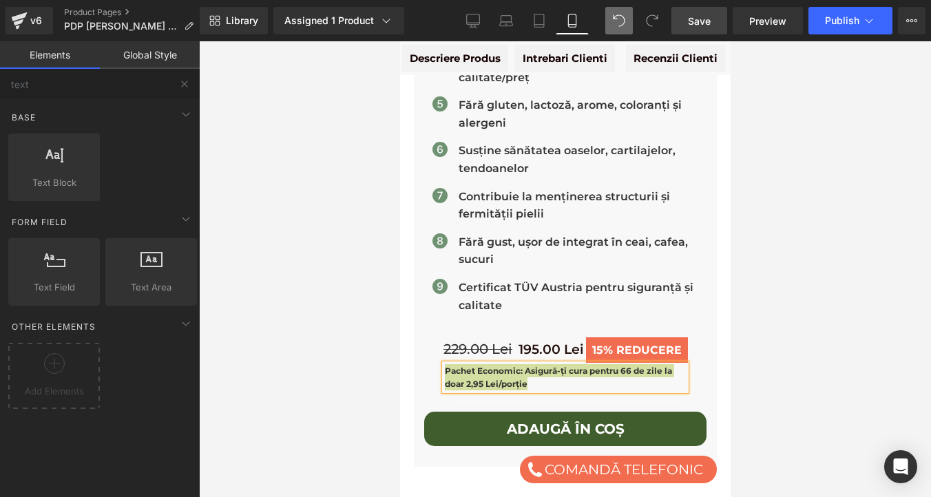
click at [372, 290] on div at bounding box center [565, 269] width 732 height 456
click at [380, 293] on div at bounding box center [565, 269] width 732 height 456
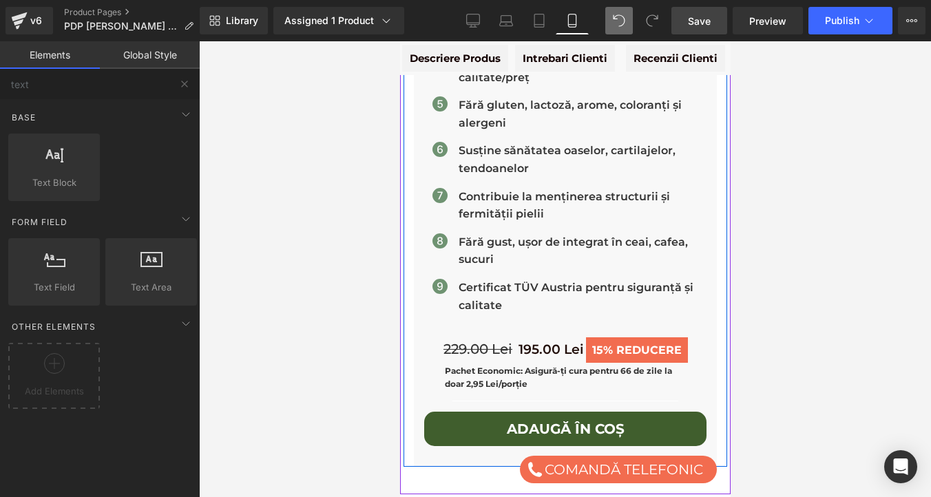
click at [410, 327] on div "Millers Alpha Gel - Colagen Bovin Hidrolizat Premium 1 kg | Articulații & Piele…" at bounding box center [565, 173] width 324 height 587
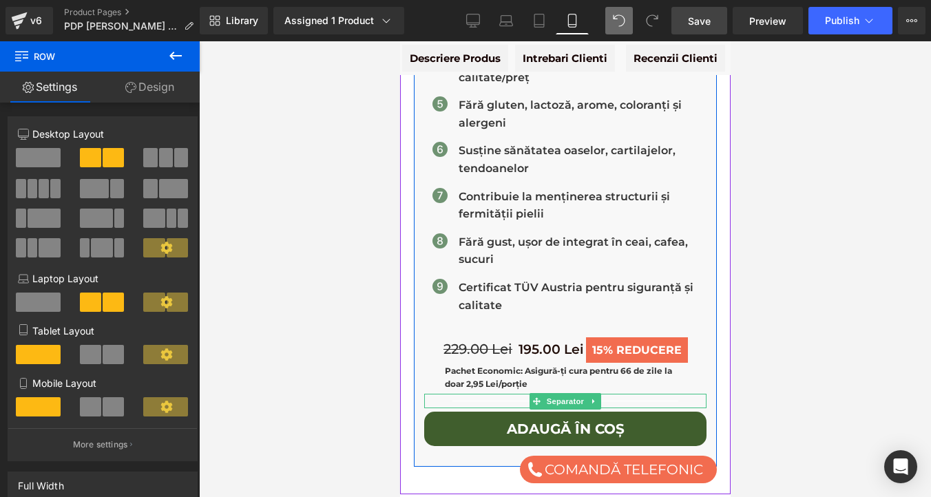
click at [632, 394] on div at bounding box center [564, 401] width 282 height 14
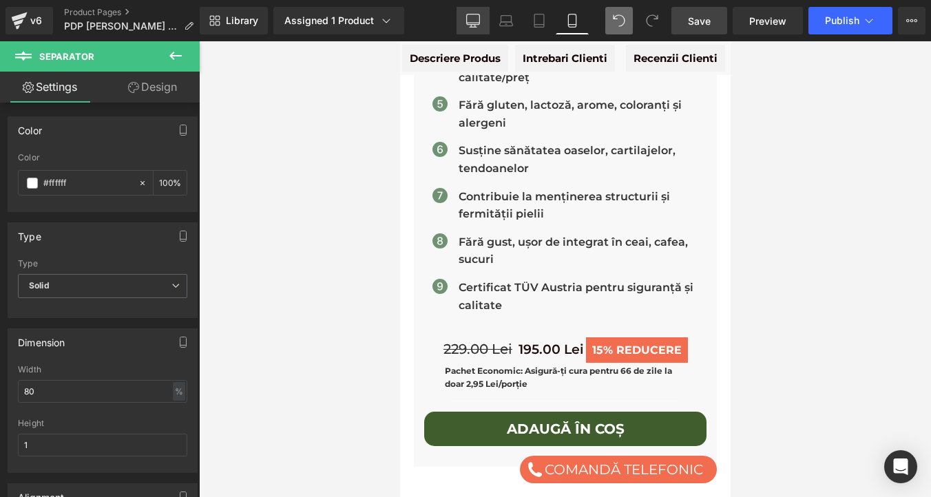
click at [476, 16] on icon at bounding box center [473, 21] width 14 height 14
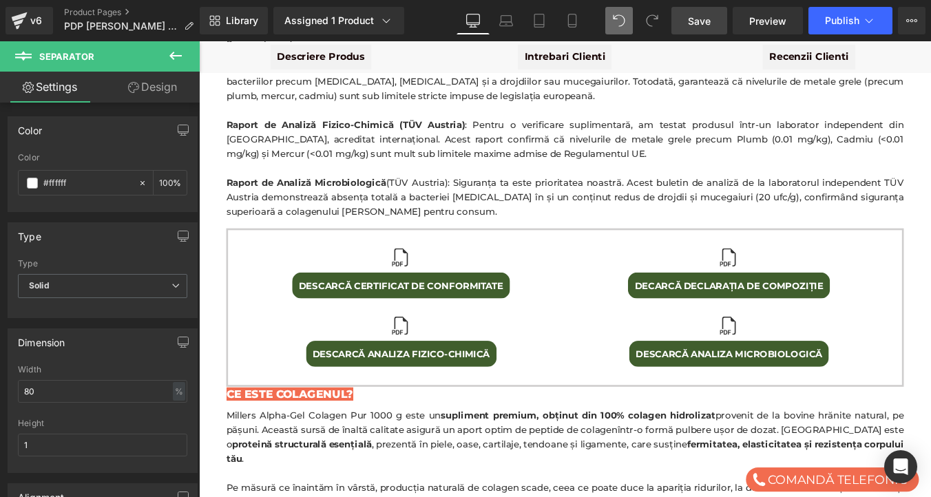
scroll to position [278, 0]
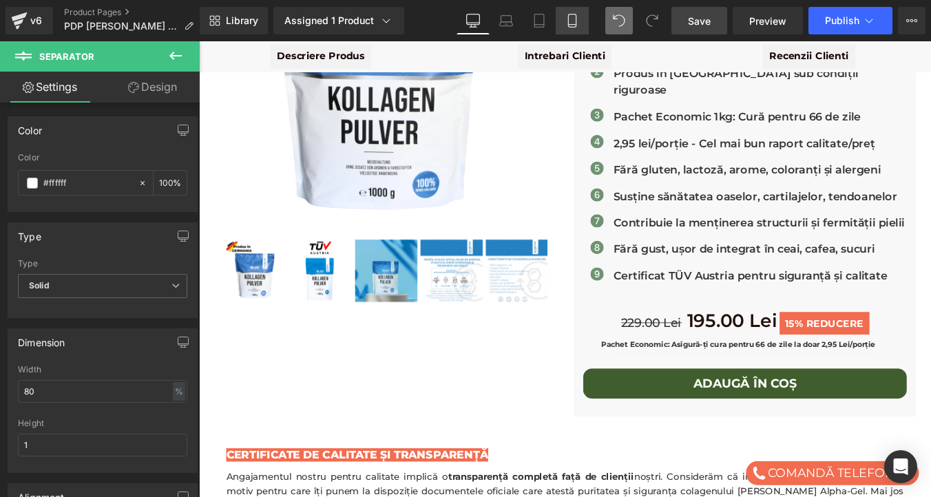
click at [569, 27] on icon at bounding box center [572, 21] width 14 height 14
type input "100"
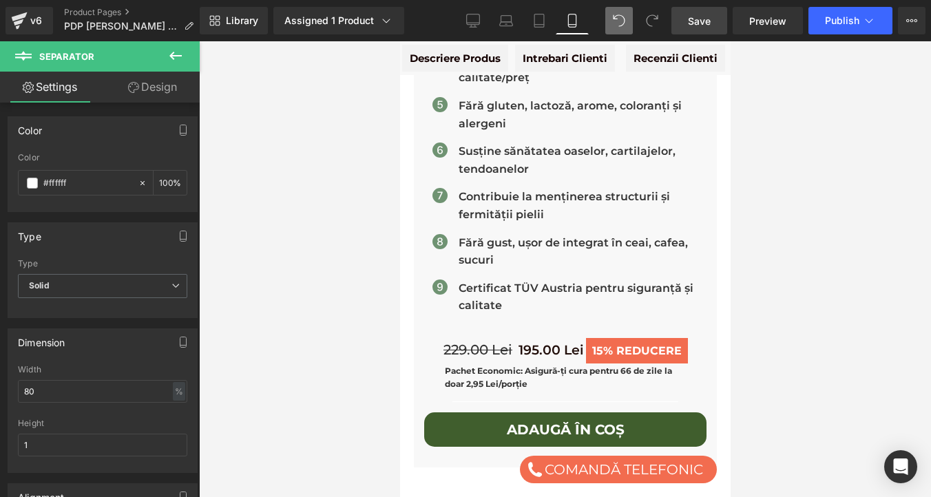
scroll to position [878, 0]
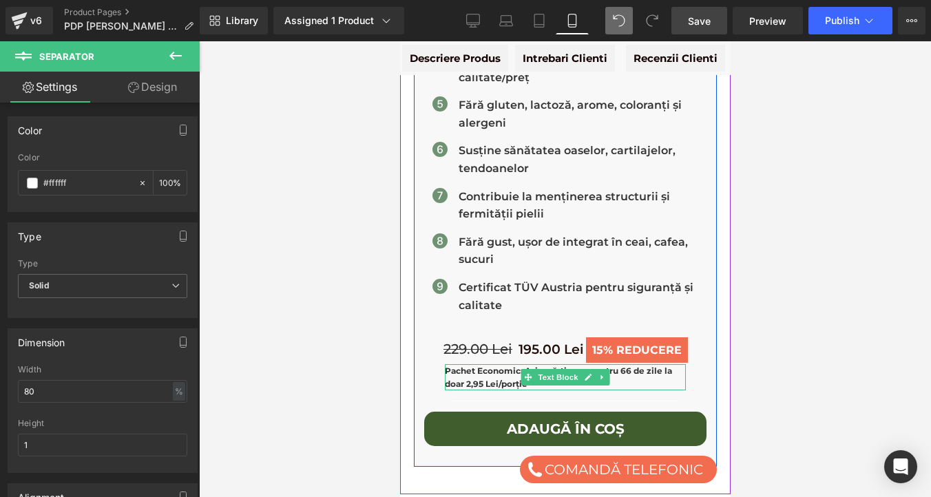
click at [503, 366] on strong "Pachet Economic: Asigură-ți cura pentru 66 de zile la doar 2,95 Lei/porție" at bounding box center [557, 377] width 227 height 23
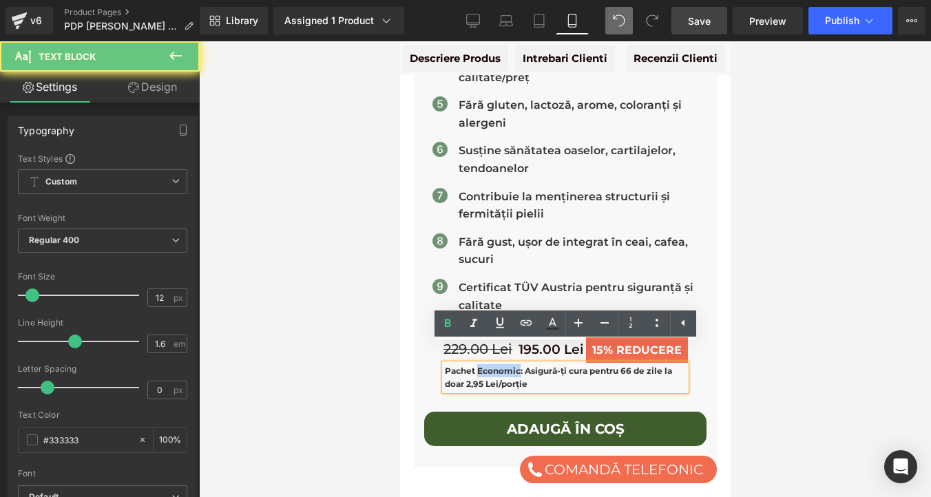
click at [503, 366] on strong "Pachet Economic: Asigură-ți cura pentru 66 de zile la doar 2,95 Lei/porție" at bounding box center [557, 377] width 227 height 23
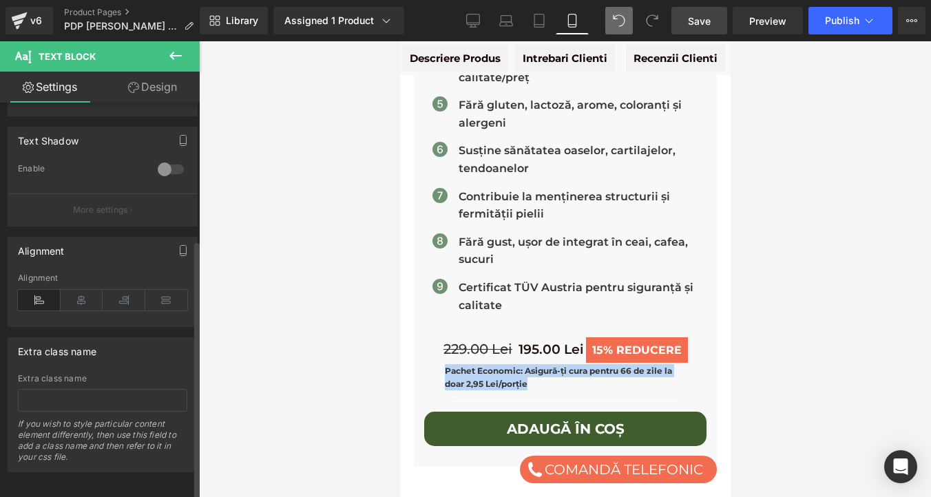
scroll to position [477, 0]
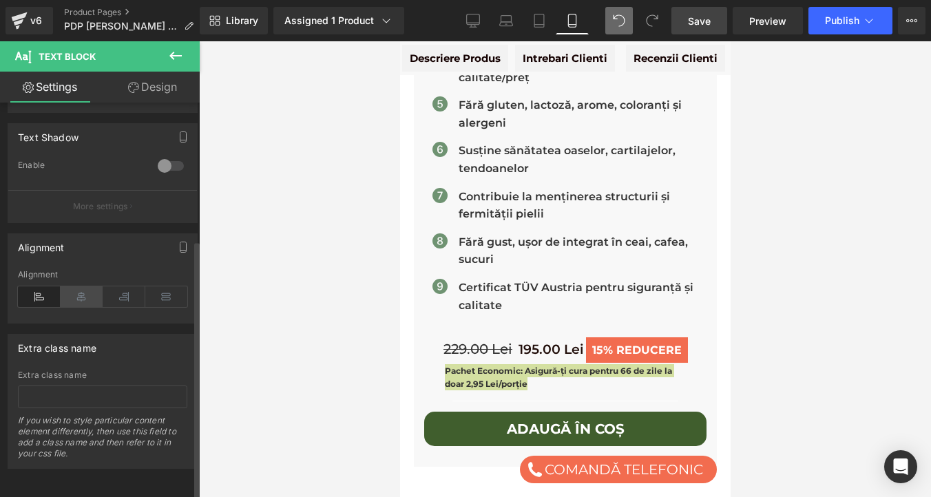
click at [79, 286] on icon at bounding box center [82, 296] width 43 height 21
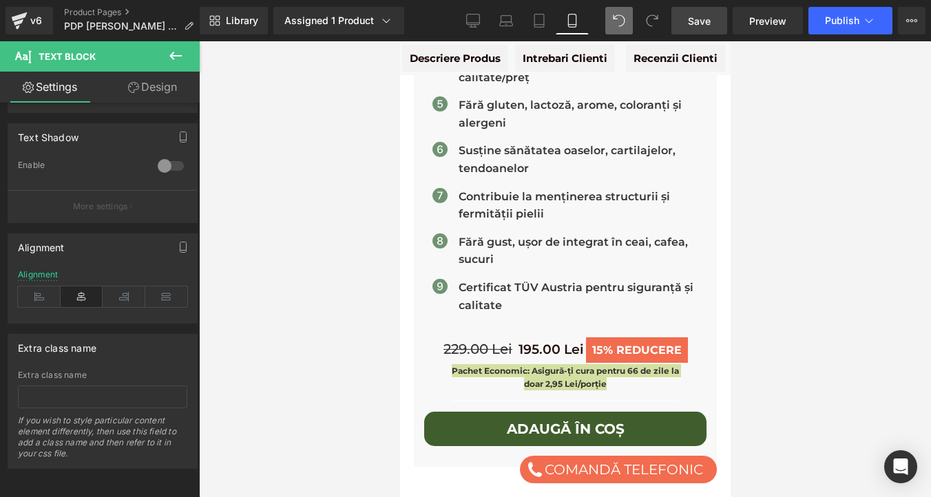
click at [281, 302] on div at bounding box center [565, 269] width 732 height 456
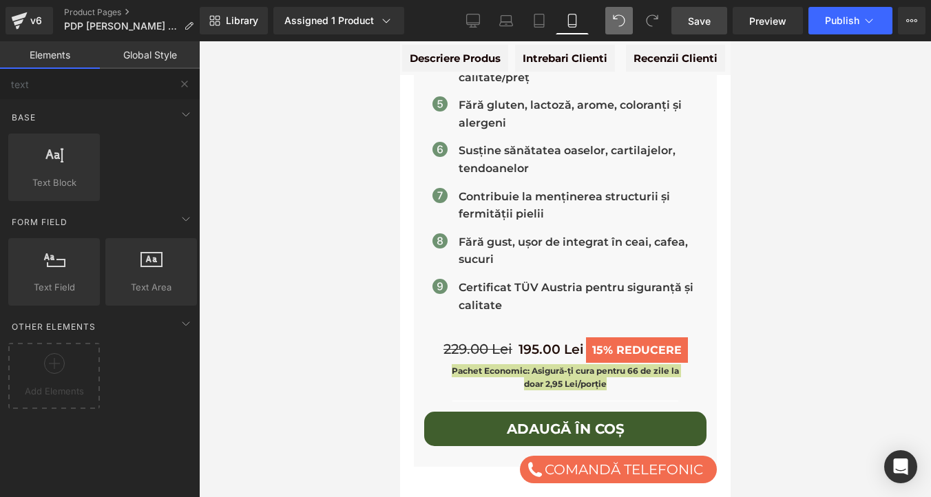
click at [297, 305] on div at bounding box center [565, 269] width 732 height 456
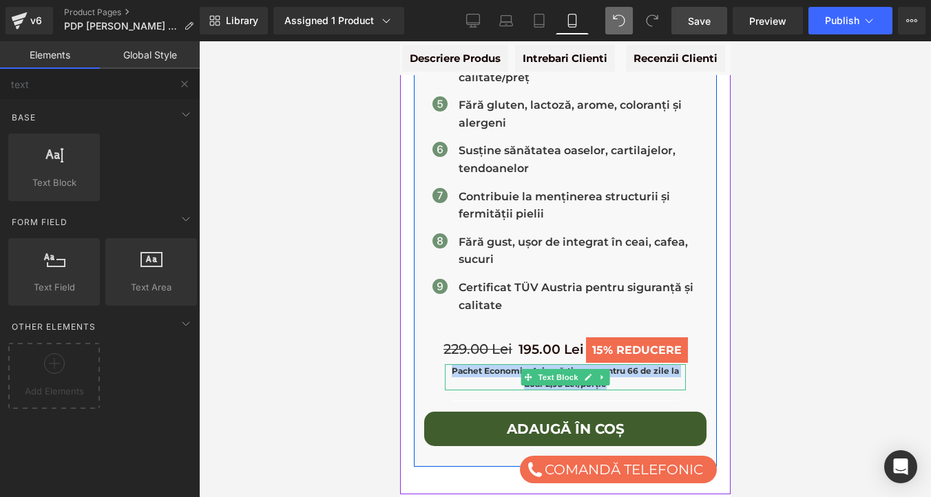
click at [482, 366] on strong "Pachet Economic: Asigură-ți cura pentru 66 de zile la doar 2,95 Lei/porție" at bounding box center [564, 377] width 227 height 23
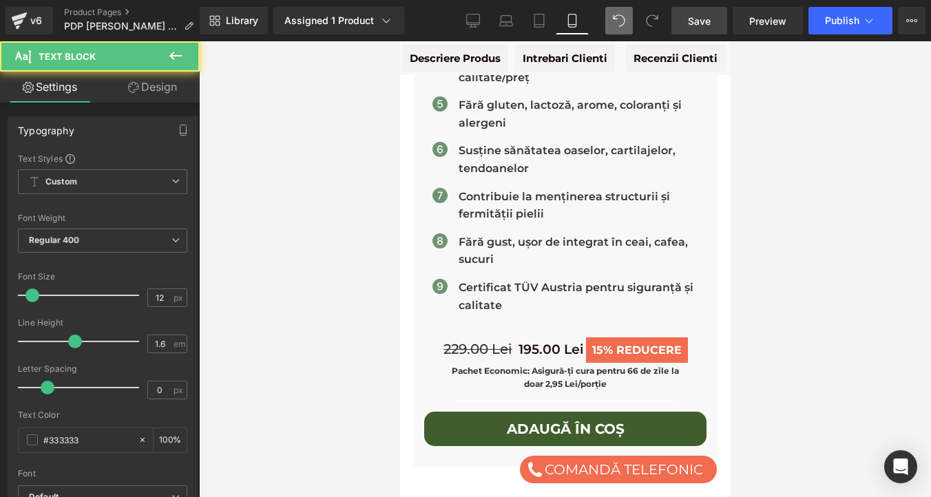
click at [159, 87] on link "Design" at bounding box center [153, 87] width 100 height 31
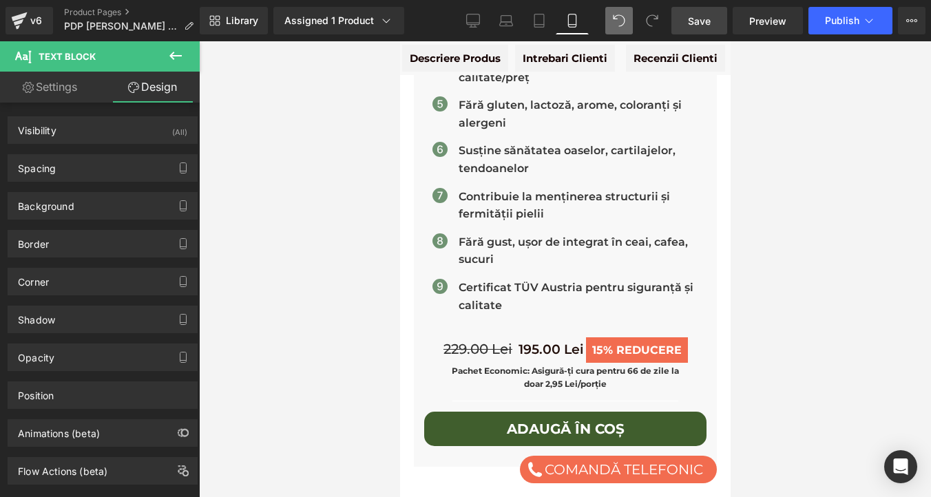
type input "5"
type input "30"
type input "0"
type input "30"
type input "0"
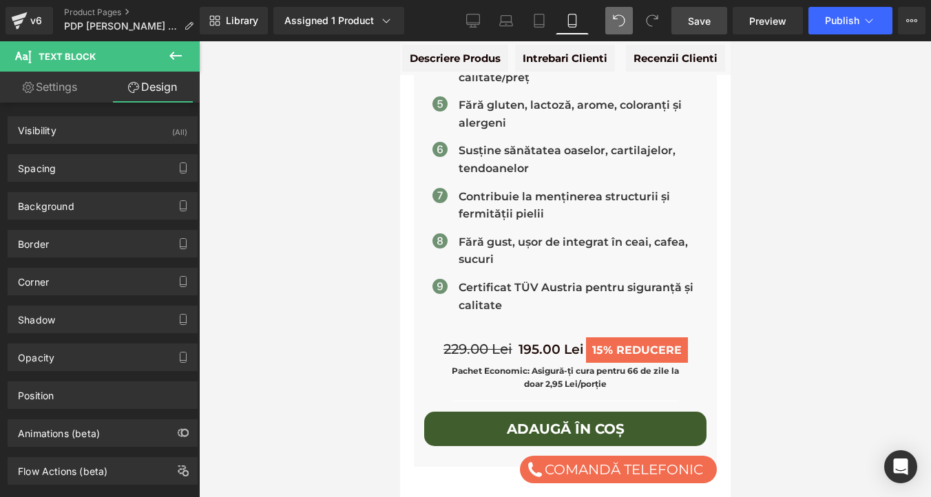
type input "0"
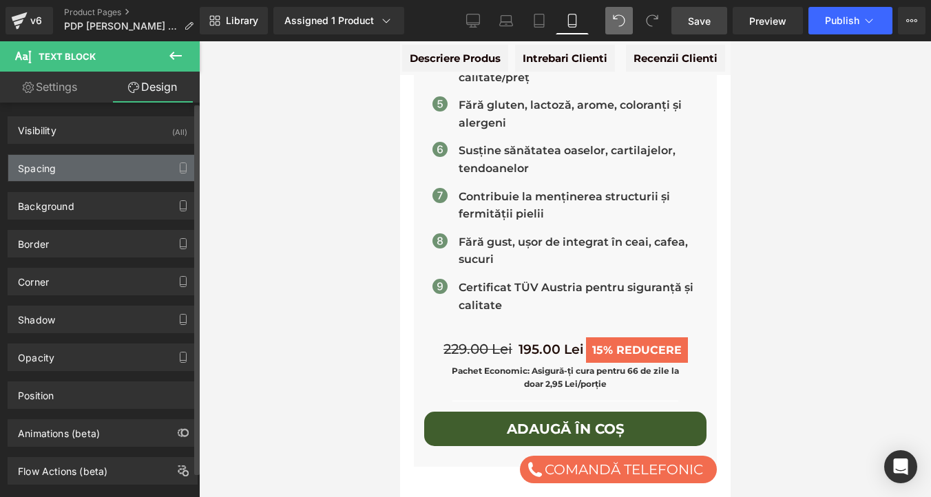
click at [81, 162] on div "Spacing" at bounding box center [102, 168] width 189 height 26
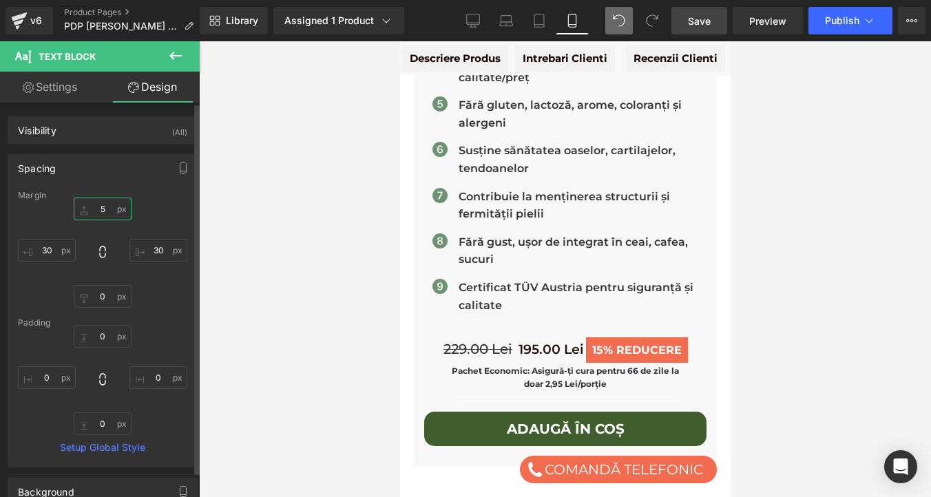
click at [103, 209] on input "5" at bounding box center [103, 209] width 58 height 23
type input "10"
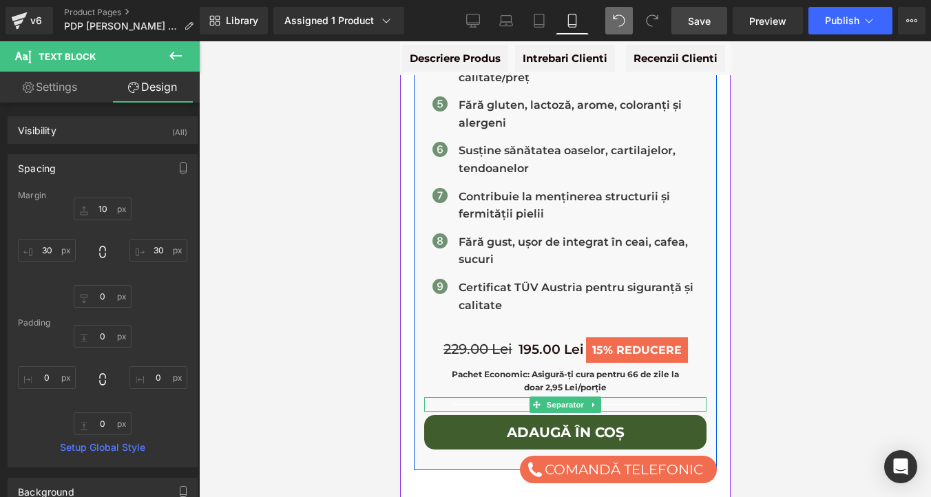
click at [508, 397] on div at bounding box center [564, 404] width 282 height 14
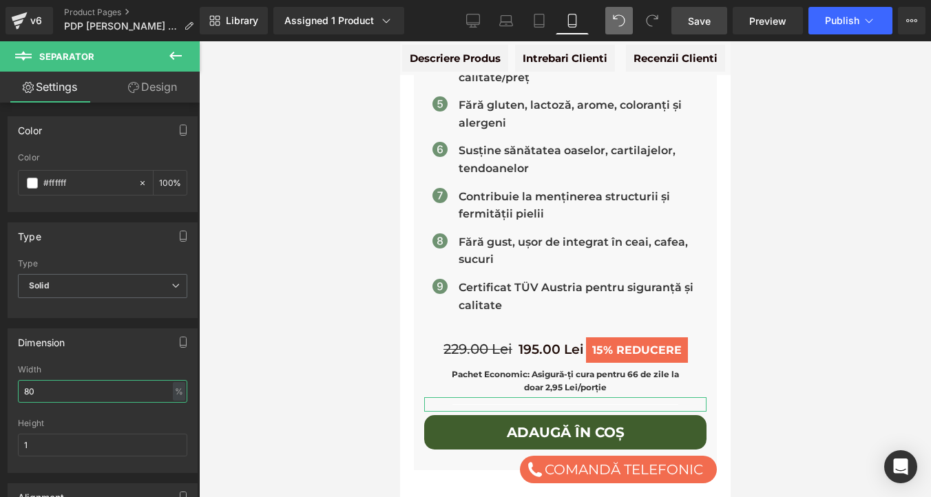
click at [36, 388] on input "80" at bounding box center [102, 391] width 169 height 23
type input "60"
click at [280, 343] on div at bounding box center [565, 269] width 732 height 456
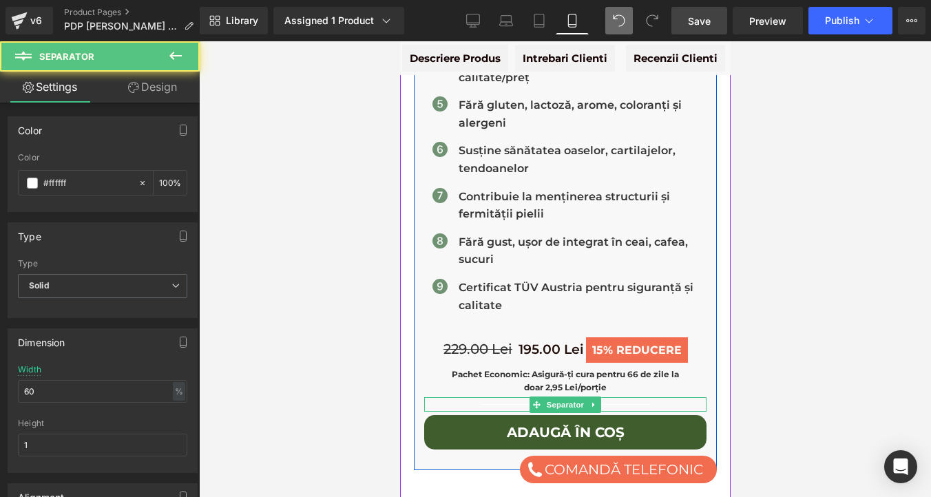
click at [518, 397] on div at bounding box center [564, 404] width 282 height 14
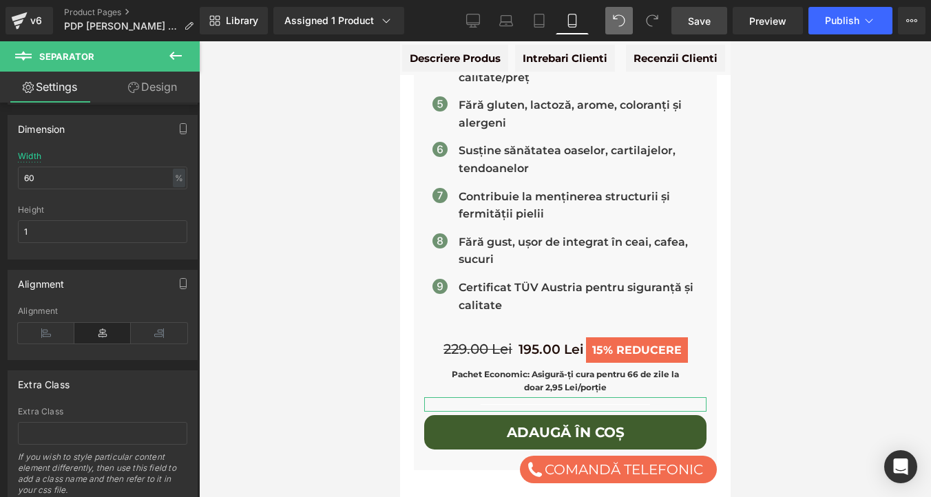
scroll to position [260, 0]
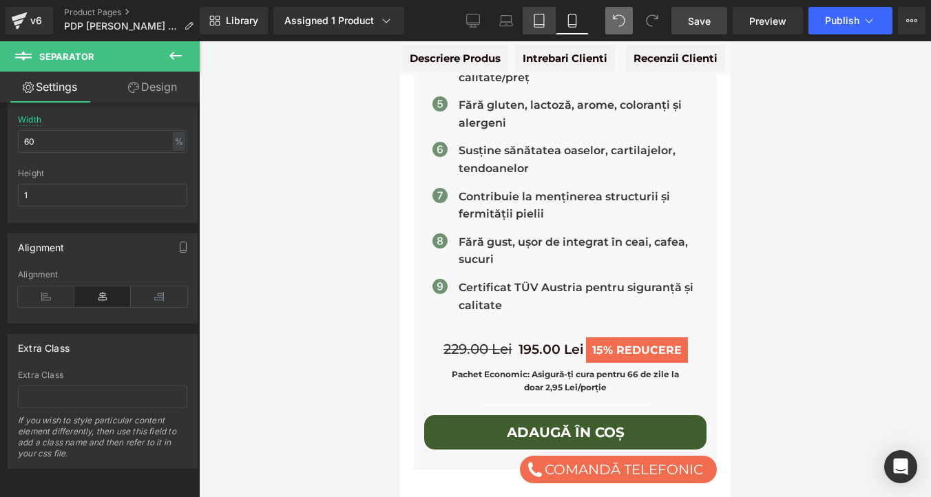
click at [542, 19] on icon at bounding box center [539, 21] width 14 height 14
type input "100"
type input "80"
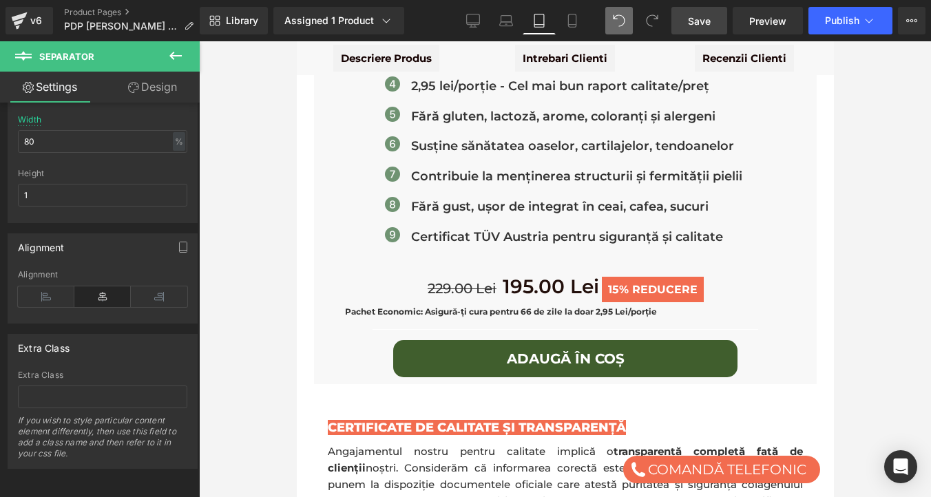
scroll to position [1077, 0]
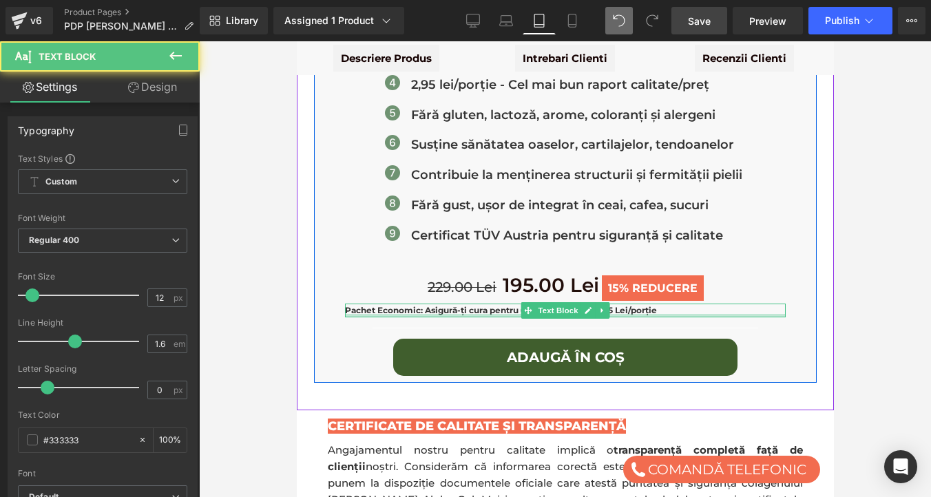
click at [480, 314] on div at bounding box center [564, 315] width 441 height 3
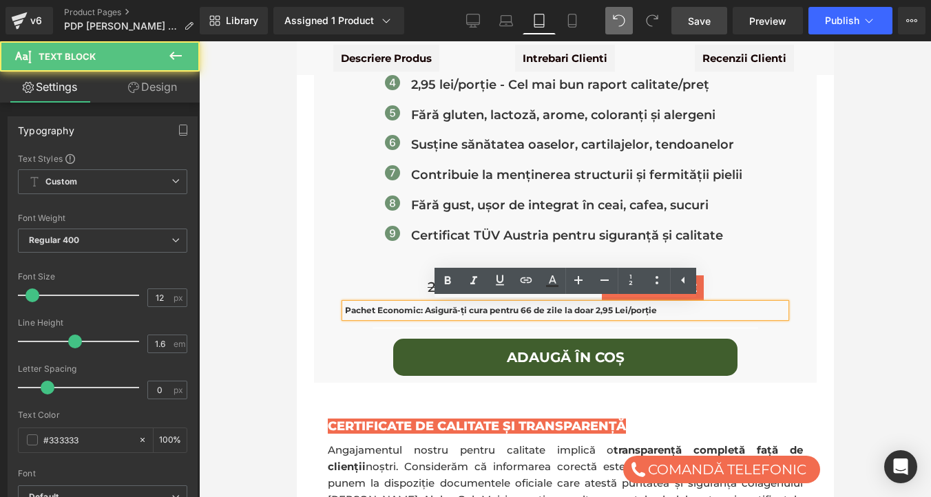
click at [480, 313] on strong "Pachet Economic: Asigură-ți cura pentru 66 de zile la doar 2,95 Lei/porție" at bounding box center [500, 310] width 312 height 10
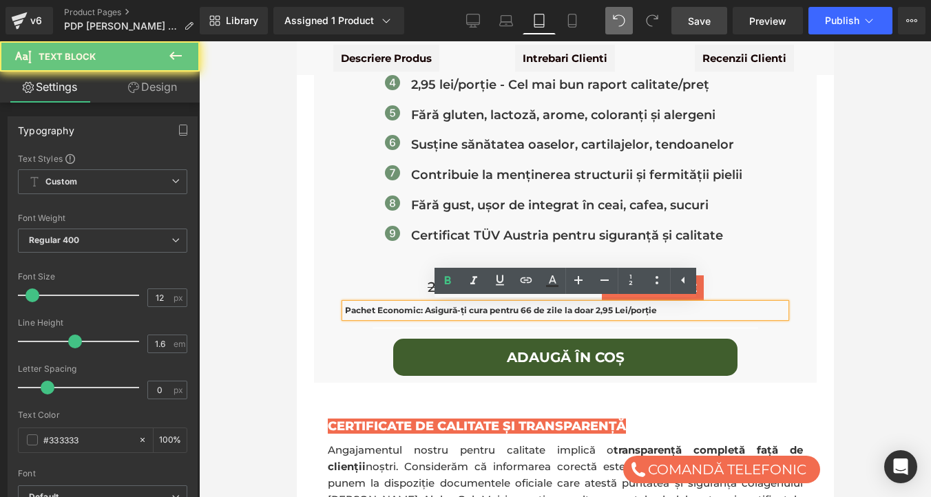
click at [480, 313] on strong "Pachet Economic: Asigură-ți cura pentru 66 de zile la doar 2,95 Lei/porție" at bounding box center [500, 310] width 312 height 10
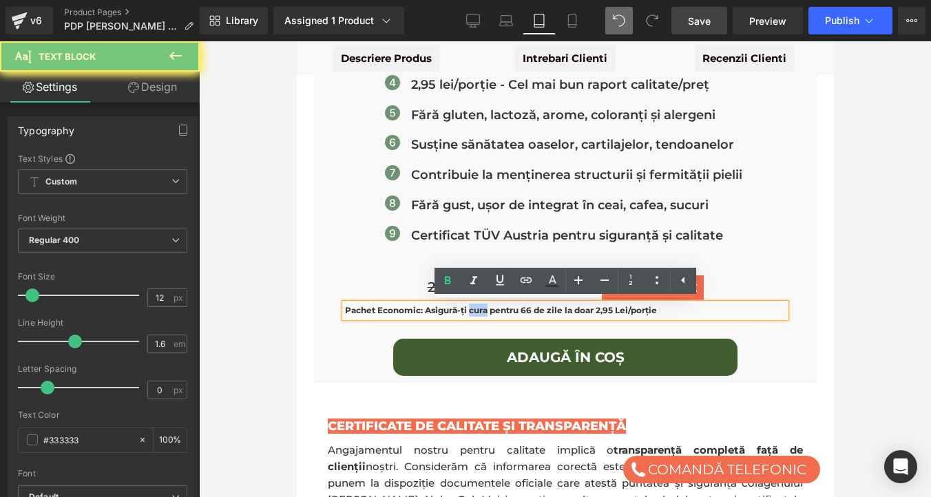
click at [480, 313] on strong "Pachet Economic: Asigură-ți cura pentru 66 de zile la doar 2,95 Lei/porție" at bounding box center [500, 310] width 312 height 10
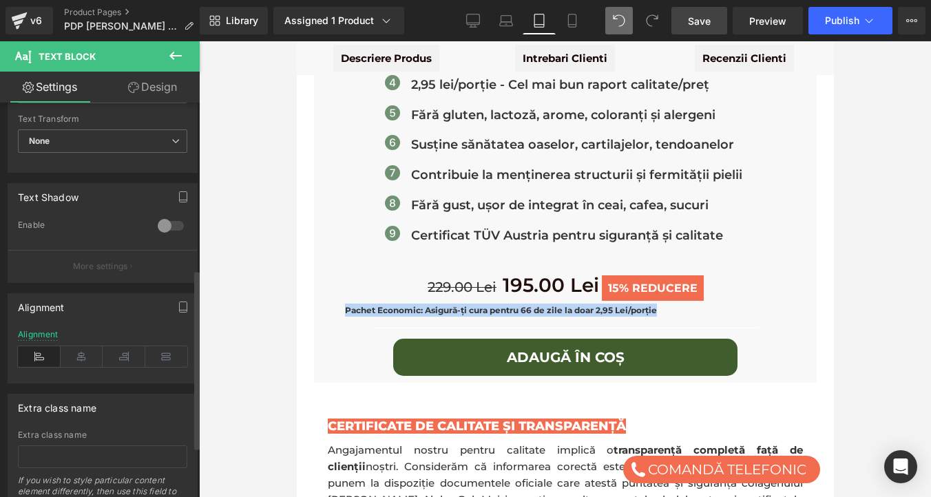
scroll to position [477, 0]
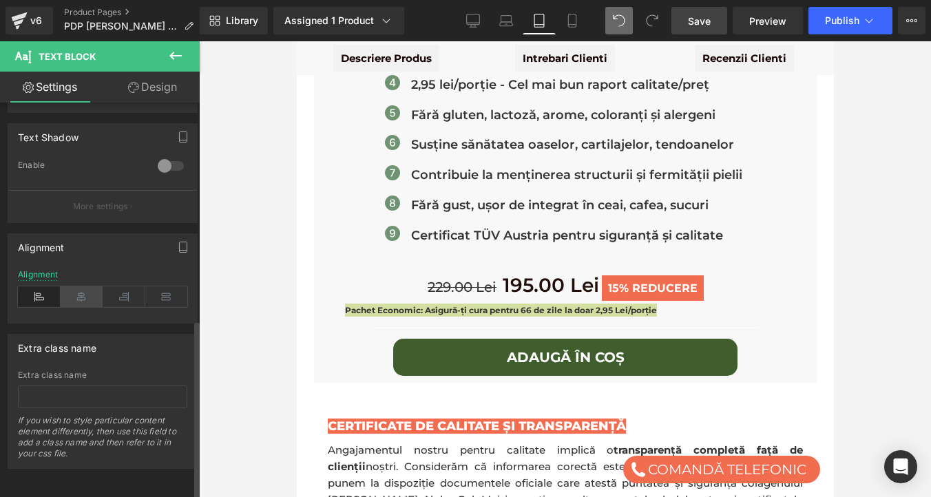
click at [84, 289] on icon at bounding box center [82, 296] width 43 height 21
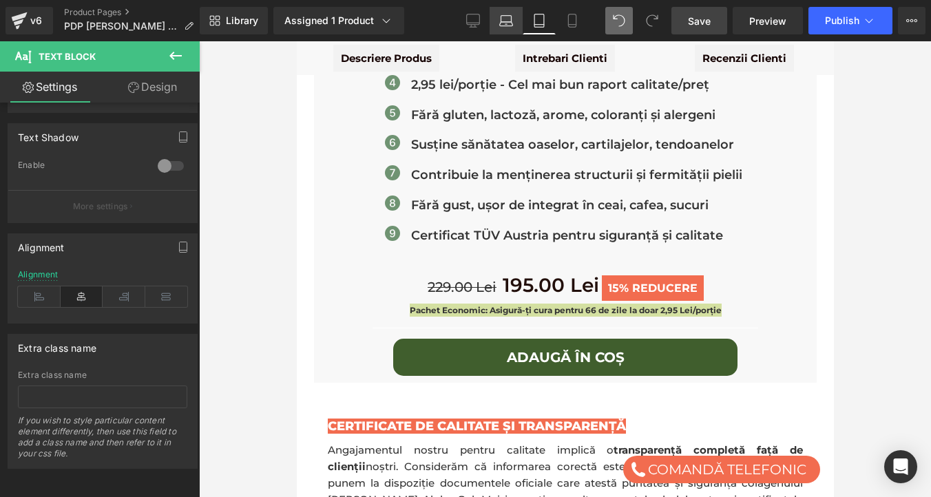
click at [502, 19] on icon at bounding box center [506, 21] width 14 height 14
type input "100"
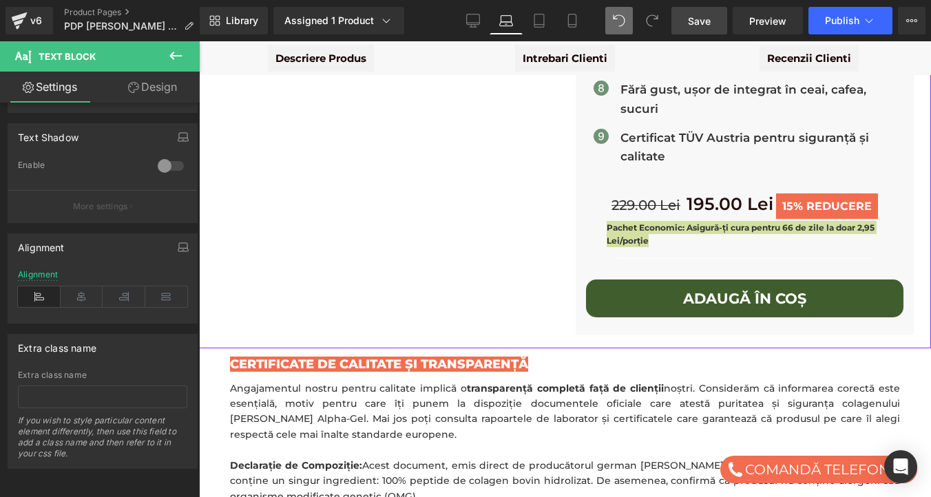
scroll to position [547, 0]
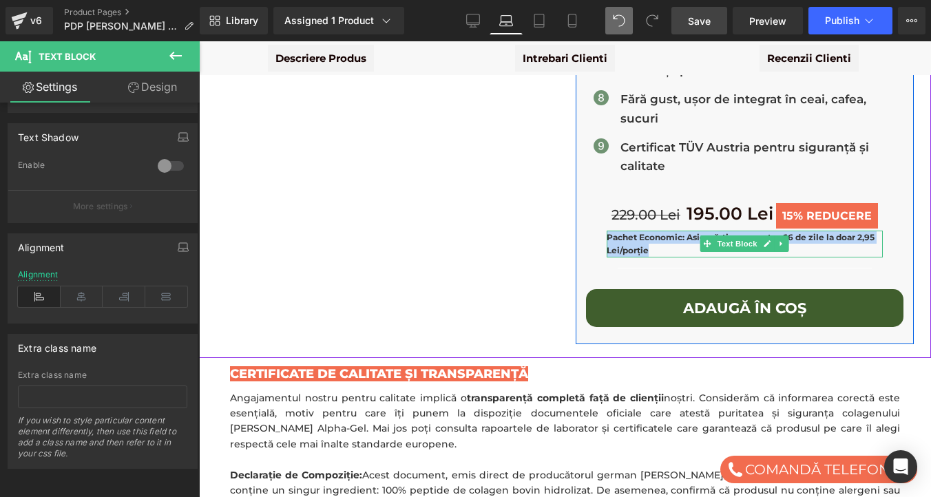
click at [629, 232] on strong "Pachet Economic: Asigură-ți cura pentru 66 de zile la doar 2,95 Lei/porție" at bounding box center [740, 243] width 268 height 23
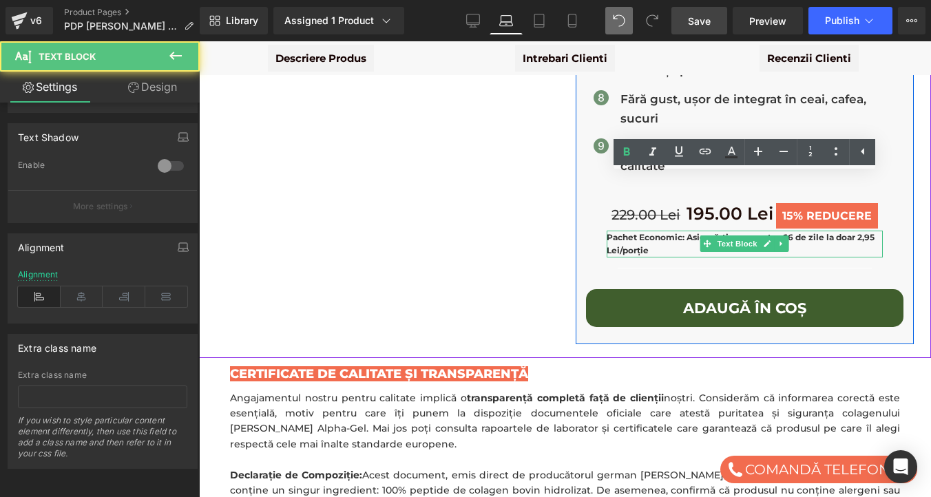
click at [629, 232] on strong "Pachet Economic: Asigură-ți cura pentru 66 de zile la doar 2,95 Lei/porție" at bounding box center [740, 243] width 268 height 23
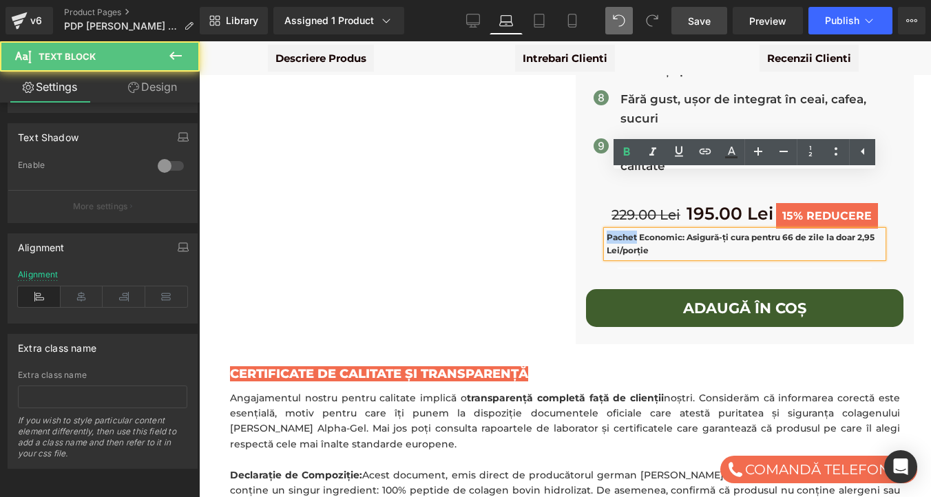
click at [629, 232] on strong "Pachet Economic: Asigură-ți cura pentru 66 de zile la doar 2,95 Lei/porție" at bounding box center [740, 243] width 268 height 23
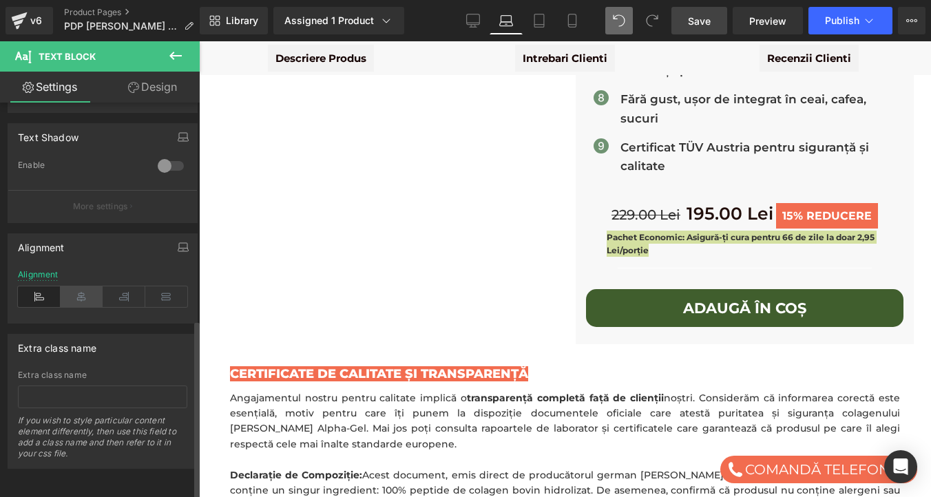
click at [84, 286] on icon at bounding box center [82, 296] width 43 height 21
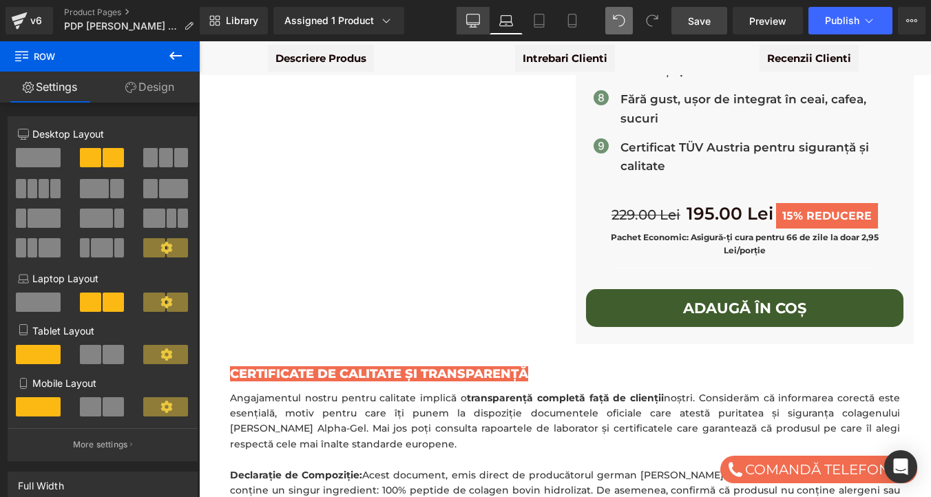
click at [467, 19] on icon at bounding box center [473, 19] width 13 height 10
type input "1200"
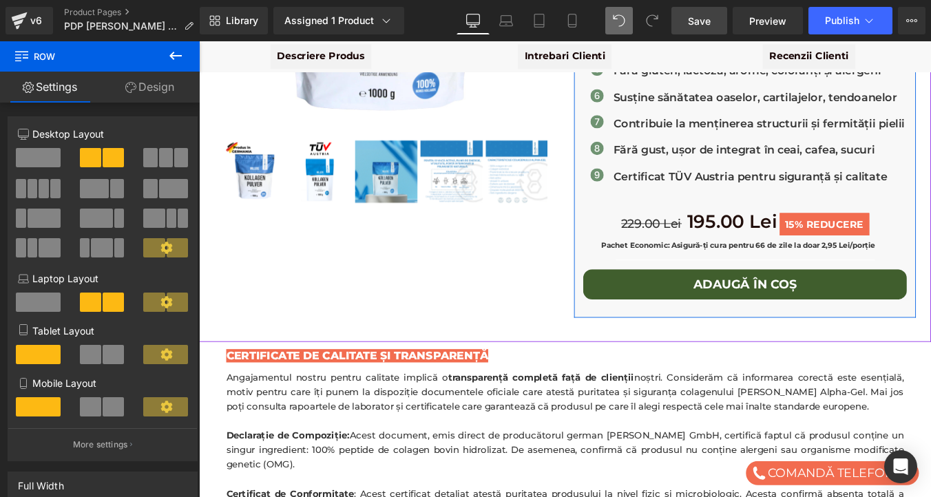
scroll to position [393, 0]
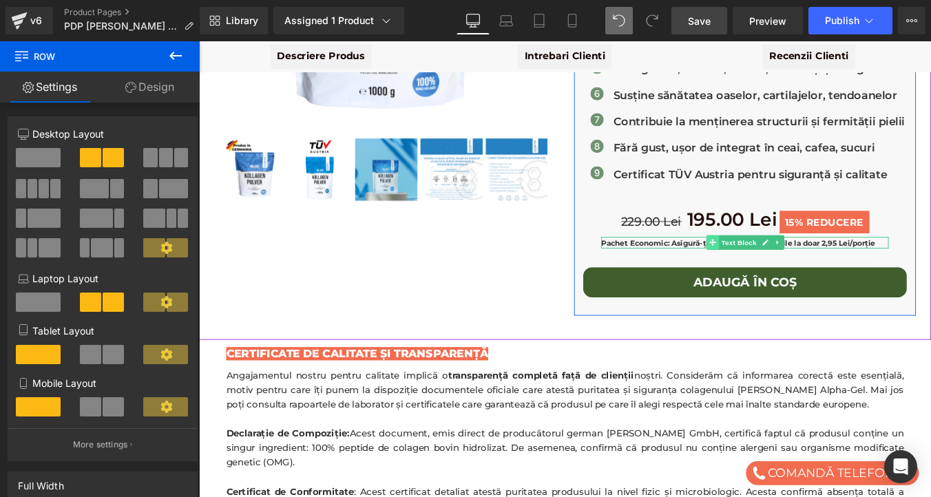
click at [781, 266] on icon at bounding box center [783, 270] width 8 height 8
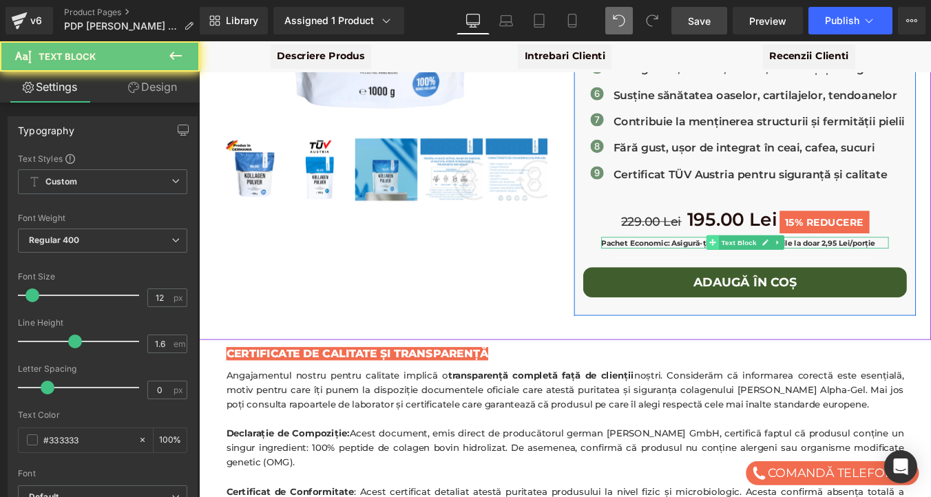
click at [781, 266] on icon at bounding box center [783, 270] width 8 height 8
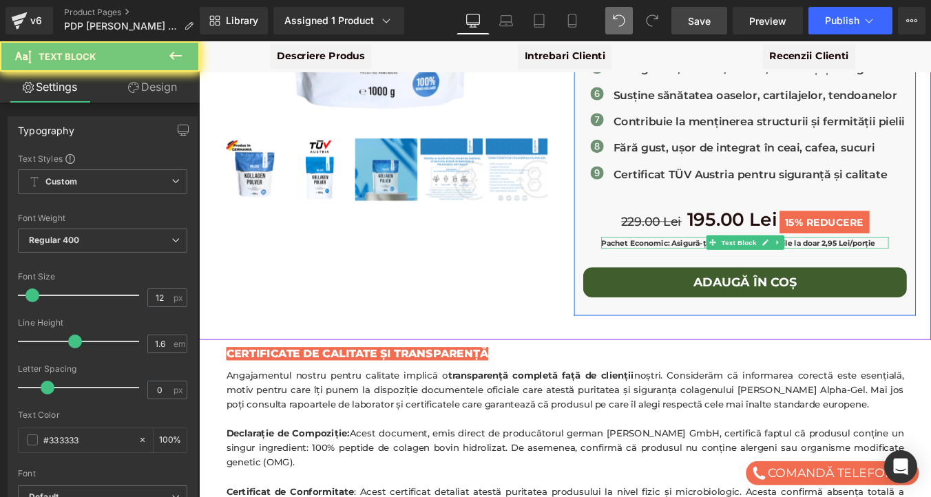
click at [747, 266] on strong "Pachet Economic: Asigură-ți cura pentru 66 de zile la doar 2,95 Lei/porție" at bounding box center [813, 271] width 312 height 10
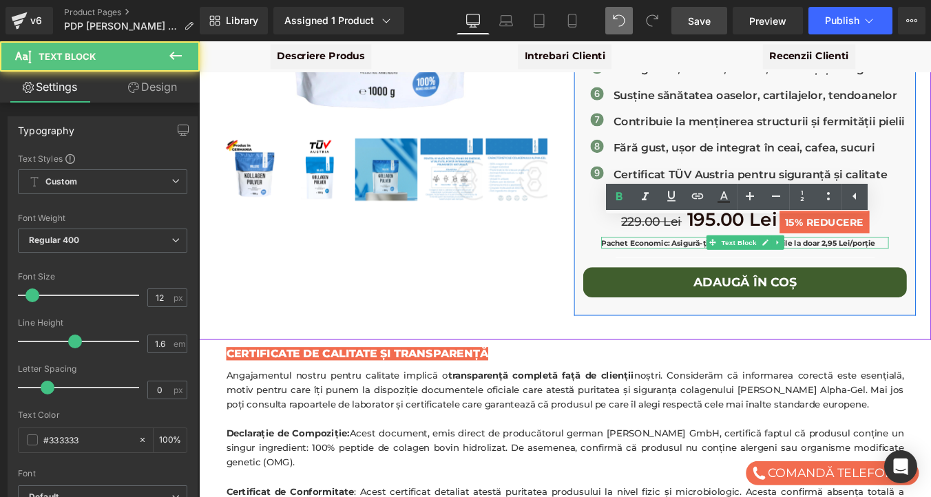
click at [747, 266] on strong "Pachet Economic: Asigură-ți cura pentru 66 de zile la doar 2,95 Lei/porție" at bounding box center [813, 271] width 312 height 10
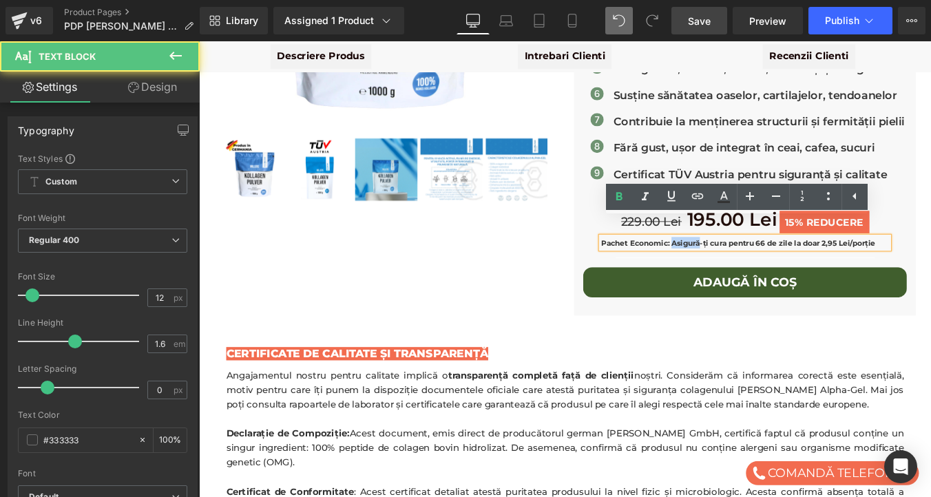
click at [747, 266] on strong "Pachet Economic: Asigură-ți cura pentru 66 de zile la doar 2,95 Lei/porție" at bounding box center [813, 271] width 312 height 10
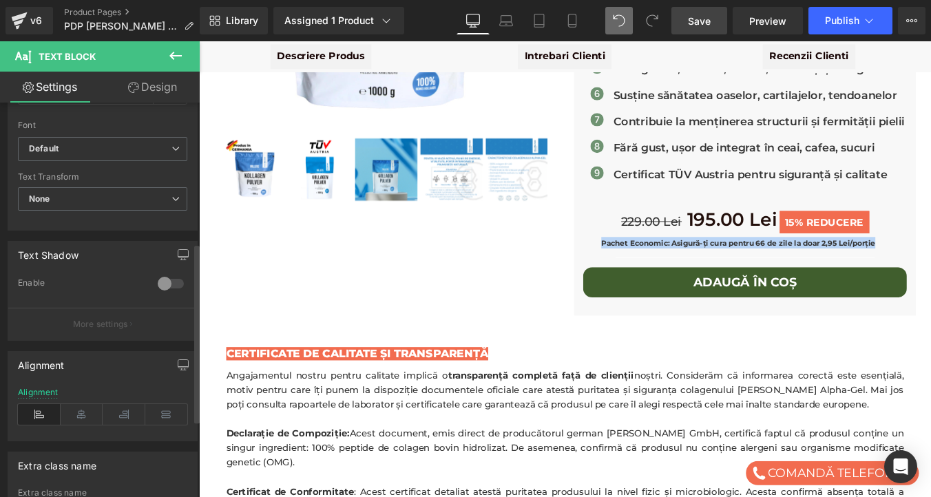
scroll to position [477, 0]
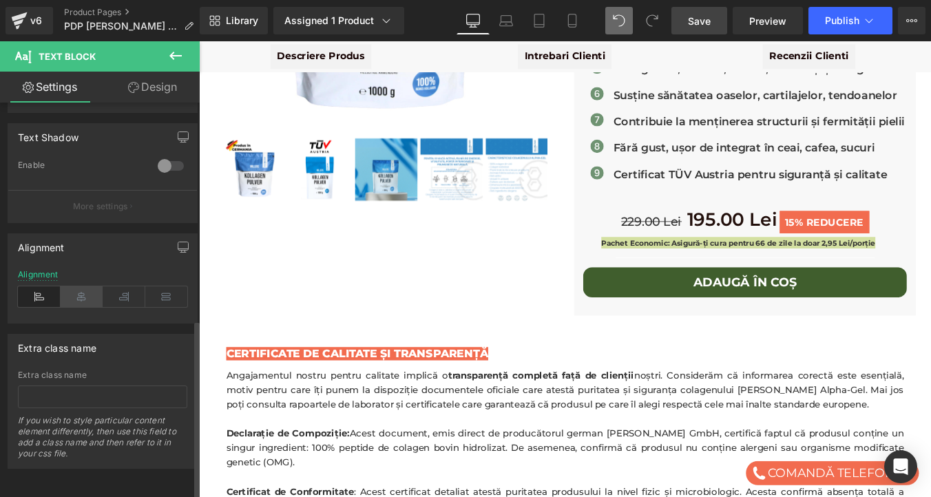
click at [78, 286] on icon at bounding box center [82, 296] width 43 height 21
click at [699, 28] on span "Save" at bounding box center [699, 21] width 23 height 14
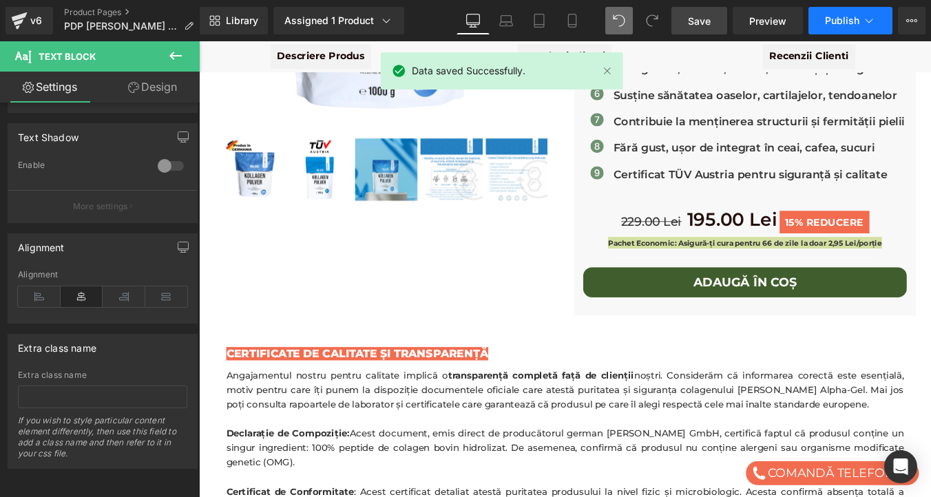
click at [841, 19] on span "Publish" at bounding box center [842, 20] width 34 height 11
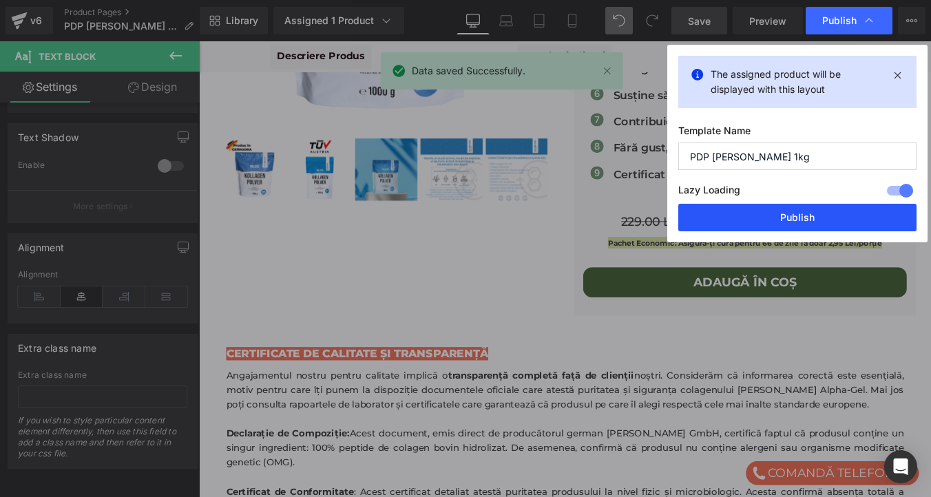
click at [812, 217] on button "Publish" at bounding box center [797, 218] width 238 height 28
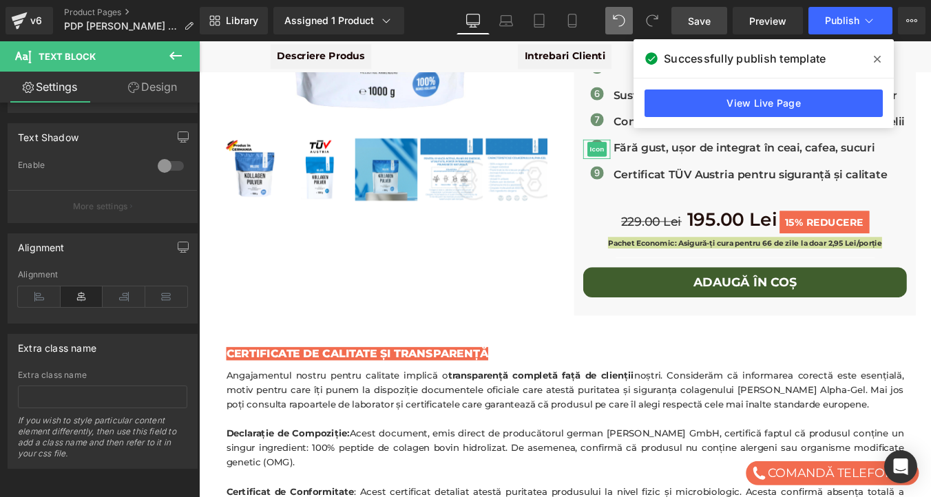
click at [881, 54] on span at bounding box center [877, 59] width 22 height 22
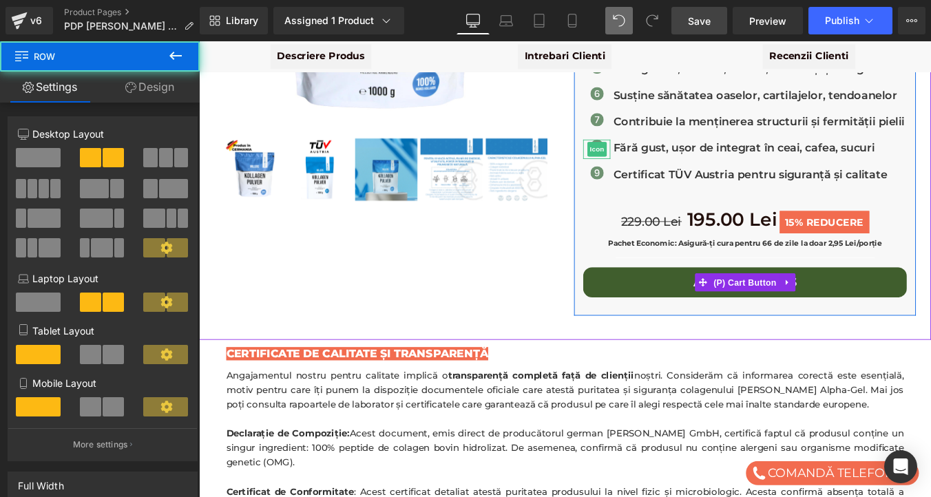
click at [596, 250] on div "Millers Alpha Gel - Colagen Bovin Hidrolizat Premium 1 kg | Articulații & Piele…" at bounding box center [615, 52] width 819 height 602
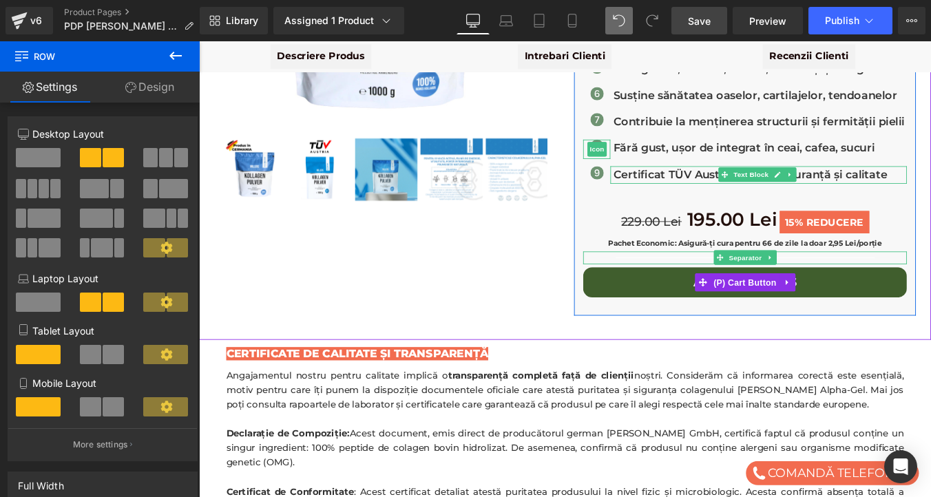
click at [576, 292] on div "Millers Alpha Gel - Colagen Bovin Hidrolizat Premium 1 kg | Articulații & Piele…" at bounding box center [615, 52] width 819 height 602
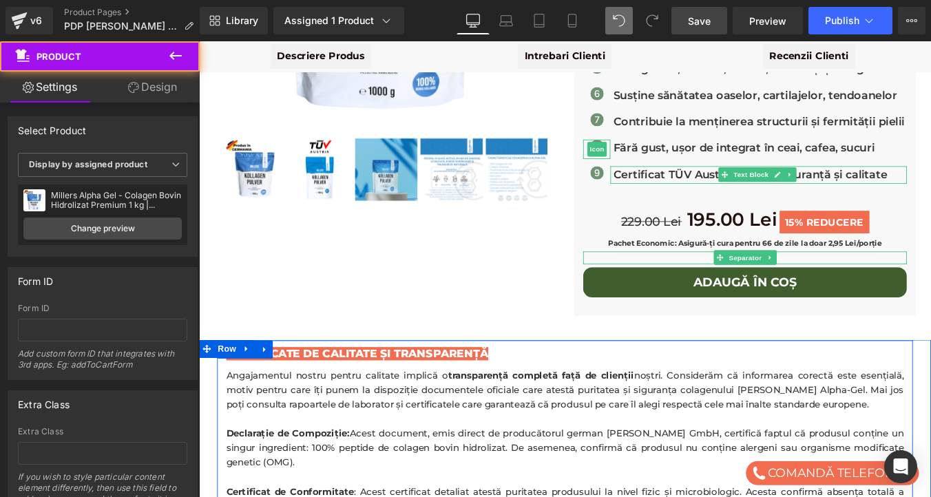
click at [746, 339] on div "Millers Alpha Gel - Colagen Bovin Hidrolizat Premium 1 kg | Articulații & Piele…" at bounding box center [615, 55] width 819 height 609
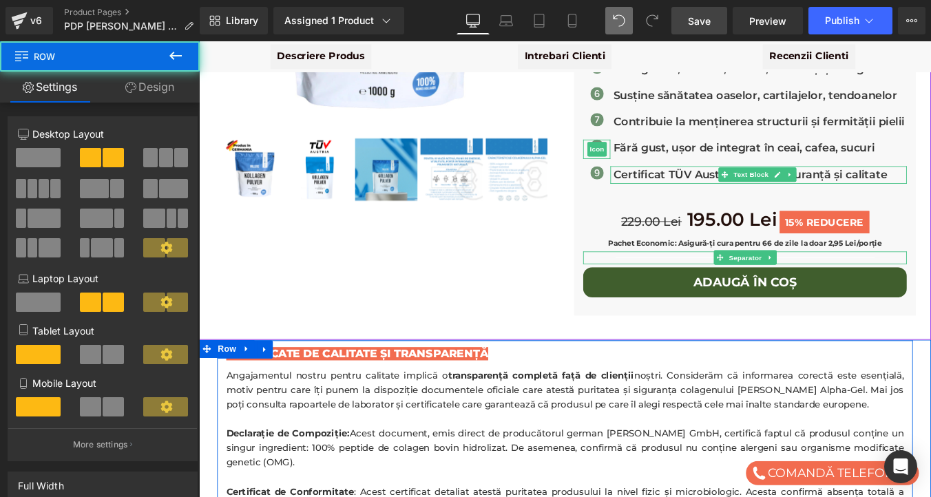
click at [562, 306] on div "Millers Alpha Gel - Colagen Bovin Hidrolizat Premium 1 kg | Articulații & Piele…" at bounding box center [615, 52] width 819 height 602
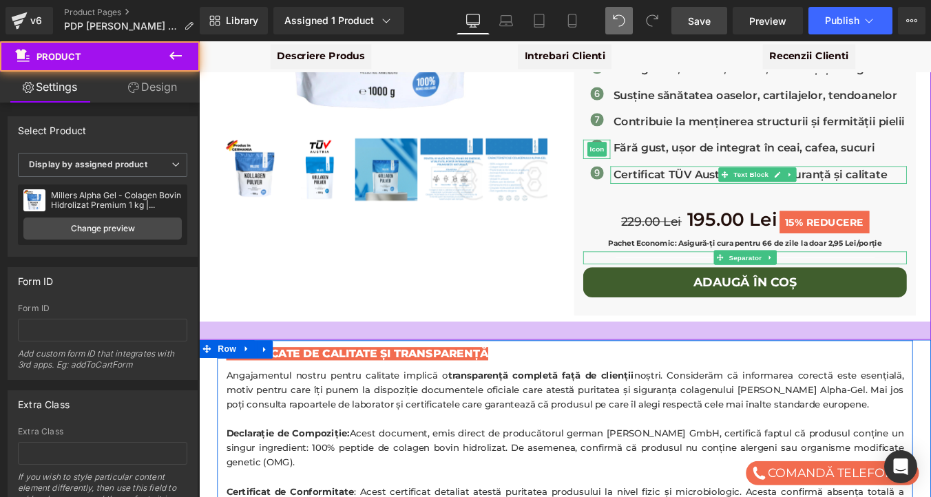
click at [700, 361] on div at bounding box center [615, 371] width 833 height 21
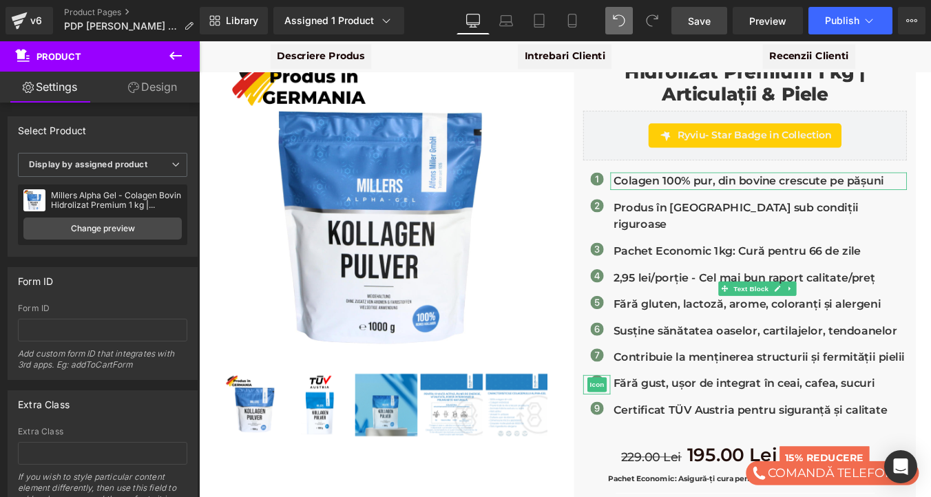
scroll to position [140, 0]
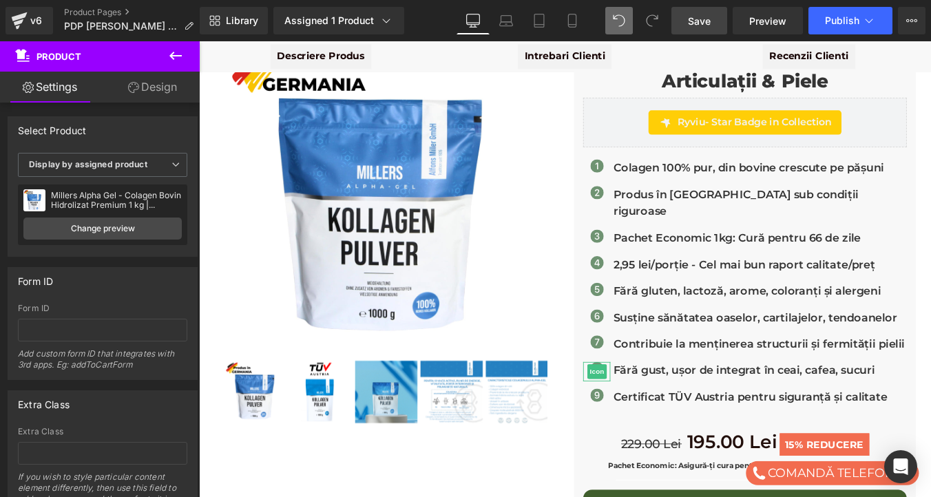
click at [179, 57] on icon at bounding box center [175, 56] width 17 height 17
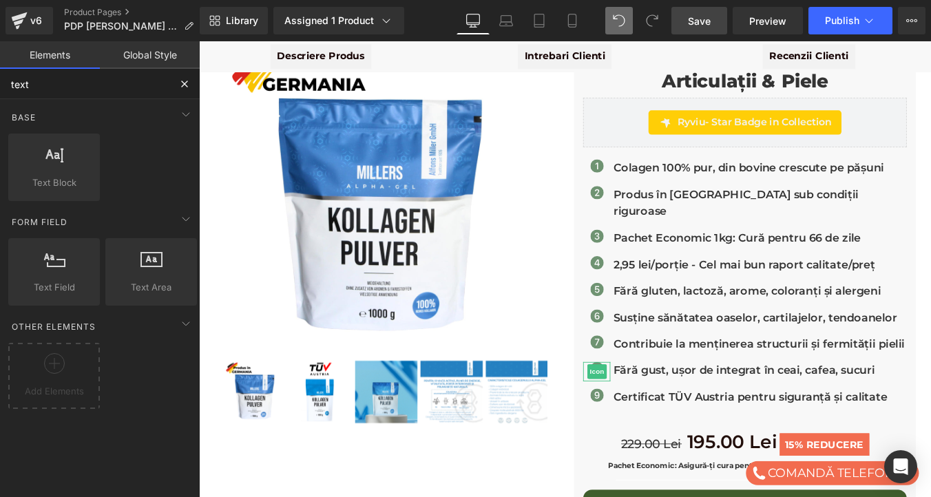
click at [55, 87] on input "text" at bounding box center [84, 84] width 169 height 30
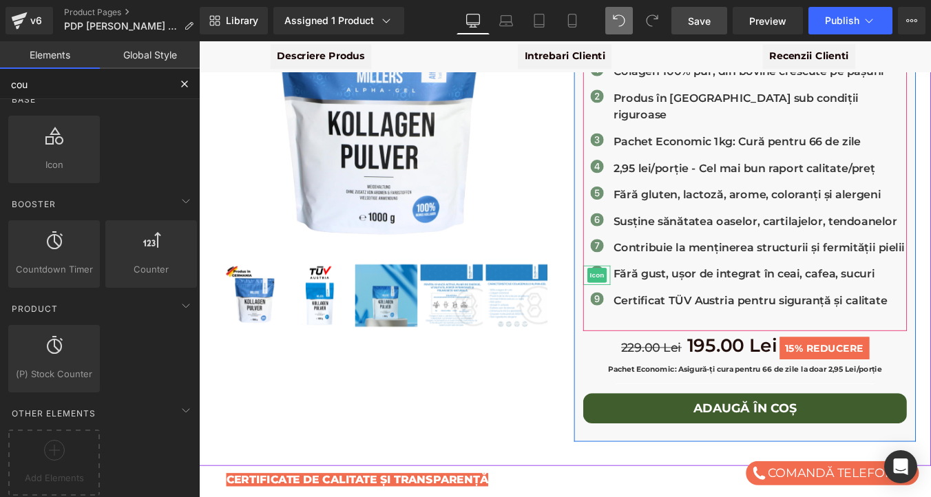
scroll to position [255, 0]
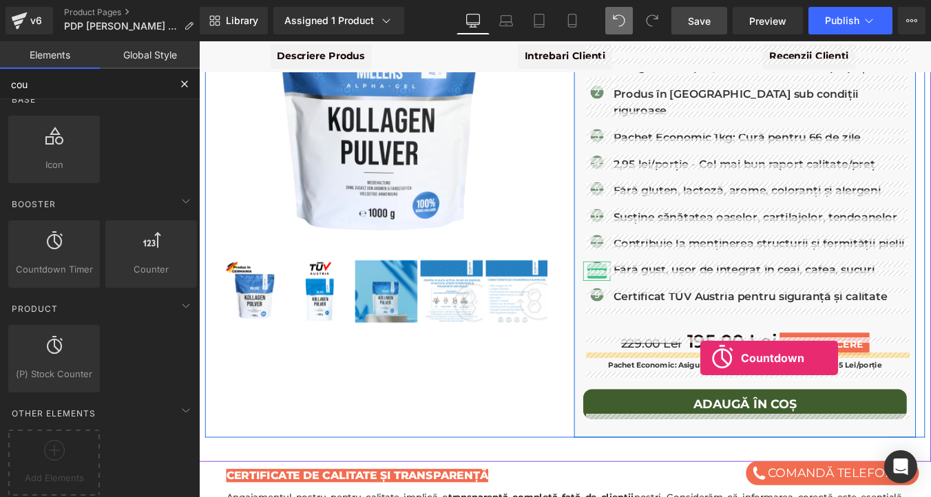
drag, startPoint x: 263, startPoint y: 290, endPoint x: 770, endPoint y: 402, distance: 518.9
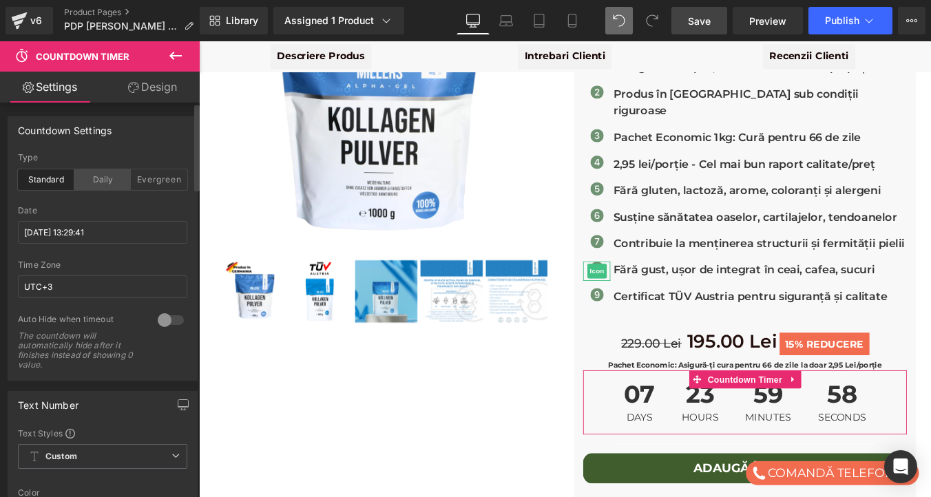
click at [98, 176] on div "Daily" at bounding box center [102, 179] width 56 height 21
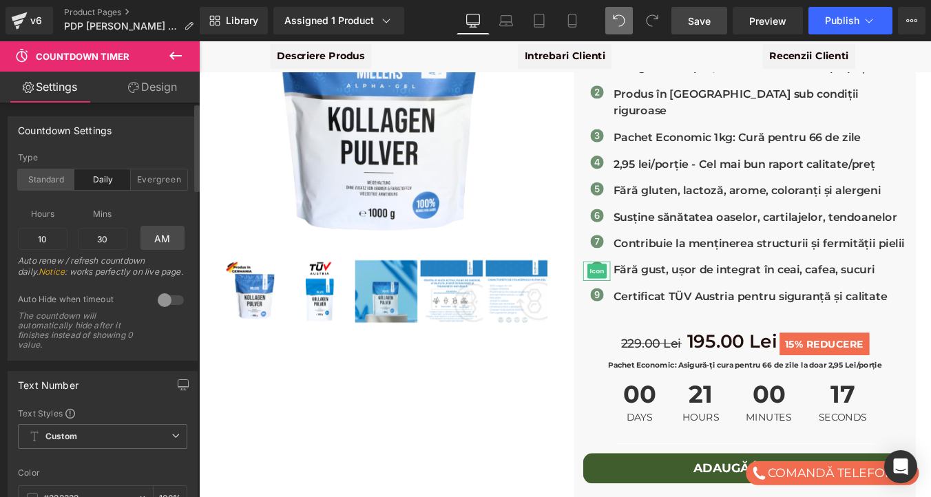
click at [43, 182] on div "Standard" at bounding box center [46, 179] width 56 height 21
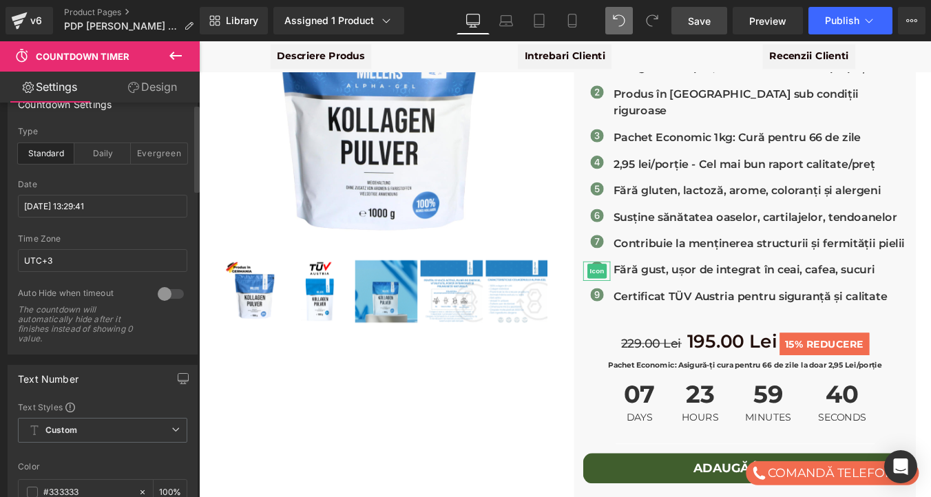
scroll to position [0, 0]
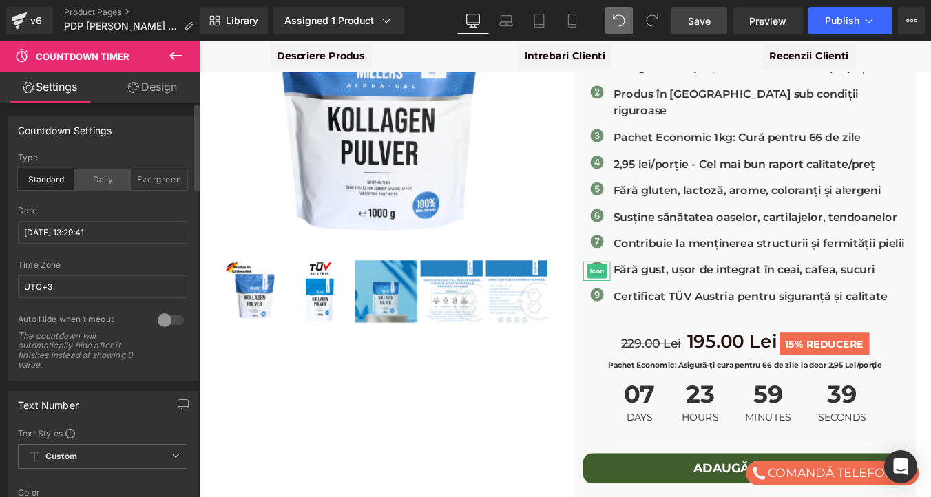
click at [95, 178] on div "Daily" at bounding box center [102, 179] width 56 height 21
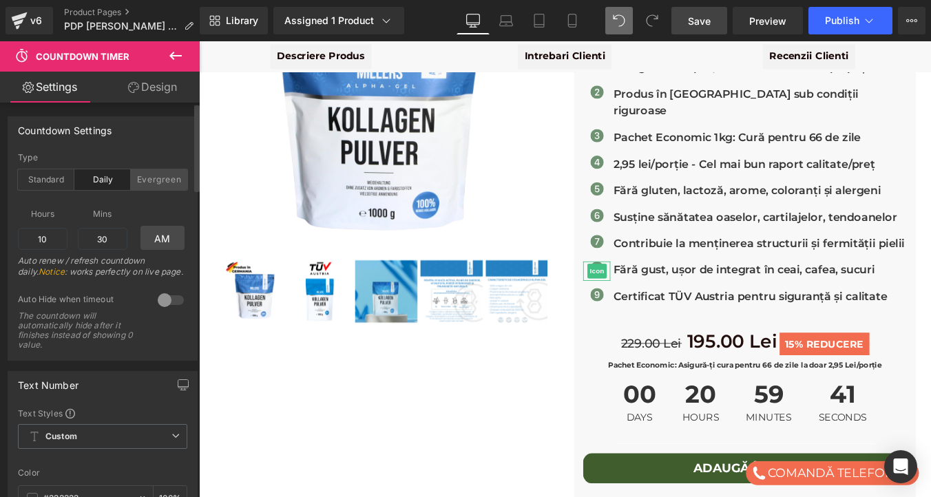
click at [162, 178] on div "Evergreen" at bounding box center [159, 179] width 56 height 21
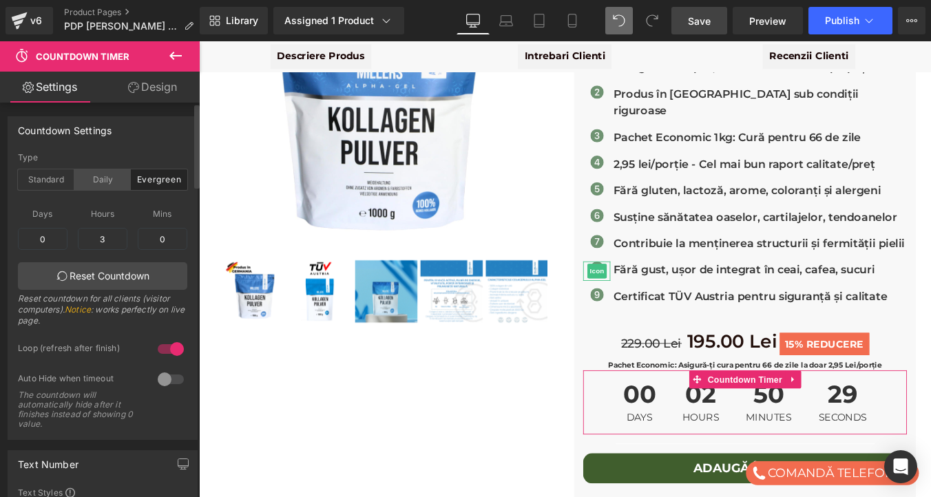
click at [106, 182] on div "Daily" at bounding box center [102, 179] width 56 height 21
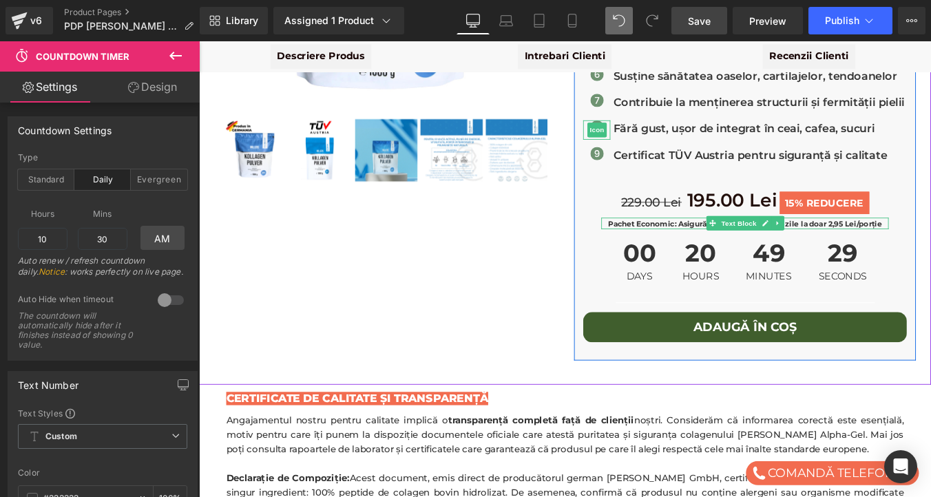
scroll to position [417, 0]
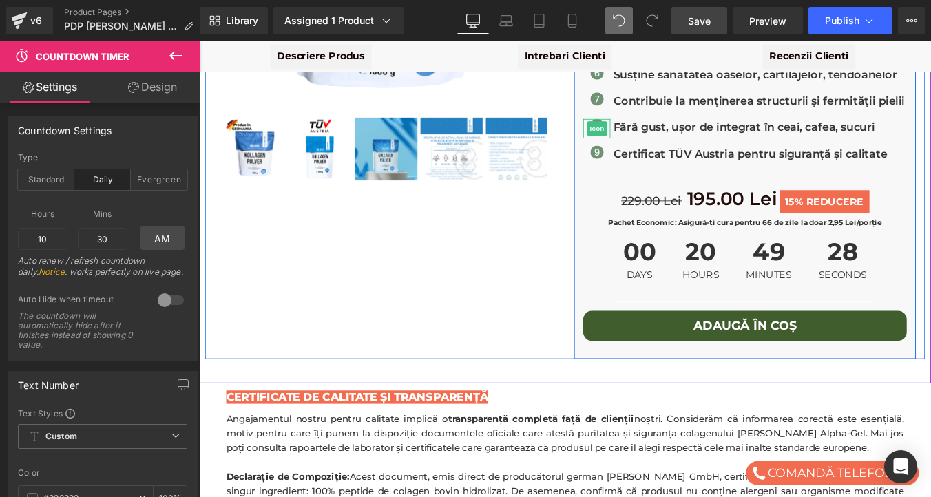
click at [772, 371] on div "Millers Alpha Gel - Colagen Bovin Hidrolizat Premium 1 kg | Articulații & Piele…" at bounding box center [820, 72] width 389 height 648
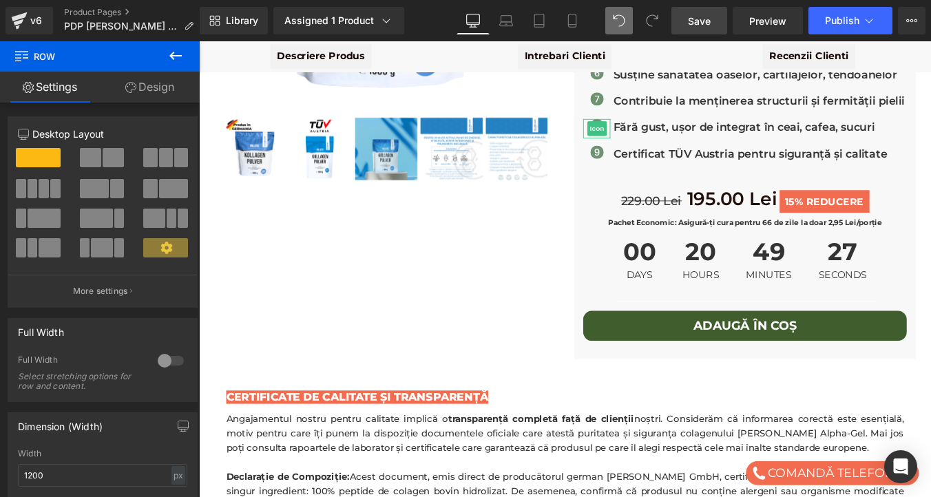
click at [176, 55] on icon at bounding box center [175, 56] width 12 height 8
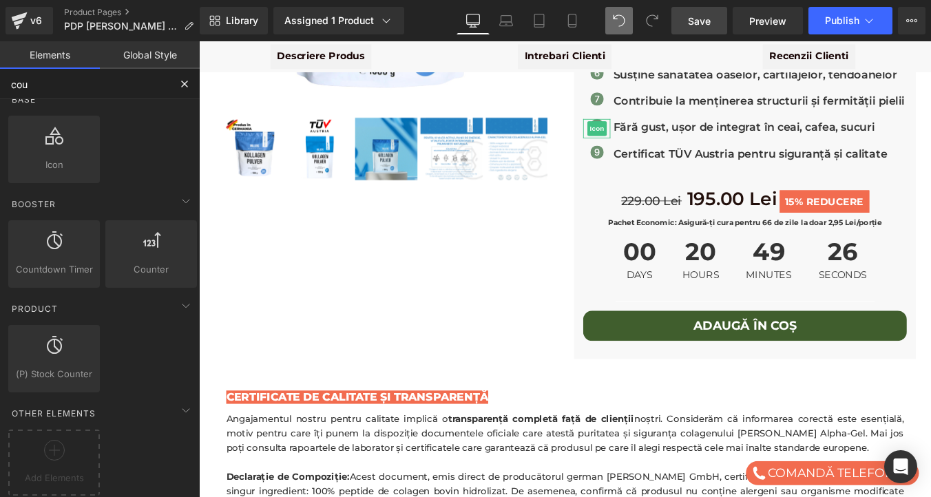
click at [35, 82] on input "cou" at bounding box center [84, 84] width 169 height 30
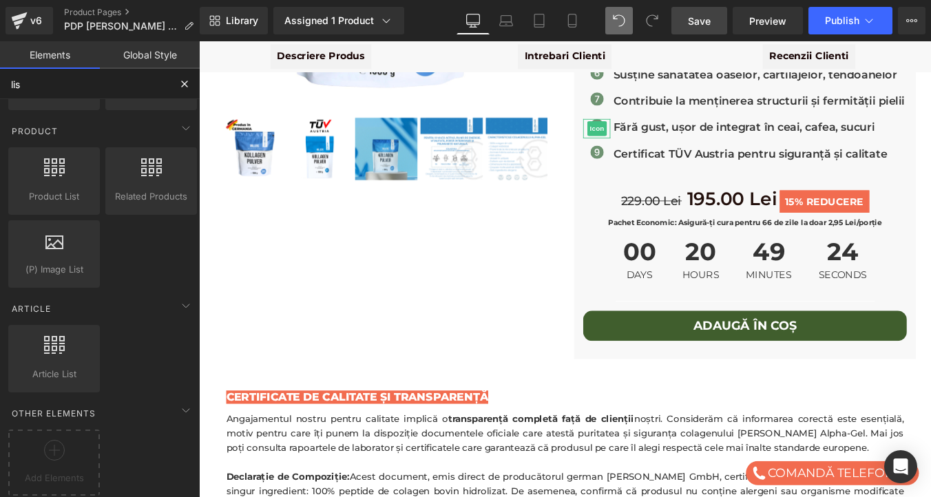
scroll to position [102, 0]
type input "list"
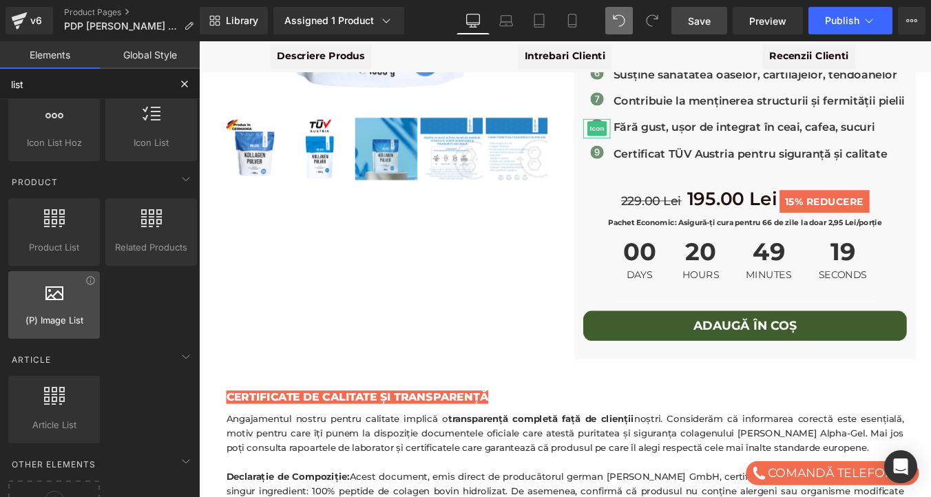
scroll to position [0, 0]
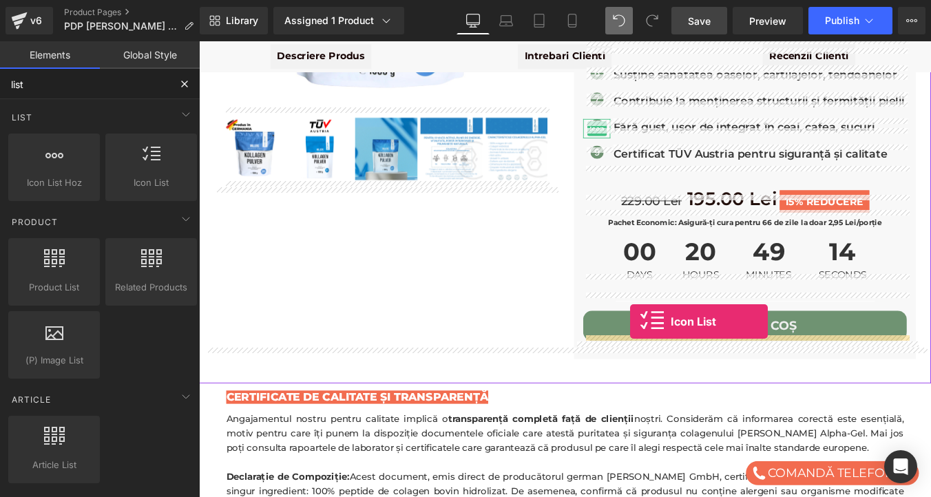
drag, startPoint x: 336, startPoint y: 212, endPoint x: 690, endPoint y: 360, distance: 383.6
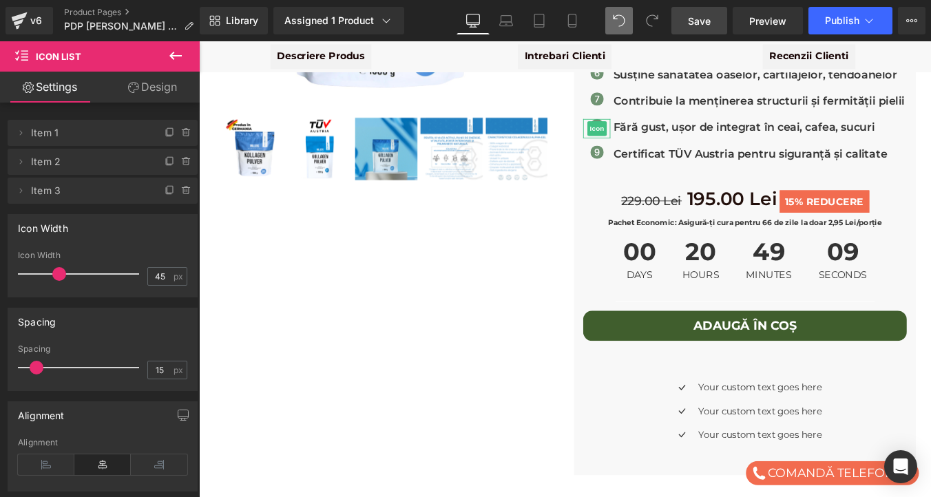
click at [166, 58] on button at bounding box center [175, 56] width 48 height 30
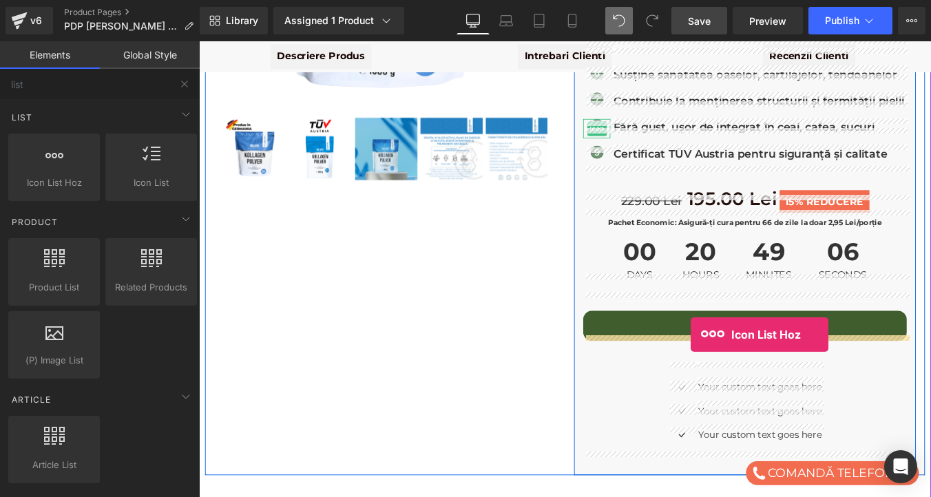
drag, startPoint x: 273, startPoint y: 185, endPoint x: 759, endPoint y: 374, distance: 520.9
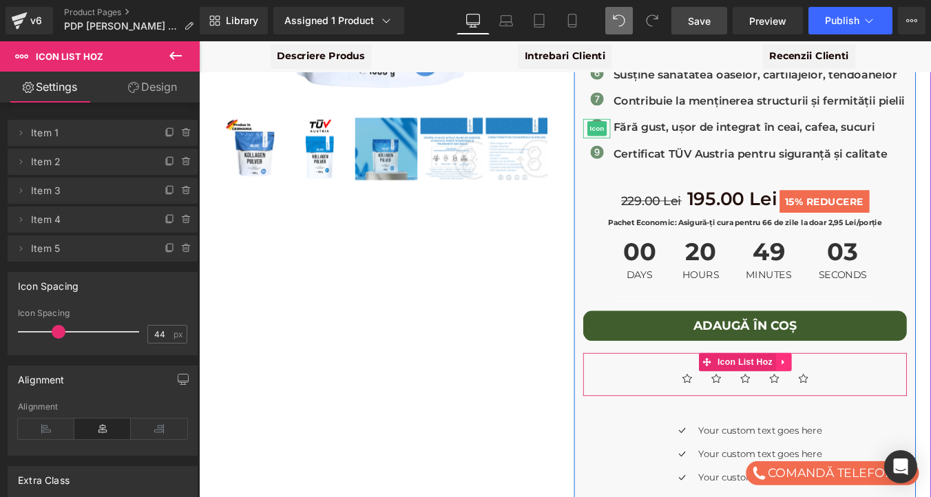
click at [864, 401] on icon at bounding box center [864, 406] width 10 height 10
click at [873, 401] on icon at bounding box center [873, 406] width 10 height 10
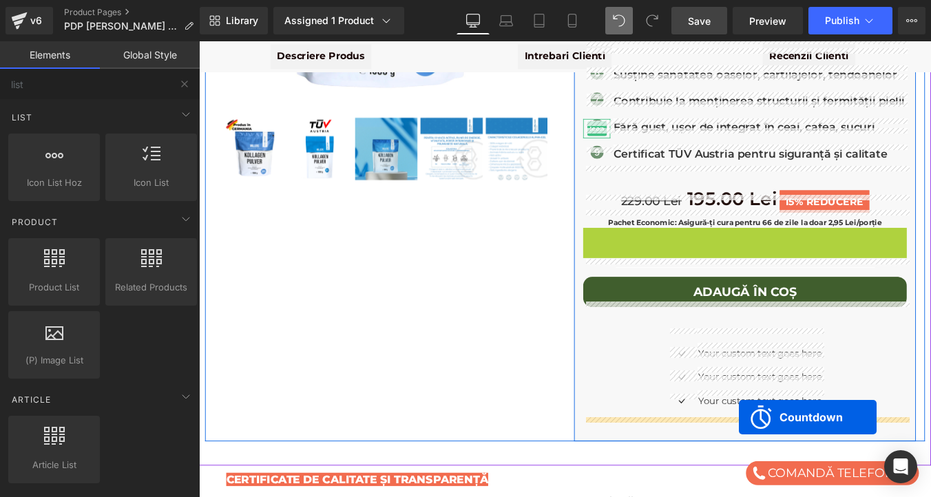
drag, startPoint x: 808, startPoint y: 245, endPoint x: 813, endPoint y: 469, distance: 224.5
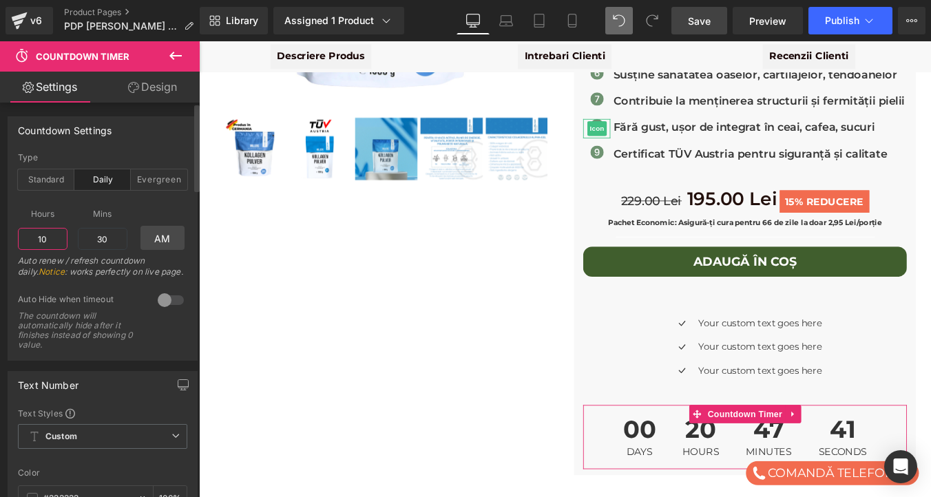
click at [43, 235] on input "10" at bounding box center [43, 239] width 50 height 22
click at [160, 235] on link "AM" at bounding box center [162, 238] width 45 height 24
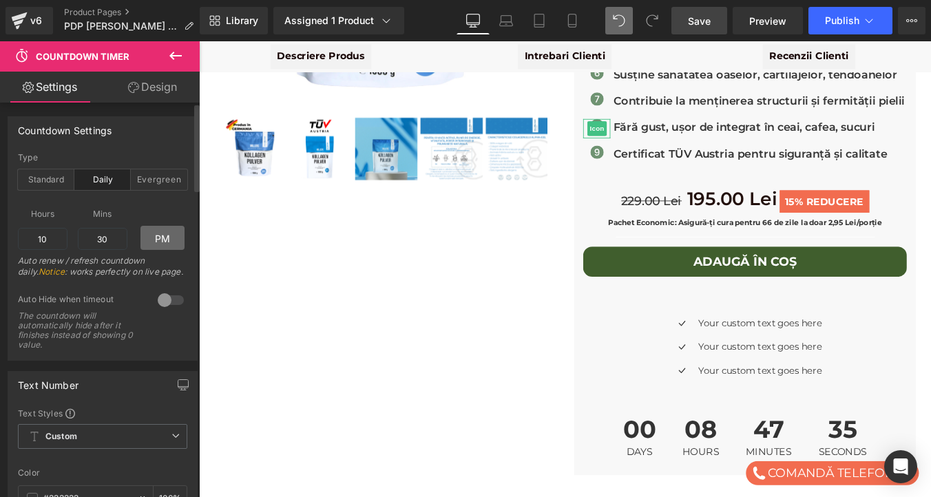
click at [160, 235] on link "PM" at bounding box center [162, 238] width 45 height 24
click at [146, 238] on link "AM" at bounding box center [162, 238] width 45 height 24
click at [51, 238] on input "10" at bounding box center [43, 239] width 50 height 22
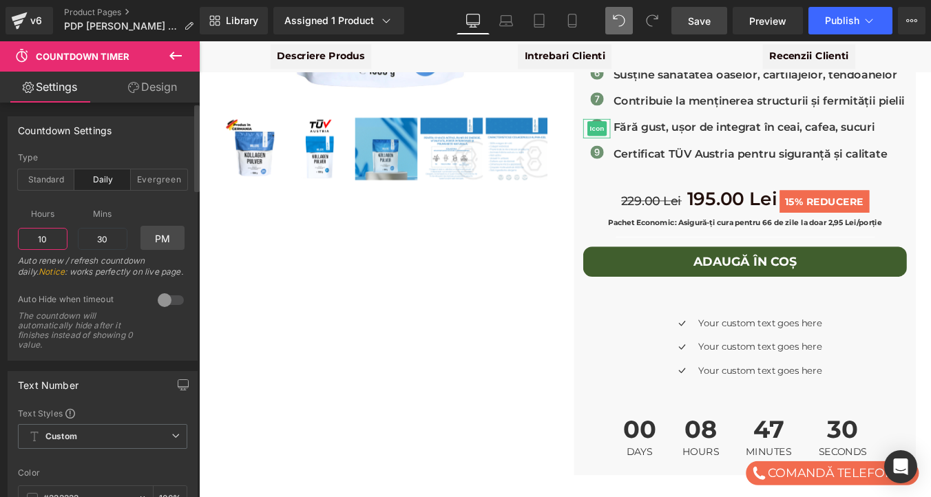
click at [51, 238] on input "10" at bounding box center [43, 239] width 50 height 22
type input "3"
click at [101, 240] on input "30" at bounding box center [103, 239] width 50 height 22
type input "00"
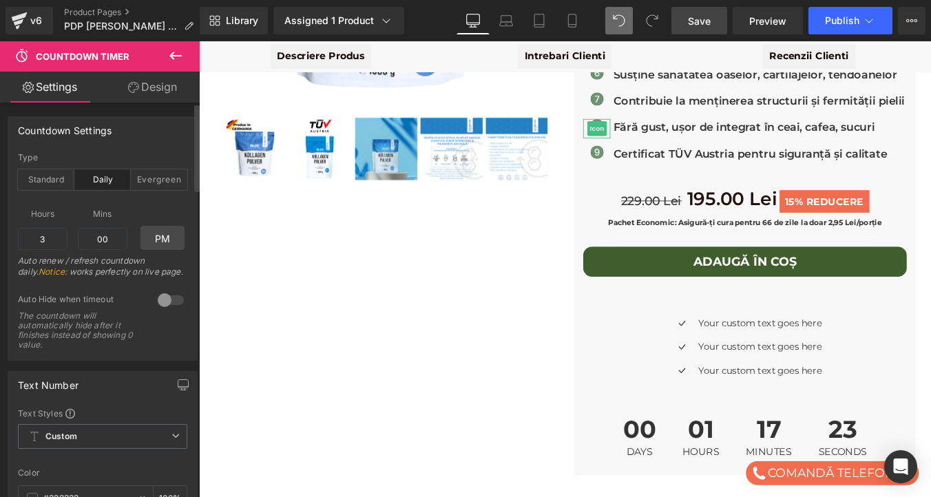
click at [105, 274] on div "Auto renew / refresh countdown daily. Notice : works perfectly on live page." at bounding box center [102, 270] width 169 height 31
click at [160, 299] on div at bounding box center [170, 300] width 33 height 22
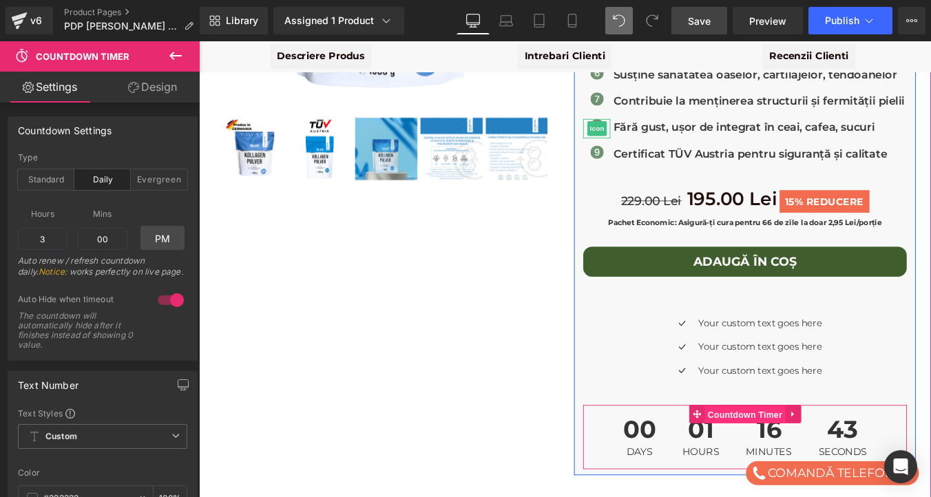
click at [814, 456] on span "Countdown Timer" at bounding box center [820, 466] width 92 height 21
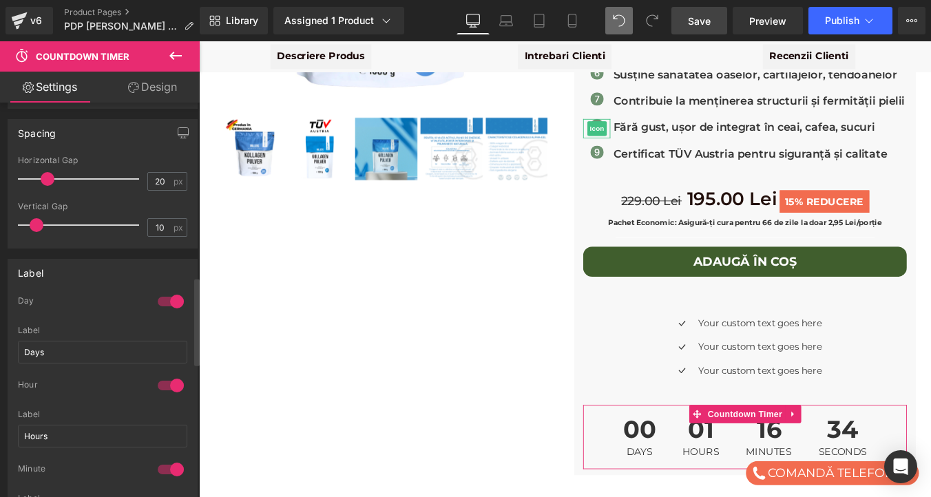
scroll to position [785, 0]
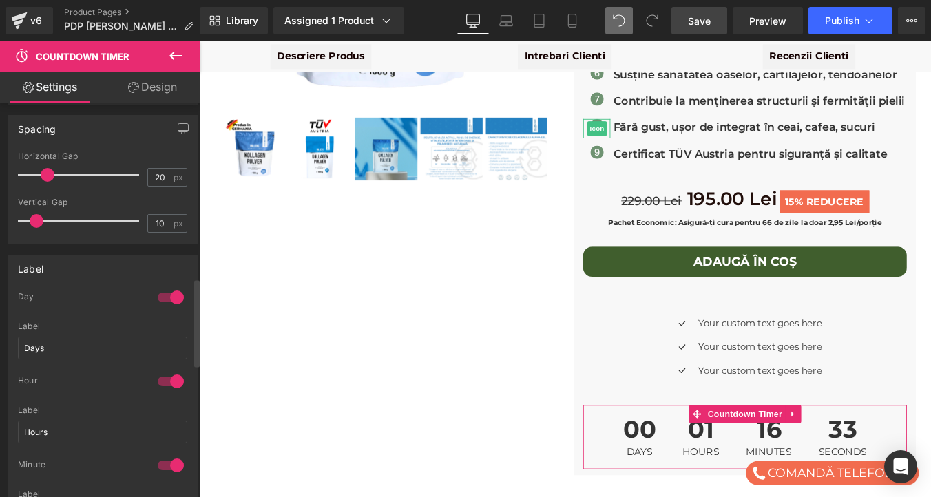
click at [165, 295] on div at bounding box center [170, 297] width 33 height 22
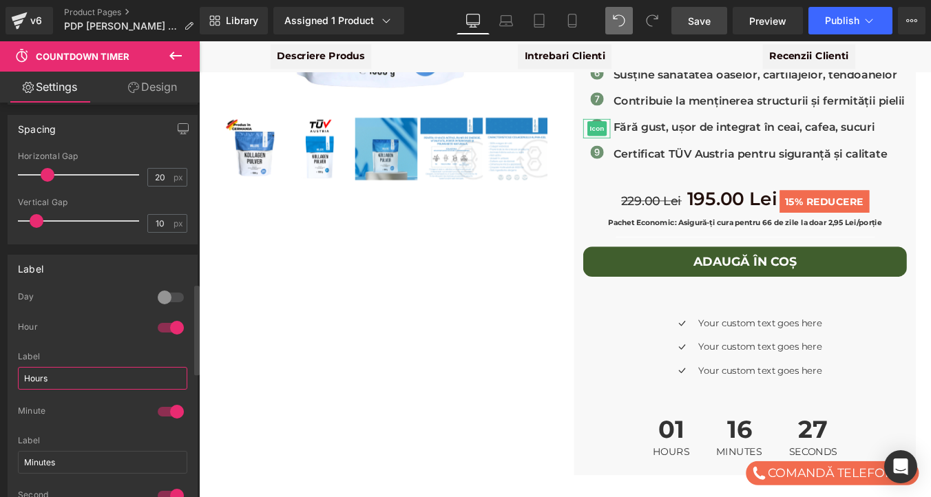
click at [58, 373] on input "Hours" at bounding box center [102, 378] width 169 height 23
type input "Ore"
click at [64, 454] on input "Minutes" at bounding box center [102, 462] width 169 height 23
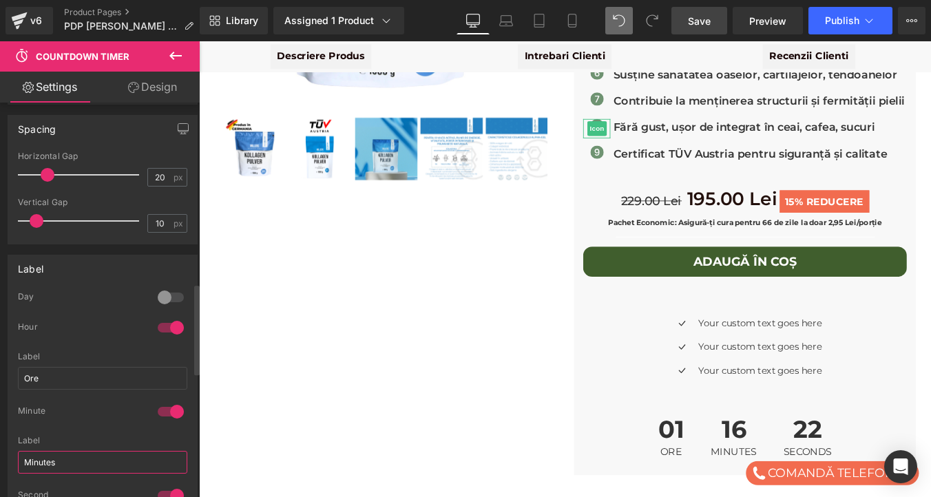
click at [64, 454] on input "Minutes" at bounding box center [102, 462] width 169 height 23
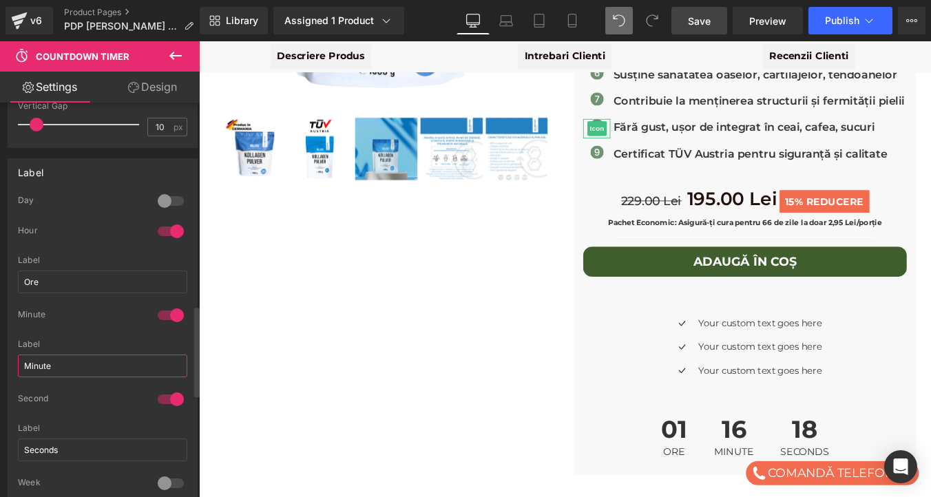
scroll to position [888, 0]
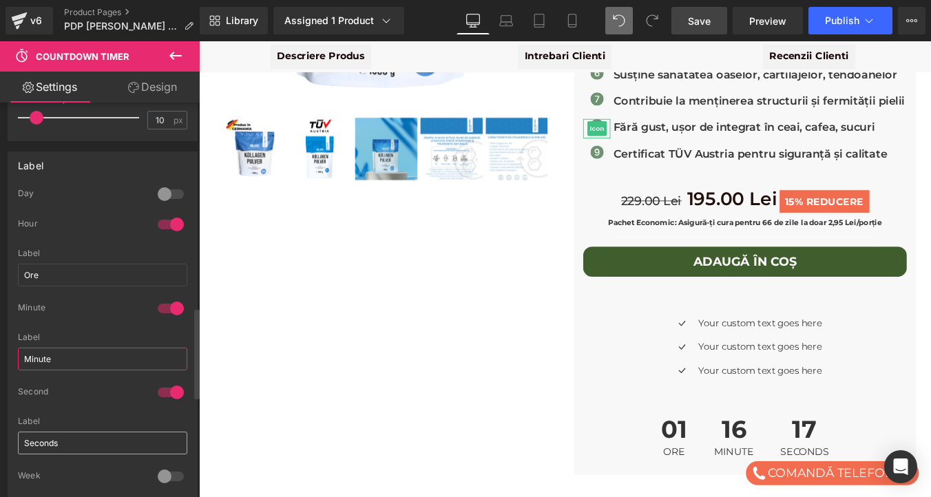
type input "Minute"
click at [85, 438] on input "Seconds" at bounding box center [102, 443] width 169 height 23
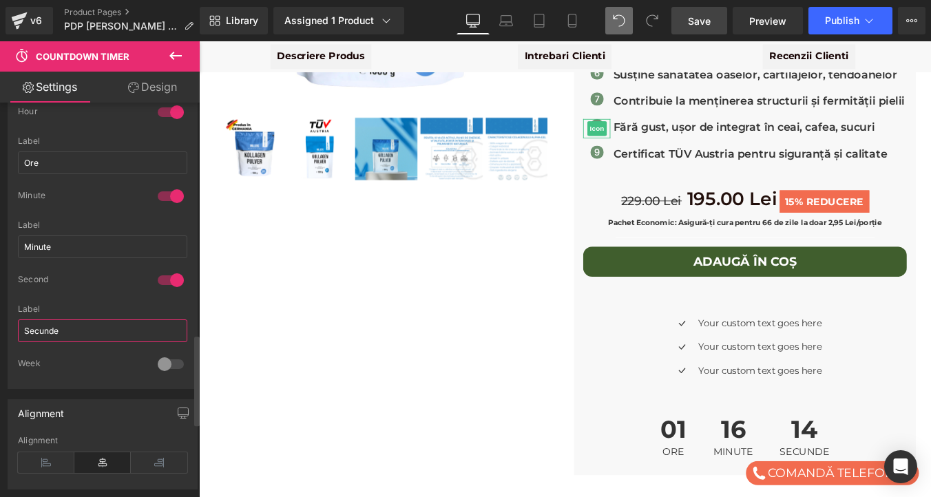
scroll to position [1006, 0]
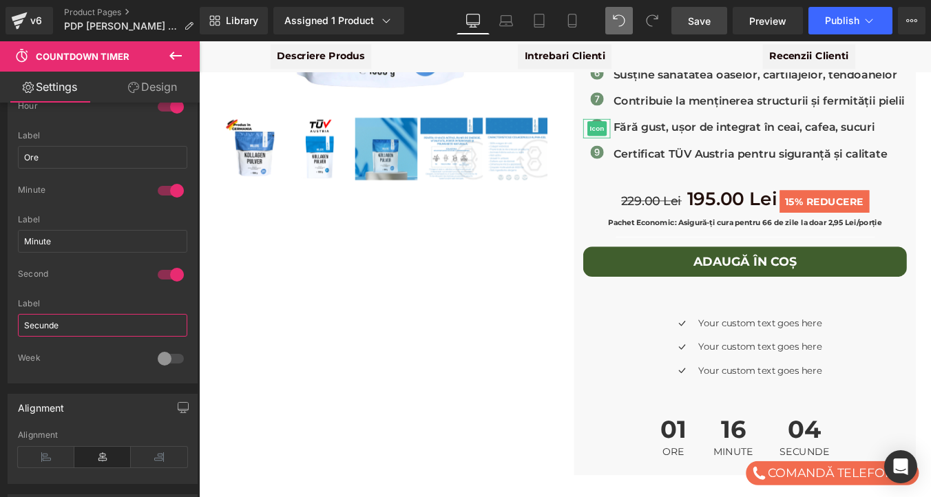
type input "Secunde"
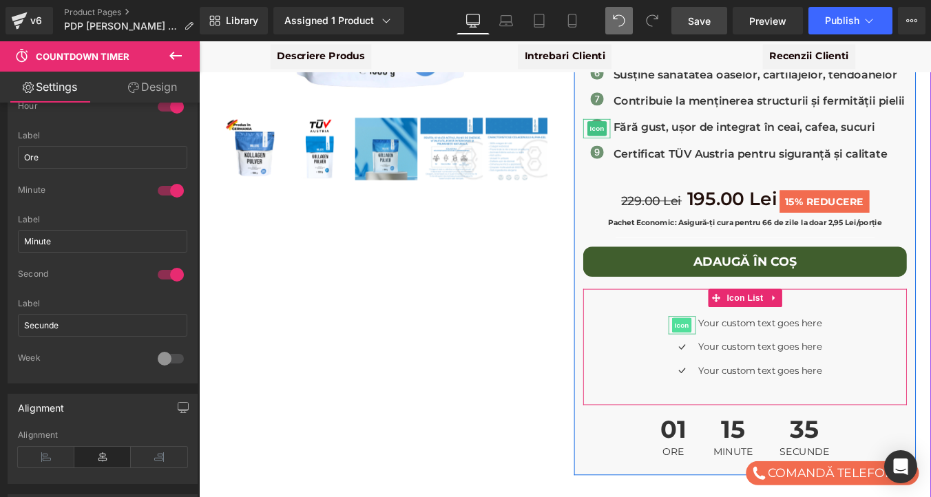
click at [747, 356] on span "Icon" at bounding box center [748, 364] width 22 height 17
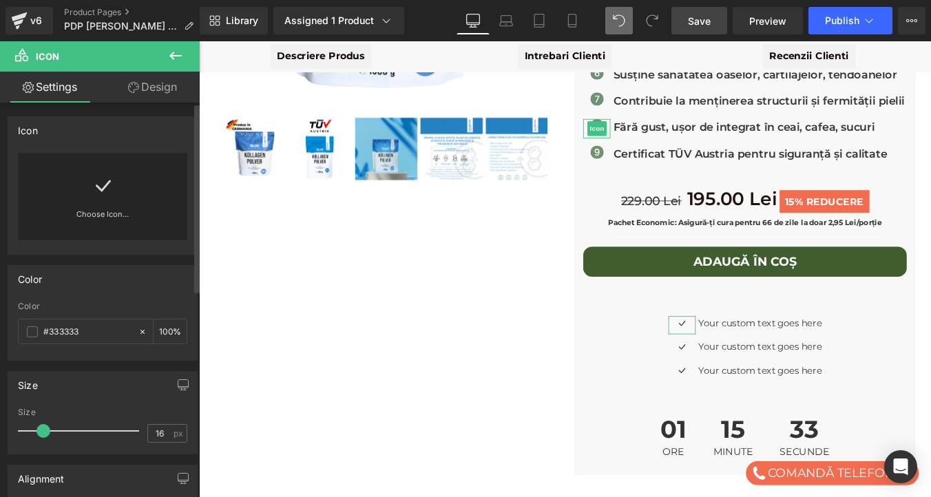
click at [92, 184] on icon at bounding box center [103, 186] width 22 height 22
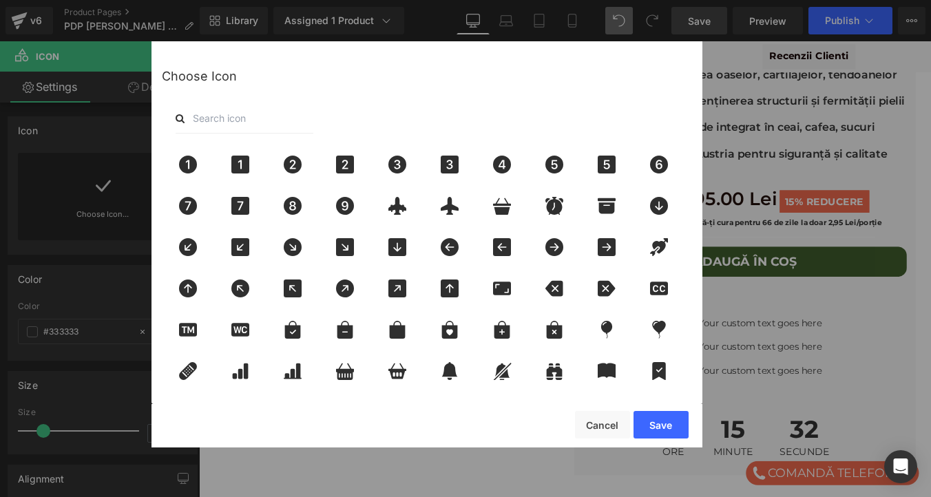
click at [244, 121] on input "text" at bounding box center [245, 118] width 138 height 30
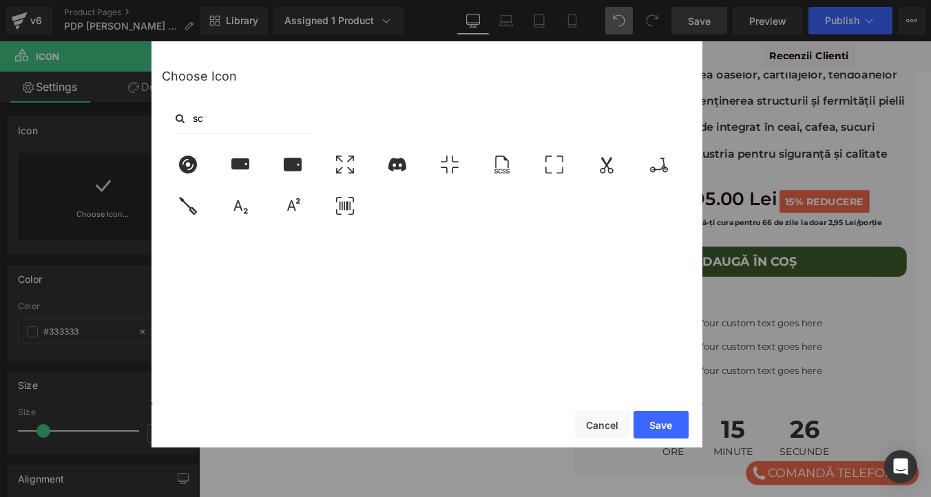
type input "s"
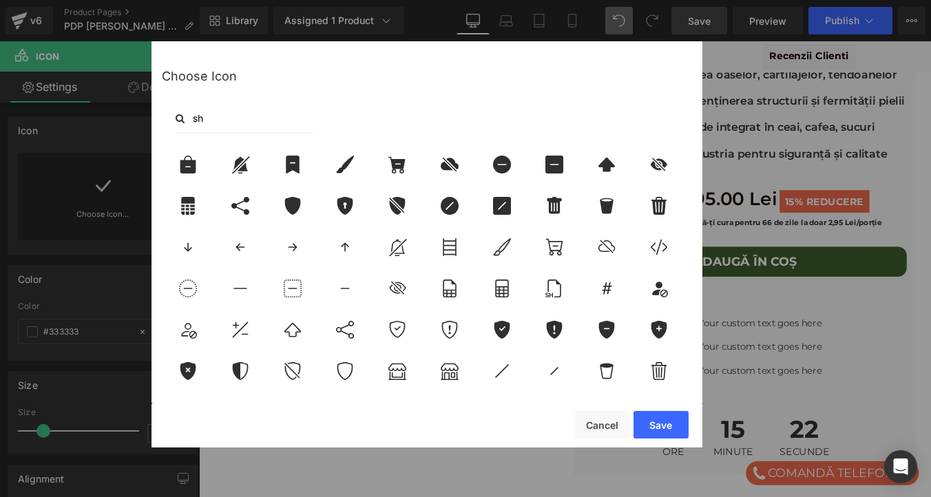
type input "s"
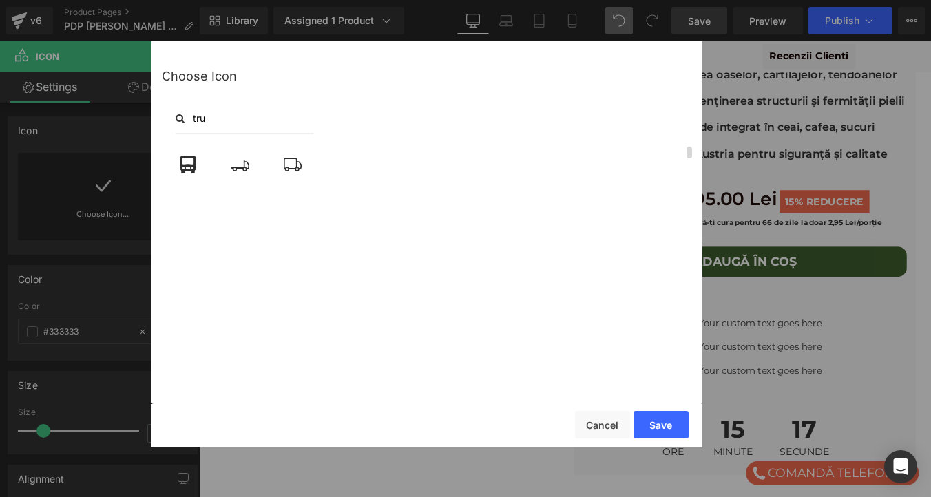
scroll to position [0, 0]
type input "tru"
click at [292, 166] on icon at bounding box center [292, 165] width 29 height 18
click at [661, 428] on button "Save" at bounding box center [660, 425] width 55 height 28
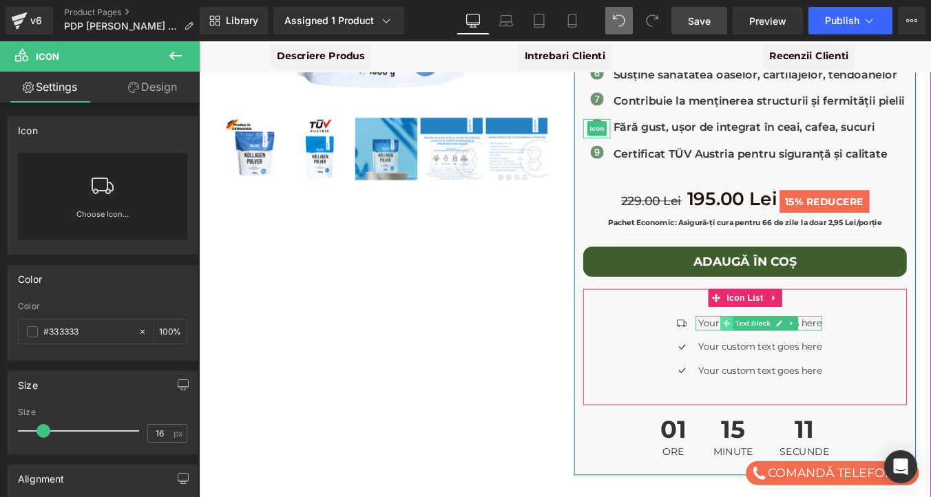
click at [805, 354] on span at bounding box center [799, 362] width 14 height 17
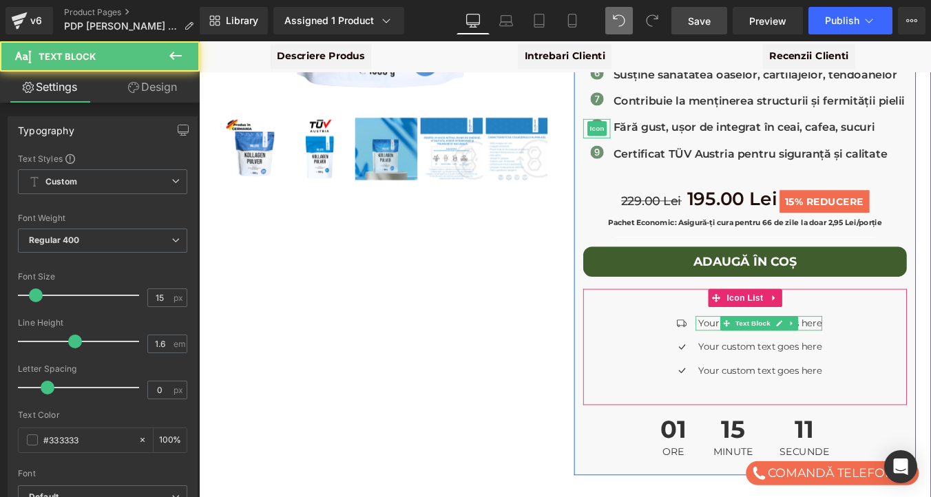
click at [774, 354] on p "Your custom text goes here" at bounding box center [838, 362] width 140 height 17
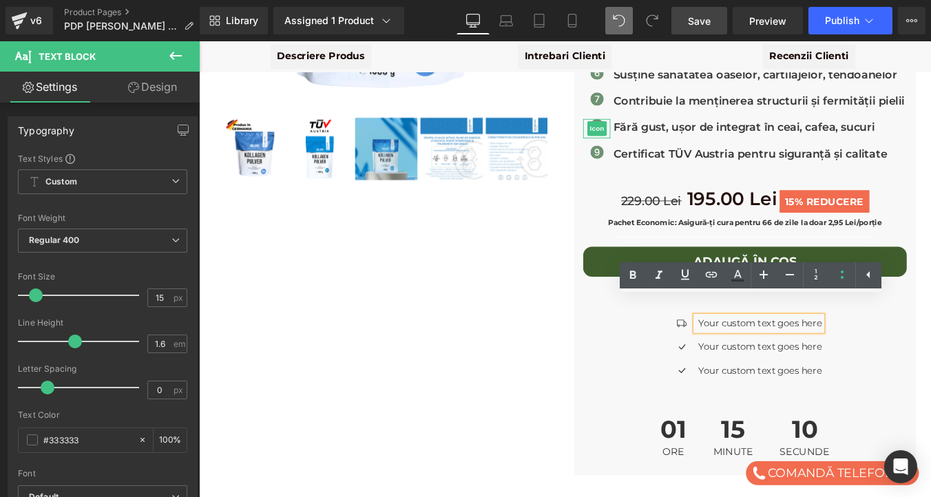
click at [774, 354] on p "Your custom text goes here" at bounding box center [838, 362] width 140 height 17
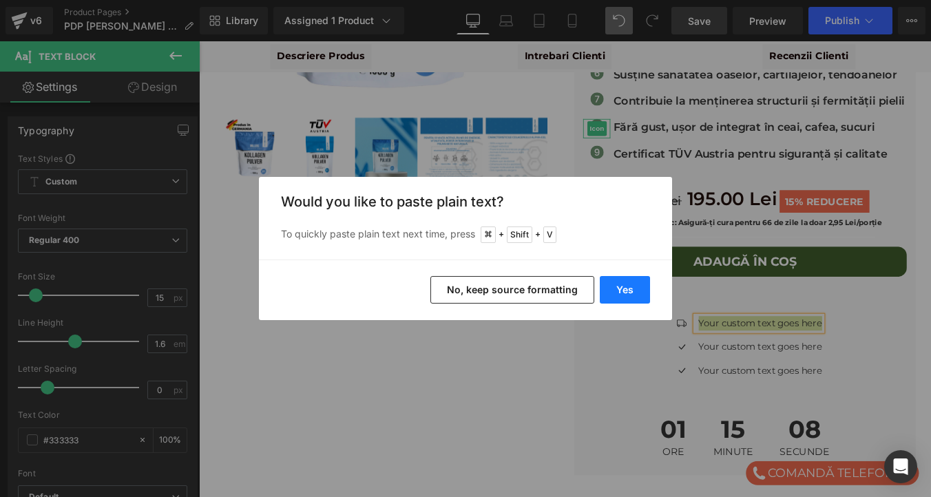
click at [616, 288] on button "Yes" at bounding box center [625, 290] width 50 height 28
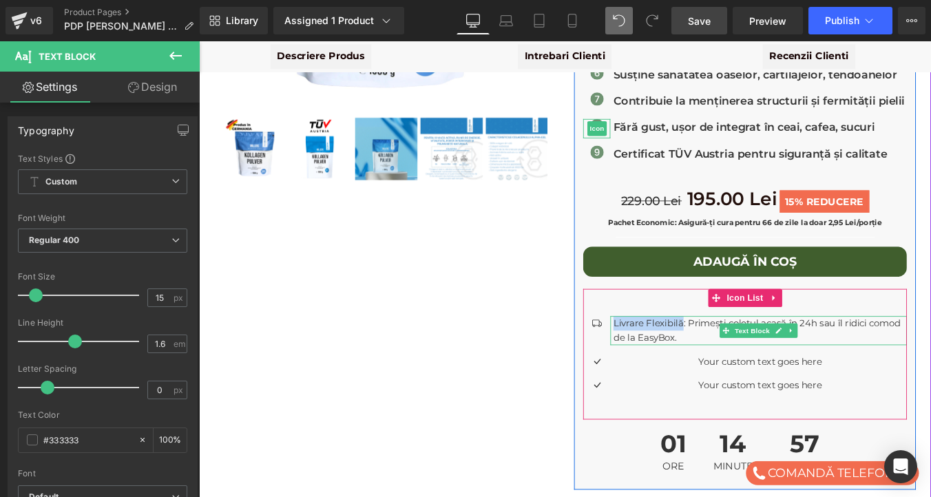
drag, startPoint x: 751, startPoint y: 341, endPoint x: 673, endPoint y: 340, distance: 78.5
click at [673, 354] on p "Livrare Flexibilă: Primești coletul acasă în 24h sau îl ridici comod de la Easy…" at bounding box center [838, 370] width 334 height 33
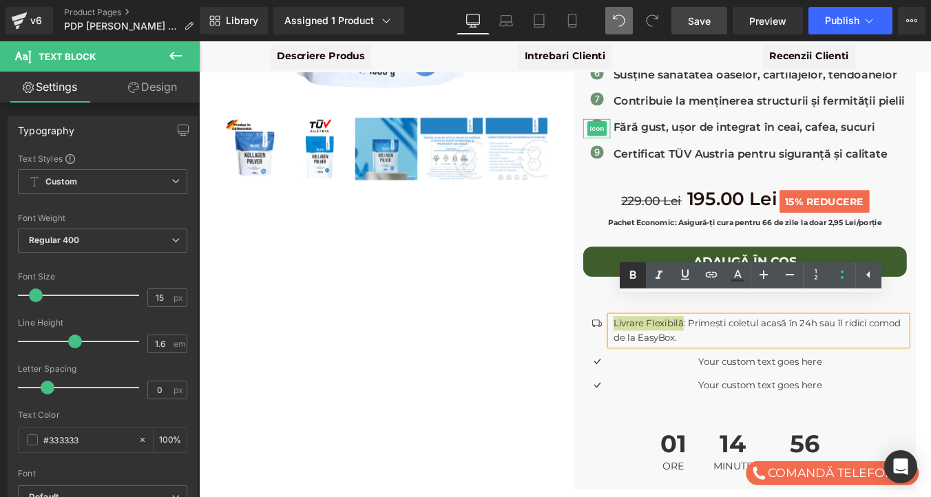
click at [629, 271] on icon at bounding box center [632, 275] width 17 height 17
click at [715, 355] on strong "Livrare Flexibilă" at bounding box center [713, 361] width 85 height 13
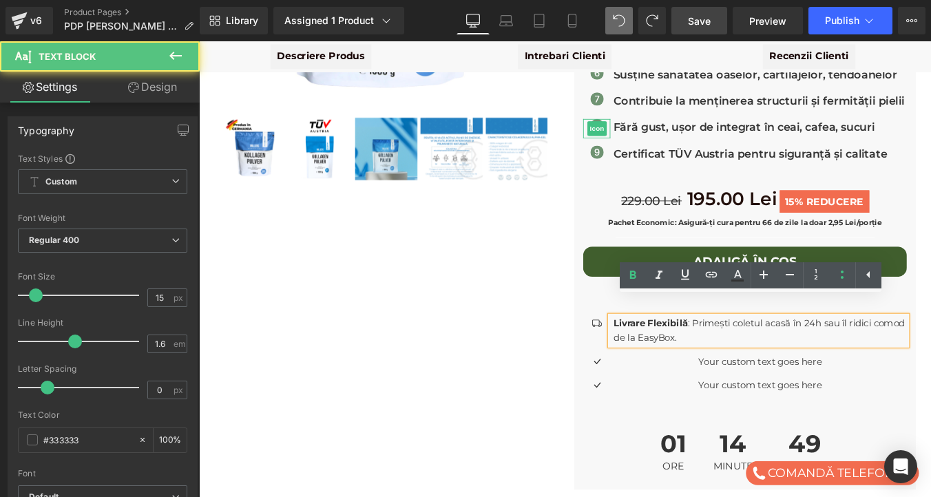
click at [715, 355] on strong "Livrare Flexibilă" at bounding box center [713, 361] width 85 height 13
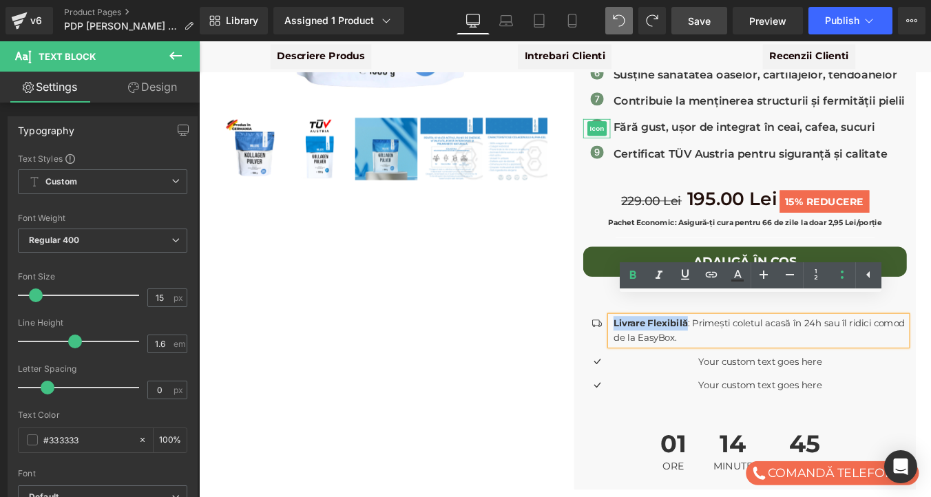
drag, startPoint x: 672, startPoint y: 341, endPoint x: 754, endPoint y: 344, distance: 81.9
click at [754, 355] on strong "Livrare Flexibilă" at bounding box center [713, 361] width 85 height 13
click at [632, 273] on icon at bounding box center [632, 275] width 17 height 17
click at [650, 357] on span "Icon" at bounding box center [652, 365] width 22 height 17
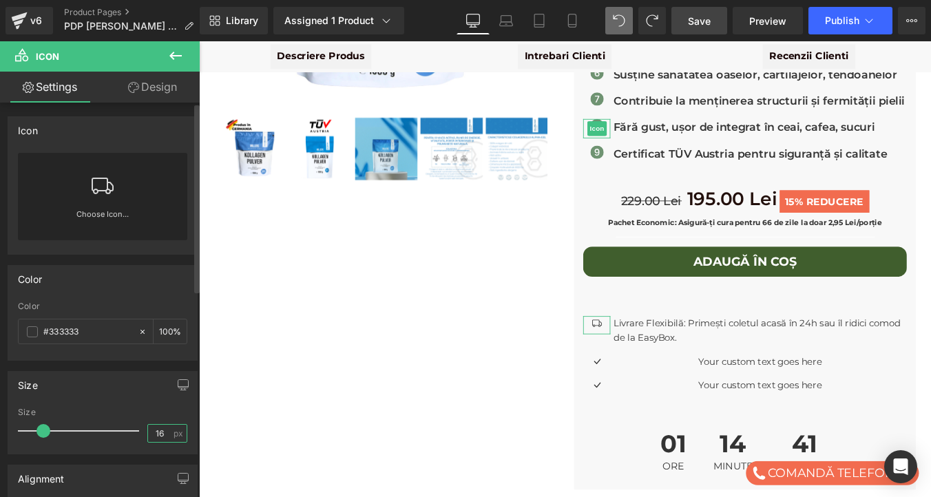
click at [158, 434] on input "16" at bounding box center [160, 433] width 24 height 17
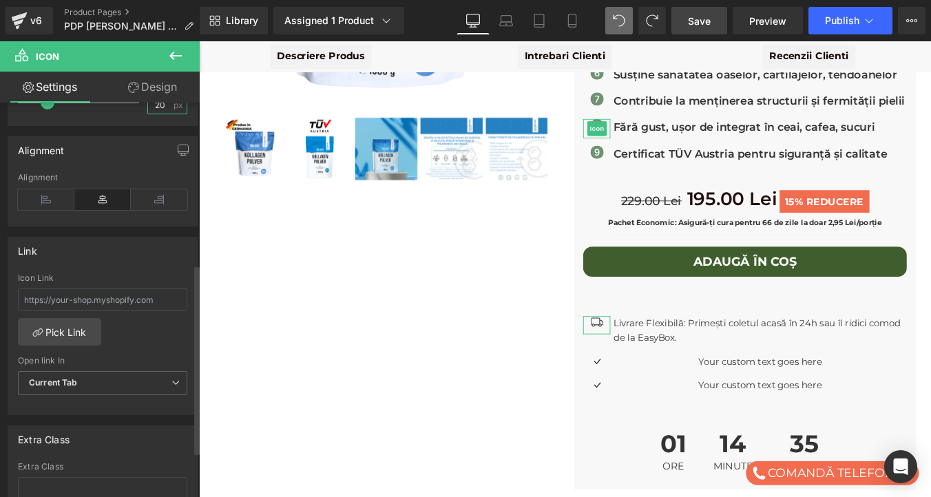
scroll to position [319, 0]
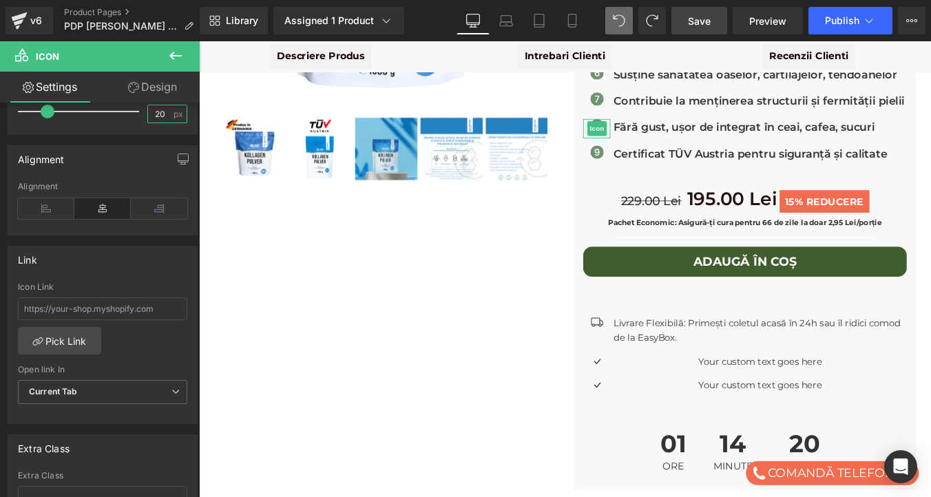
type input "20"
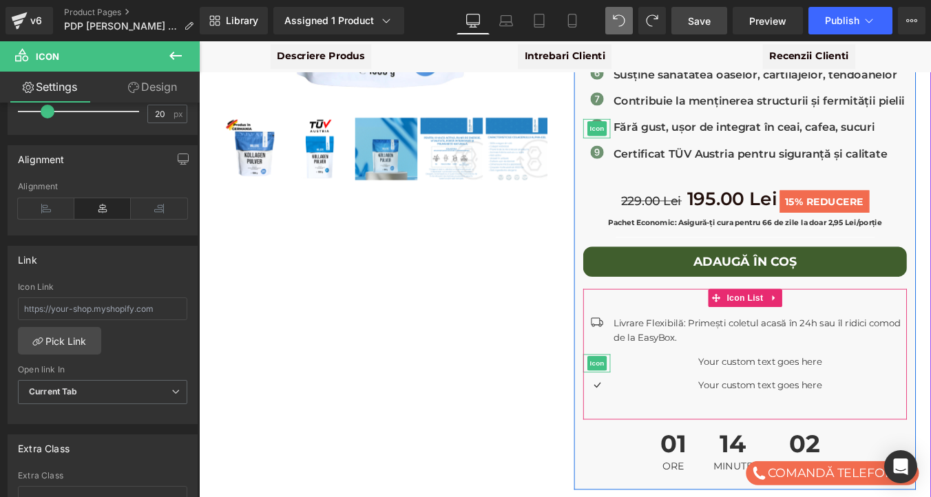
click at [651, 399] on span "Icon" at bounding box center [652, 407] width 22 height 17
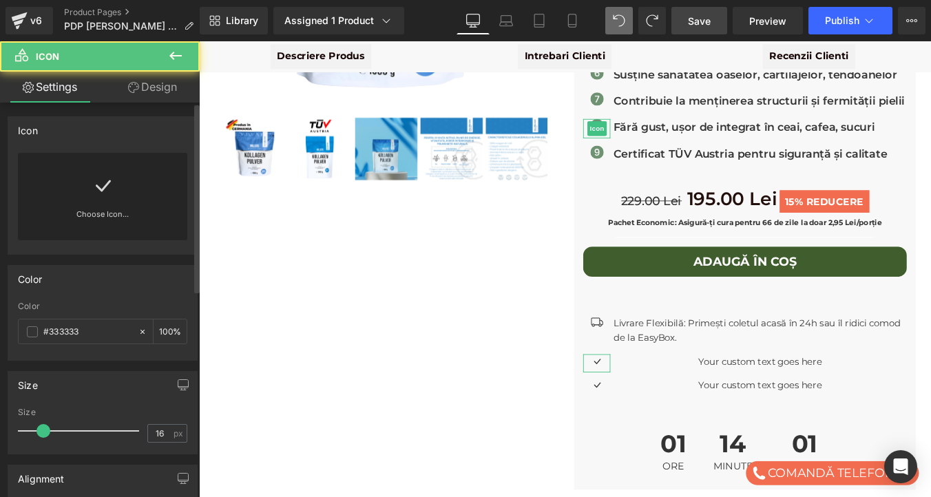
click at [110, 189] on icon at bounding box center [103, 186] width 22 height 22
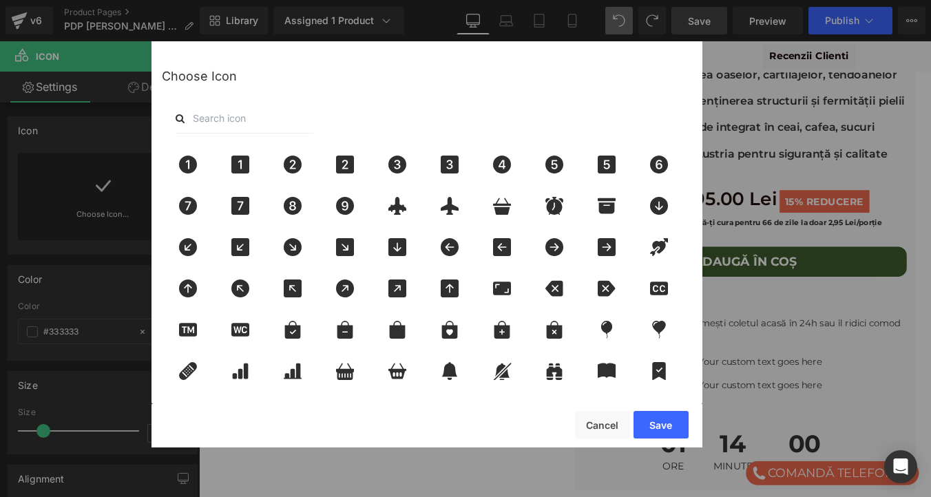
click at [230, 114] on input "text" at bounding box center [245, 118] width 138 height 30
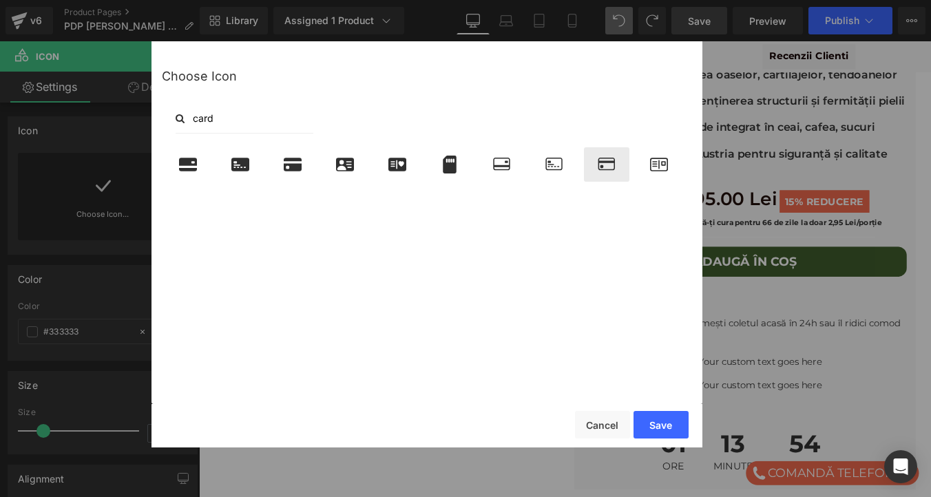
type input "card"
click at [606, 165] on icon at bounding box center [606, 165] width 29 height 18
click at [664, 423] on button "Save" at bounding box center [660, 425] width 55 height 28
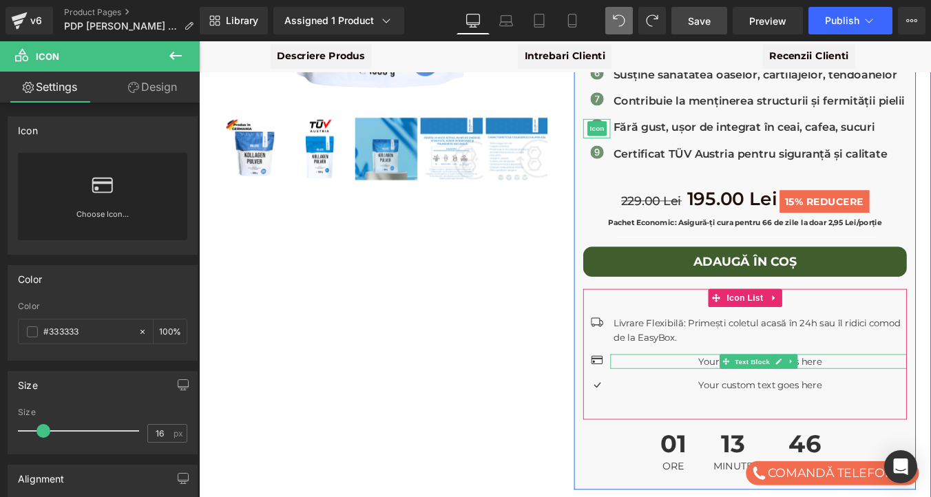
click at [919, 397] on p "Your custom text goes here" at bounding box center [838, 405] width 334 height 17
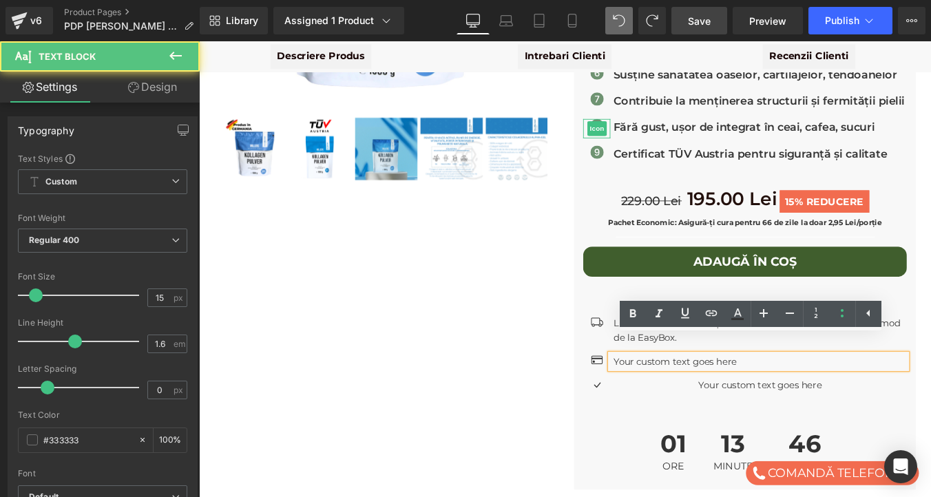
click at [919, 397] on p "Your custom text goes here" at bounding box center [838, 405] width 334 height 17
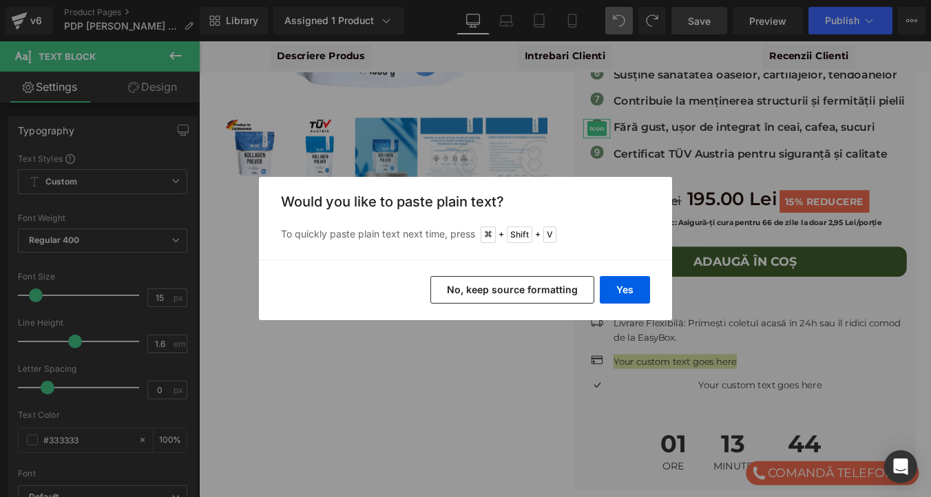
click at [622, 275] on div "Yes No, keep source formatting" at bounding box center [465, 290] width 413 height 61
click at [626, 289] on button "Yes" at bounding box center [625, 290] width 50 height 28
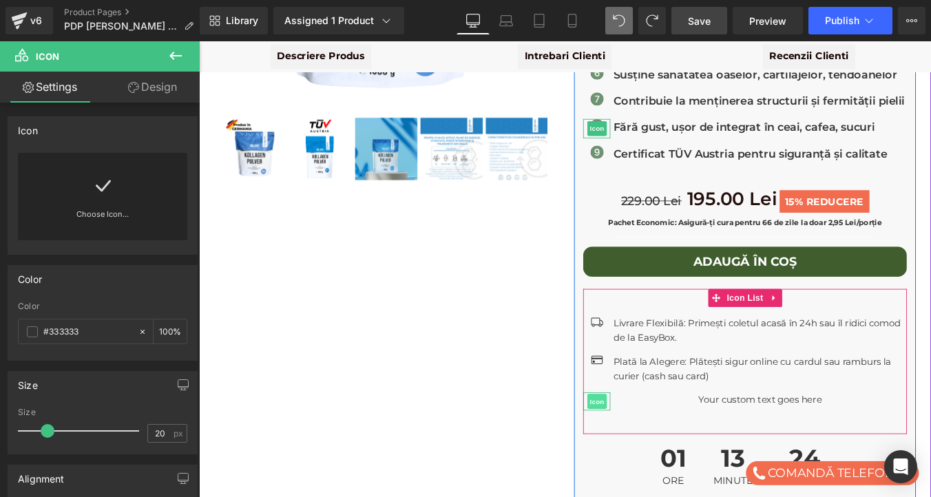
click at [655, 443] on span "Icon" at bounding box center [652, 451] width 22 height 17
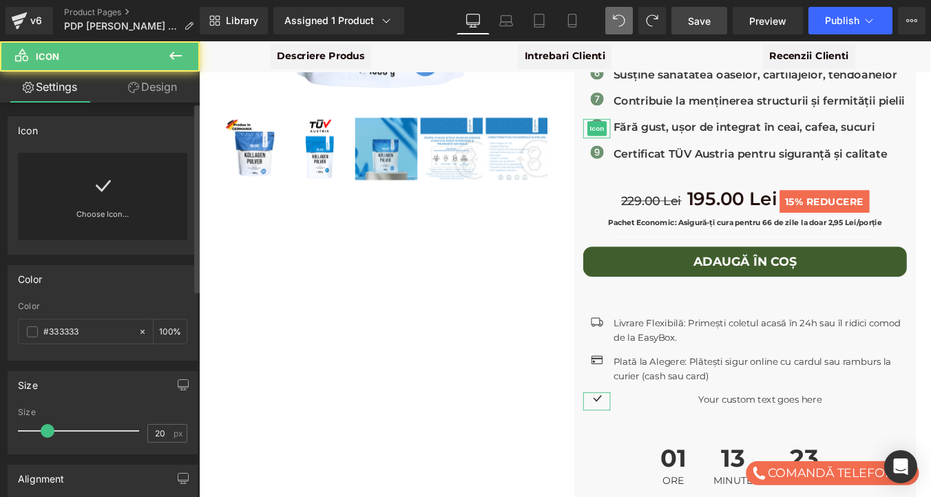
click at [112, 182] on div "Choose Icon..." at bounding box center [102, 196] width 169 height 87
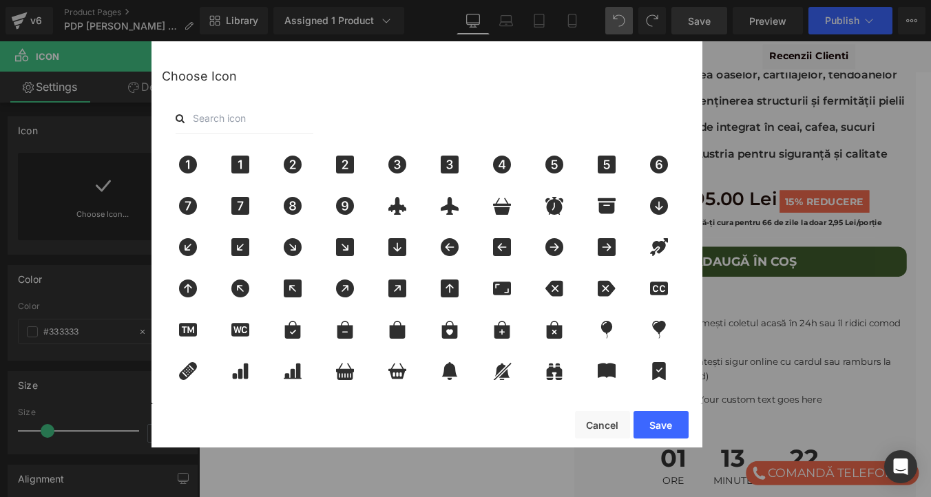
click at [204, 120] on input "text" at bounding box center [245, 118] width 138 height 30
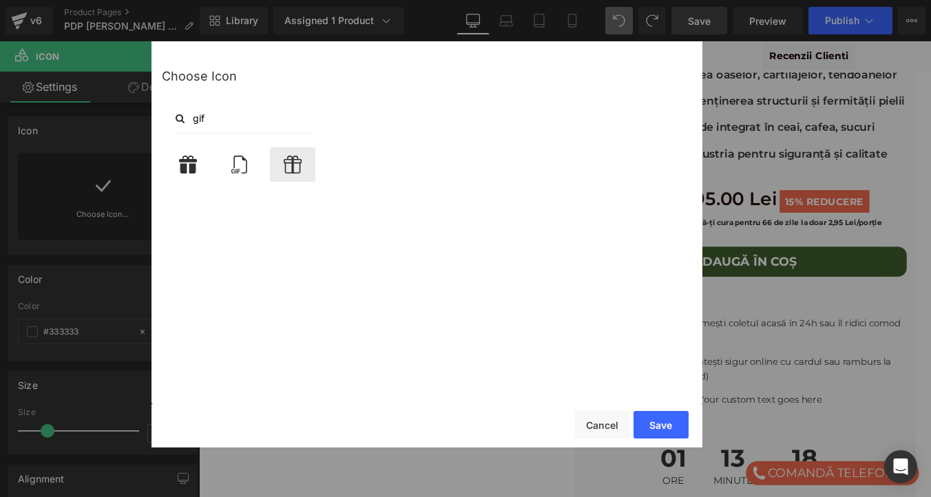
type input "gif"
click at [286, 159] on icon at bounding box center [293, 165] width 18 height 18
click at [665, 425] on button "Save" at bounding box center [660, 425] width 55 height 28
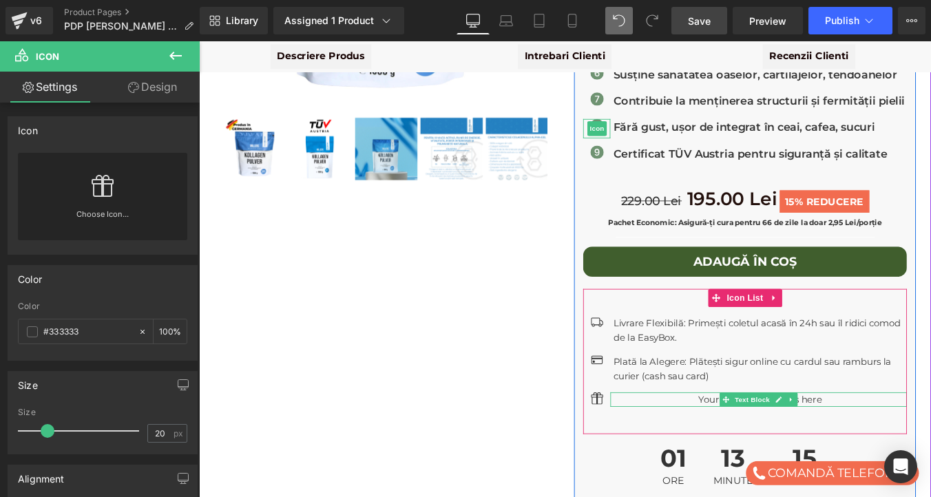
click at [779, 441] on p "Your custom text goes here" at bounding box center [838, 449] width 334 height 17
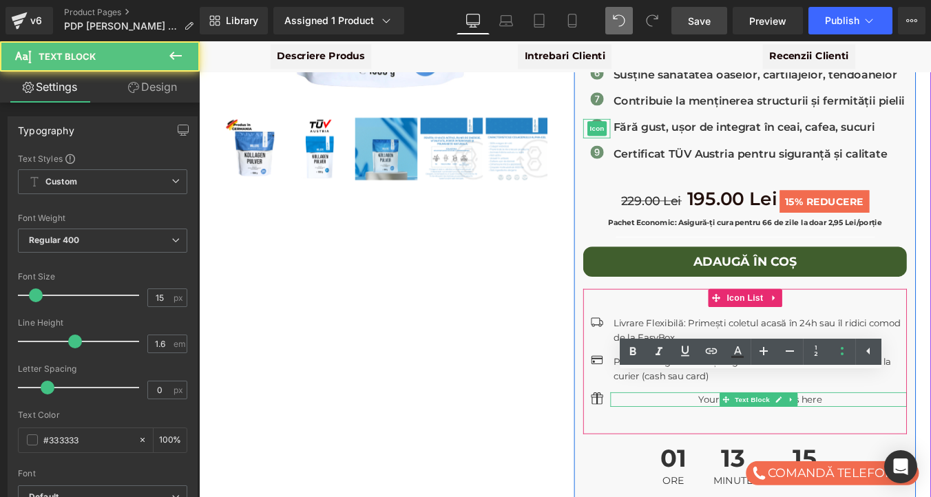
click at [779, 441] on p "Your custom text goes here" at bounding box center [838, 449] width 334 height 17
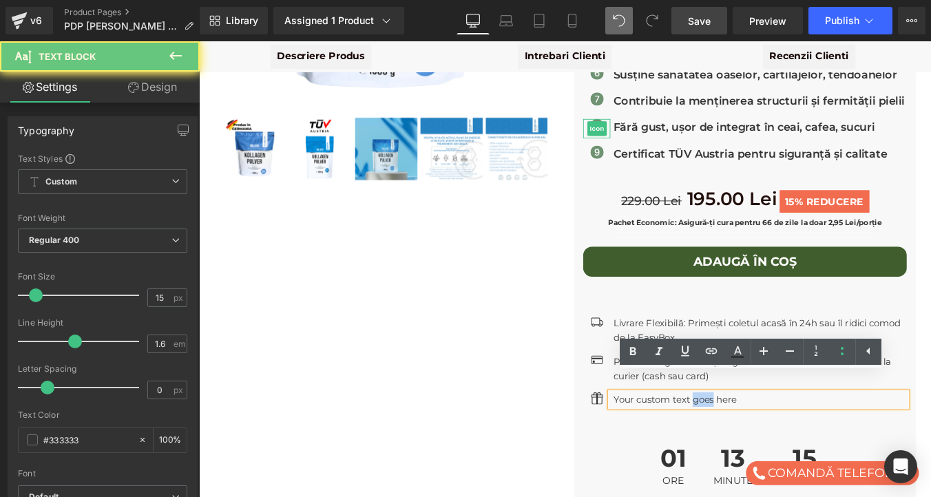
click at [779, 441] on p "Your custom text goes here" at bounding box center [838, 449] width 334 height 17
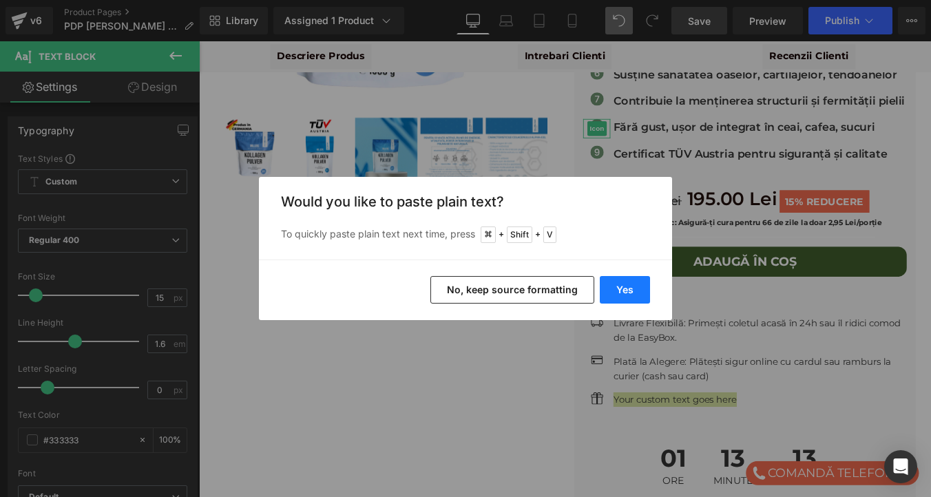
click at [620, 277] on button "Yes" at bounding box center [625, 290] width 50 height 28
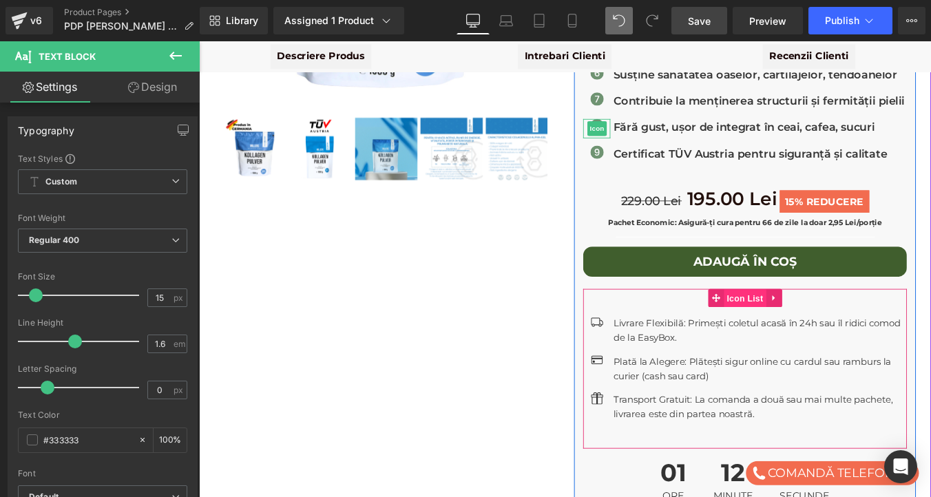
click at [812, 324] on span "Icon List" at bounding box center [820, 334] width 48 height 21
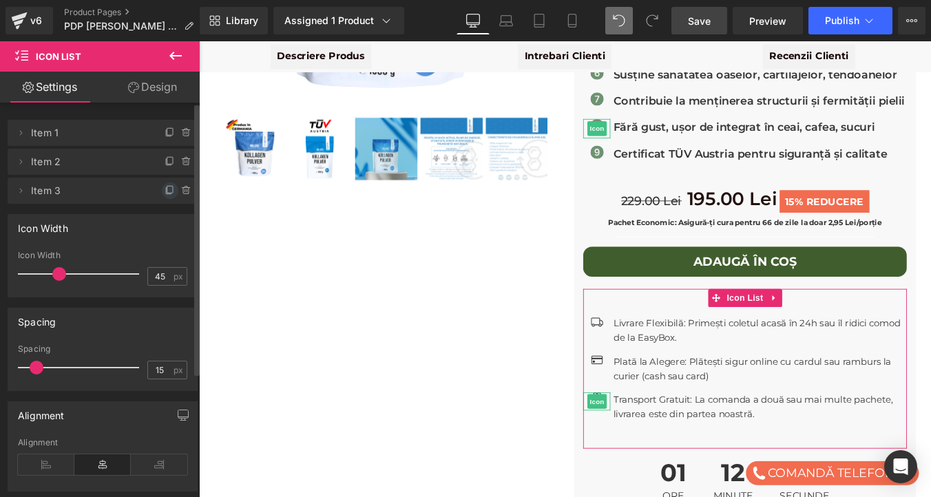
click at [165, 189] on icon at bounding box center [170, 190] width 11 height 11
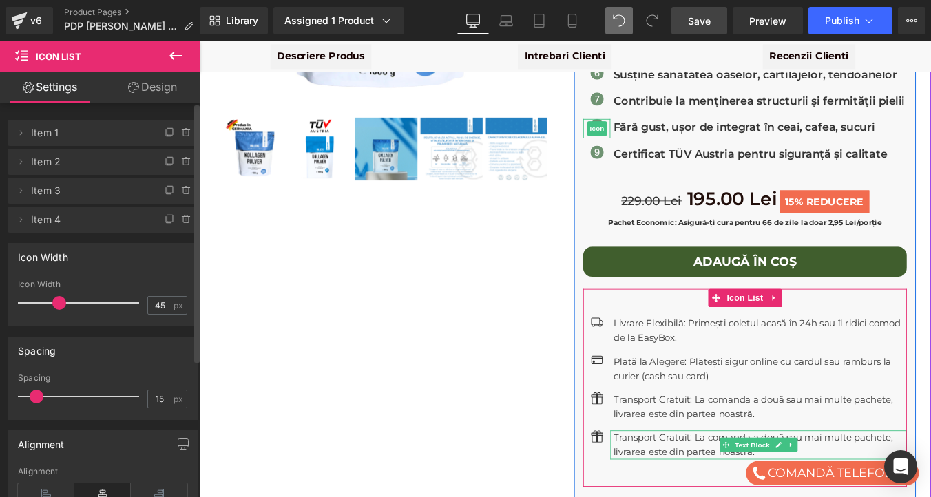
click at [717, 484] on p "Transport Gratuit: La comanda a două sau mai multe pachete, livrarea este din p…" at bounding box center [838, 500] width 334 height 33
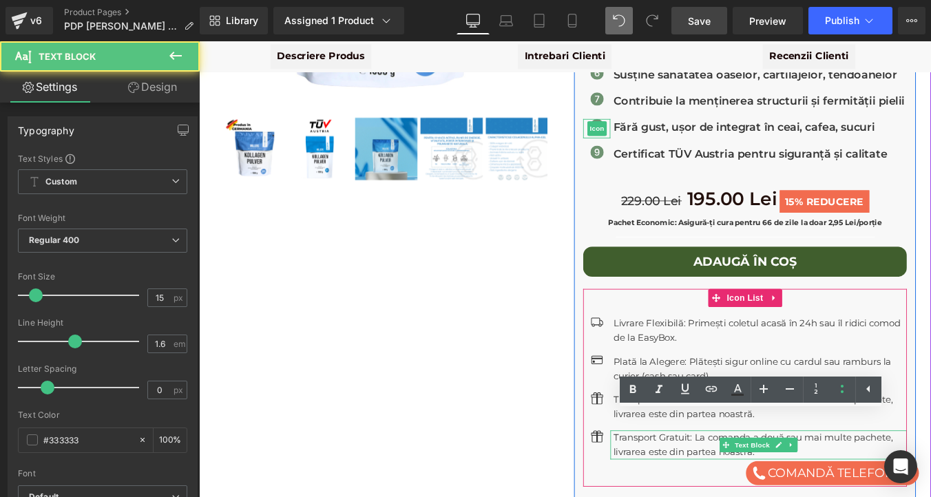
click at [717, 484] on p "Transport Gratuit: La comanda a două sau mai multe pachete, livrarea este din p…" at bounding box center [838, 500] width 334 height 33
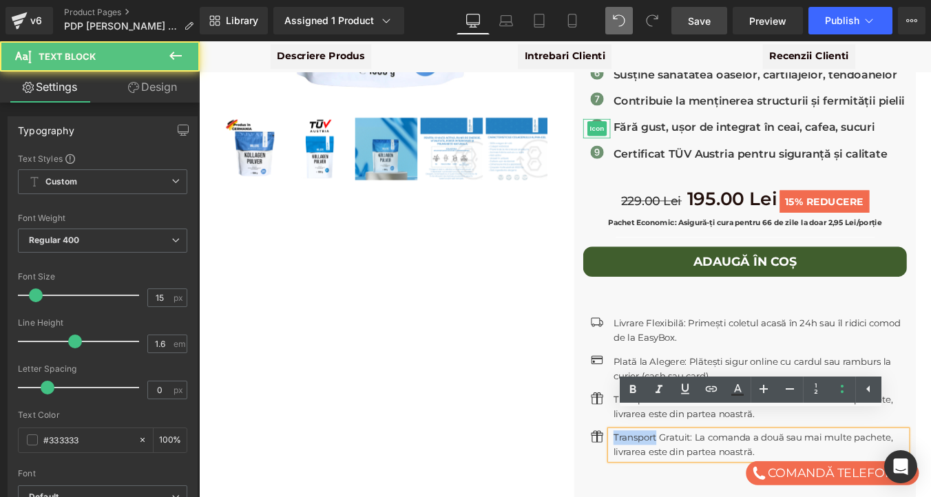
click at [717, 484] on p "Transport Gratuit: La comanda a două sau mai multe pachete, livrarea este din p…" at bounding box center [838, 500] width 334 height 33
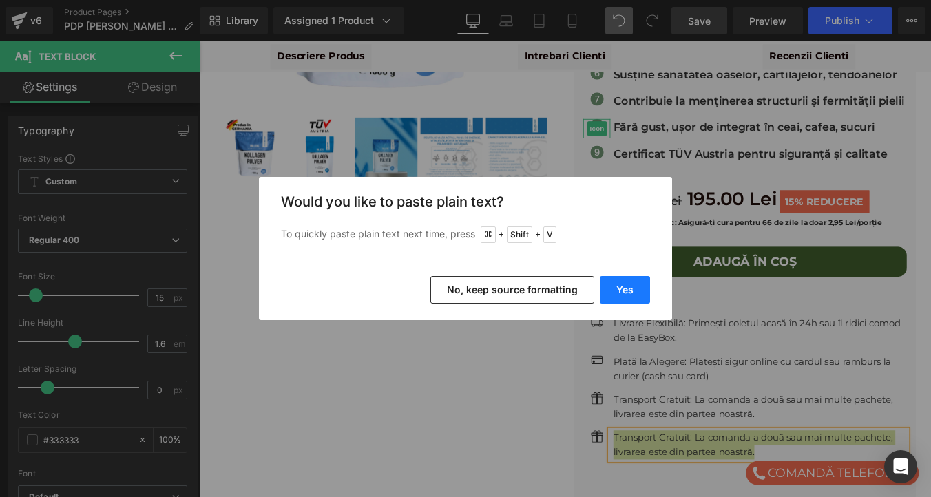
click at [628, 295] on button "Yes" at bounding box center [625, 290] width 50 height 28
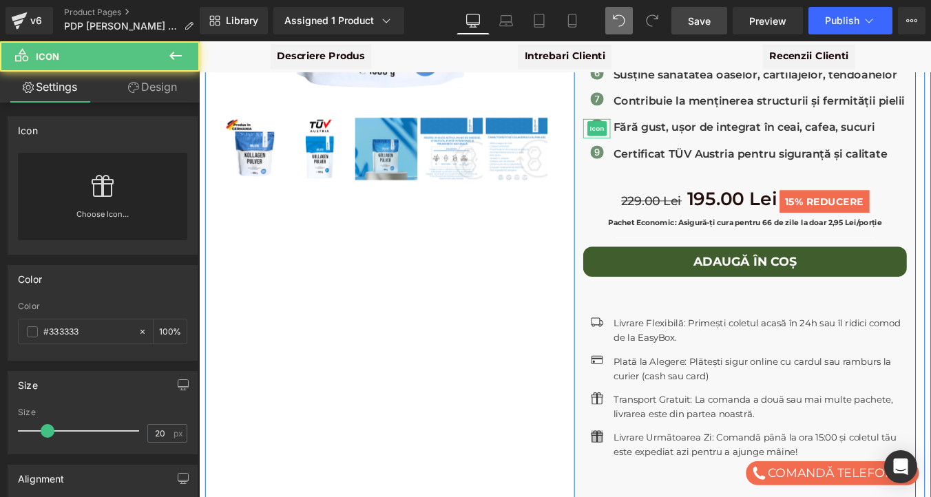
click at [648, 484] on div "Icon" at bounding box center [651, 494] width 31 height 21
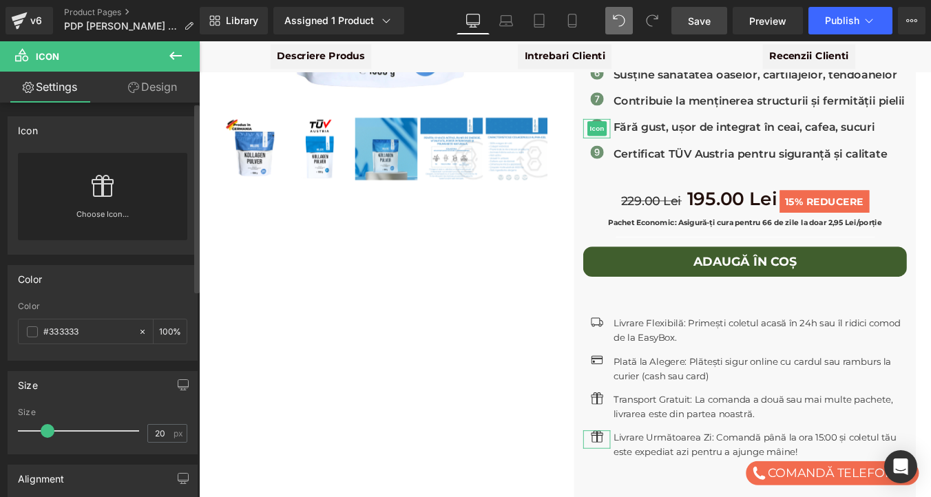
click at [94, 182] on icon at bounding box center [103, 186] width 22 height 22
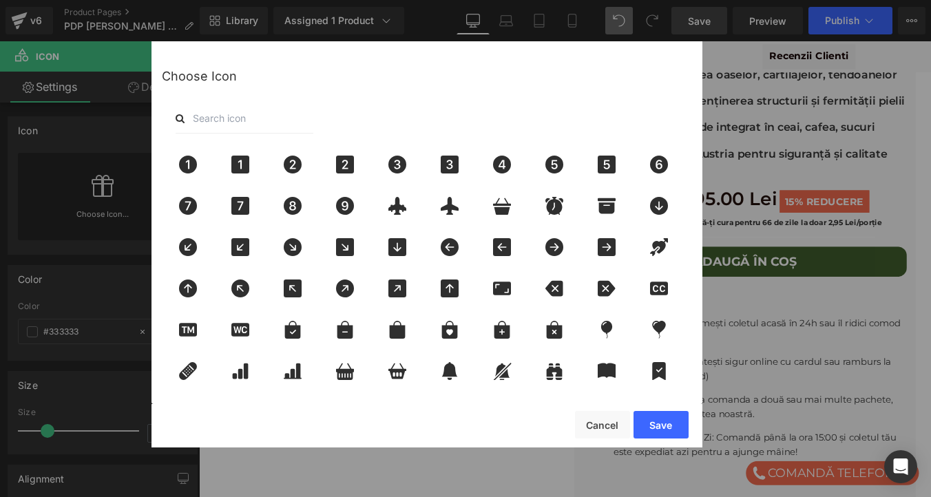
click at [287, 117] on input "text" at bounding box center [245, 118] width 138 height 30
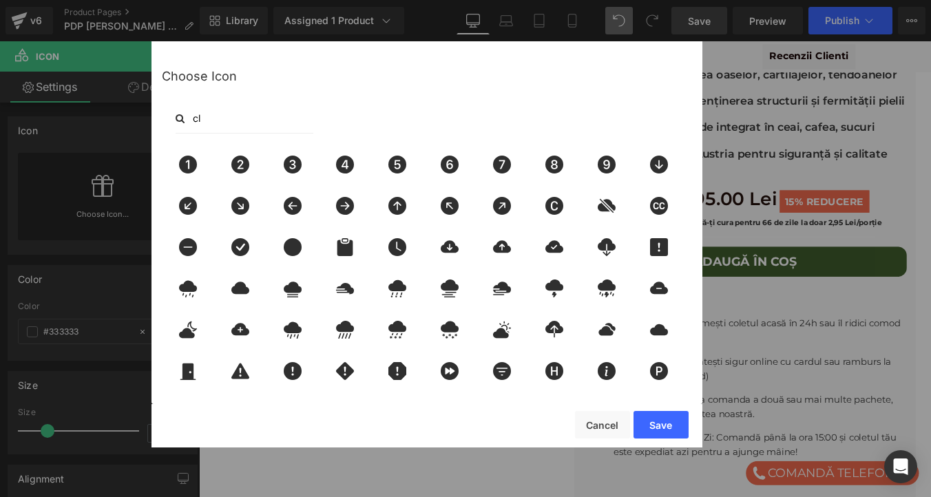
type input "c"
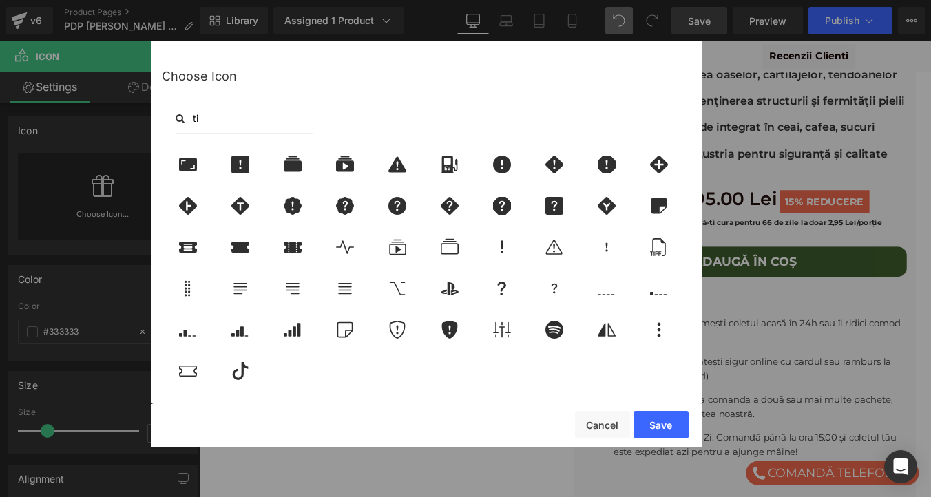
type input "t"
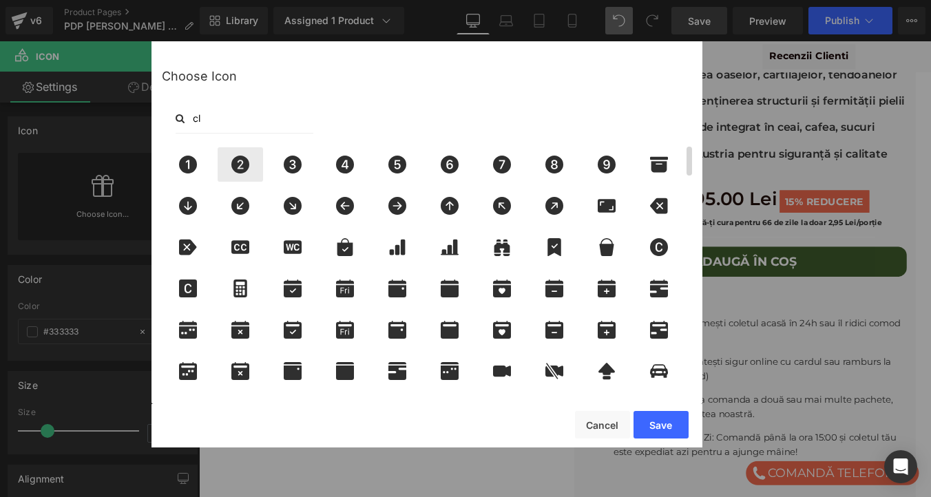
type input "clo"
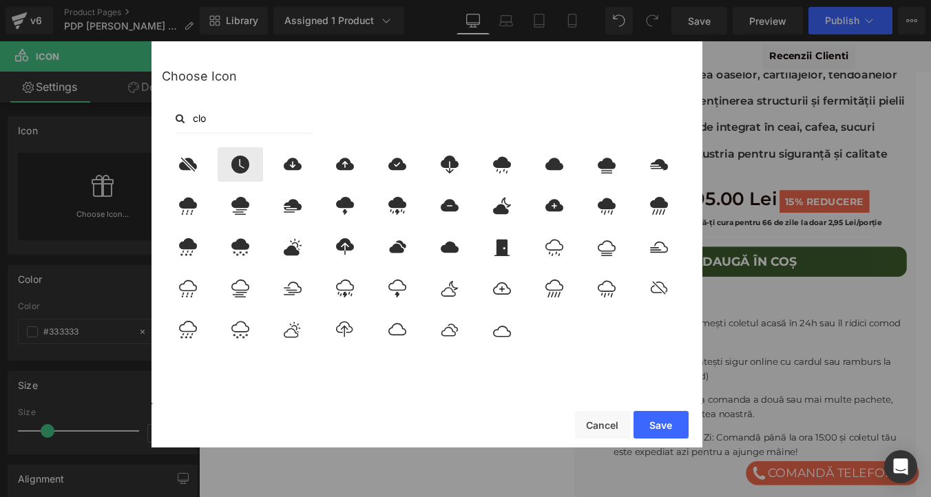
type input "clo"
click at [244, 169] on icon at bounding box center [240, 165] width 18 height 18
click at [660, 421] on button "Save" at bounding box center [660, 425] width 55 height 28
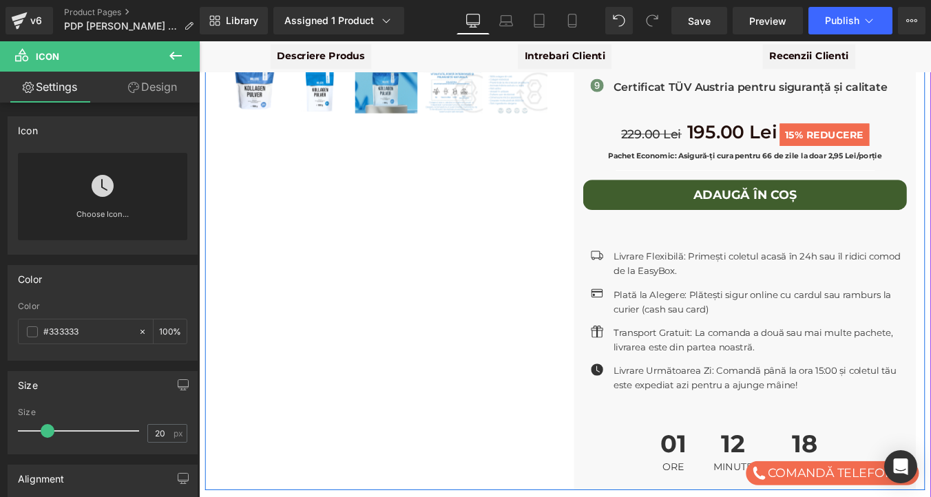
scroll to position [494, 0]
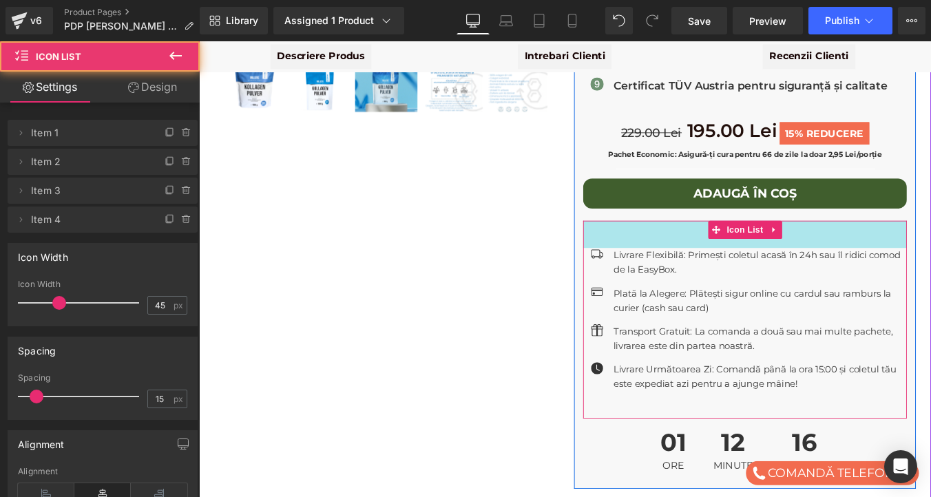
click at [738, 254] on div "45px" at bounding box center [820, 261] width 368 height 31
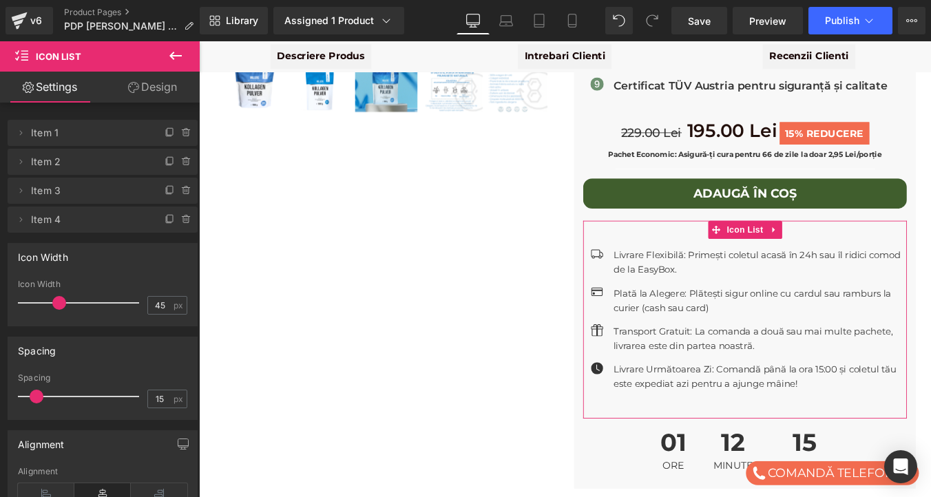
click at [154, 89] on link "Design" at bounding box center [153, 87] width 100 height 31
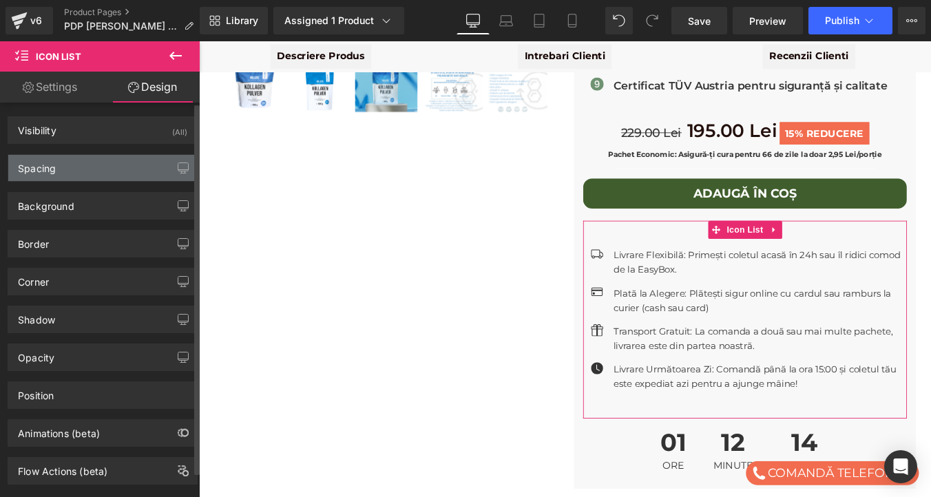
click at [81, 159] on div "Spacing" at bounding box center [102, 168] width 189 height 26
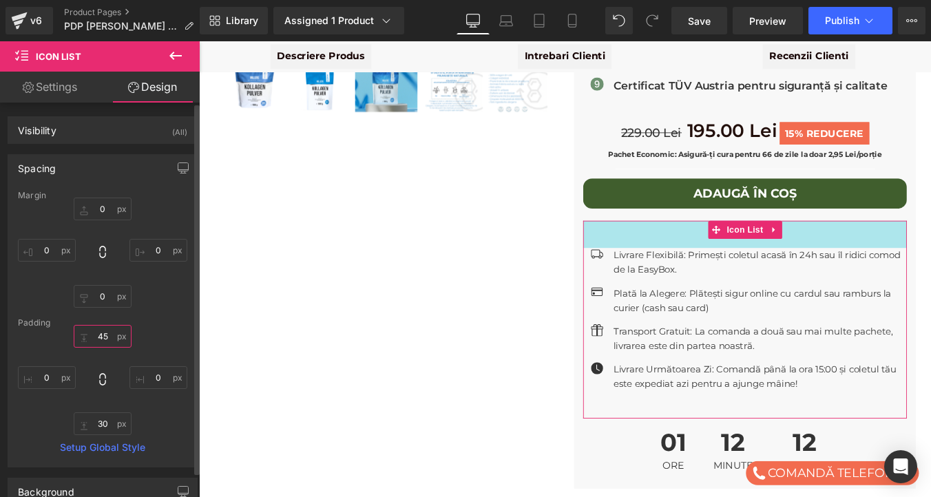
click at [106, 334] on input "45" at bounding box center [103, 336] width 58 height 23
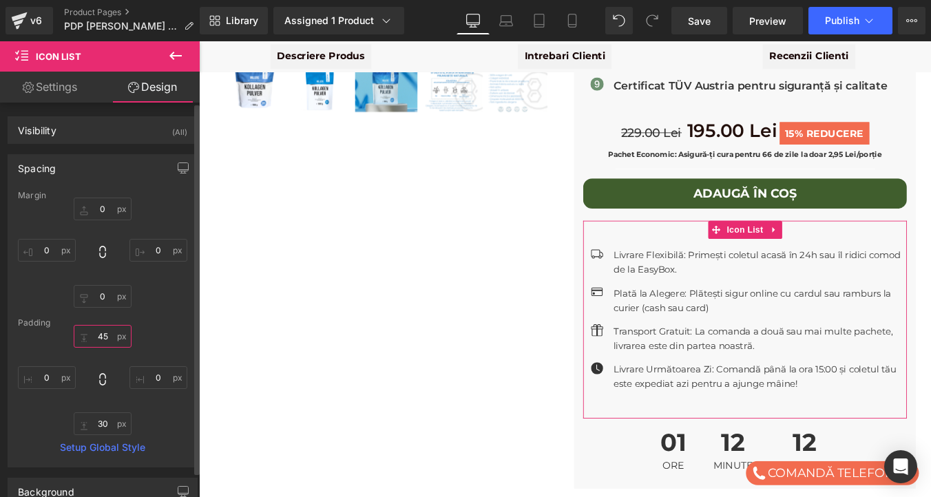
click at [106, 334] on input "45" at bounding box center [103, 336] width 58 height 23
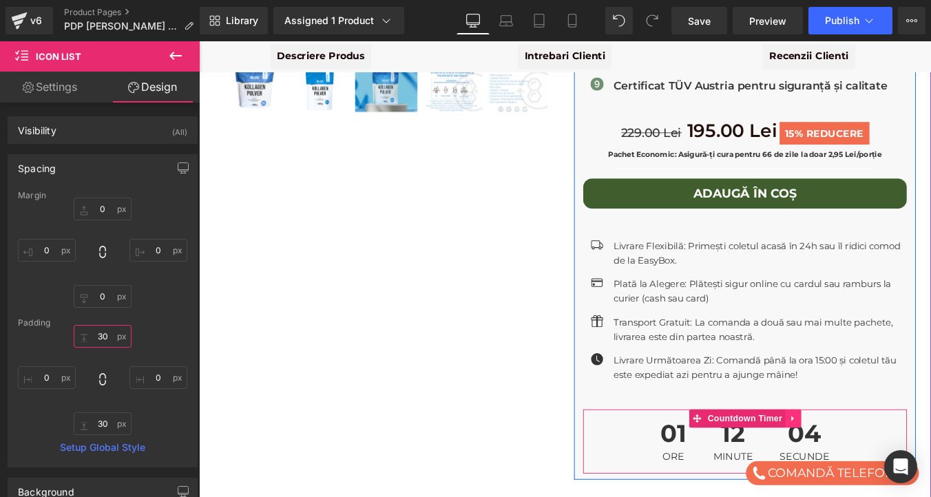
type input "30"
click at [876, 466] on icon at bounding box center [875, 471] width 10 height 10
click at [886, 466] on icon at bounding box center [884, 471] width 10 height 10
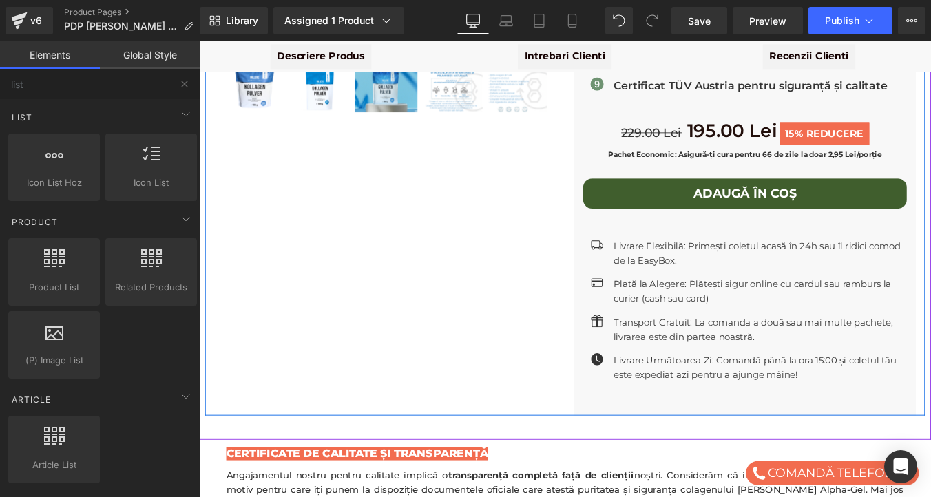
scroll to position [470, 0]
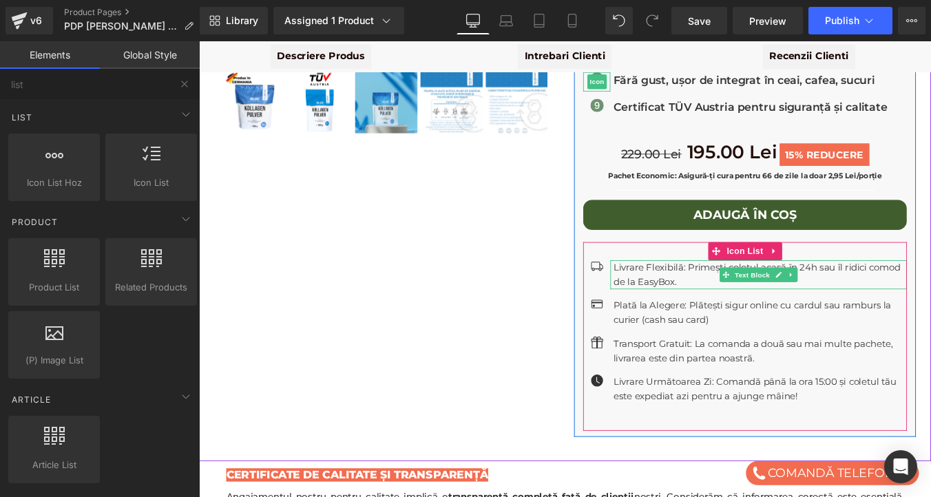
click at [768, 291] on p "Livrare Flexibilă: Primești coletul acasă în 24h sau îl ridici comod de la Easy…" at bounding box center [838, 307] width 334 height 33
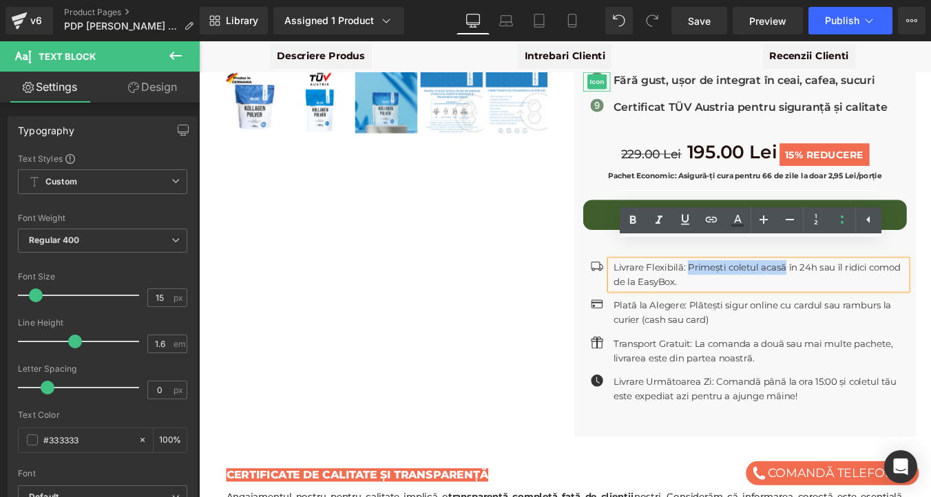
drag, startPoint x: 757, startPoint y: 278, endPoint x: 865, endPoint y: 284, distance: 108.2
click at [865, 291] on p "Livrare Flexibilă: Primești coletul acasă în 24h sau îl ridici comod de la Easy…" at bounding box center [838, 307] width 334 height 33
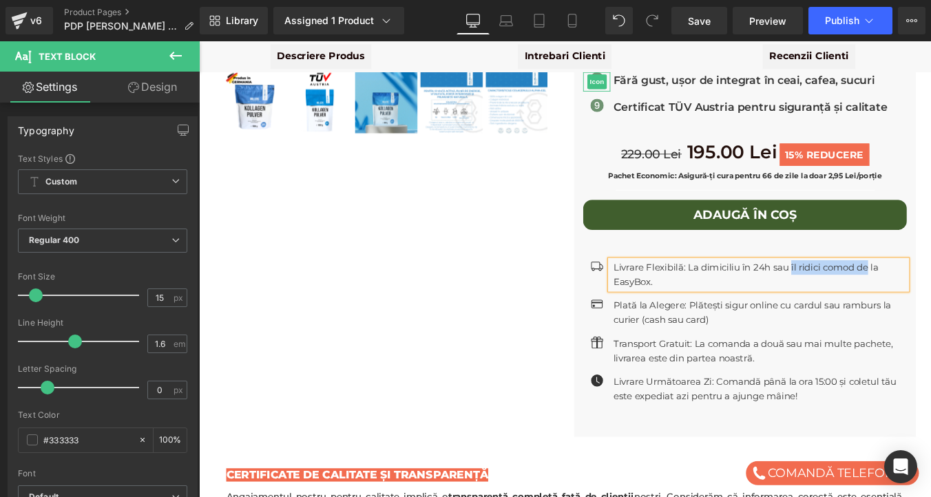
drag, startPoint x: 872, startPoint y: 277, endPoint x: 961, endPoint y: 279, distance: 89.5
click at [930, 291] on p "Livrare Flexibilă: La dimiciliu în 24h sau îl ridici comod de la EasyBox." at bounding box center [838, 307] width 334 height 33
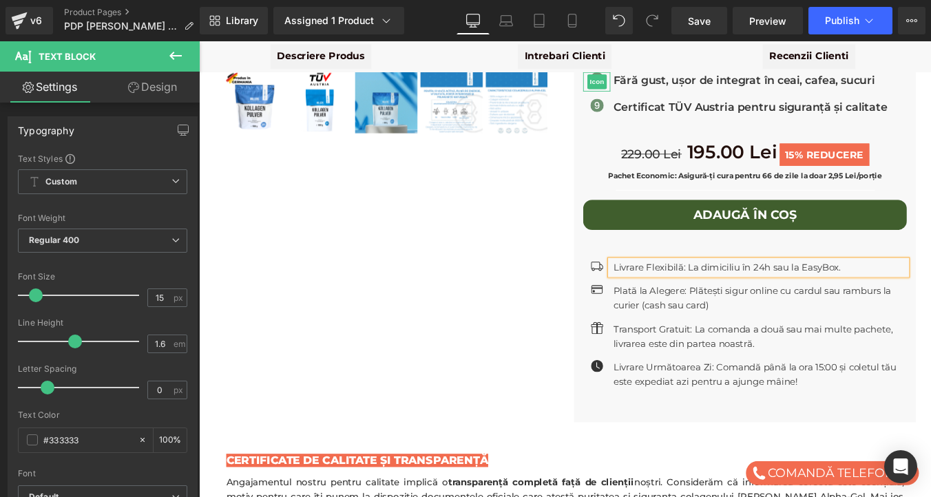
click at [777, 291] on p "Livrare Flexibilă: La dimiciliu în 24h sau la EasyBox." at bounding box center [838, 299] width 334 height 17
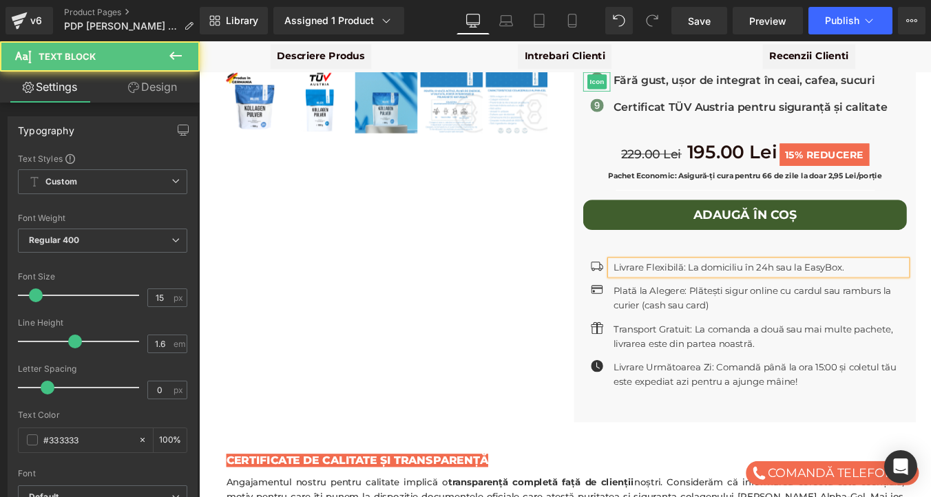
click at [930, 291] on p "Livrare Flexibilă: La domiciliu în 24h sau la EasyBox." at bounding box center [838, 299] width 334 height 17
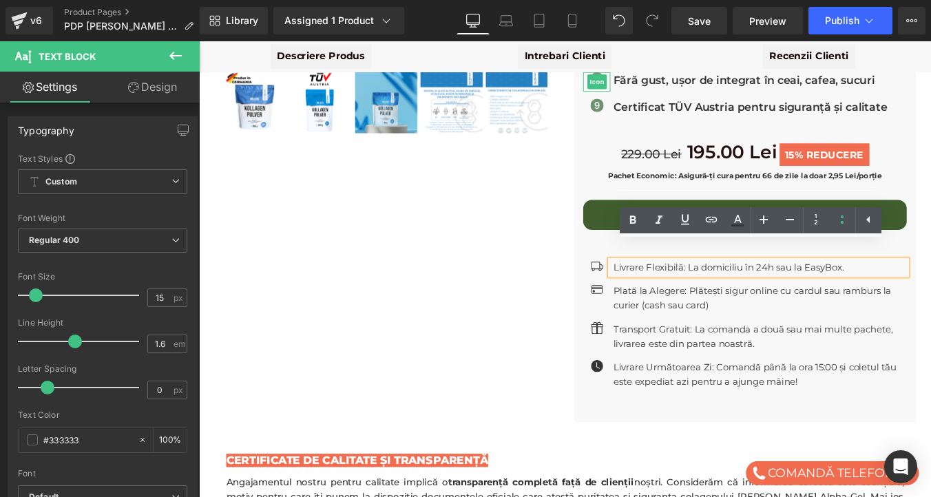
click at [559, 278] on div "Millers Alpha Gel - Colagen Bovin Hidrolizat Premium 1 kg | Articulații & Piele…" at bounding box center [615, 74] width 819 height 801
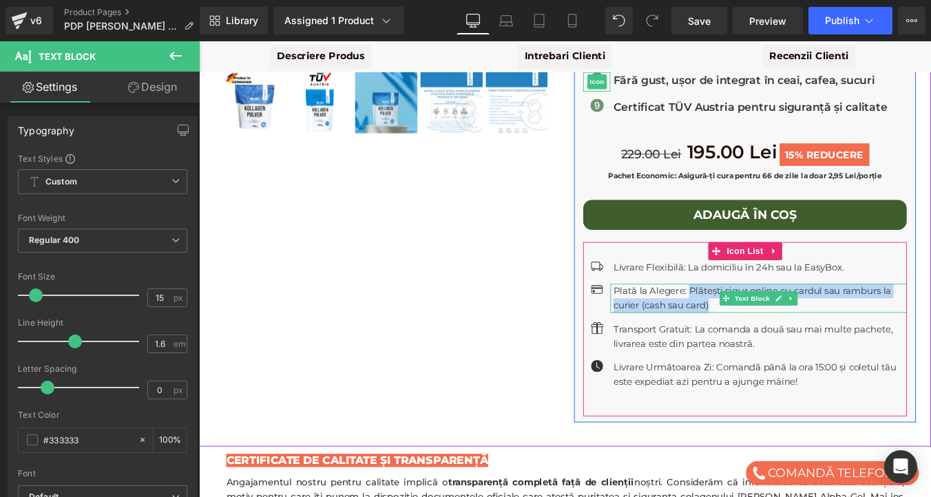
drag, startPoint x: 757, startPoint y: 302, endPoint x: 787, endPoint y: 319, distance: 34.8
click at [787, 319] on p "Plată la Alegere: Plătești sigur online cu cardul sau ramburs la curier (cash s…" at bounding box center [838, 333] width 334 height 33
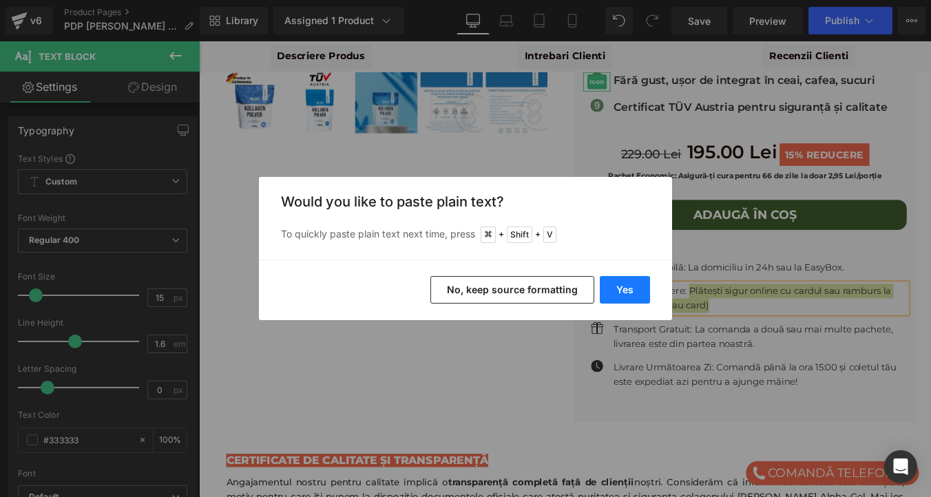
click at [618, 291] on button "Yes" at bounding box center [625, 290] width 50 height 28
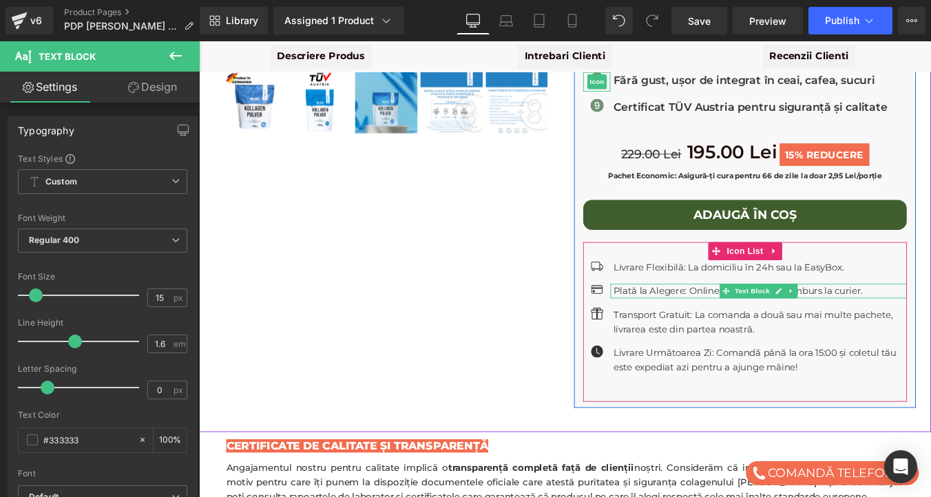
click at [779, 317] on p "Plată la Alegere: Online cu cardul sau ramburs la curier." at bounding box center [838, 325] width 334 height 17
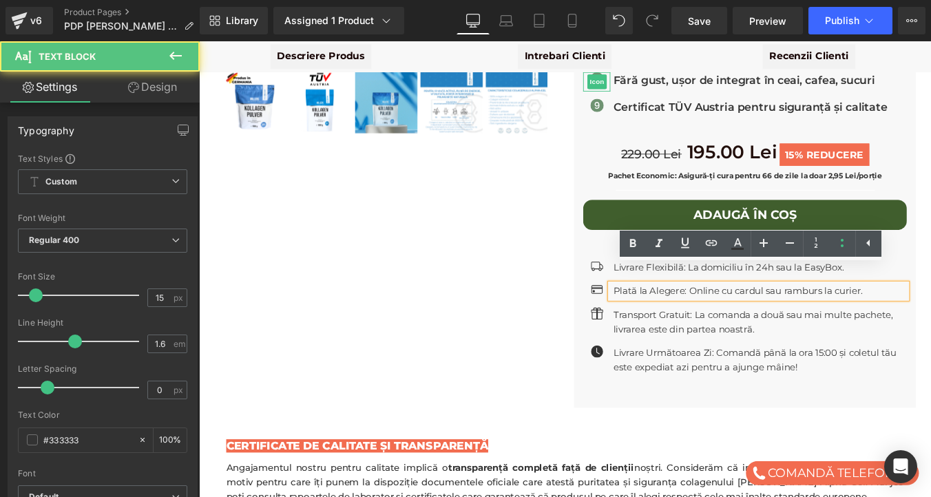
click at [757, 317] on p "Plată la Alegere: Online cu cardul sau ramburs la curier." at bounding box center [838, 325] width 334 height 17
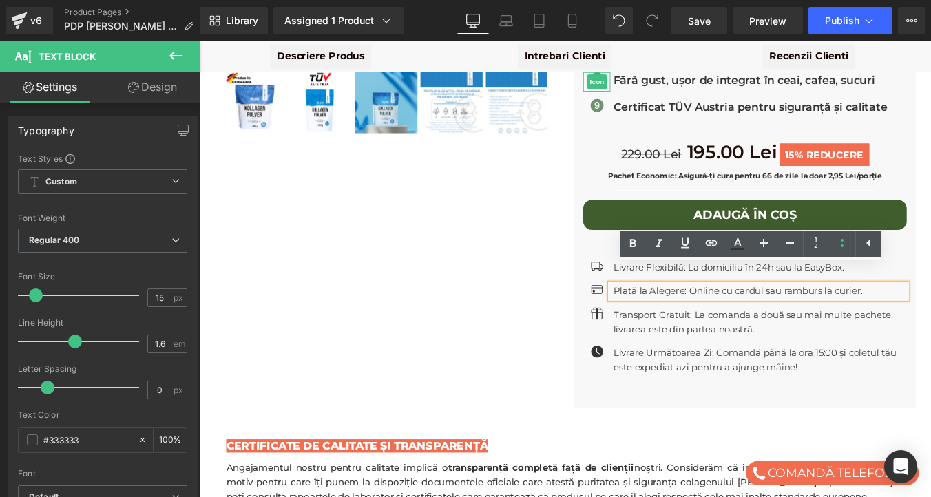
click at [546, 328] on div "Millers Alpha Gel - Colagen Bovin Hidrolizat Premium 1 kg | Articulații & Piele…" at bounding box center [615, 66] width 819 height 784
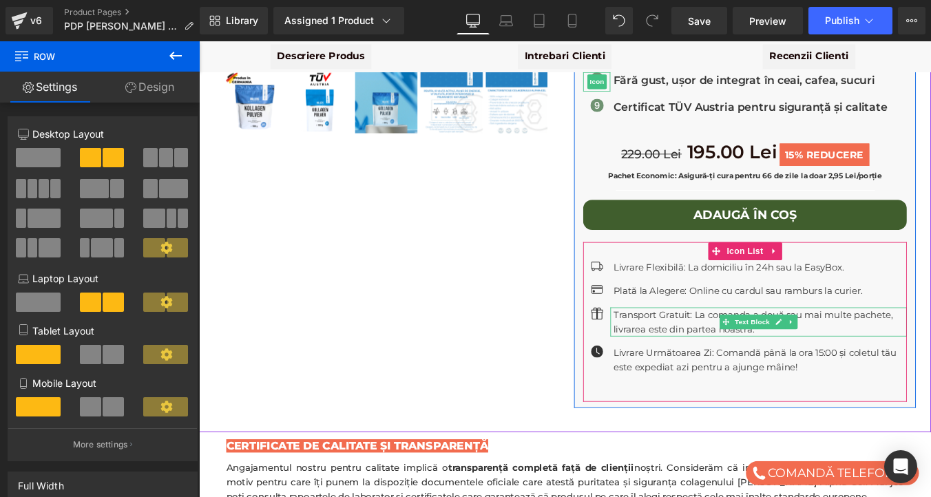
click at [727, 344] on p "Transport Gratuit: La comanda a două sau mai multe pachete, livrarea este din p…" at bounding box center [838, 360] width 334 height 33
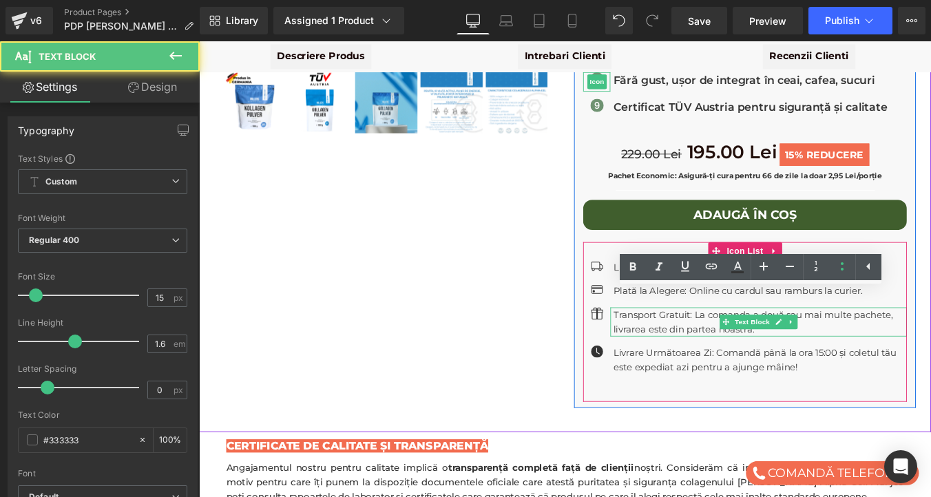
click at [727, 344] on p "Transport Gratuit: La comanda a două sau mai multe pachete, livrarea este din p…" at bounding box center [838, 360] width 334 height 33
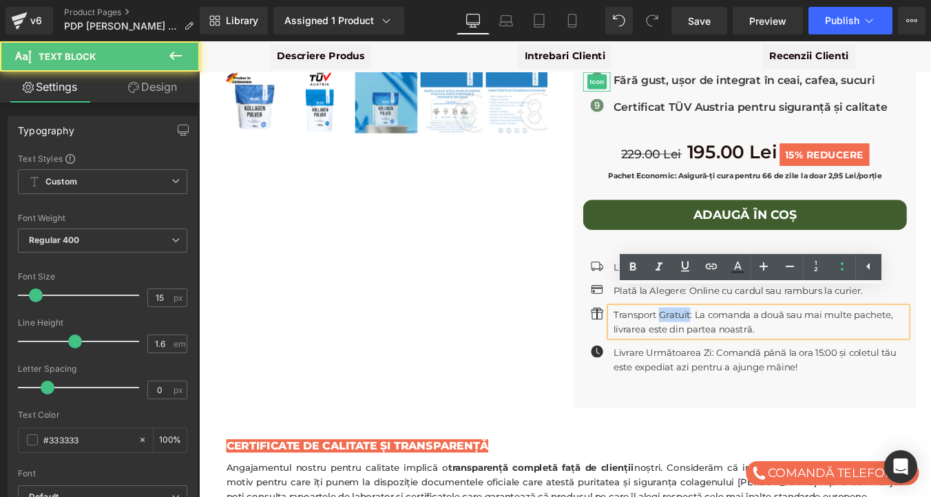
click at [727, 344] on p "Transport Gratuit: La comanda a două sau mai multe pachete, livrarea este din p…" at bounding box center [838, 360] width 334 height 33
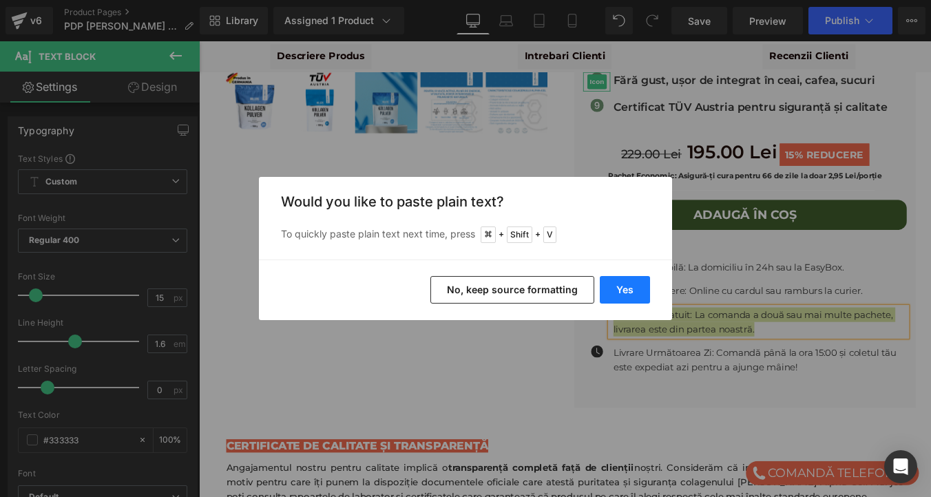
click at [620, 282] on button "Yes" at bounding box center [625, 290] width 50 height 28
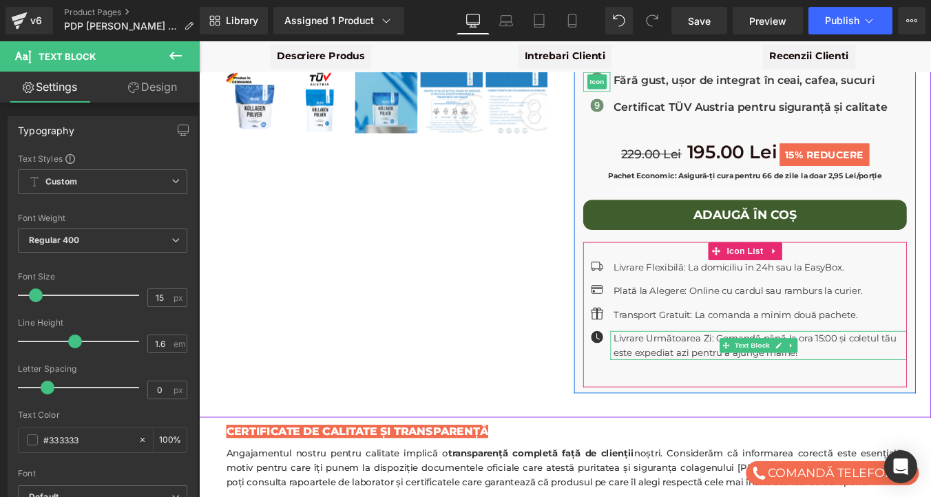
click at [679, 371] on p "Livrare Următoarea Zi: Comandă până la ora 15:00 și coletul tău este expediat a…" at bounding box center [838, 387] width 334 height 33
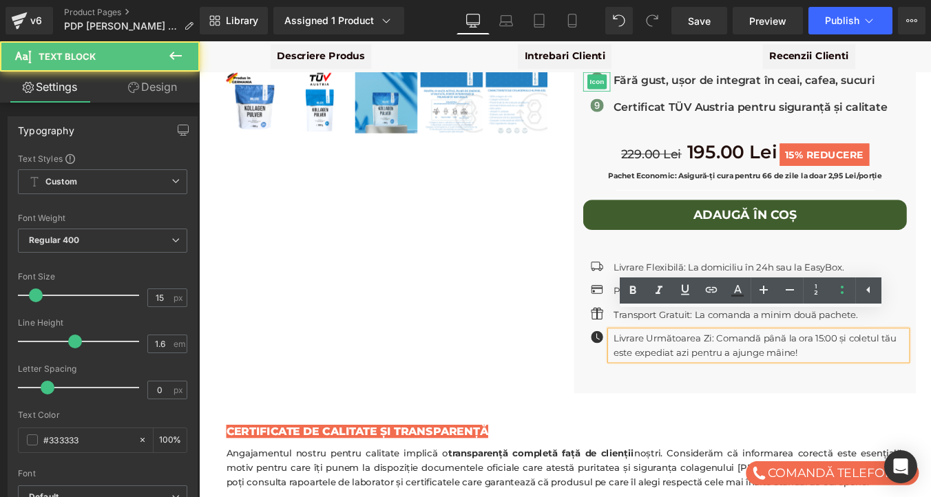
click at [679, 371] on p "Livrare Următoarea Zi: Comandă până la ora 15:00 și coletul tău este expediat a…" at bounding box center [838, 387] width 334 height 33
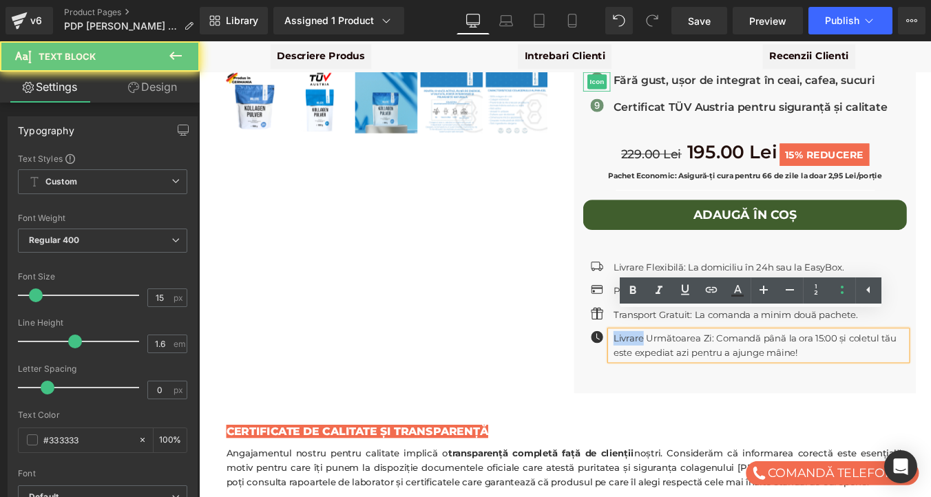
click at [679, 371] on p "Livrare Următoarea Zi: Comandă până la ora 15:00 și coletul tău este expediat a…" at bounding box center [838, 387] width 334 height 33
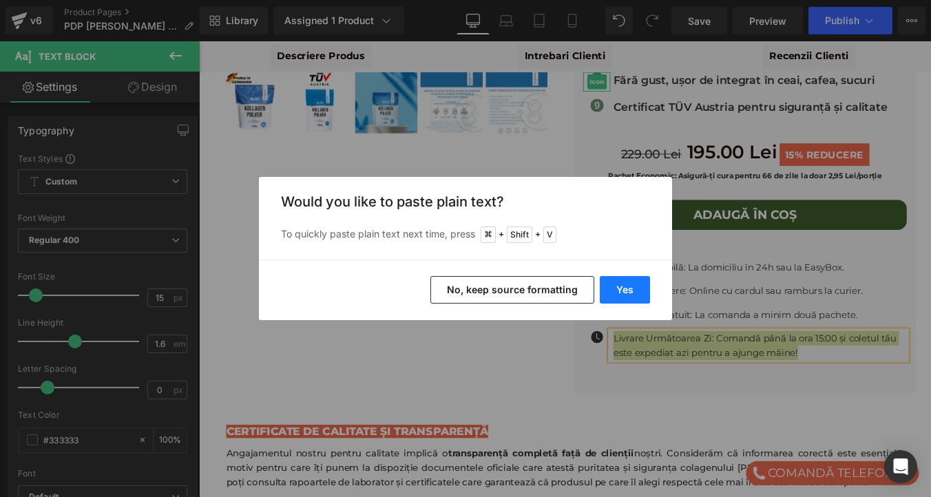
click at [633, 280] on button "Yes" at bounding box center [625, 290] width 50 height 28
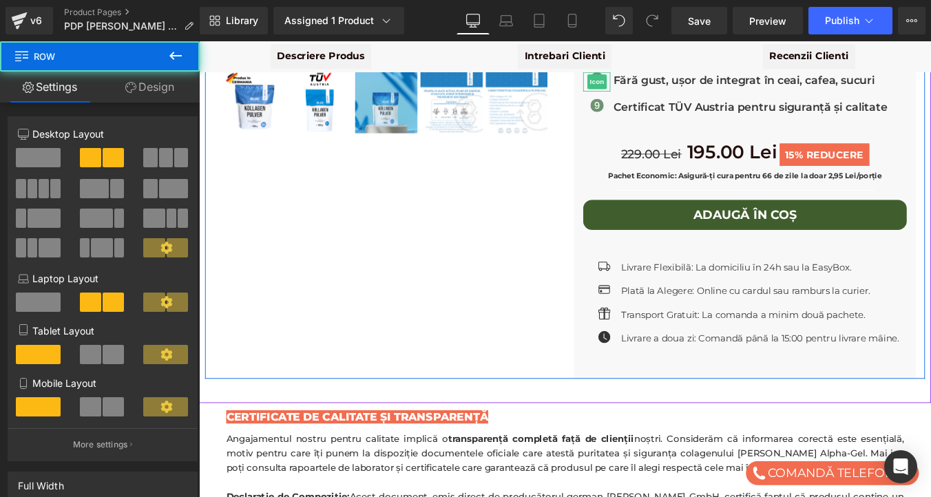
click at [487, 293] on div "Millers Alpha Gel - Colagen Bovin Hidrolizat Premium 1 kg | Articulații & Piele…" at bounding box center [615, 49] width 819 height 751
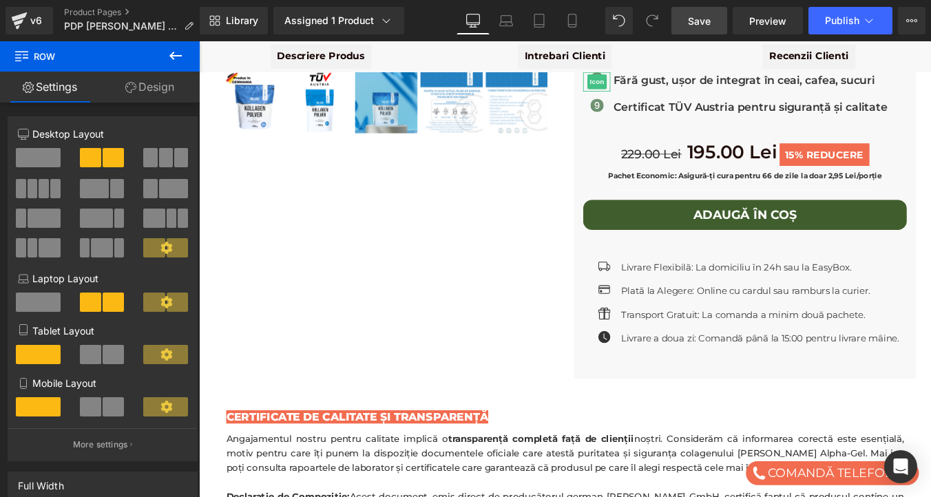
click at [714, 27] on link "Save" at bounding box center [699, 21] width 56 height 28
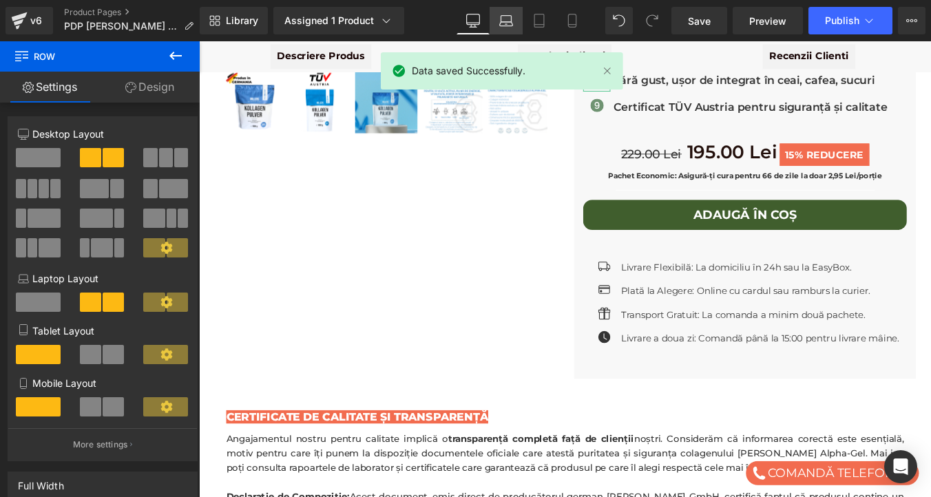
click at [509, 18] on icon at bounding box center [506, 21] width 14 height 14
type input "100"
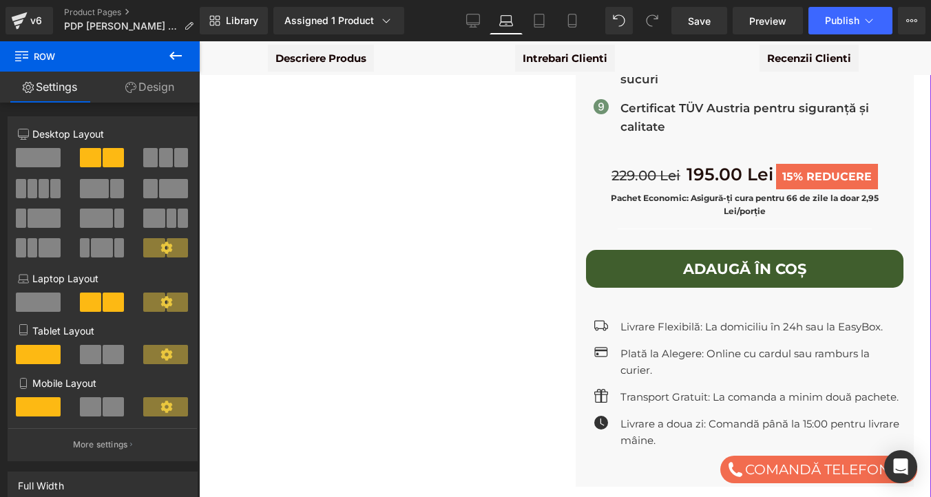
scroll to position [587, 0]
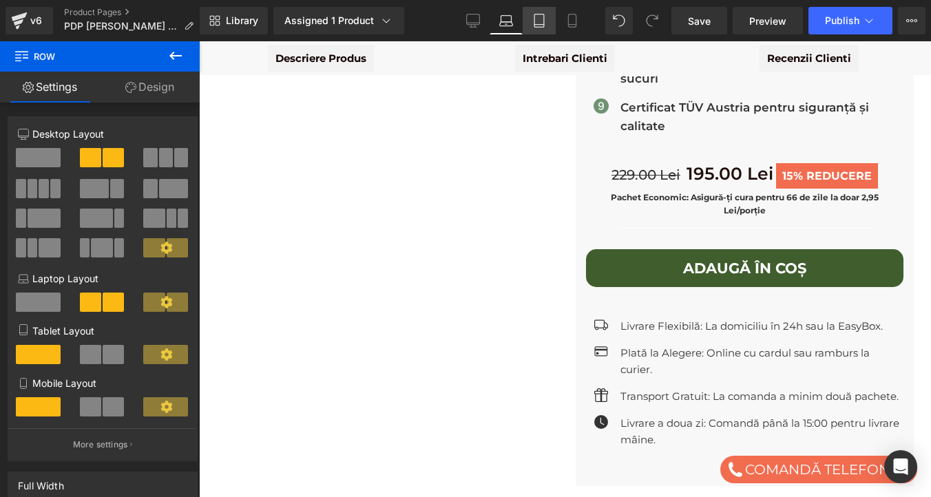
click at [536, 23] on icon at bounding box center [539, 21] width 14 height 14
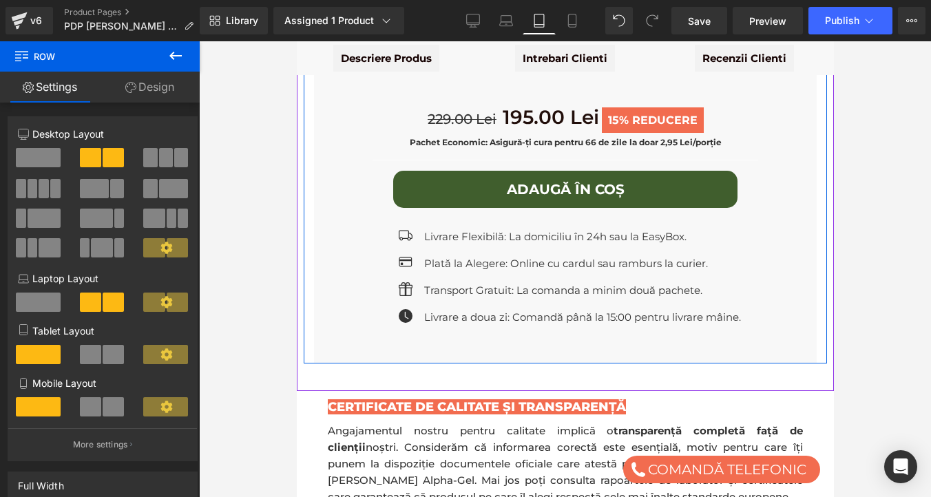
scroll to position [1246, 0]
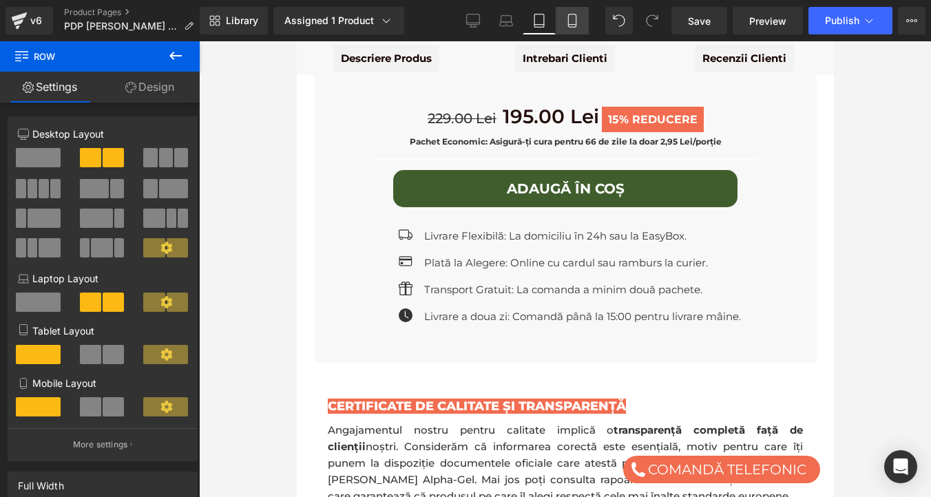
click at [581, 19] on link "Mobile" at bounding box center [572, 21] width 33 height 28
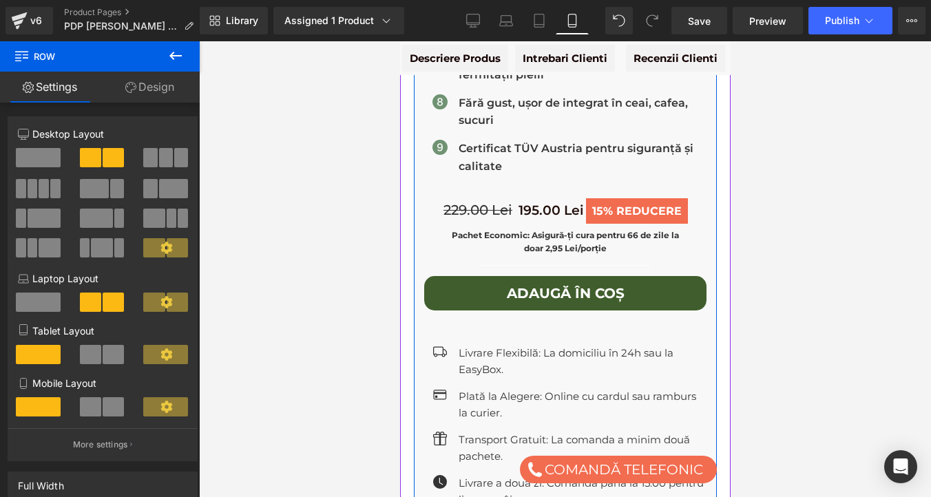
scroll to position [1015, 0]
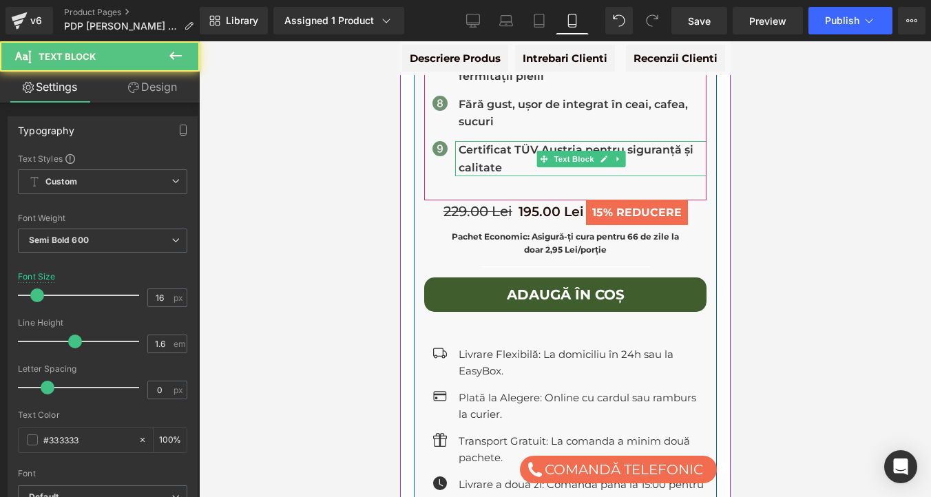
click at [497, 141] on p "Certificat TÜV Austria pentru siguranță și calitate" at bounding box center [582, 158] width 248 height 35
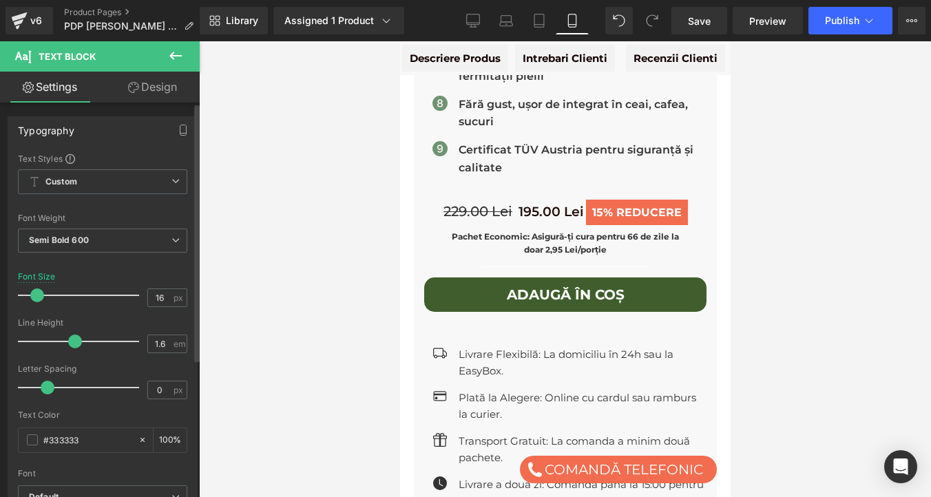
scroll to position [19, 0]
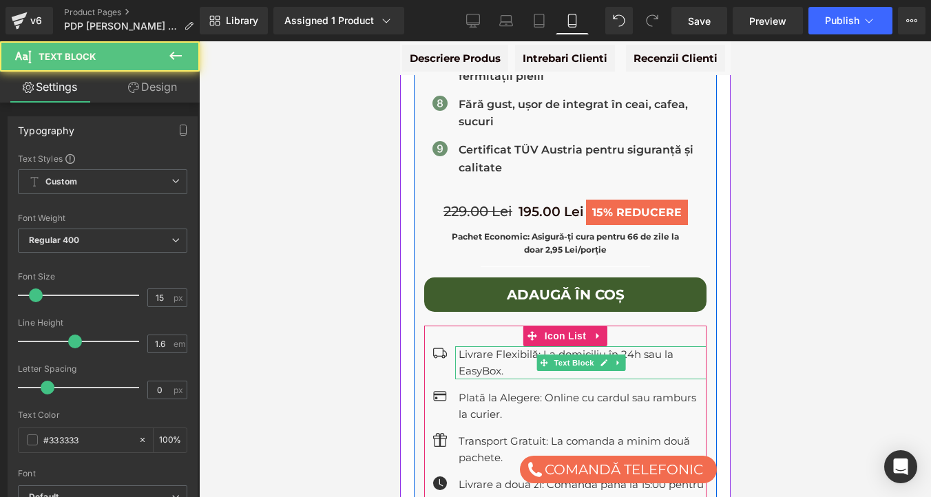
click at [480, 346] on p "Livrare Flexibilă: La domiciliu în 24h sau la EasyBox." at bounding box center [582, 362] width 248 height 33
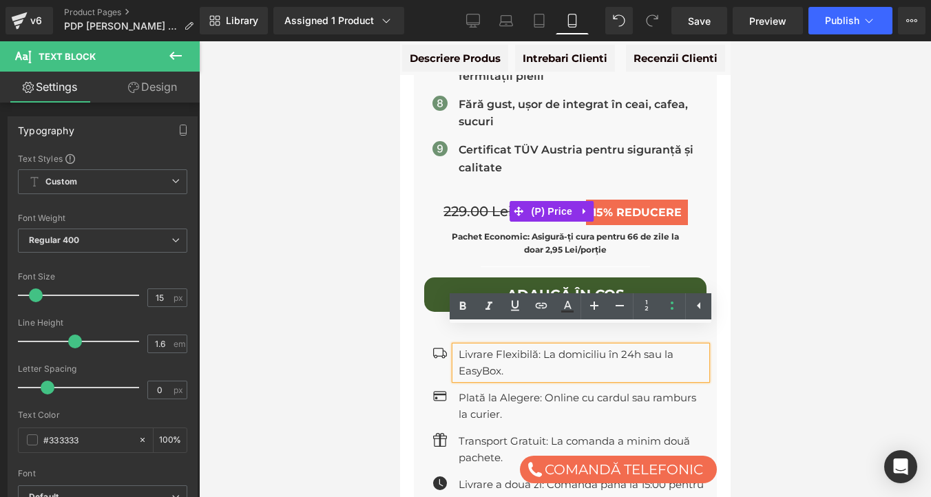
click at [473, 203] on span "229.00 Lei" at bounding box center [477, 211] width 69 height 17
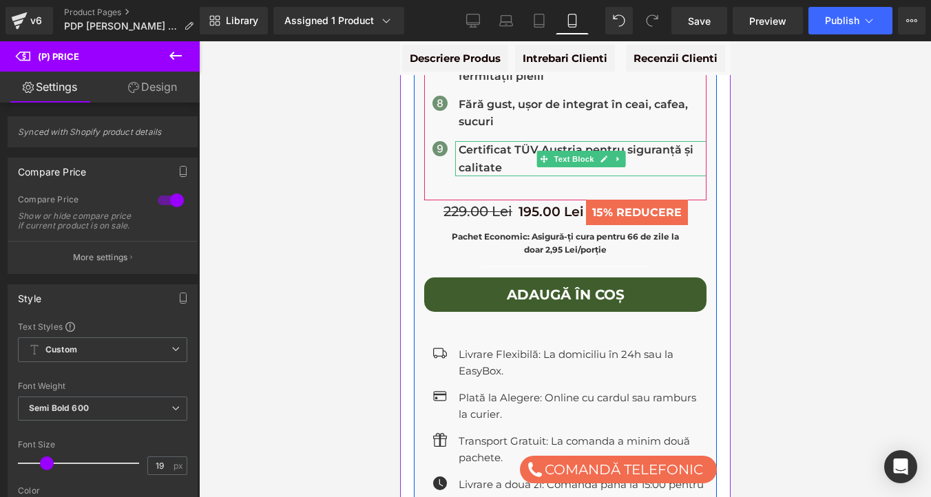
click at [481, 141] on p "Certificat TÜV Austria pentru siguranță și calitate" at bounding box center [582, 158] width 248 height 35
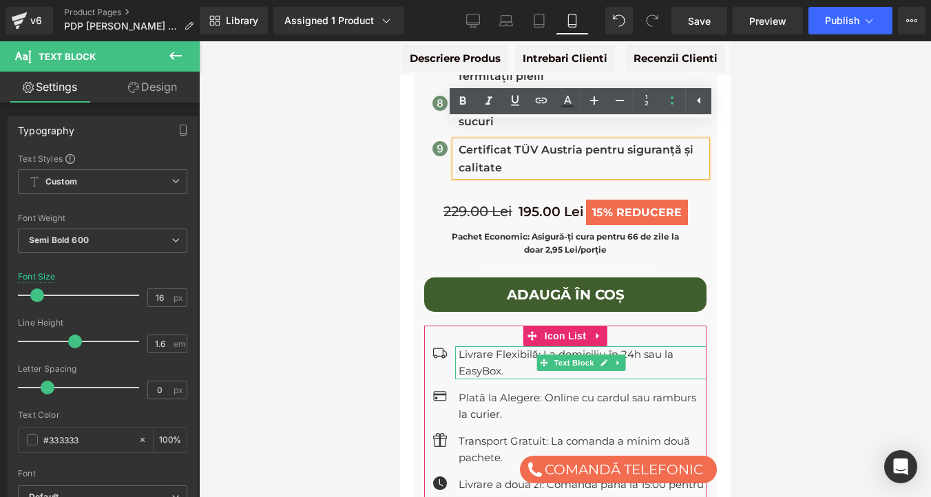
click at [482, 346] on p "Livrare Flexibilă: La domiciliu în 24h sau la EasyBox." at bounding box center [582, 362] width 248 height 33
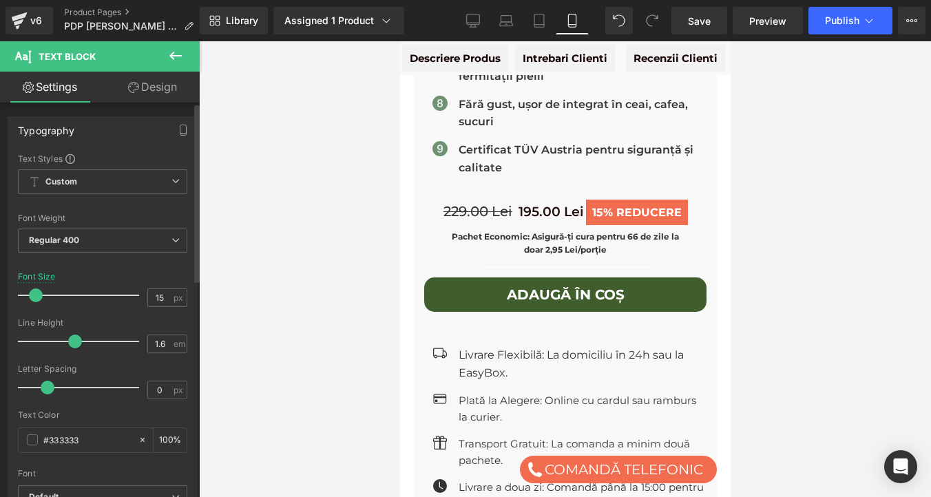
type input "14"
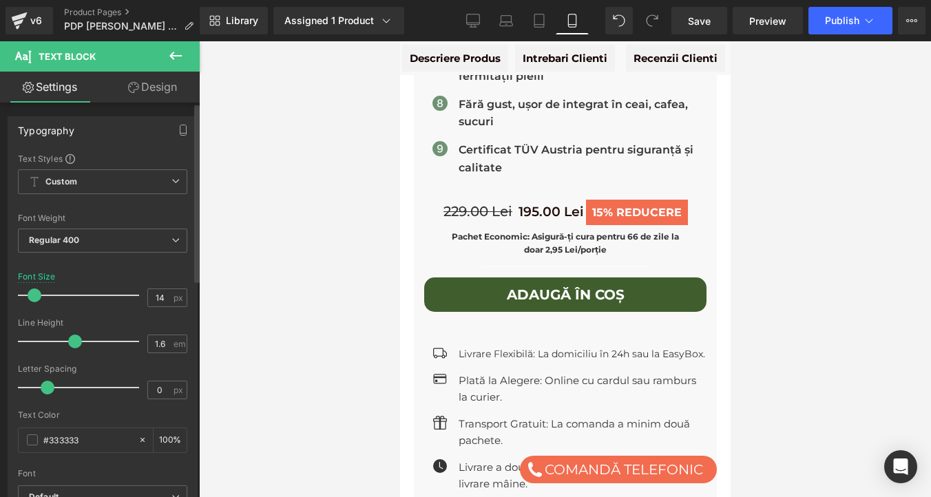
click at [34, 294] on span at bounding box center [35, 295] width 14 height 14
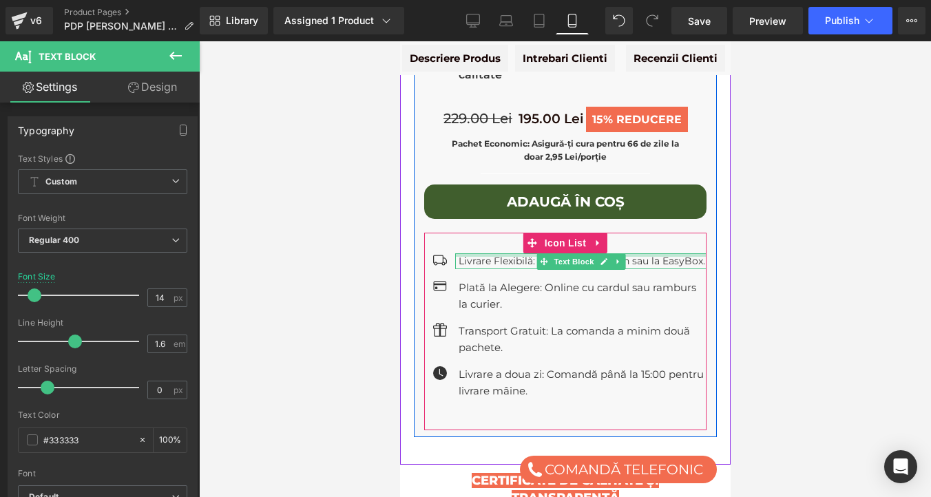
scroll to position [1110, 0]
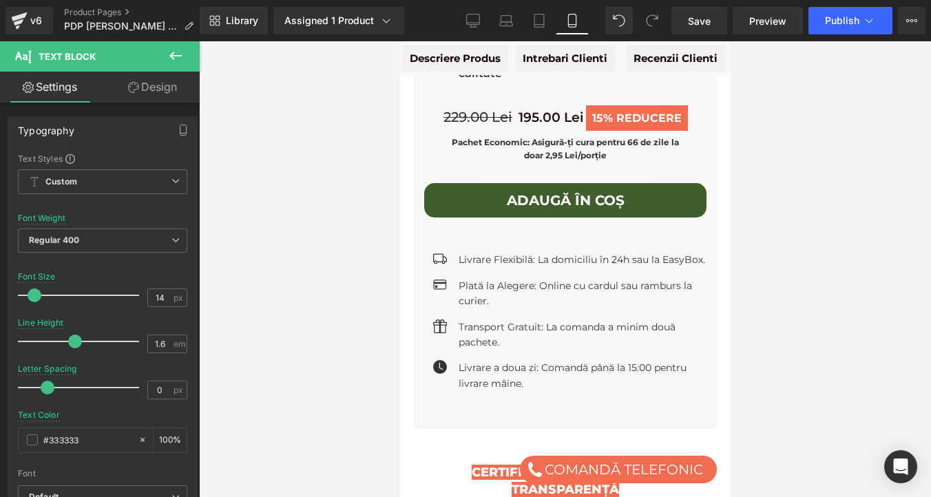
click at [321, 269] on div at bounding box center [565, 269] width 732 height 456
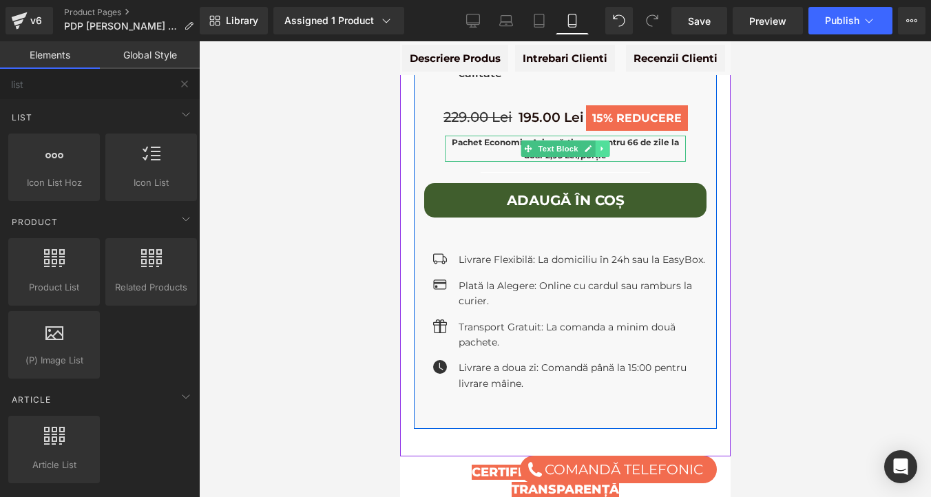
click at [600, 145] on icon at bounding box center [602, 149] width 8 height 8
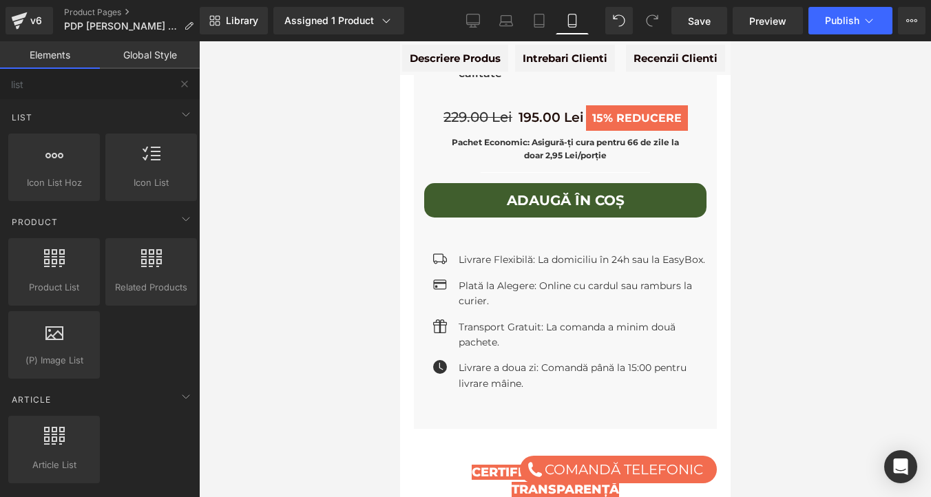
click at [351, 158] on div at bounding box center [565, 269] width 732 height 456
click at [324, 149] on div at bounding box center [565, 269] width 732 height 456
click at [704, 16] on span "Save" at bounding box center [699, 21] width 23 height 14
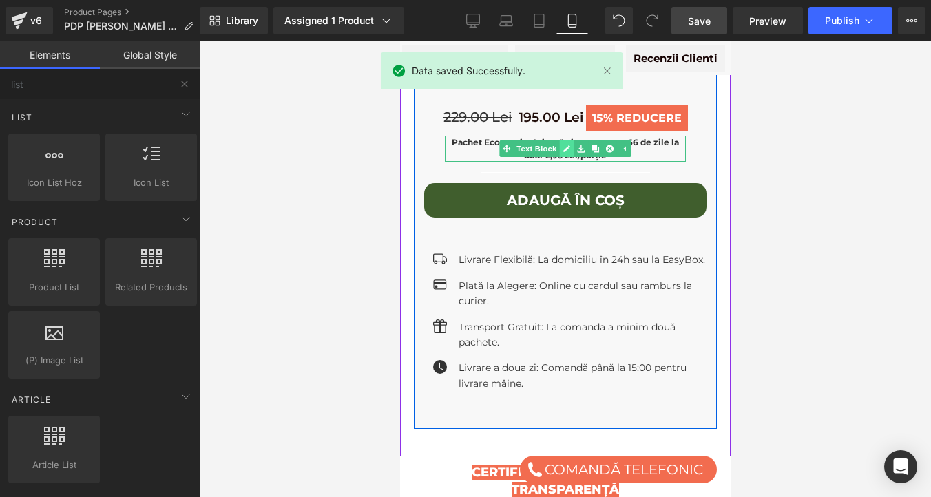
click at [562, 145] on icon at bounding box center [566, 149] width 8 height 8
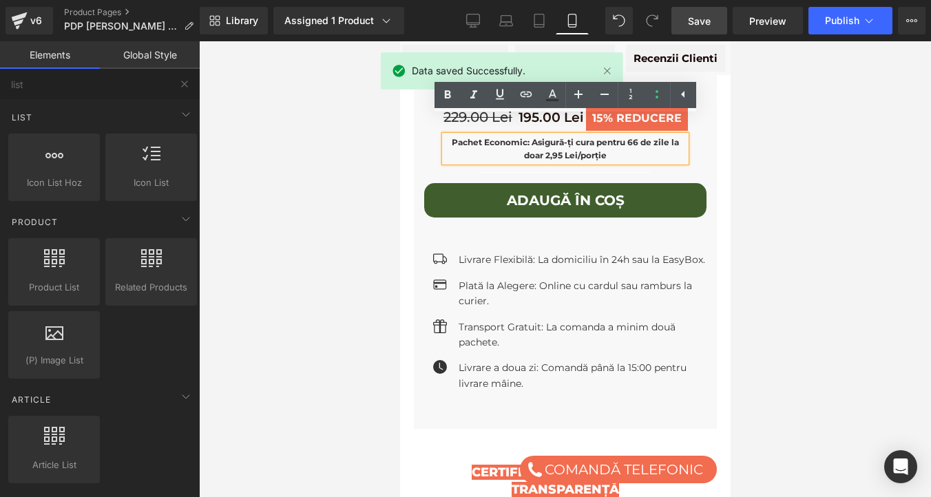
click at [500, 137] on strong "Pachet Economic: Asigură-ți cura pentru 66 de zile la doar 2,95 Lei/porție" at bounding box center [564, 148] width 227 height 23
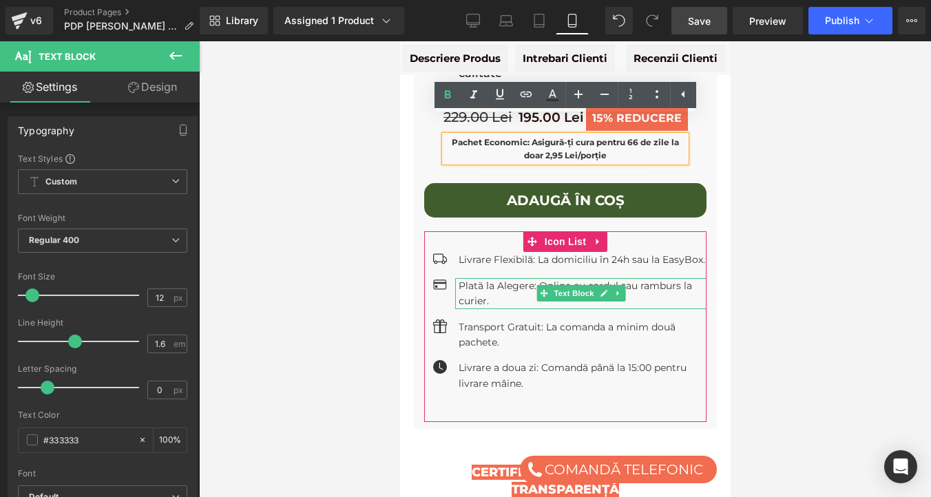
click at [473, 278] on p "Plată la Alegere: Online cu cardul sau ramburs la curier." at bounding box center [582, 293] width 248 height 31
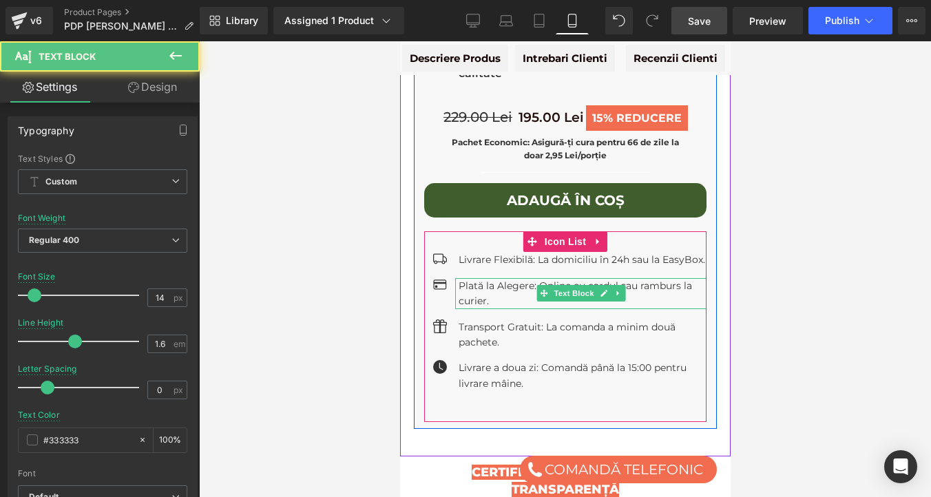
click at [492, 278] on p "Plată la Alegere: Online cu cardul sau ramburs la curier." at bounding box center [582, 293] width 248 height 31
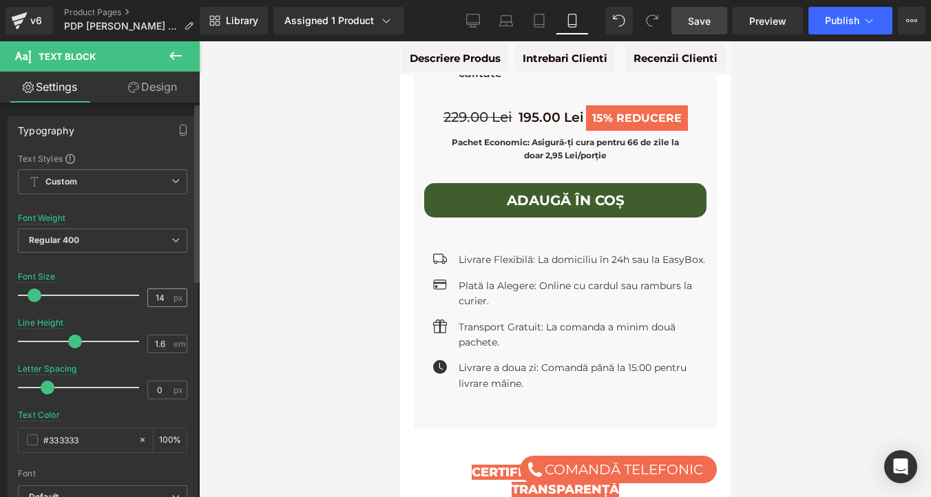
click at [159, 298] on input "14" at bounding box center [160, 297] width 24 height 17
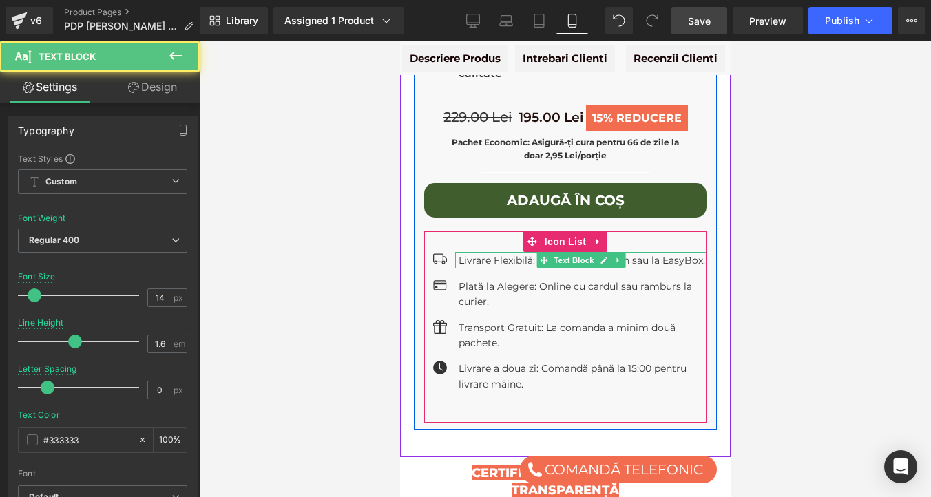
click at [489, 252] on div "Livrare Flexibilă: La domiciliu în 24h sau la EasyBox. Text Block" at bounding box center [579, 260] width 251 height 16
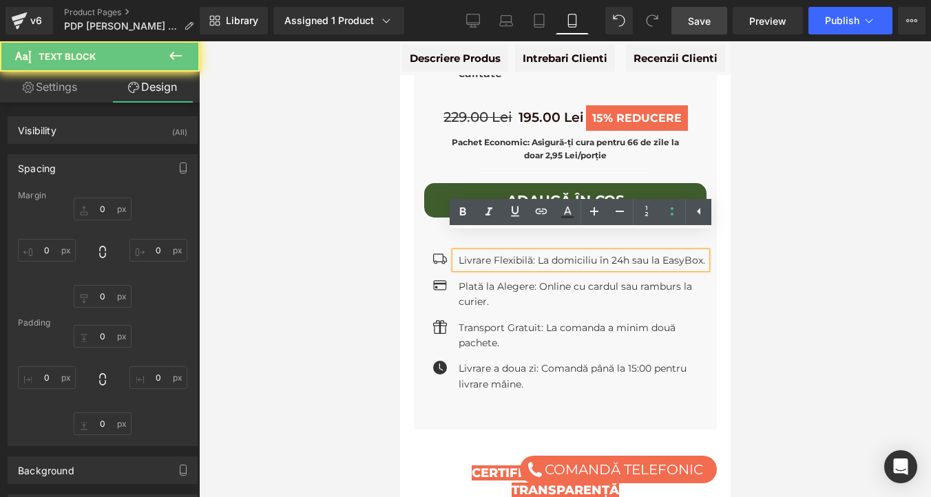
type input "0"
type input "1"
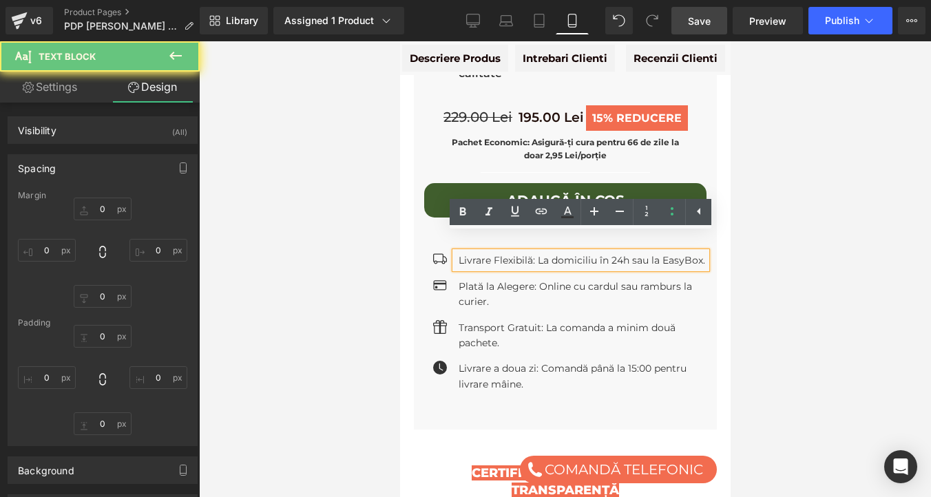
type input "0"
type input "5"
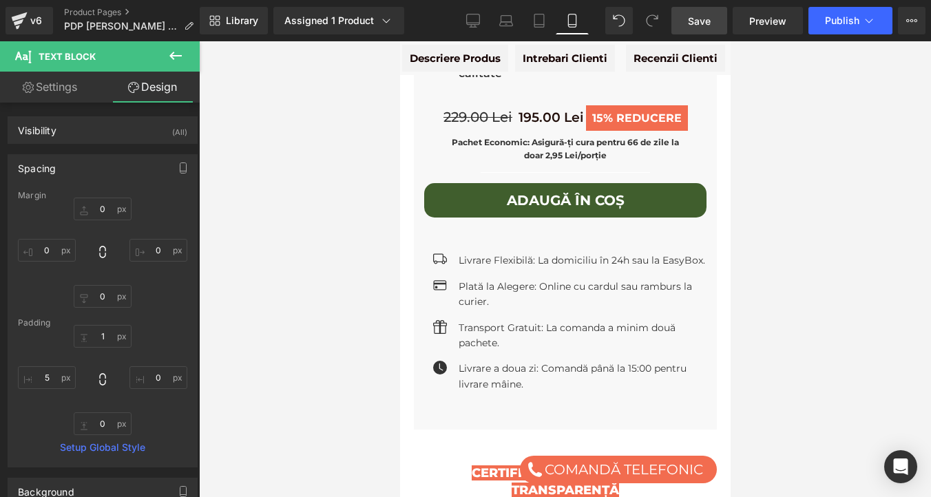
click at [63, 81] on link "Settings" at bounding box center [50, 87] width 100 height 31
type input "100"
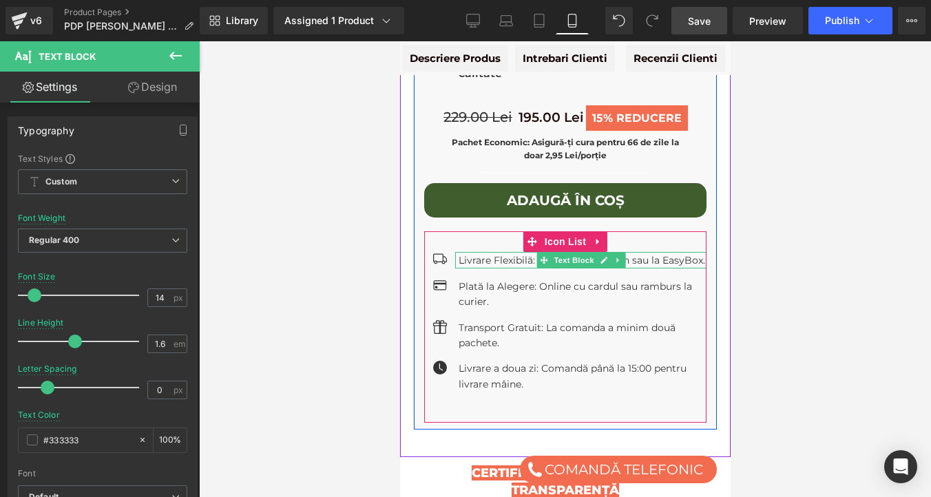
click at [473, 253] on p "Livrare Flexibilă: La domiciliu în 24h sau la EasyBox." at bounding box center [582, 260] width 248 height 15
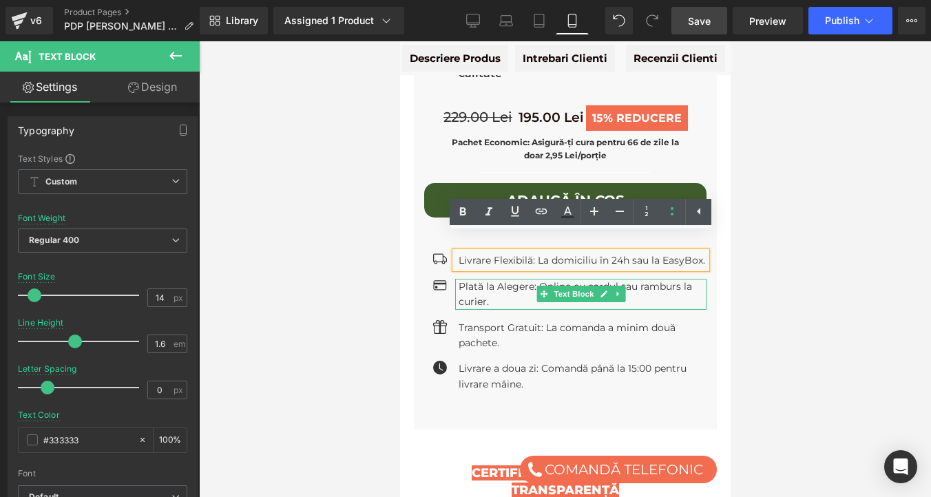
click at [478, 279] on p "Plată la Alegere: Online cu cardul sau ramburs la curier." at bounding box center [582, 294] width 248 height 31
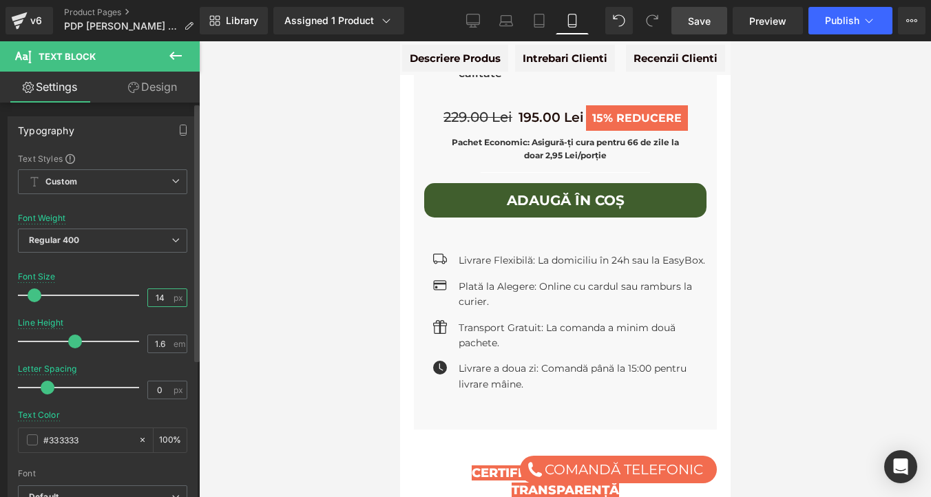
click at [159, 295] on input "14" at bounding box center [160, 297] width 24 height 17
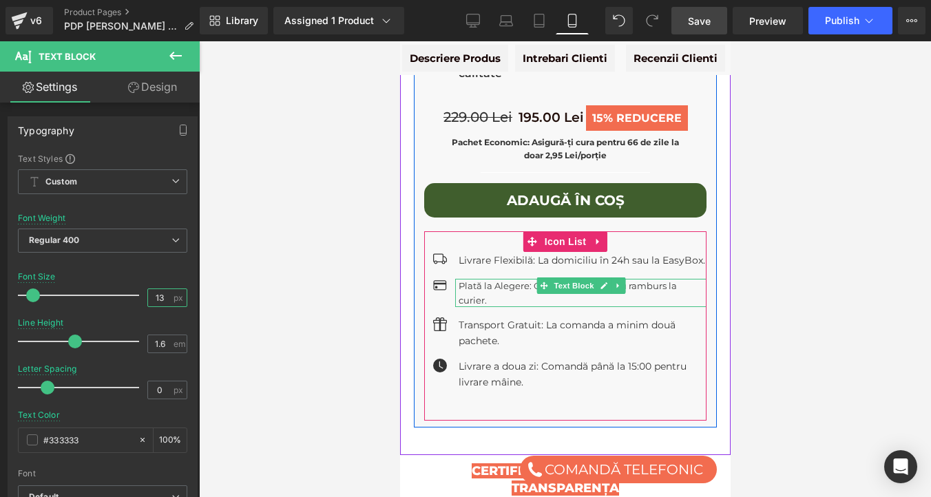
type input "13"
click at [492, 279] on p "Plată la Alegere: Online cu cardul sau ramburs la curier." at bounding box center [582, 293] width 248 height 29
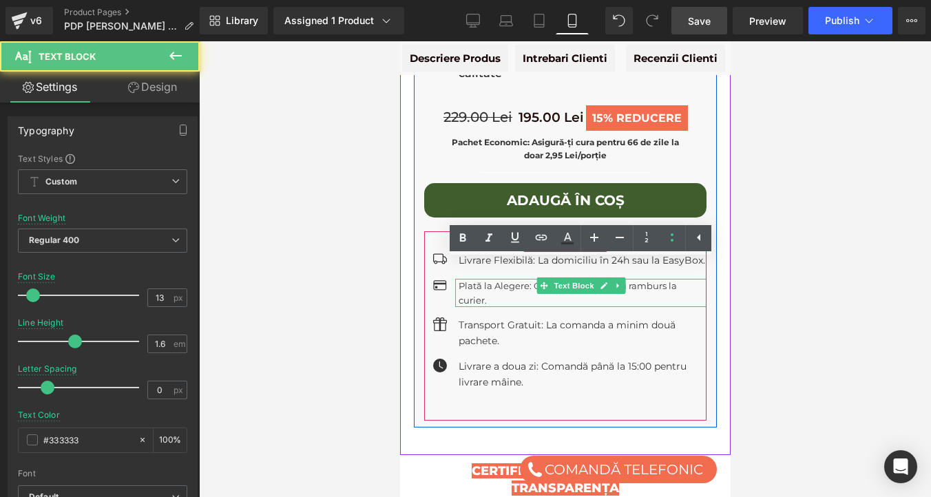
click at [492, 279] on p "Plată la Alegere: Online cu cardul sau ramburs la curier." at bounding box center [582, 293] width 248 height 29
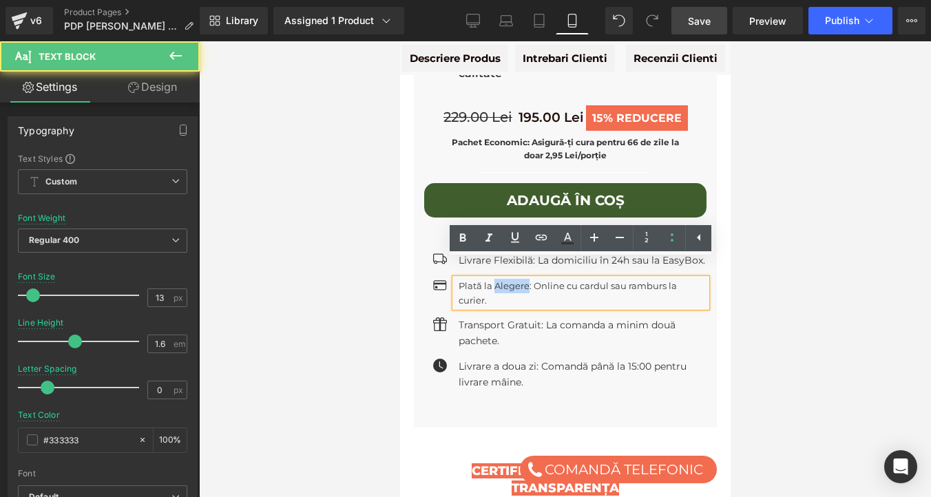
click at [492, 279] on p "Plată la Alegere: Online cu cardul sau ramburs la curier." at bounding box center [582, 293] width 248 height 29
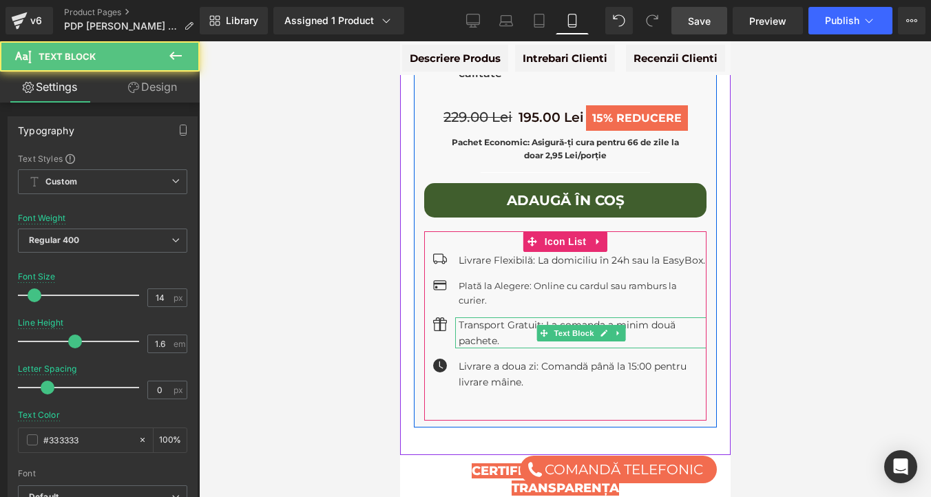
click at [490, 317] on p "Transport Gratuit: La comanda a minim două pachete." at bounding box center [582, 332] width 248 height 31
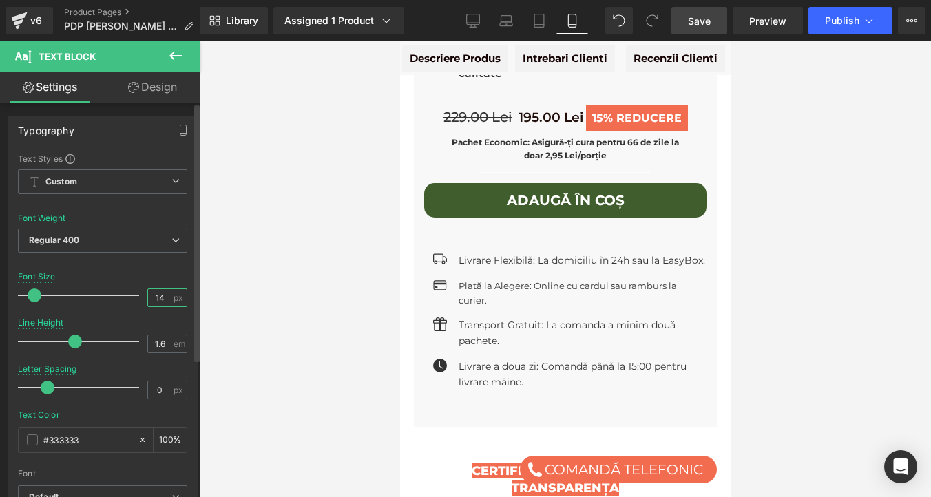
click at [161, 293] on input "14" at bounding box center [160, 297] width 24 height 17
type input "13"
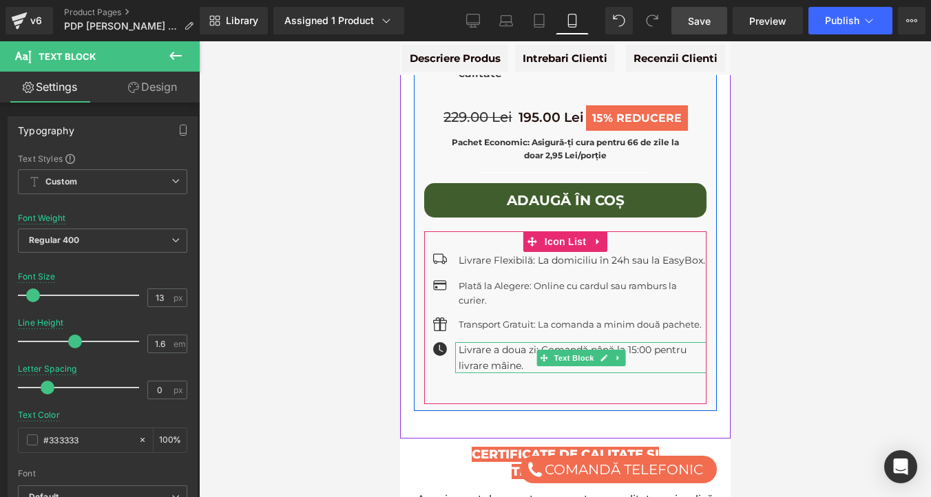
click at [481, 342] on p "Livrare a doua zi: Comandă până la 15:00 pentru livrare mâine." at bounding box center [582, 357] width 248 height 31
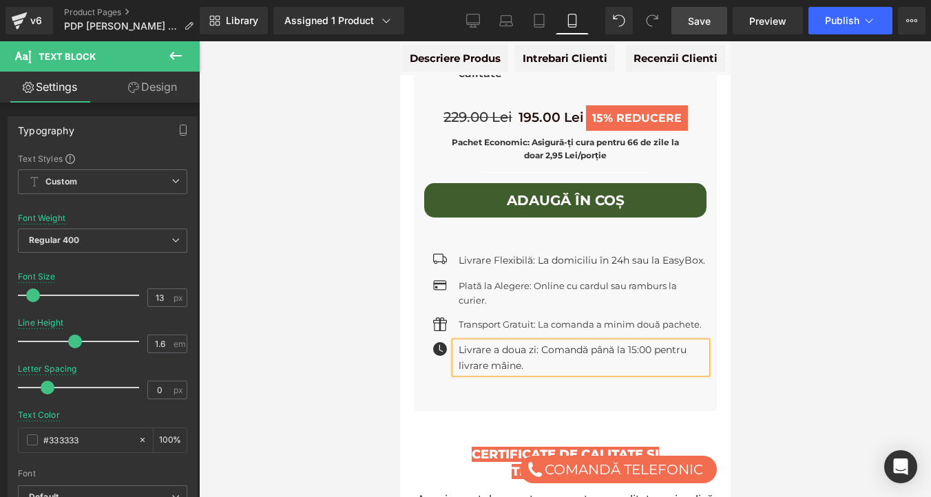
click at [481, 342] on p "Livrare a doua zi: Comandă până la 15:00 pentru livrare mâine." at bounding box center [582, 357] width 248 height 31
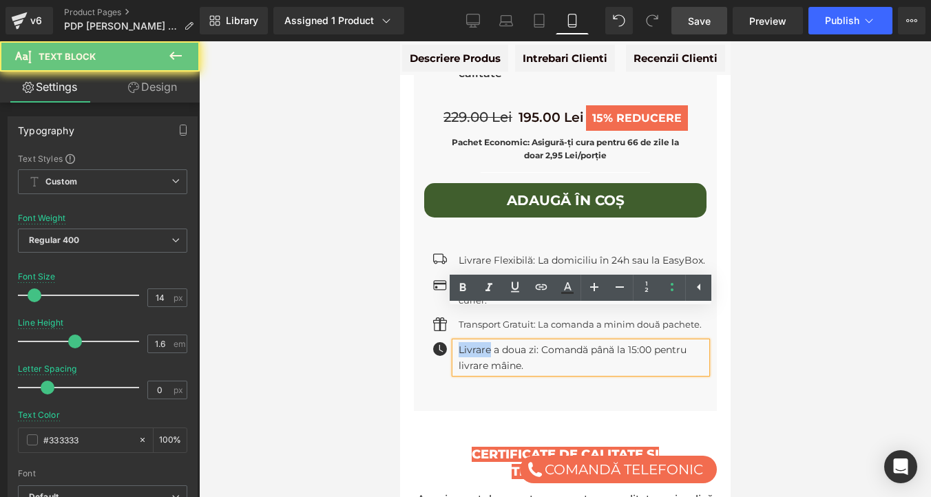
click at [481, 342] on p "Livrare a doua zi: Comandă până la 15:00 pentru livrare mâine." at bounding box center [582, 357] width 248 height 31
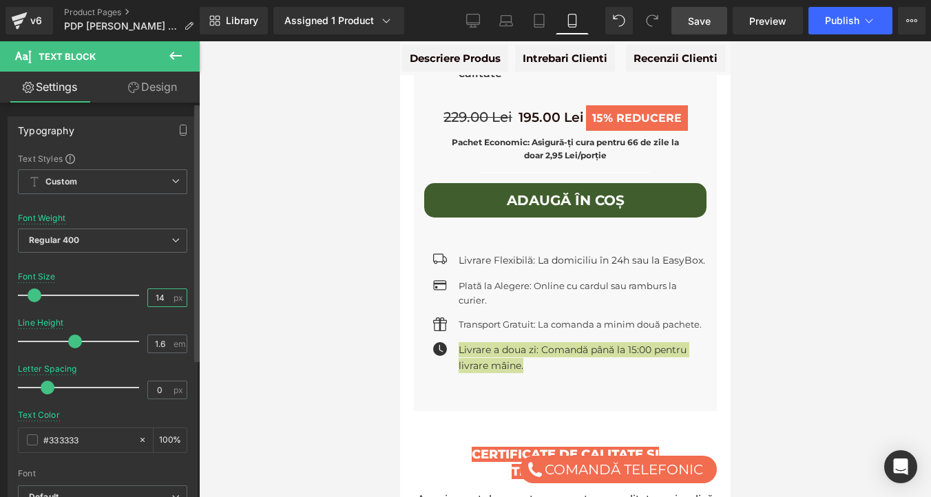
click at [162, 295] on input "14" at bounding box center [160, 297] width 24 height 17
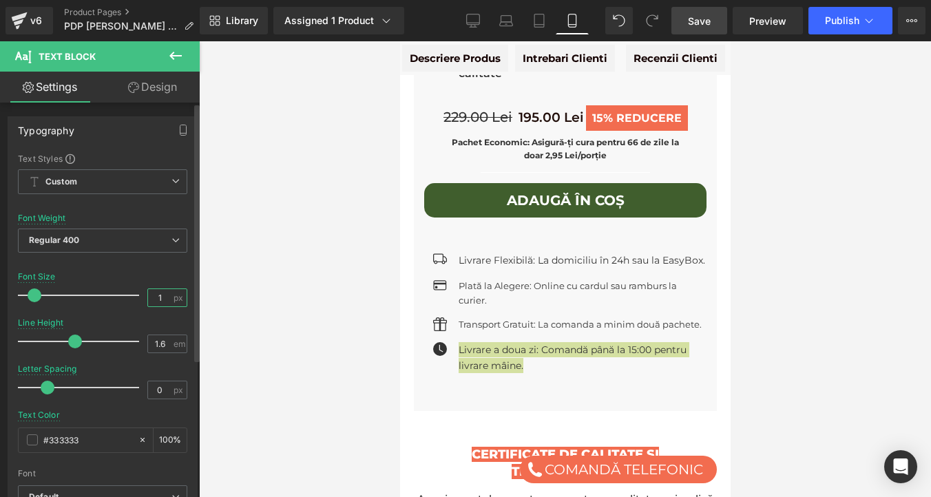
type input "13"
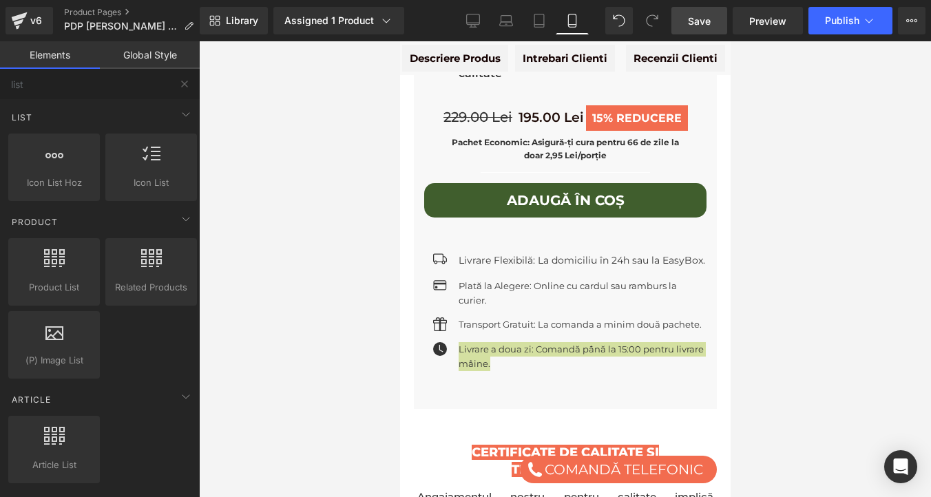
click at [306, 290] on div at bounding box center [565, 269] width 732 height 456
click at [355, 251] on div at bounding box center [565, 269] width 732 height 456
click at [478, 19] on icon at bounding box center [473, 21] width 14 height 14
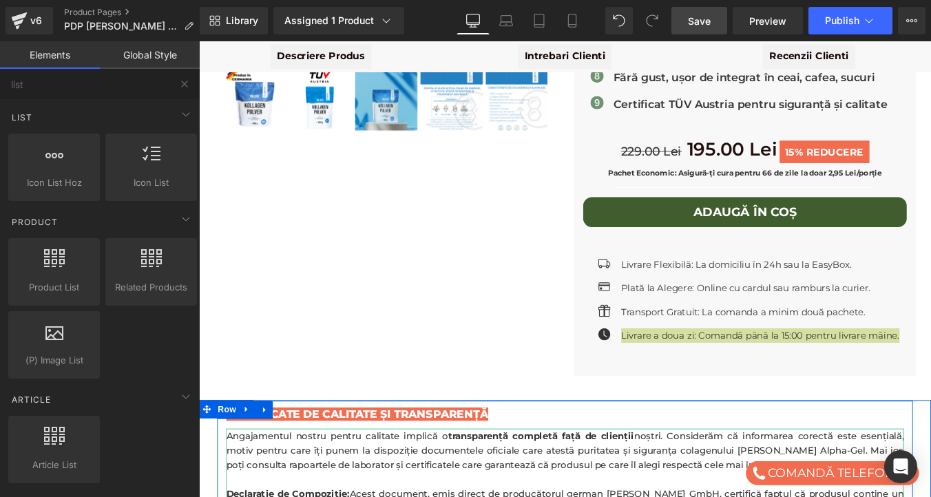
scroll to position [472, 0]
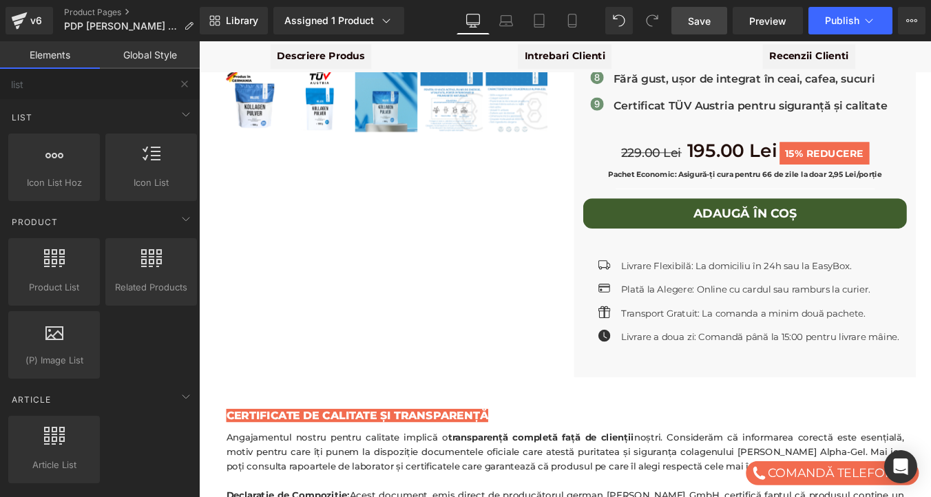
click at [531, 310] on div "Millers Alpha Gel - Colagen Bovin Hidrolizat Premium 1 kg | Articulații & Piele…" at bounding box center [615, 48] width 819 height 751
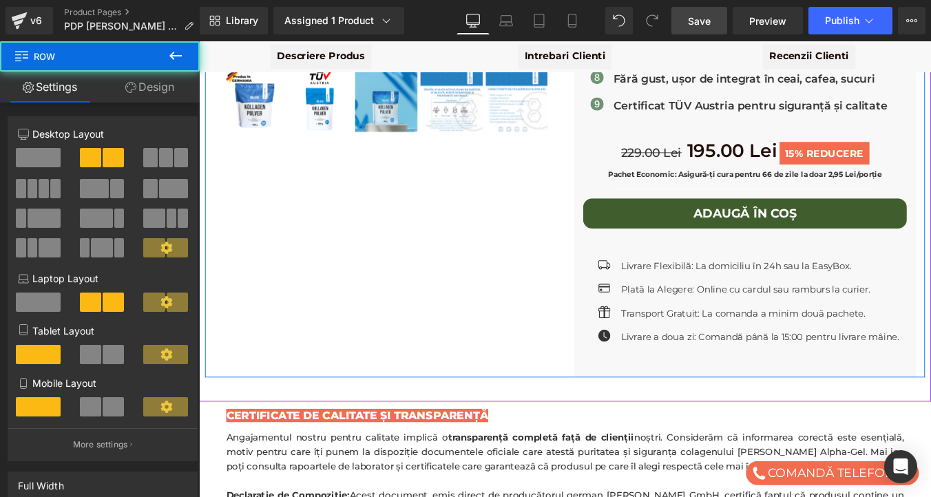
click at [518, 277] on div "Millers Alpha Gel - Colagen Bovin Hidrolizat Premium 1 kg | Articulații & Piele…" at bounding box center [615, 48] width 819 height 751
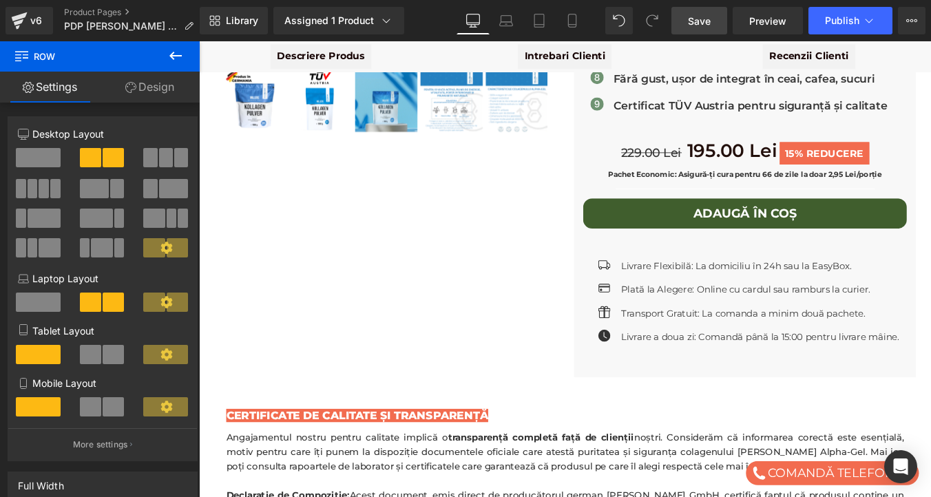
click at [693, 22] on span "Save" at bounding box center [699, 21] width 23 height 14
